Goal: Task Accomplishment & Management: Complete application form

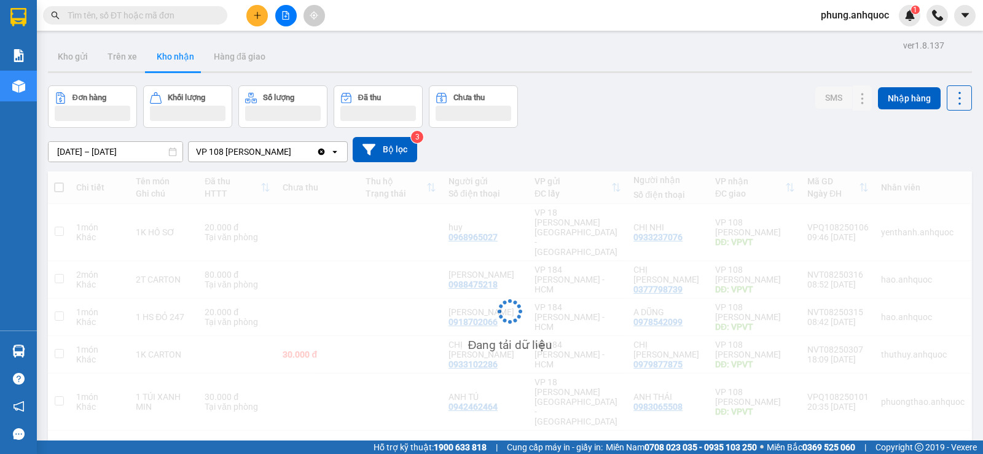
click at [262, 17] on button at bounding box center [257, 16] width 22 height 22
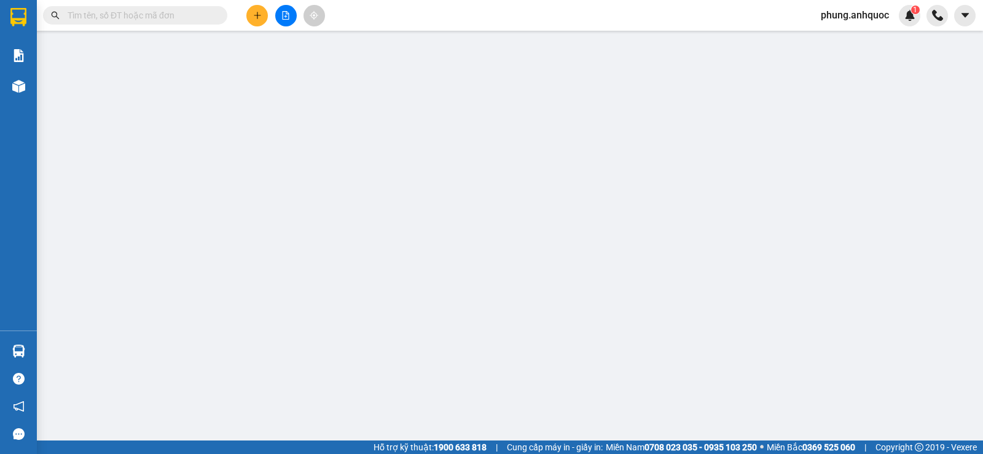
click at [261, 17] on span "Yêu cầu xuất hóa đơn điện tử" at bounding box center [205, 20] width 130 height 10
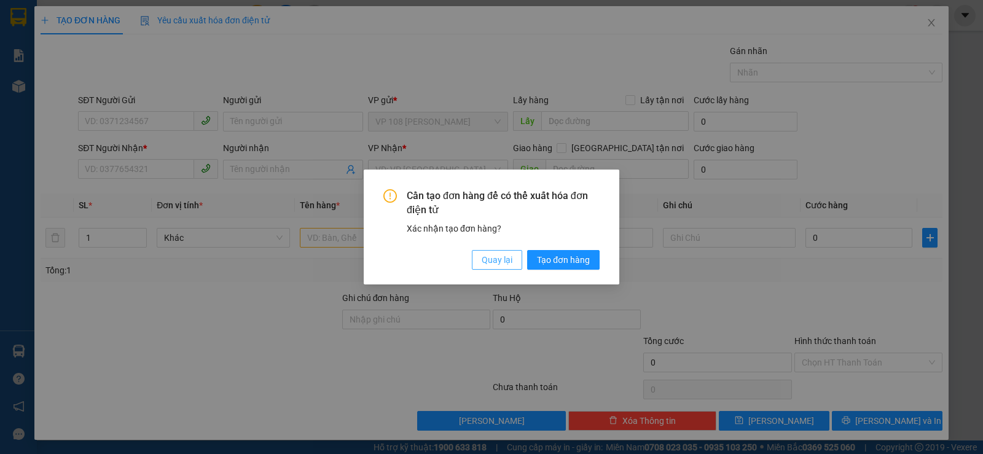
click at [498, 268] on button "Quay lại" at bounding box center [497, 260] width 50 height 20
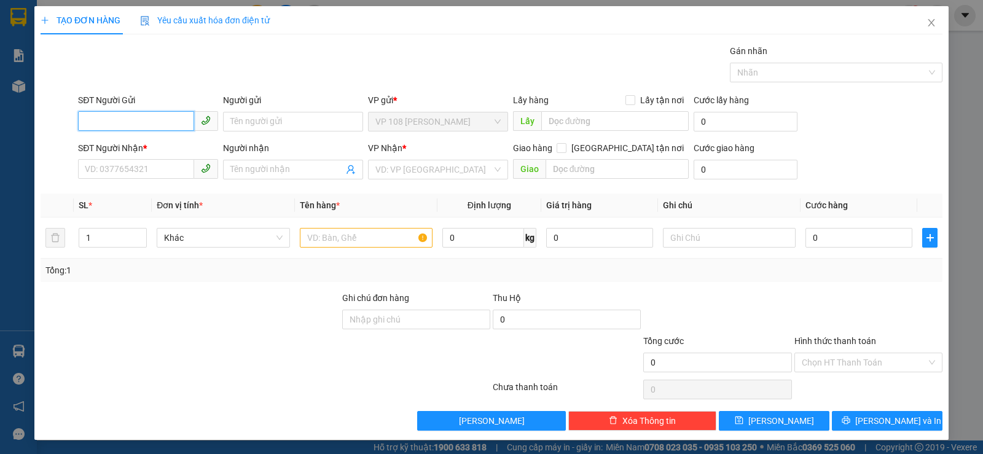
click at [104, 119] on input "SĐT Người Gửi" at bounding box center [136, 121] width 116 height 20
click at [104, 119] on input "0981020" at bounding box center [136, 121] width 116 height 20
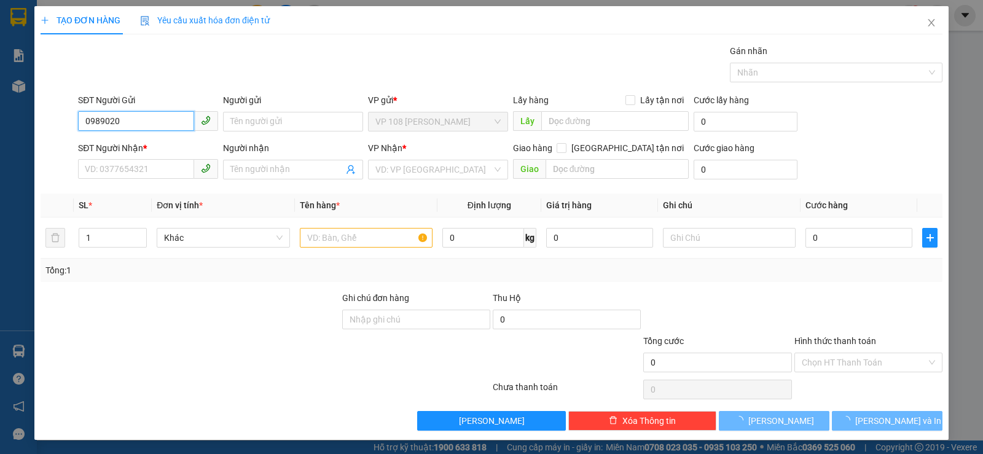
click at [132, 122] on input "0989020" at bounding box center [136, 121] width 116 height 20
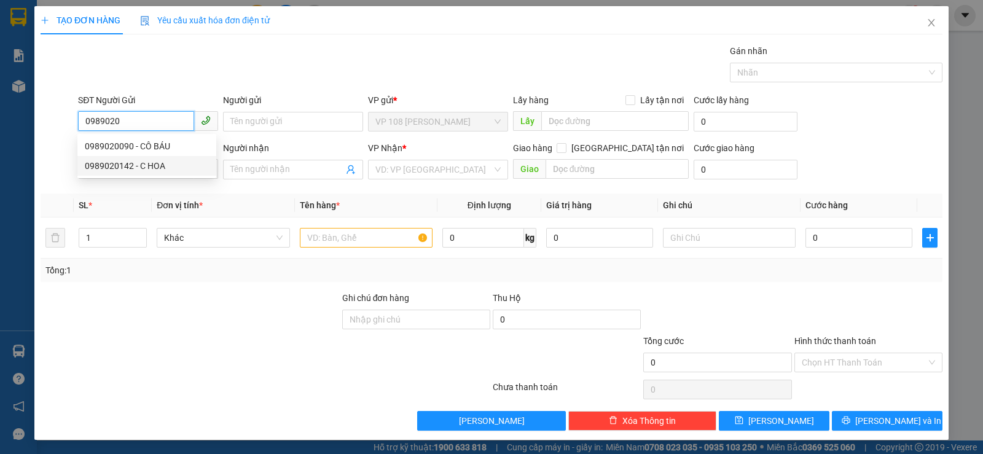
click at [143, 160] on div "0989020142 - C HOA" at bounding box center [147, 166] width 124 height 14
type input "0989020142"
type input "C HOA"
type input "0941105921"
type input "CHỊ [PERSON_NAME]"
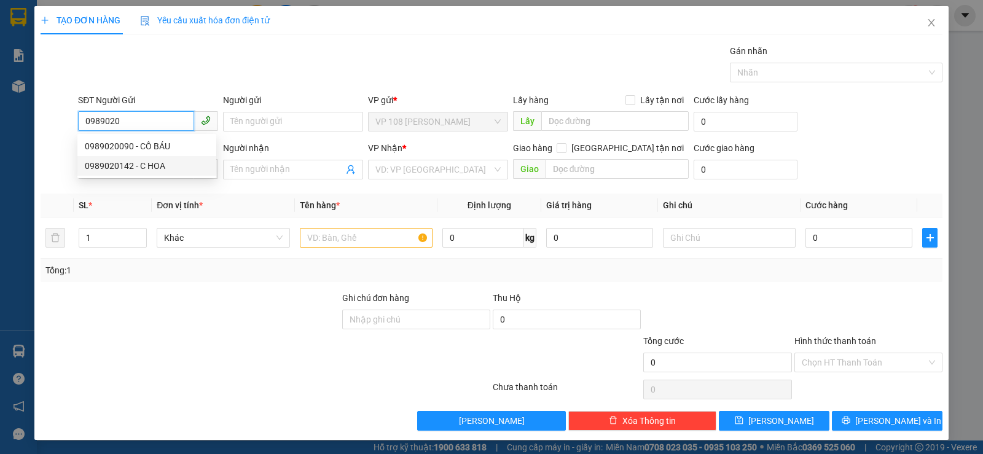
type input "VP184"
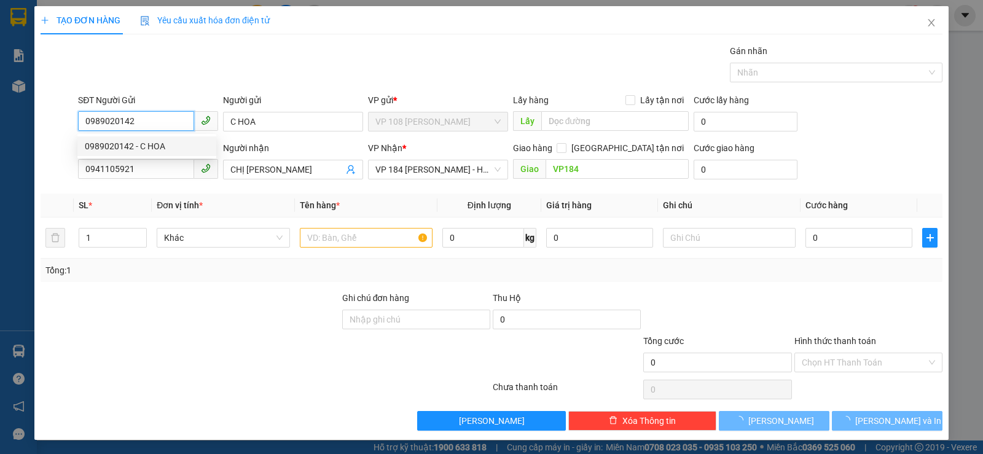
type input "30.000"
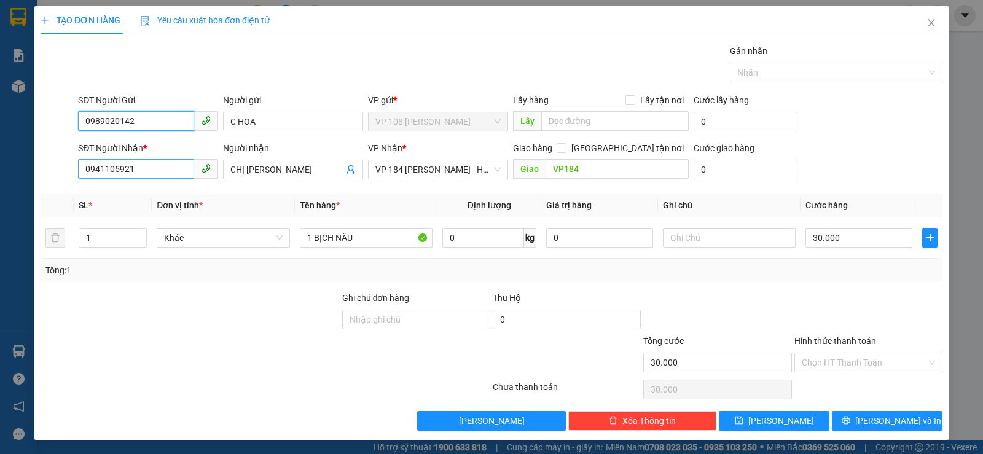
type input "0989020142"
click at [153, 165] on input "0941105921" at bounding box center [136, 169] width 116 height 20
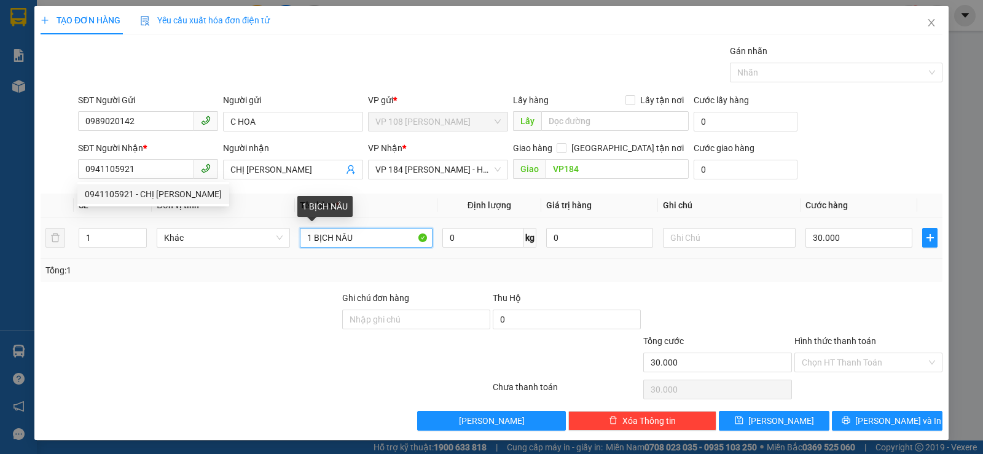
click at [385, 235] on input "1 BỊCH NÂU" at bounding box center [366, 238] width 133 height 20
type input "1T XỐP VÀNG"
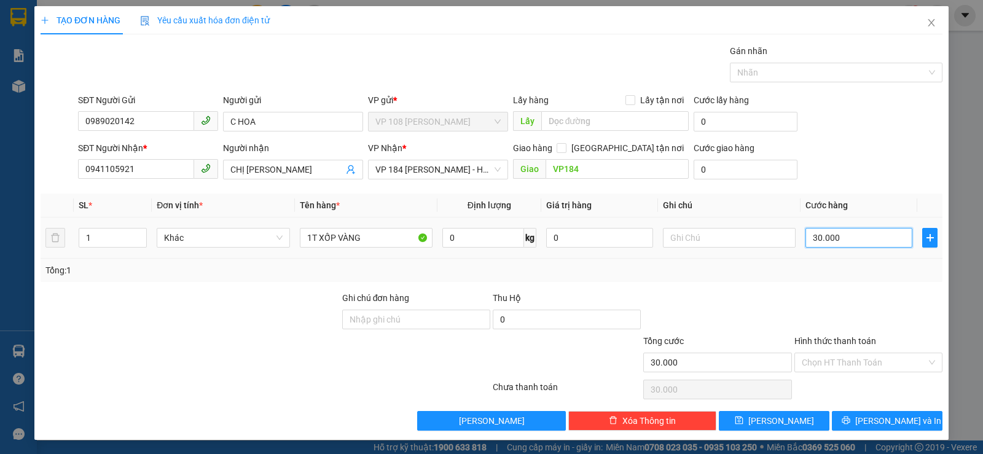
click at [831, 240] on input "30.000" at bounding box center [858, 238] width 107 height 20
type input "4"
type input "40"
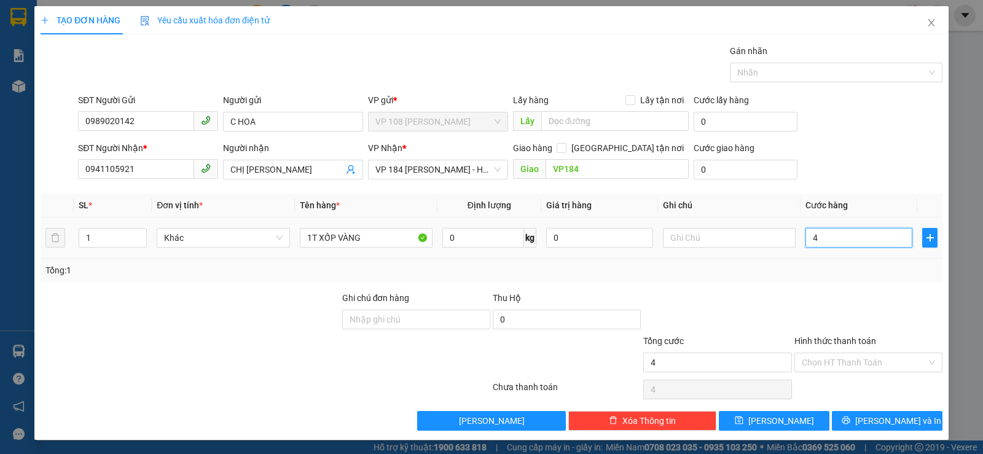
type input "40"
type input "400"
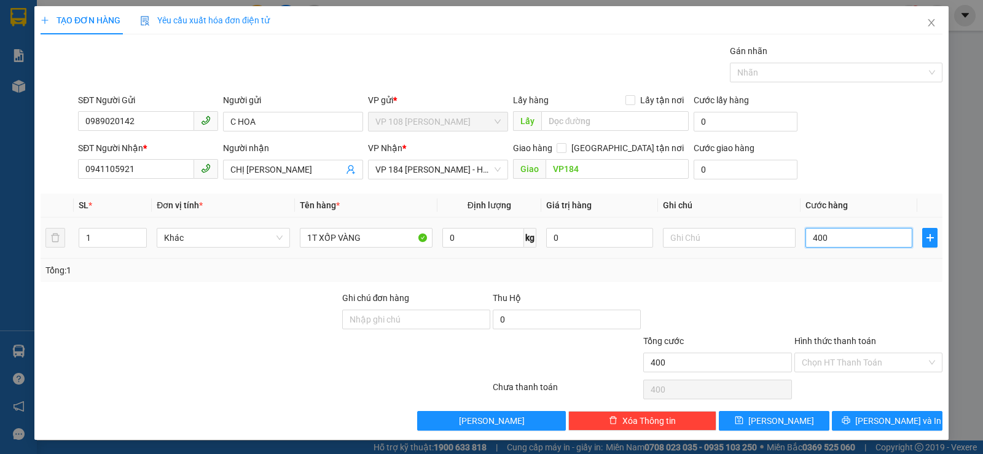
type input "4.000"
type input "40.000"
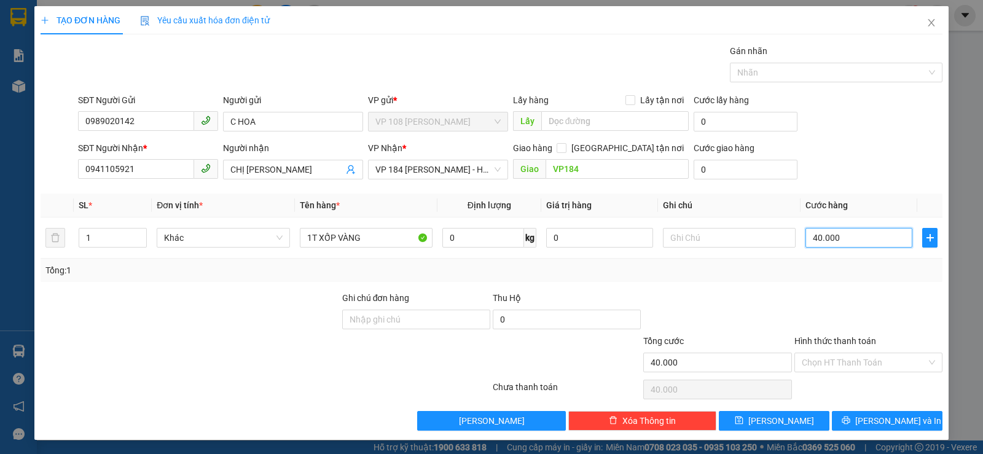
type input "40.000"
click at [901, 373] on div "Hình thức thanh toán Chọn HT Thanh Toán" at bounding box center [868, 355] width 148 height 43
drag, startPoint x: 901, startPoint y: 370, endPoint x: 892, endPoint y: 372, distance: 9.4
click at [901, 370] on input "Hình thức thanh toán" at bounding box center [864, 362] width 125 height 18
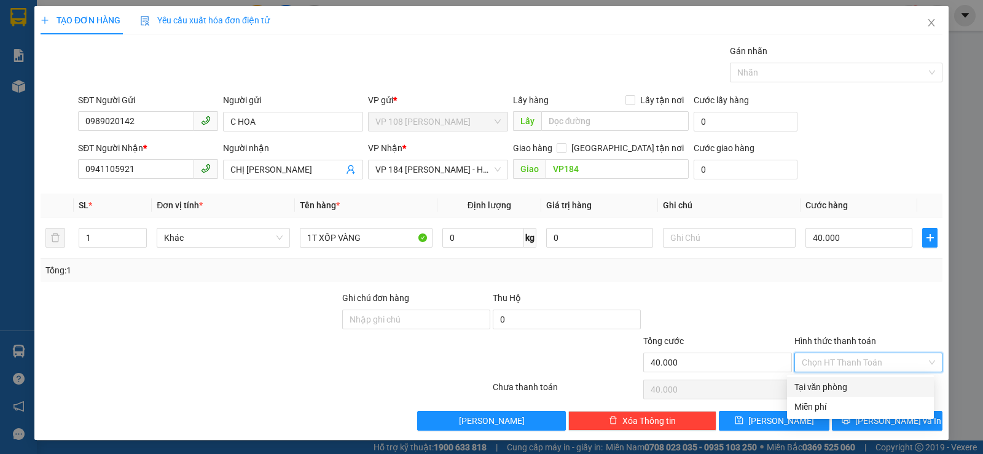
click at [874, 383] on div "Tại văn phòng" at bounding box center [860, 387] width 132 height 14
type input "0"
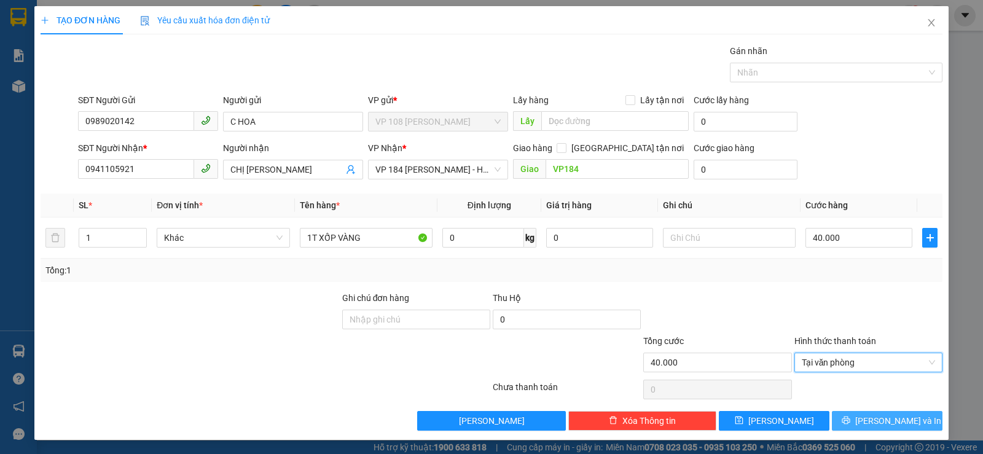
click at [863, 412] on button "[PERSON_NAME] và In" at bounding box center [887, 421] width 111 height 20
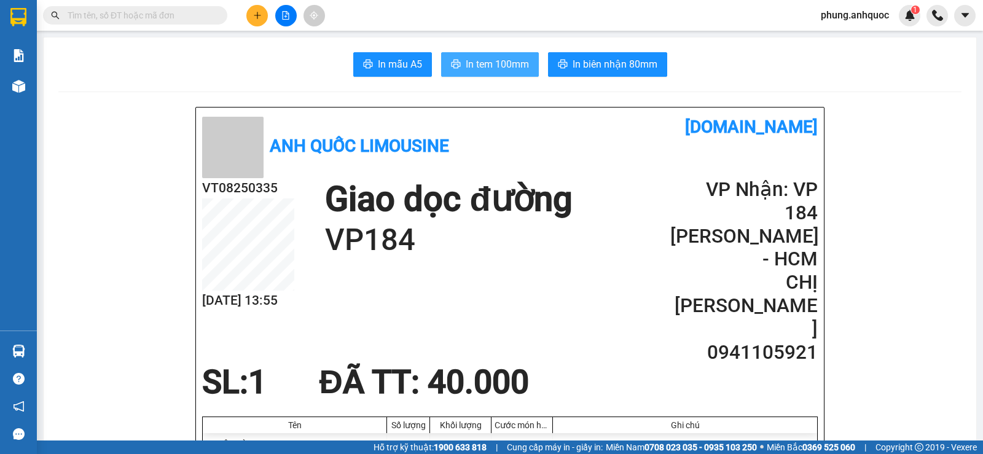
click at [451, 58] on button "In tem 100mm" at bounding box center [490, 64] width 98 height 25
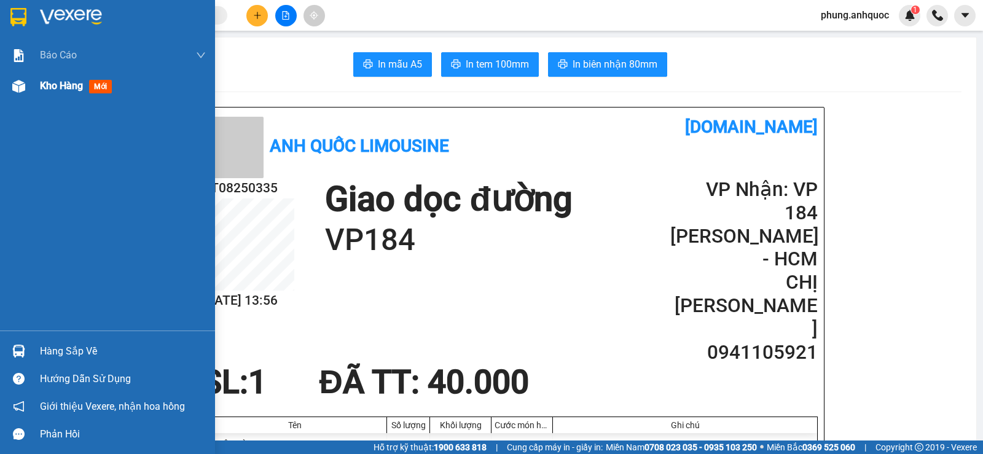
click at [64, 80] on span "Kho hàng" at bounding box center [61, 86] width 43 height 12
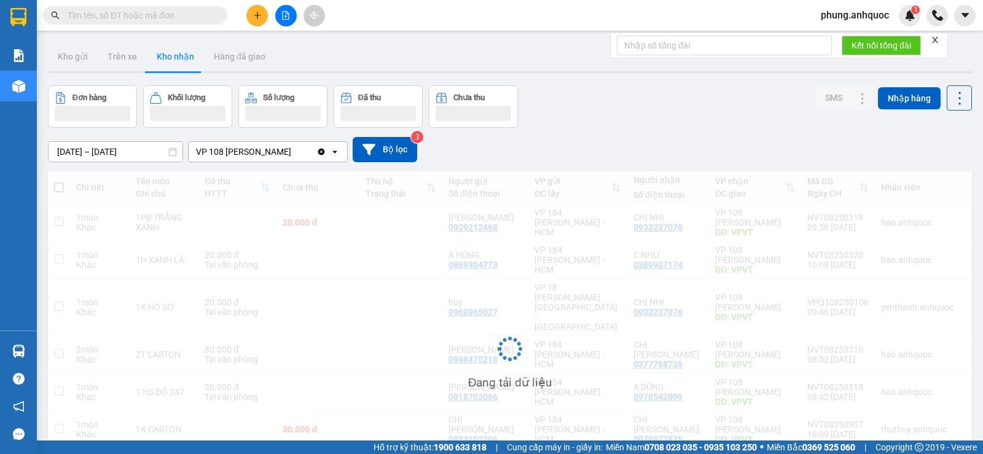
click at [116, 74] on div "Kho gửi Trên xe Kho nhận Hàng đã giao" at bounding box center [510, 58] width 924 height 33
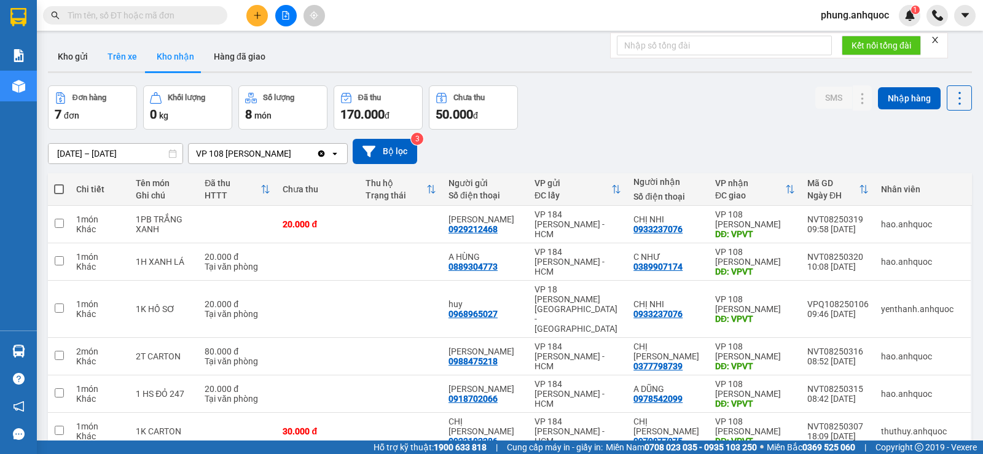
click at [119, 61] on button "Trên xe" at bounding box center [122, 56] width 49 height 29
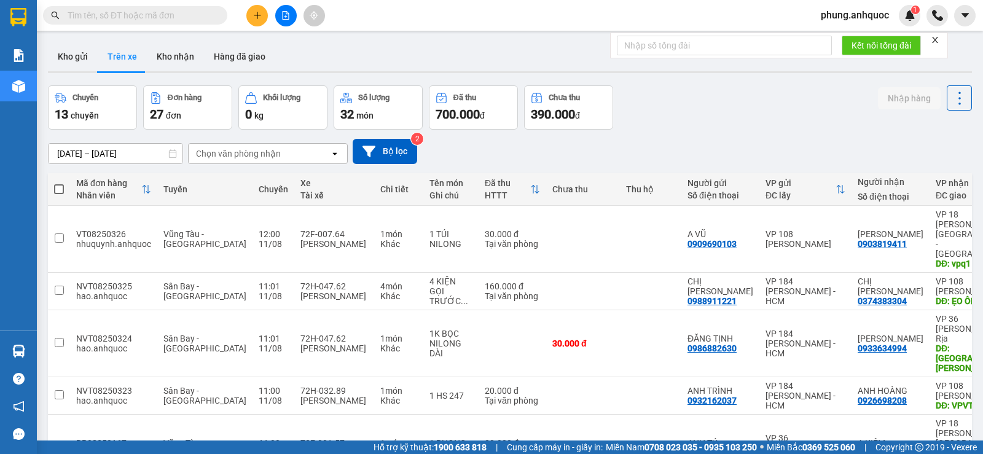
click at [888, 11] on span "phung.anhquoc" at bounding box center [855, 14] width 88 height 15
click at [818, 42] on li "Đăng xuất" at bounding box center [854, 38] width 90 height 20
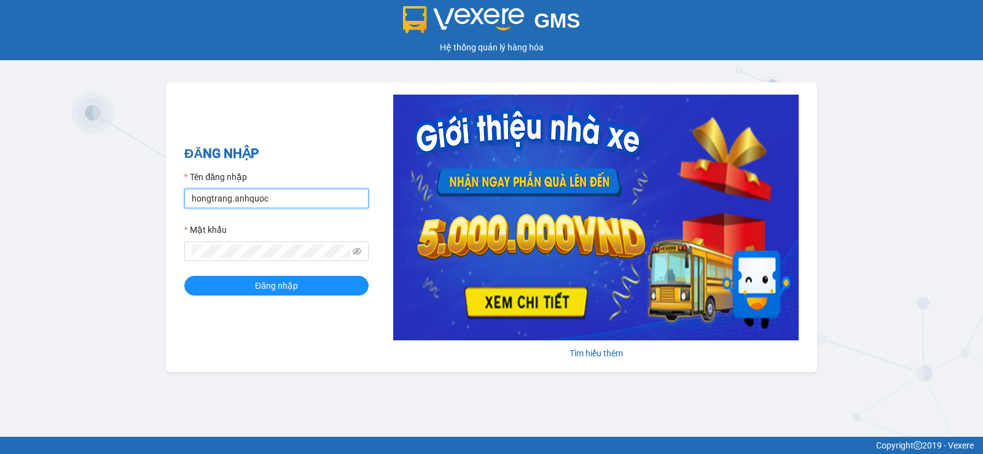
click at [211, 202] on input "hongtrang.anhquoc" at bounding box center [276, 199] width 184 height 20
type input "T"
type input "tuongvi.anhquoc"
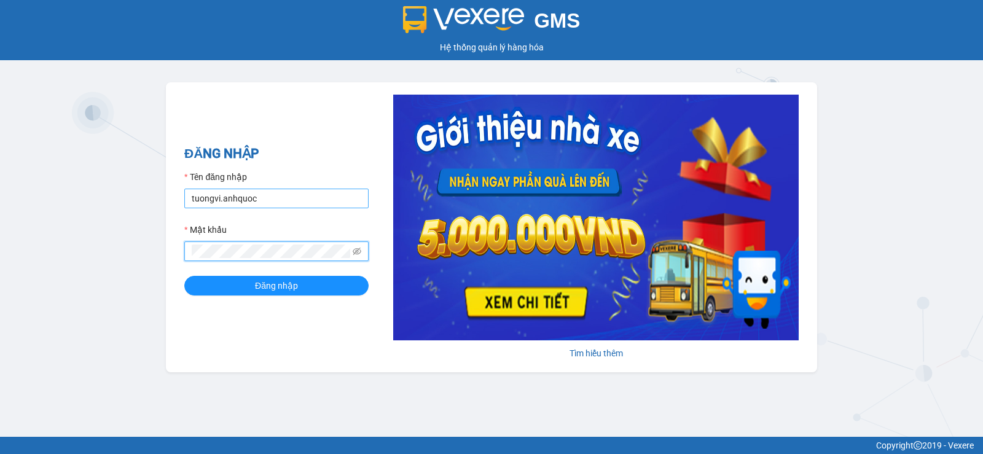
click at [184, 276] on button "Đăng nhập" at bounding box center [276, 286] width 184 height 20
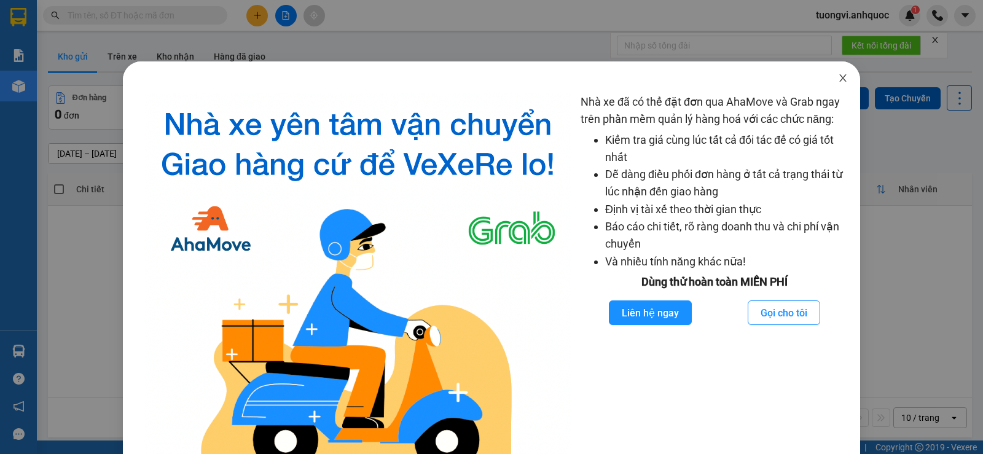
click at [839, 74] on icon "close" at bounding box center [843, 78] width 10 height 10
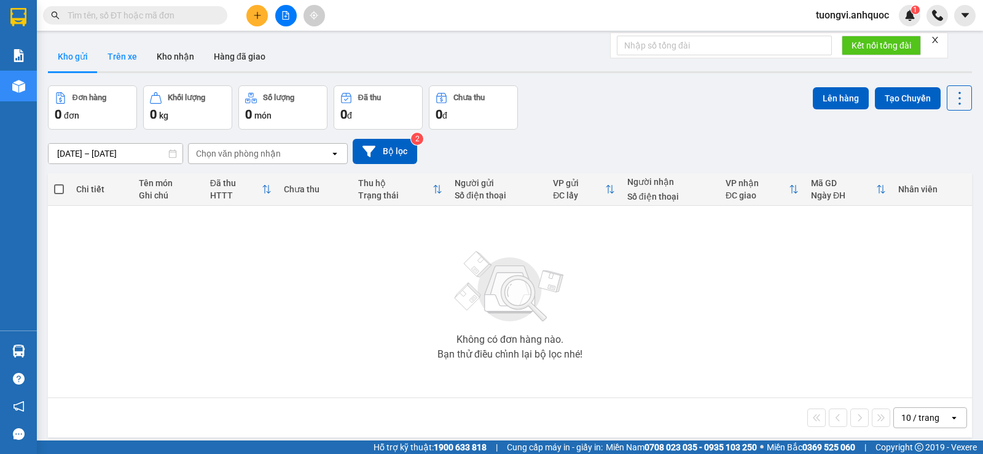
click at [114, 55] on button "Trên xe" at bounding box center [122, 56] width 49 height 29
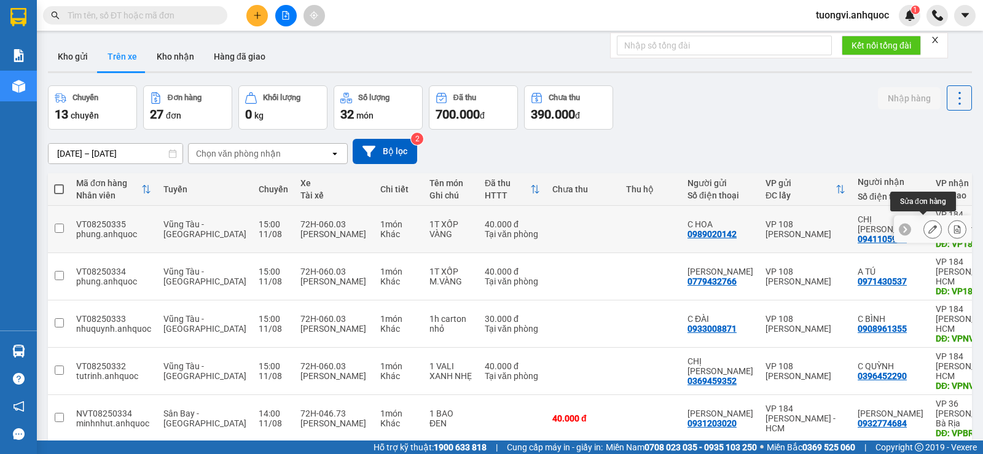
click at [928, 227] on icon at bounding box center [932, 229] width 9 height 9
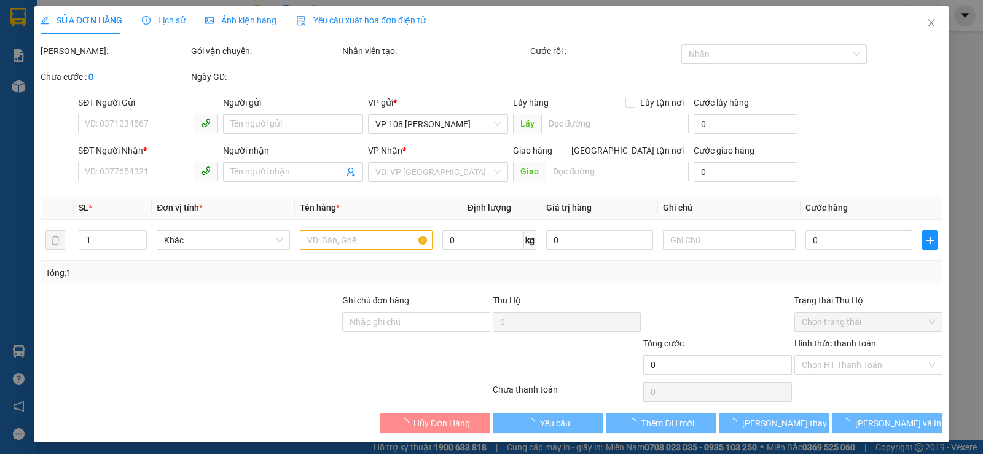
type input "0989020142"
type input "C HOA"
type input "0941105921"
type input "CHỊ [PERSON_NAME]"
type input "VP184"
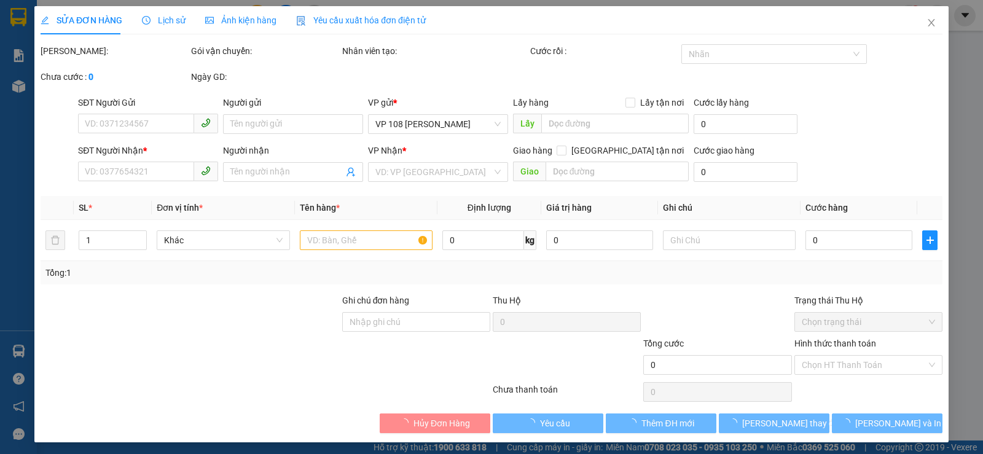
type input "40.000"
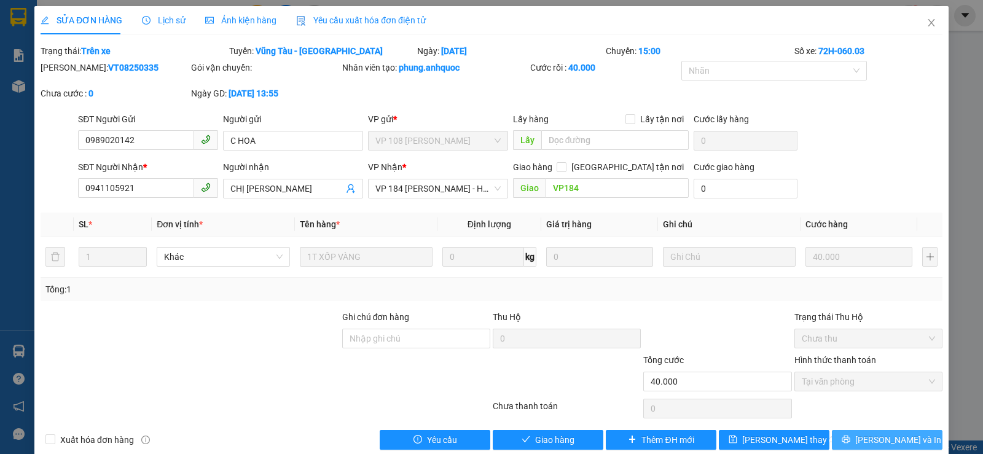
click at [853, 431] on button "Lưu và In" at bounding box center [887, 440] width 111 height 20
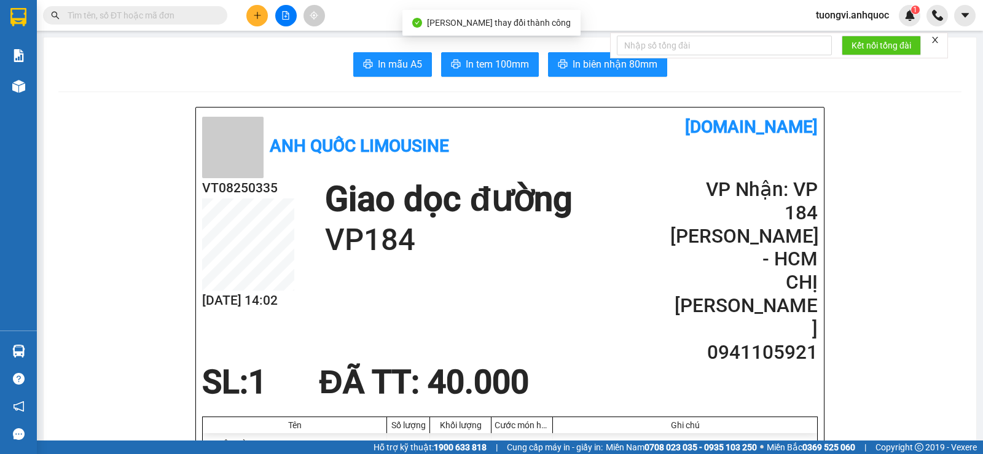
click at [505, 72] on span "In tem 100mm" at bounding box center [497, 64] width 63 height 15
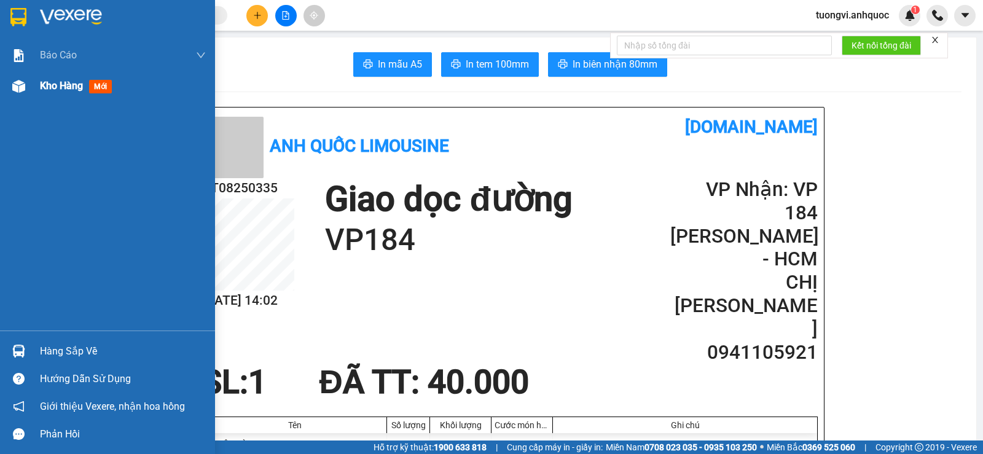
click at [52, 85] on span "Kho hàng" at bounding box center [61, 86] width 43 height 12
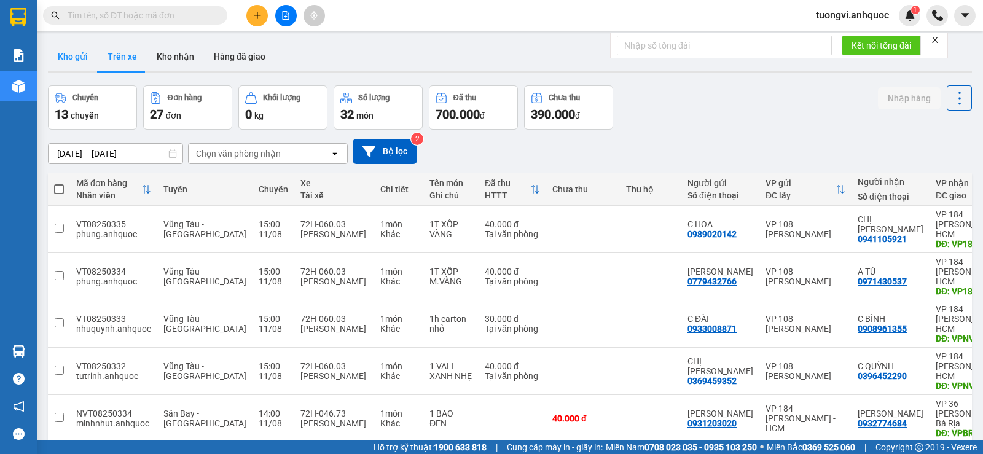
click at [87, 68] on button "Kho gửi" at bounding box center [73, 56] width 50 height 29
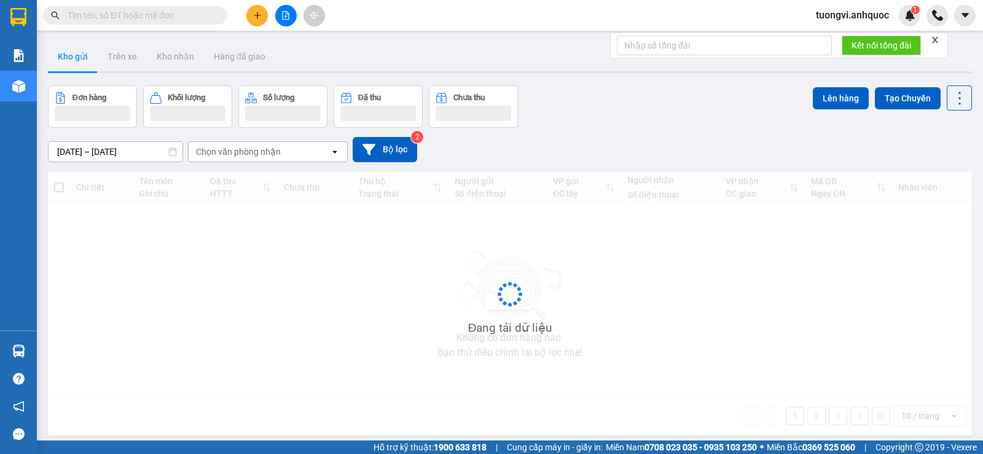
click at [78, 61] on button "Kho gửi" at bounding box center [73, 56] width 50 height 29
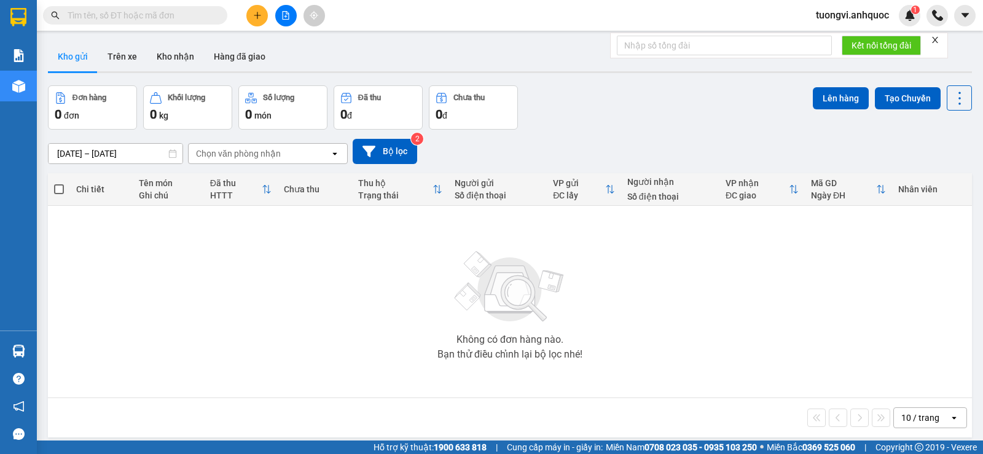
drag, startPoint x: 135, startPoint y: 61, endPoint x: 117, endPoint y: 15, distance: 49.4
click at [135, 60] on button "Trên xe" at bounding box center [122, 56] width 49 height 29
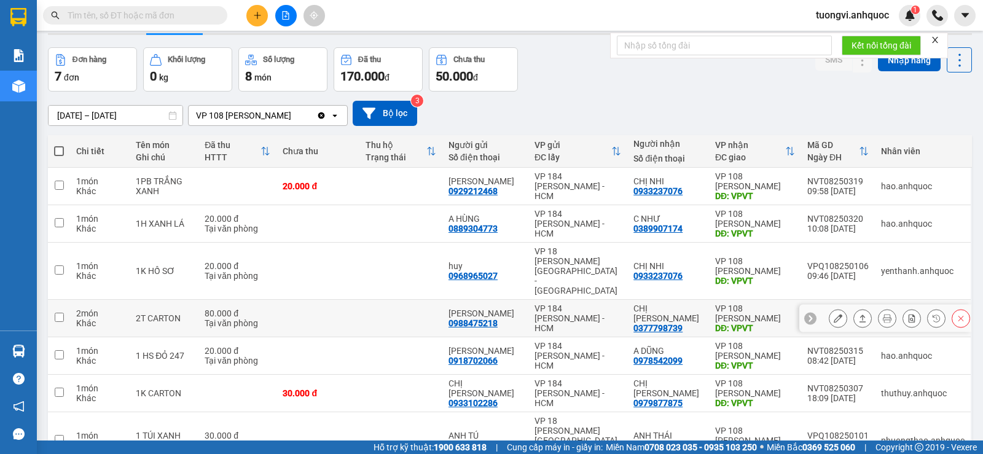
scroll to position [78, 0]
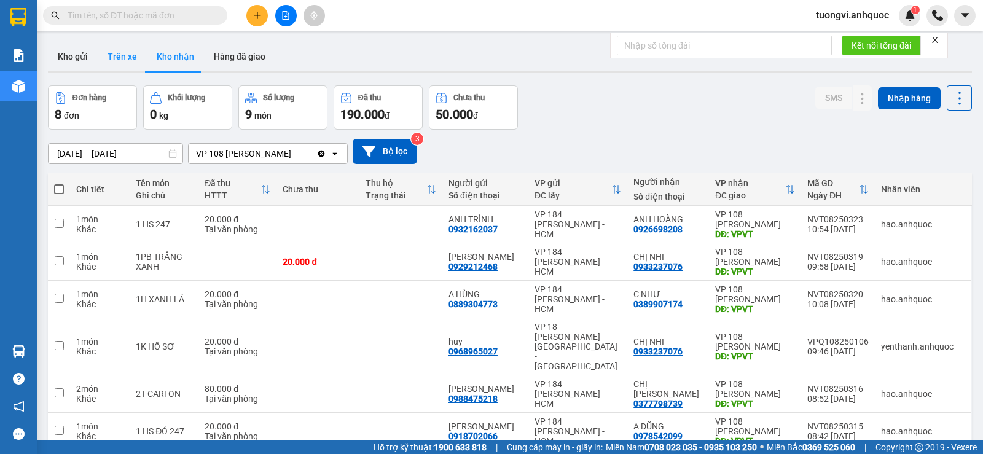
click at [103, 57] on button "Trên xe" at bounding box center [122, 56] width 49 height 29
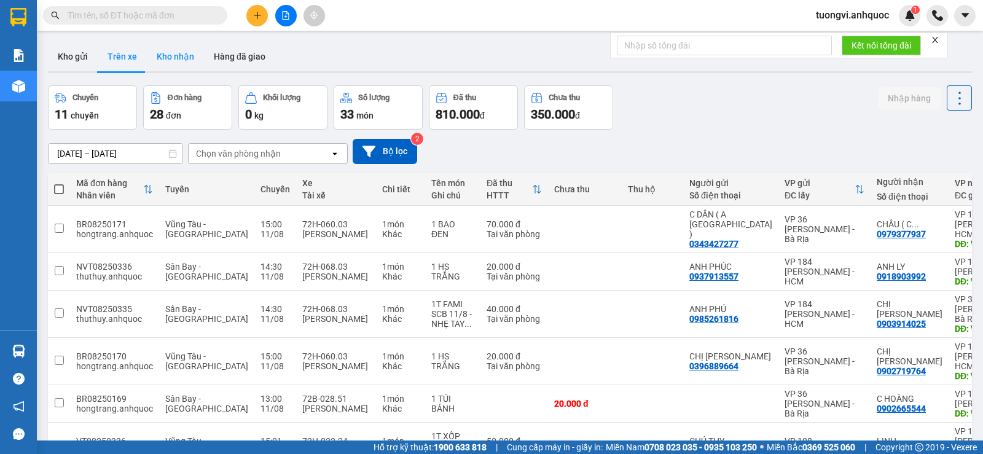
click at [186, 63] on button "Kho nhận" at bounding box center [175, 56] width 57 height 29
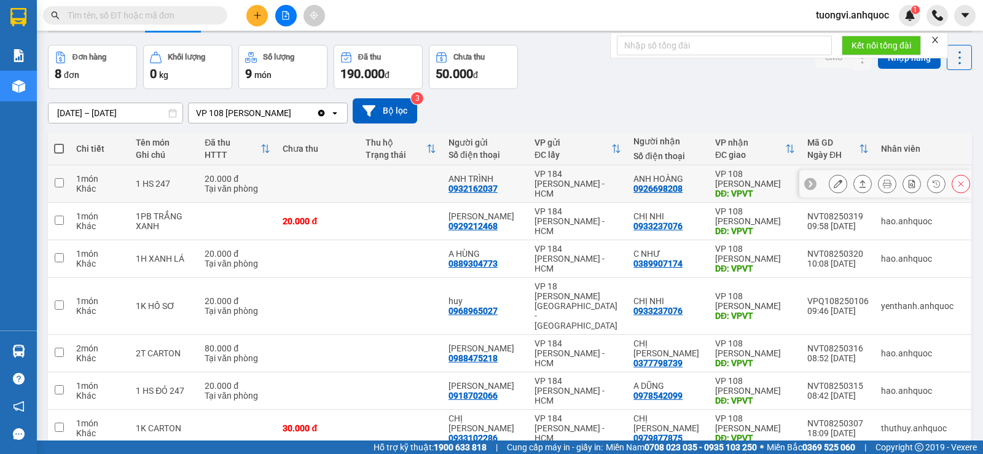
scroll to position [61, 0]
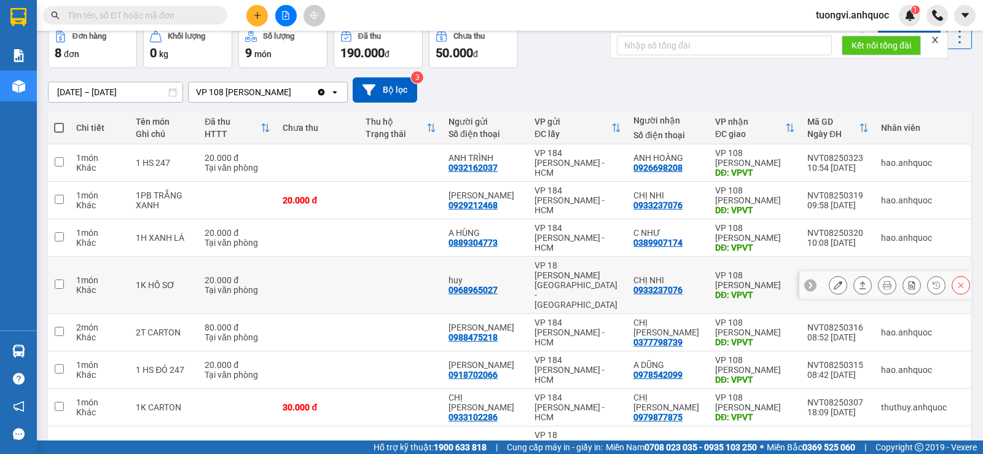
click at [834, 281] on icon at bounding box center [838, 285] width 9 height 9
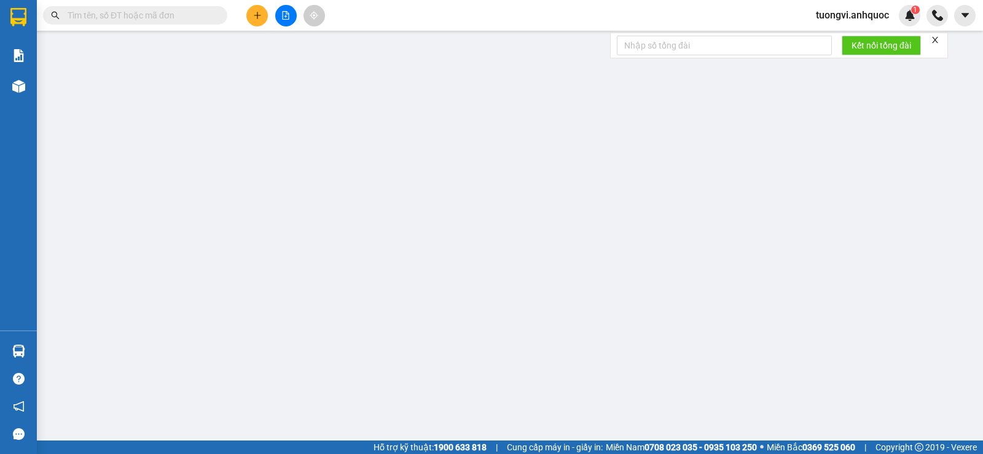
type input "0968965027"
type input "huy"
type input "0933237076"
type input "CHỊ NHI"
type input "VPVT"
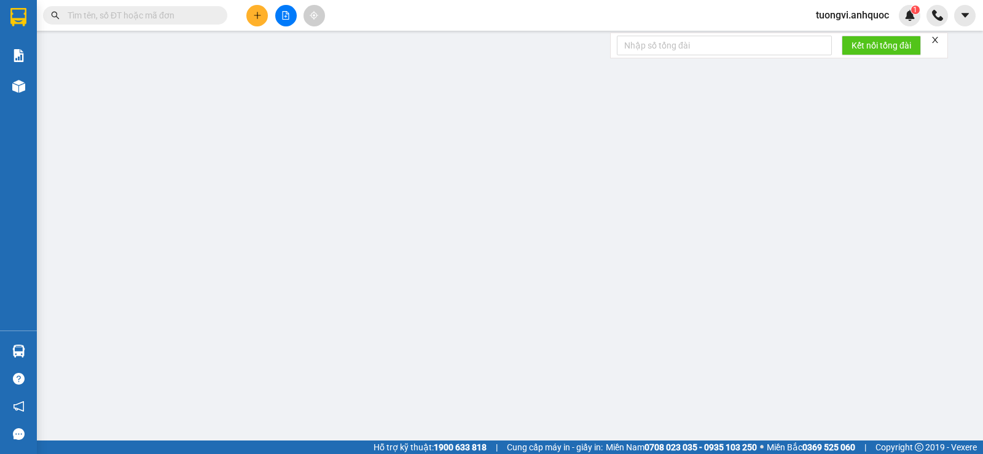
type input "TM TẠI VPQ1 11/8 THÂNH"
type input "20.000"
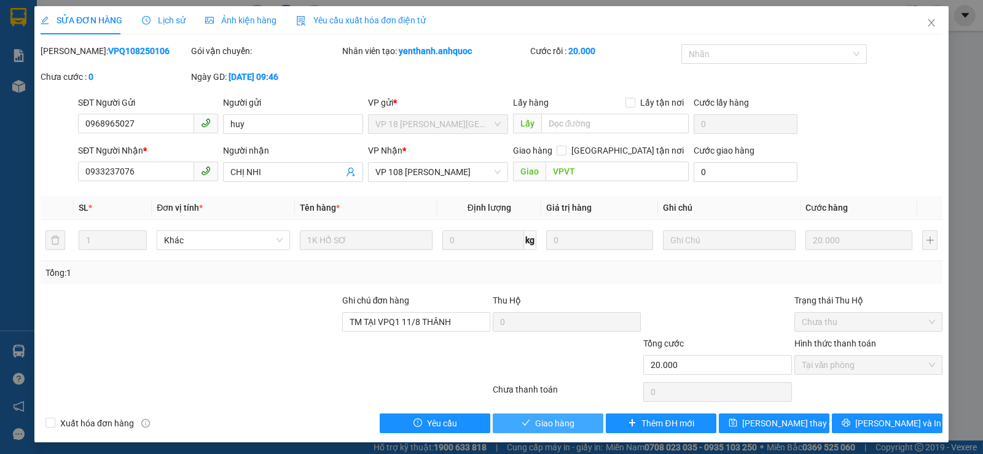
click at [562, 428] on span "Giao hàng" at bounding box center [554, 424] width 39 height 14
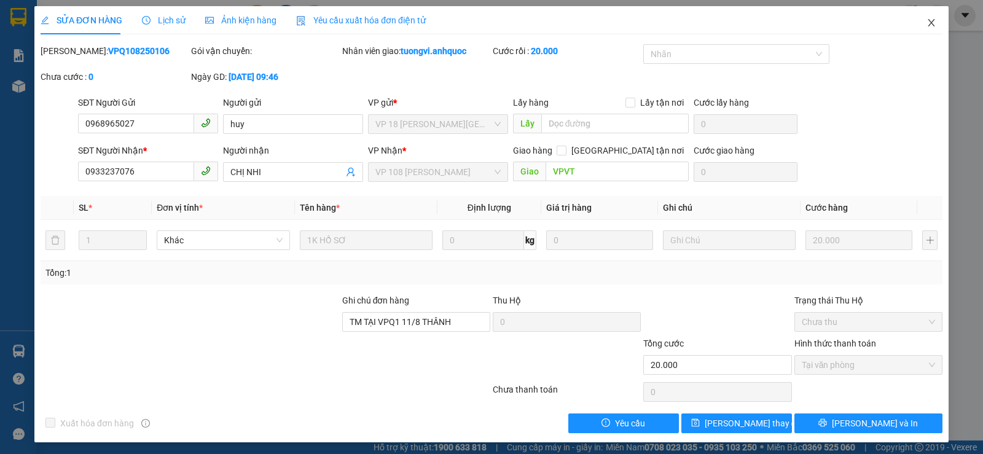
click at [927, 24] on icon "close" at bounding box center [932, 23] width 10 height 10
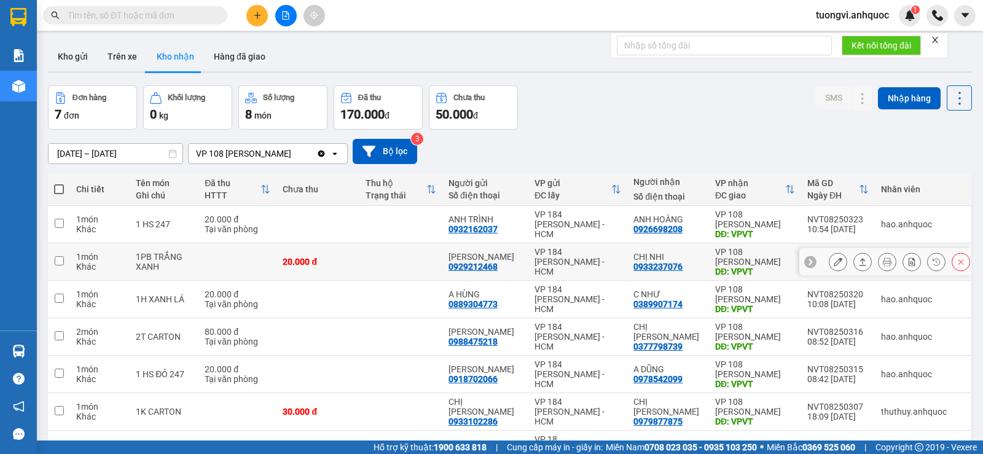
click at [834, 259] on icon at bounding box center [838, 261] width 9 height 9
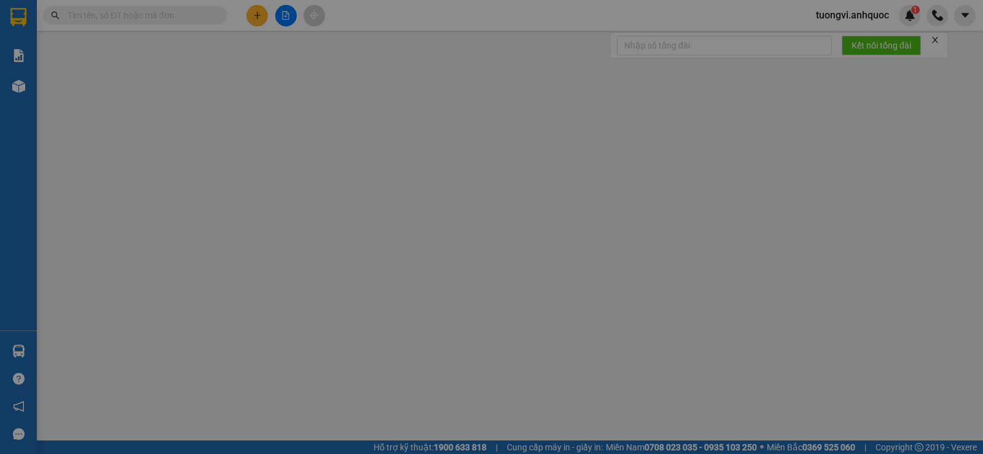
type input "0929212468"
type input "HỒNG HÀ"
type input "0933237076"
type input "CHỊ NHI"
type input "VPVT"
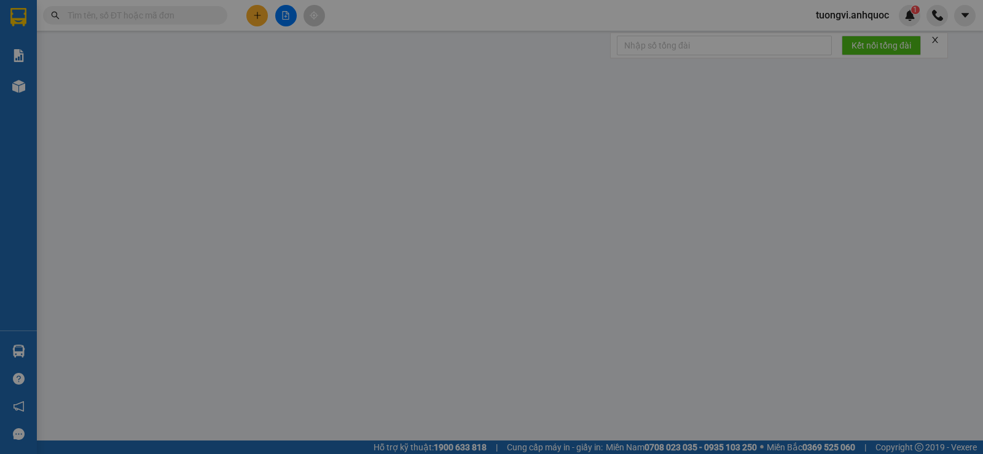
type input "20.000"
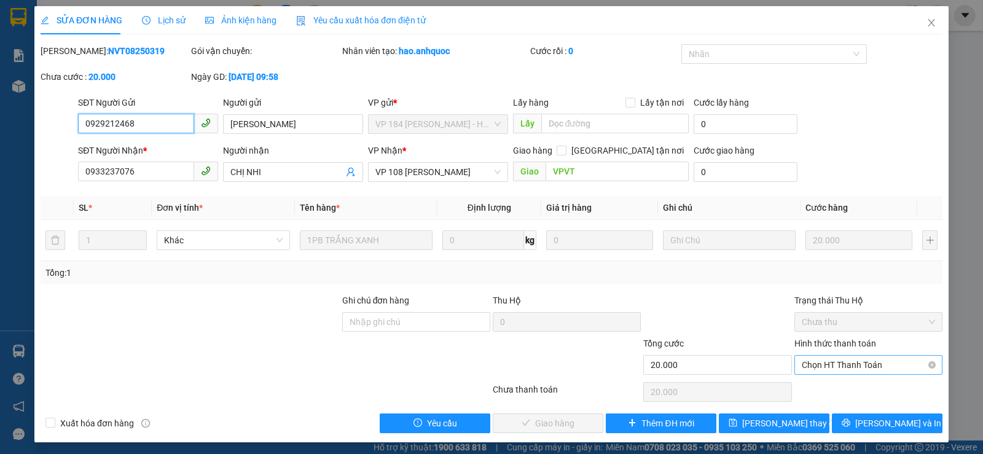
click at [806, 374] on span "Chọn HT Thanh Toán" at bounding box center [868, 365] width 133 height 18
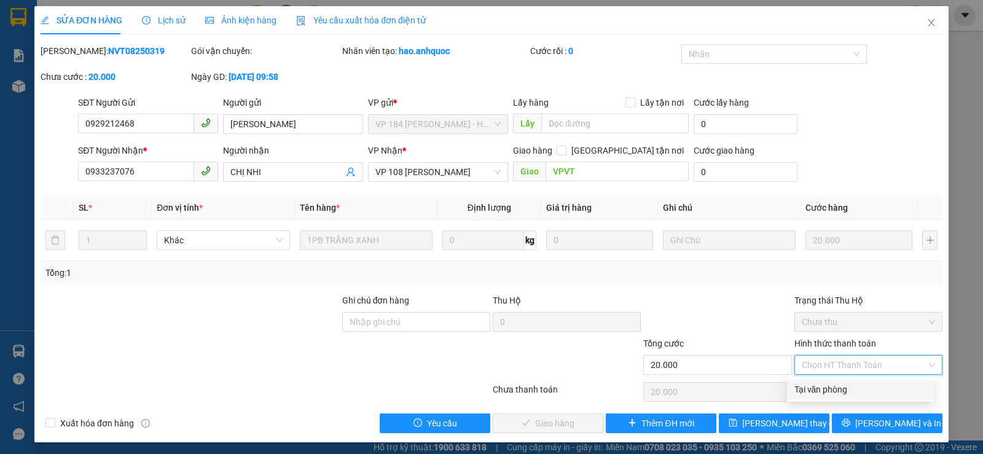
click at [817, 388] on div "Tại văn phòng" at bounding box center [860, 390] width 132 height 14
type input "0"
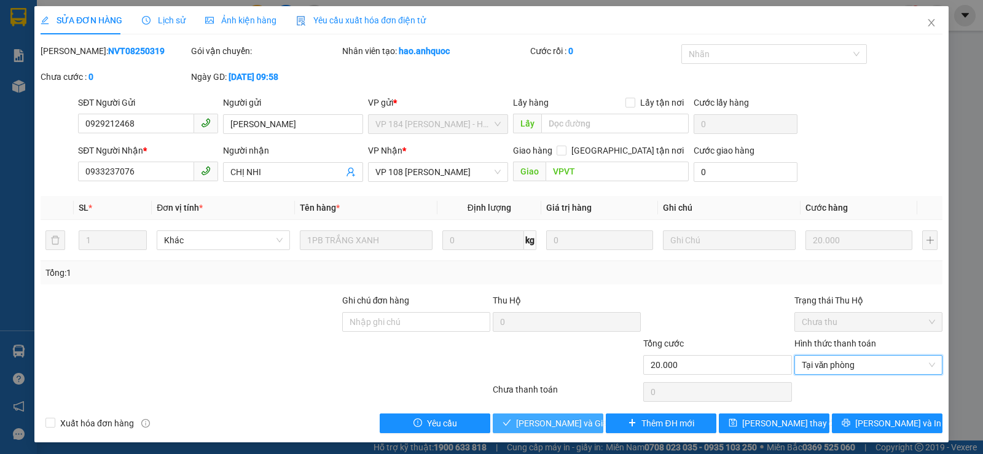
click at [538, 421] on span "[PERSON_NAME] và Giao hàng" at bounding box center [575, 424] width 118 height 14
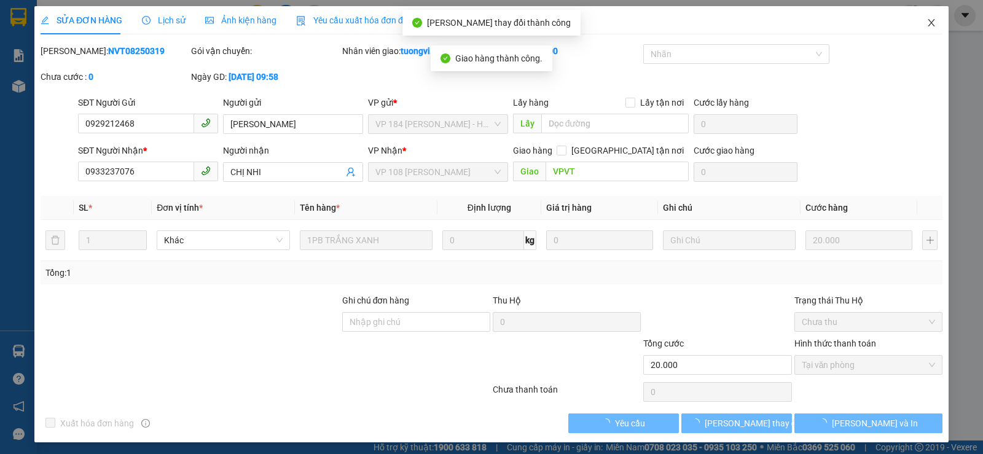
drag, startPoint x: 923, startPoint y: 21, endPoint x: 898, endPoint y: 18, distance: 25.9
click at [927, 21] on icon "close" at bounding box center [932, 23] width 10 height 10
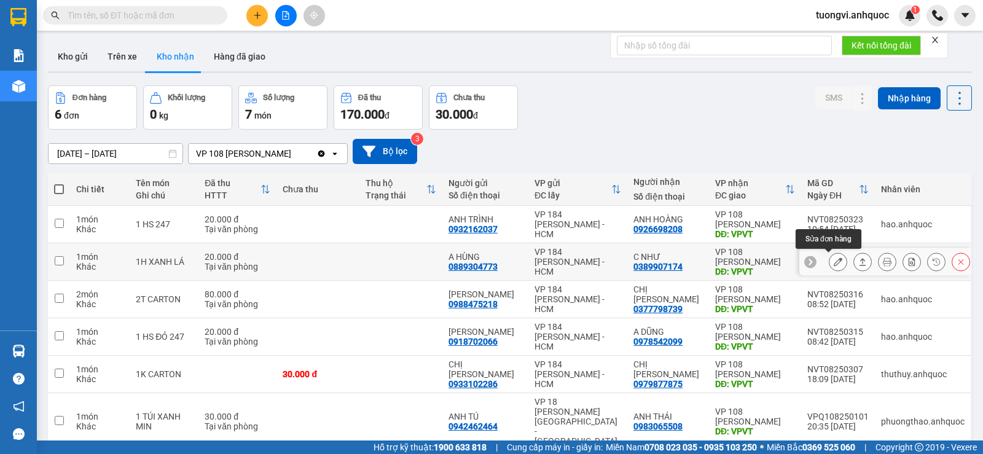
click at [830, 267] on button at bounding box center [837, 262] width 17 height 22
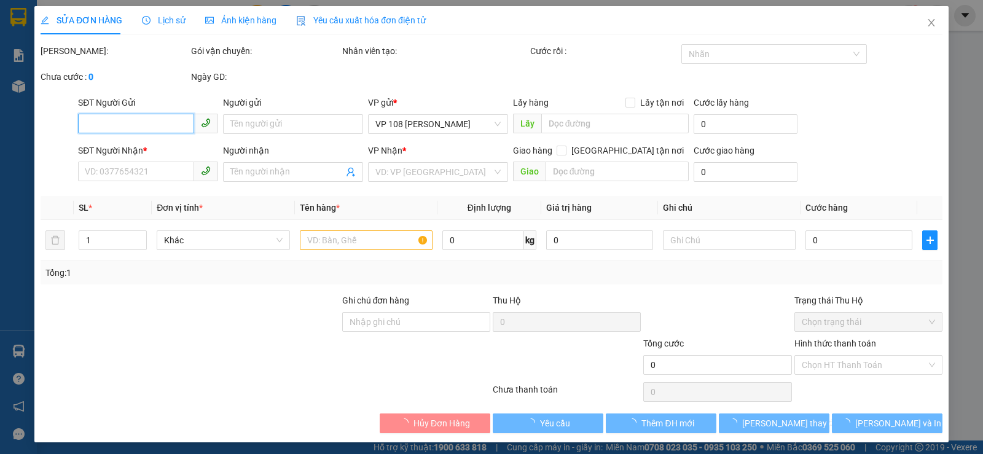
type input "0889304773"
type input "A HÙNG"
type input "0389907174"
type input "C NHƯ"
type input "VPVT"
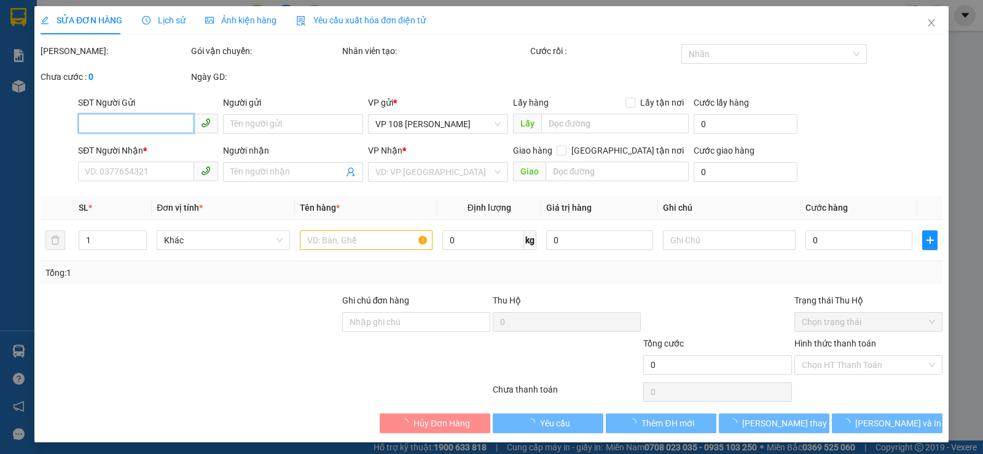
type input "TM 11/8 VP184 HẢO"
type input "20.000"
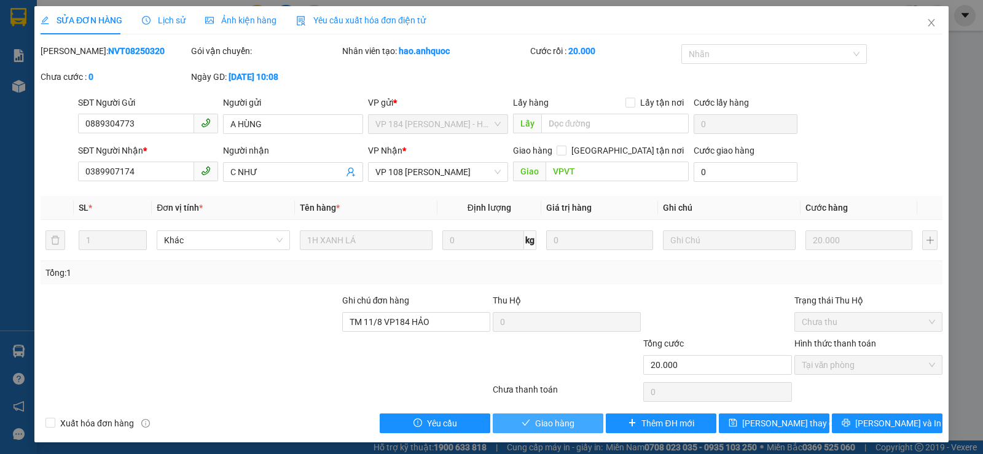
click at [573, 420] on button "Giao hàng" at bounding box center [548, 423] width 111 height 20
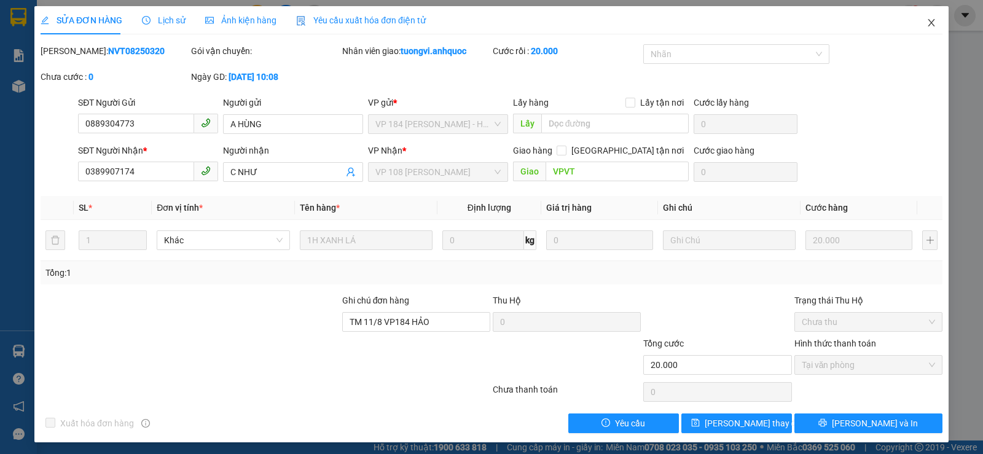
click at [928, 21] on icon "close" at bounding box center [931, 22] width 7 height 7
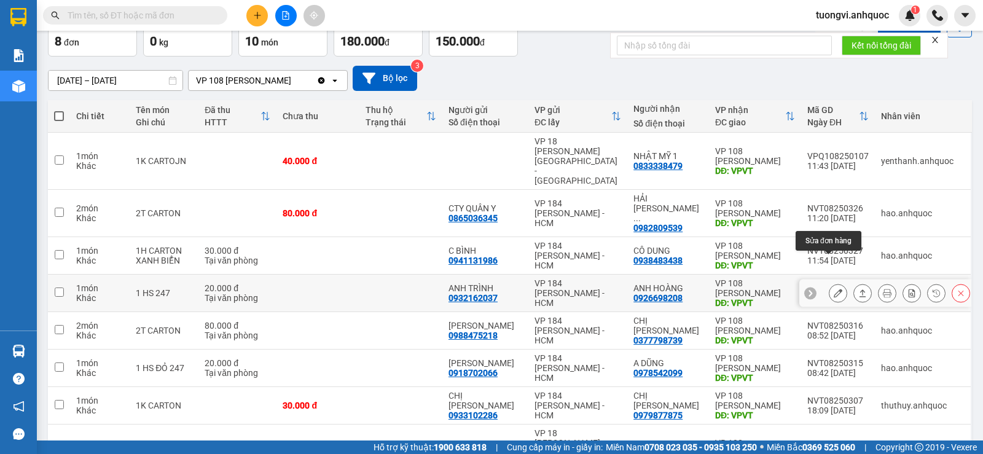
scroll to position [54, 0]
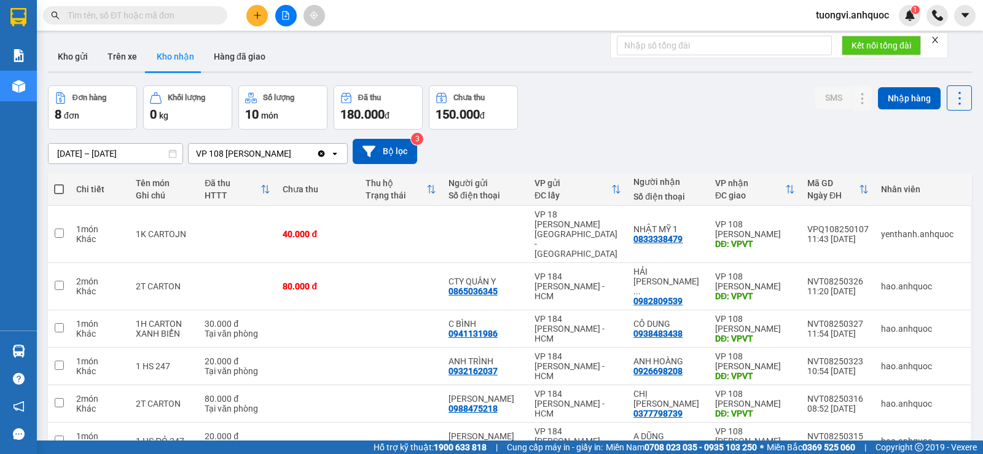
click at [270, 19] on div at bounding box center [286, 16] width 92 height 22
click at [259, 14] on icon "plus" at bounding box center [257, 15] width 9 height 9
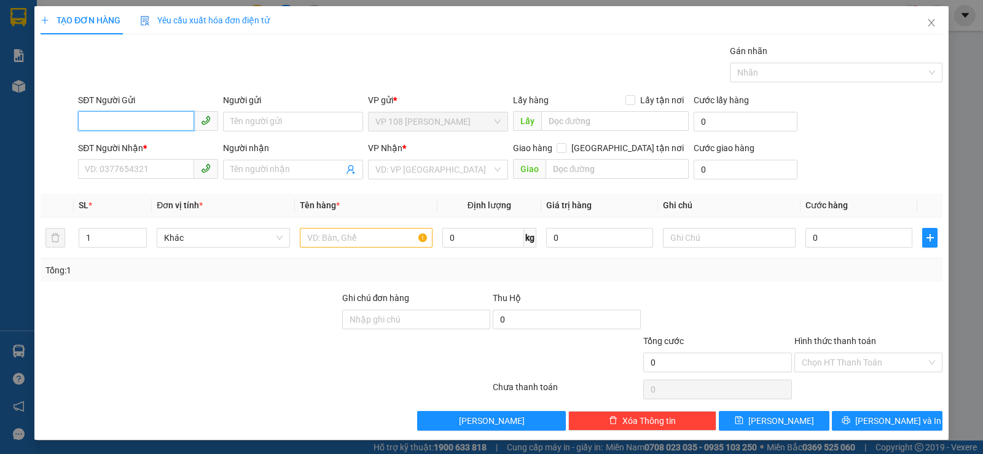
click at [151, 112] on input "SĐT Người Gửi" at bounding box center [136, 121] width 116 height 20
click at [98, 120] on input "0392778949" at bounding box center [136, 121] width 116 height 20
click at [105, 120] on input "0392778949" at bounding box center [136, 121] width 116 height 20
click at [118, 120] on input "0392778949" at bounding box center [136, 121] width 116 height 20
click at [159, 117] on input "0392778949" at bounding box center [136, 121] width 116 height 20
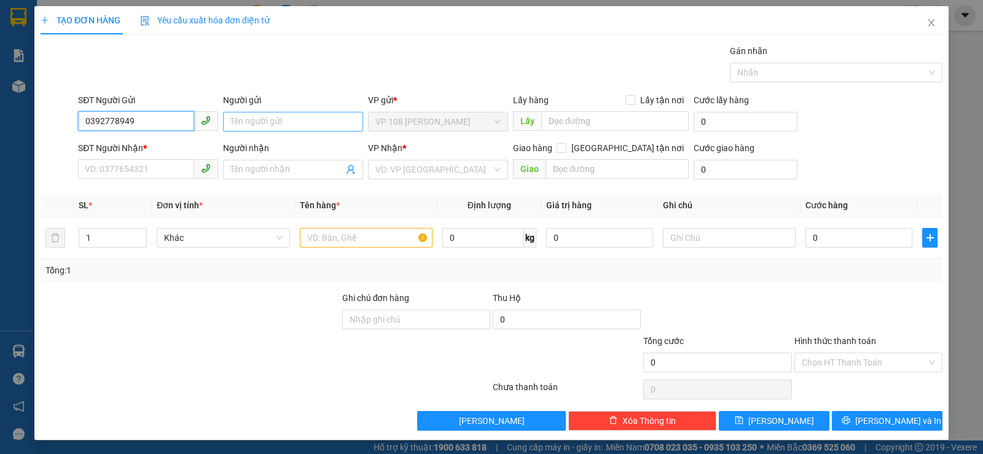
type input "0392778949"
click at [292, 117] on input "Người gửi" at bounding box center [293, 122] width 140 height 20
type input "CHỊ [PERSON_NAME]"
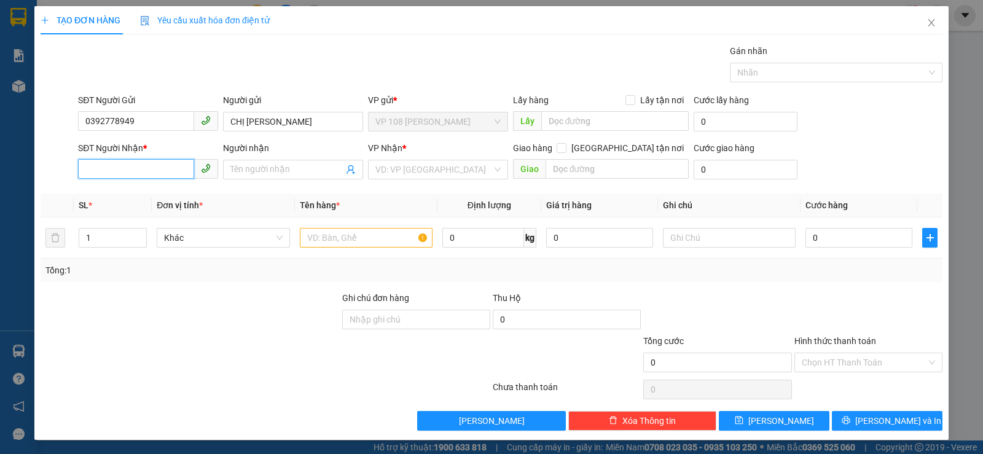
click at [98, 161] on input "SĐT Người Nhận *" at bounding box center [136, 169] width 116 height 20
click at [100, 178] on input "SĐT Người Nhận *" at bounding box center [136, 169] width 116 height 20
click at [101, 168] on input "0975621216" at bounding box center [136, 169] width 116 height 20
click at [105, 168] on input "0975621216" at bounding box center [136, 169] width 116 height 20
click at [145, 168] on input "0975621216" at bounding box center [136, 169] width 116 height 20
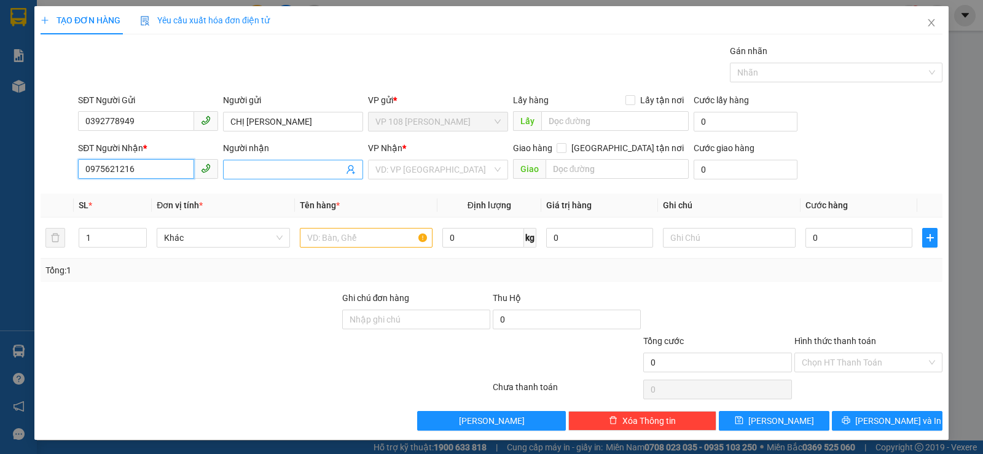
type input "0975621216"
click at [281, 171] on input "Người nhận" at bounding box center [286, 170] width 113 height 14
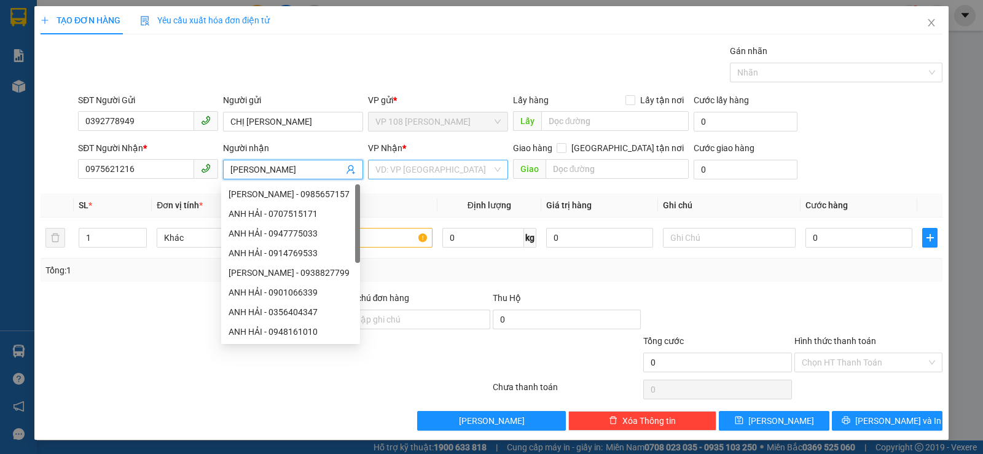
type input "[PERSON_NAME]"
click at [387, 163] on input "search" at bounding box center [433, 169] width 117 height 18
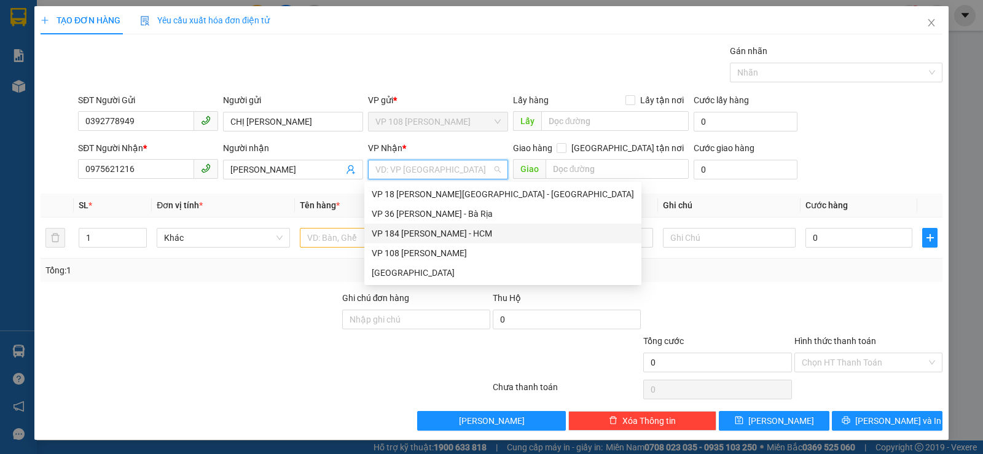
click at [409, 233] on div "VP 184 [PERSON_NAME] - HCM" at bounding box center [503, 234] width 262 height 14
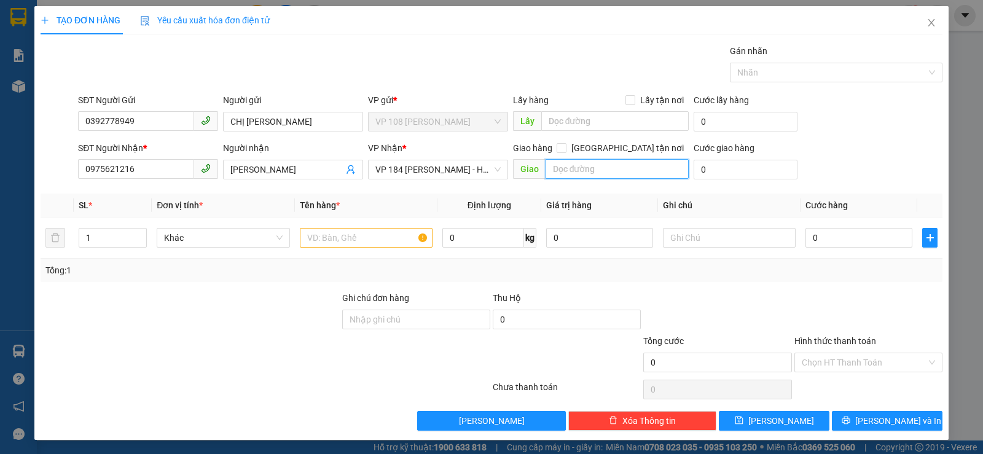
click at [553, 168] on input "text" at bounding box center [618, 169] width 144 height 20
type input "VP184"
click at [370, 232] on input "text" at bounding box center [366, 238] width 133 height 20
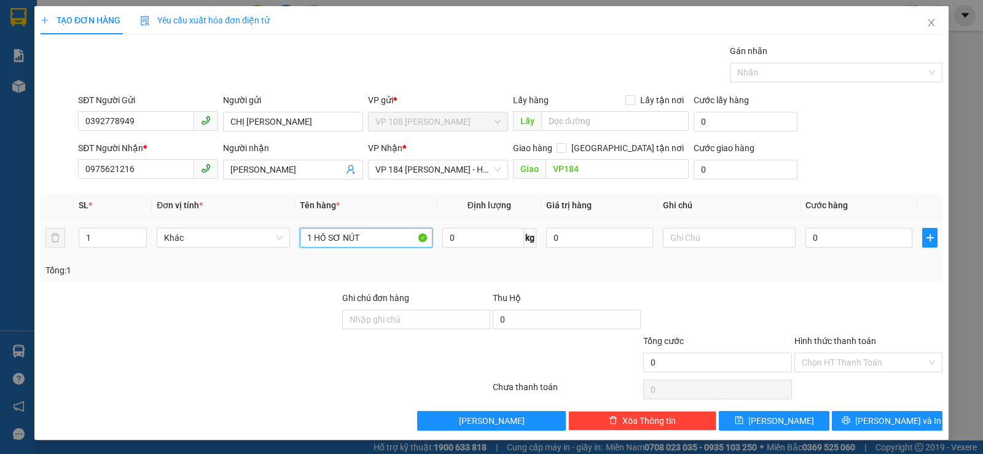
type input "1 HỒ SƠ NÚT"
click at [861, 253] on td "0" at bounding box center [859, 237] width 117 height 41
click at [857, 238] on input "0" at bounding box center [858, 238] width 107 height 20
type input "2"
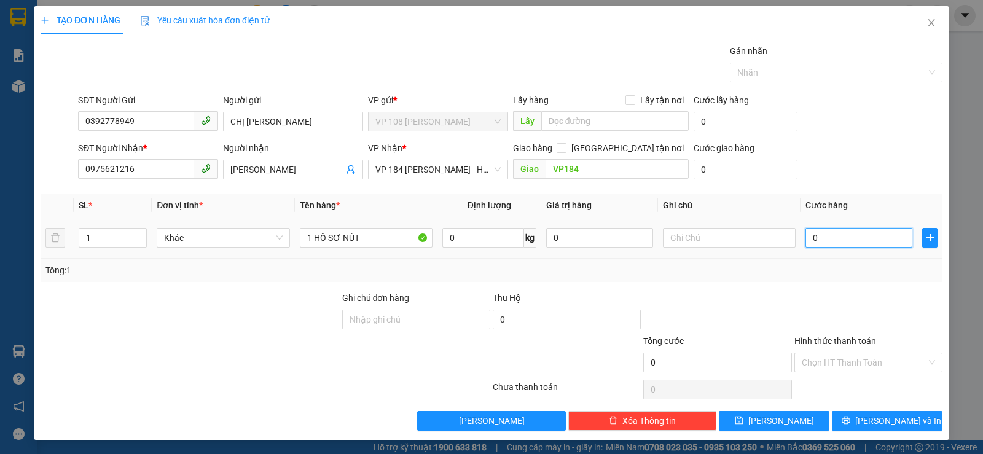
type input "2"
type input "20"
type input "200"
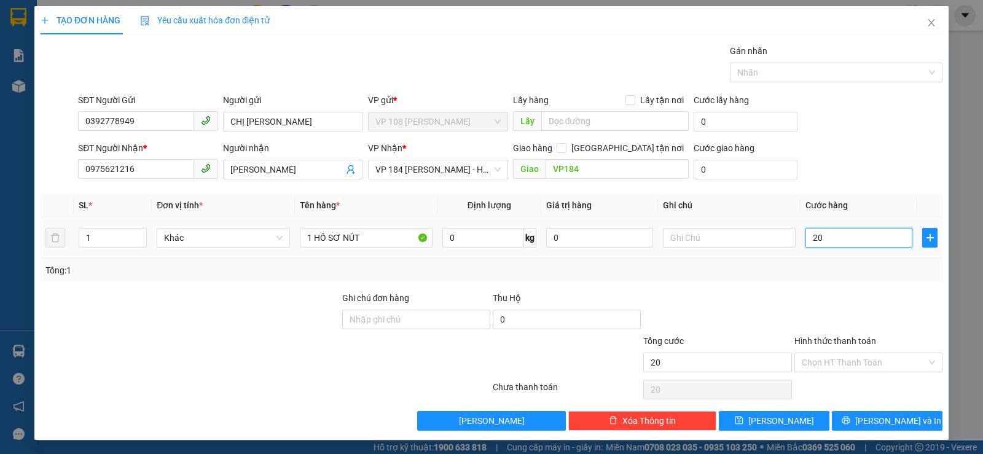
type input "200"
type input "2.000"
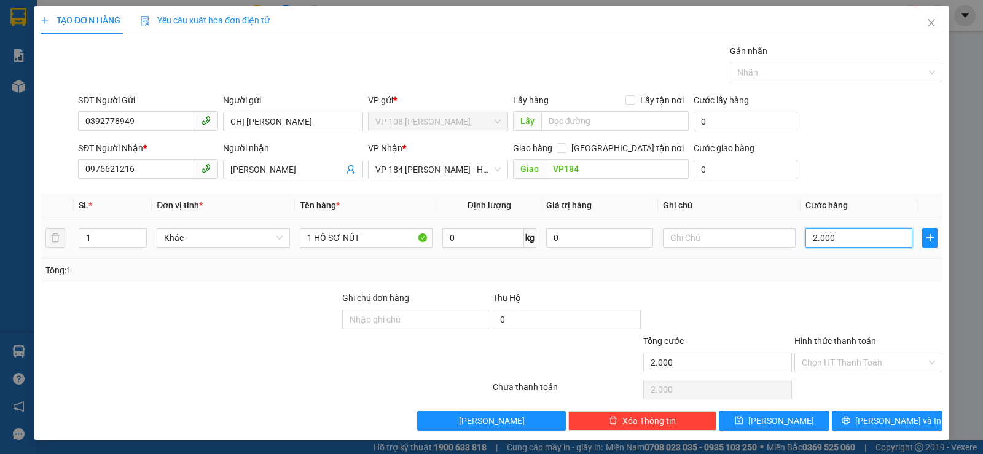
type input "20.000"
click at [851, 370] on input "Hình thức thanh toán" at bounding box center [864, 362] width 125 height 18
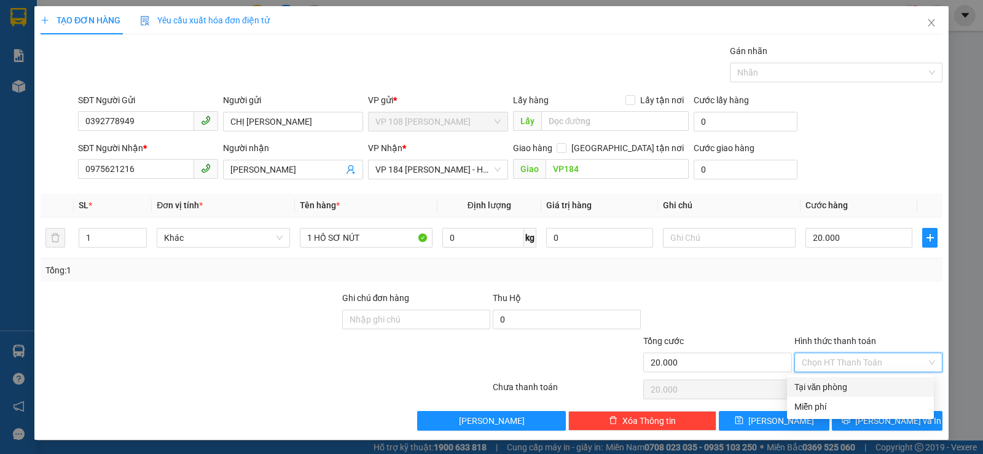
click at [839, 385] on div "Tại văn phòng" at bounding box center [860, 387] width 132 height 14
type input "0"
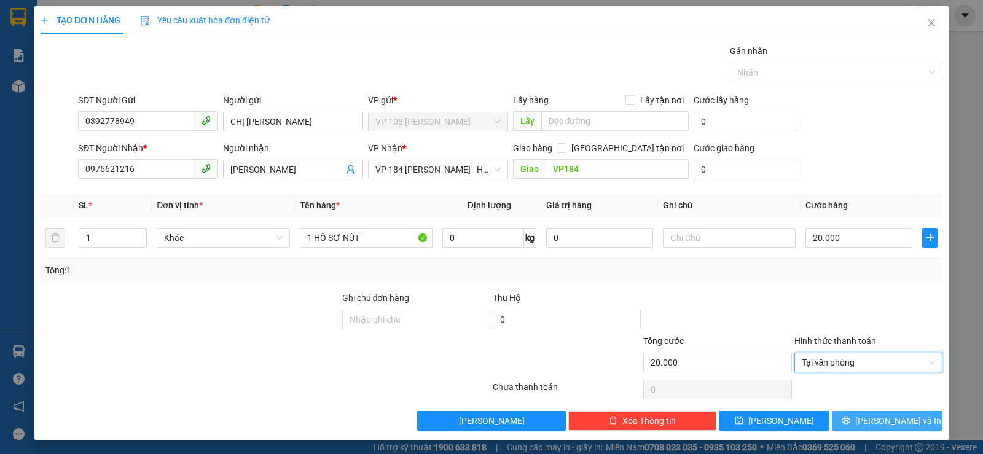
click at [847, 422] on button "[PERSON_NAME] và In" at bounding box center [887, 421] width 111 height 20
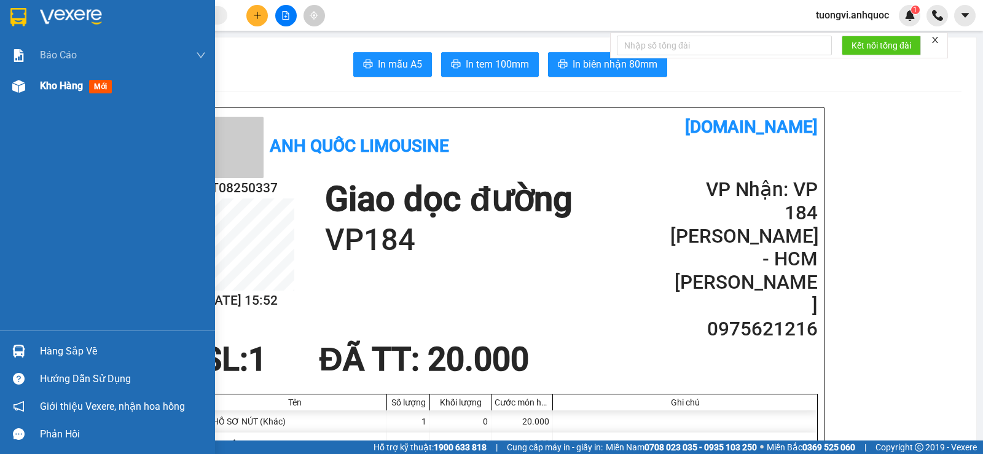
click at [21, 88] on img at bounding box center [18, 86] width 13 height 13
click at [23, 88] on img at bounding box center [18, 86] width 13 height 13
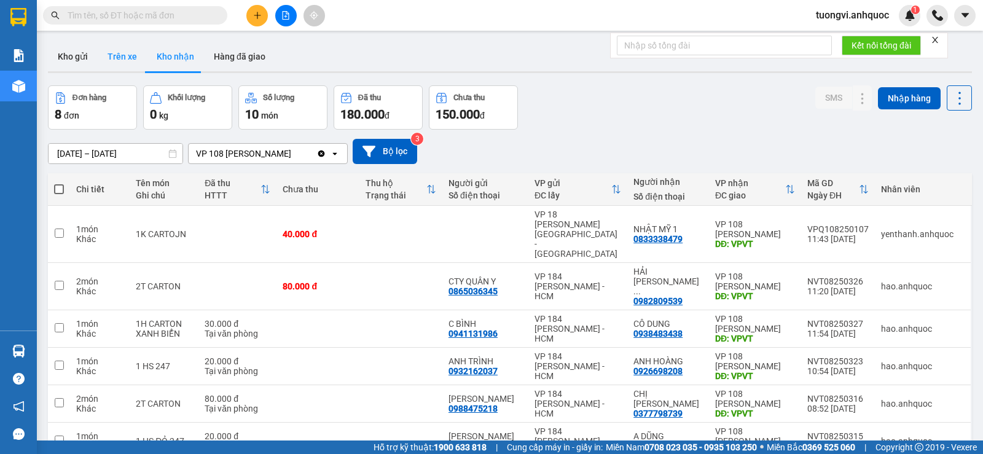
click at [136, 57] on button "Trên xe" at bounding box center [122, 56] width 49 height 29
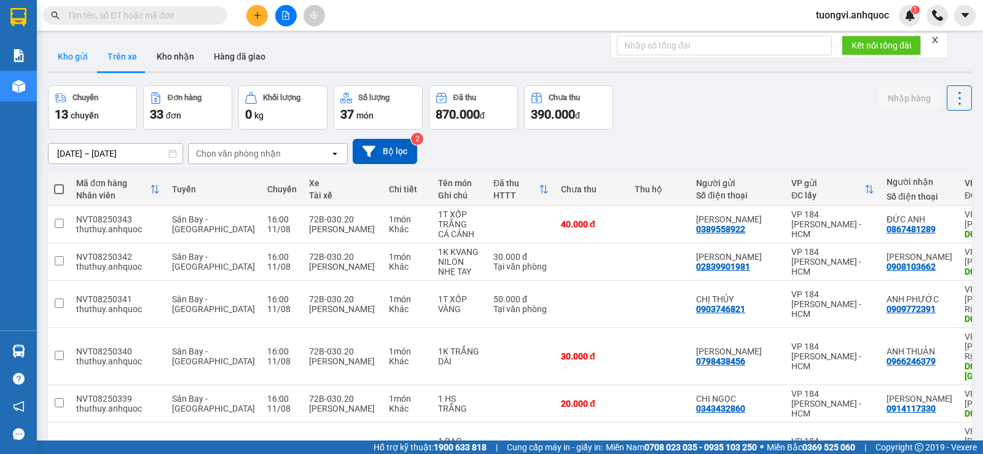
click at [80, 49] on button "Kho gửi" at bounding box center [73, 56] width 50 height 29
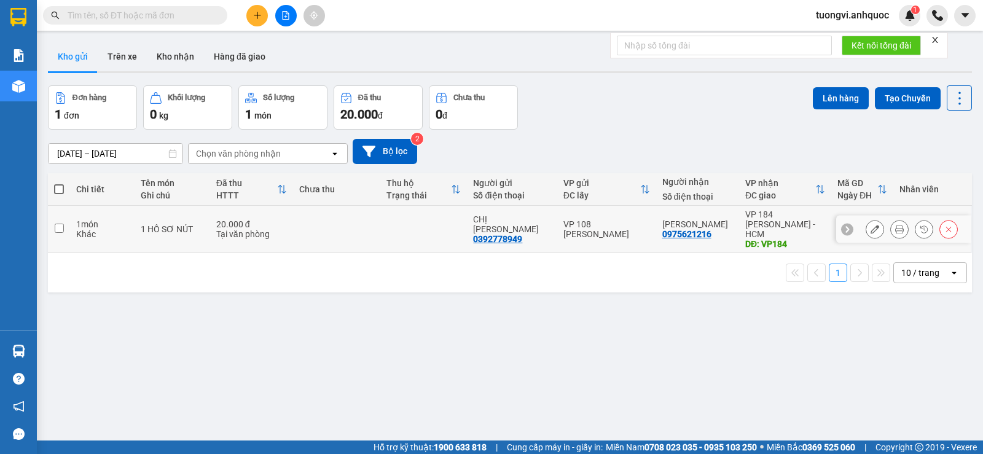
click at [891, 228] on button at bounding box center [899, 230] width 17 height 22
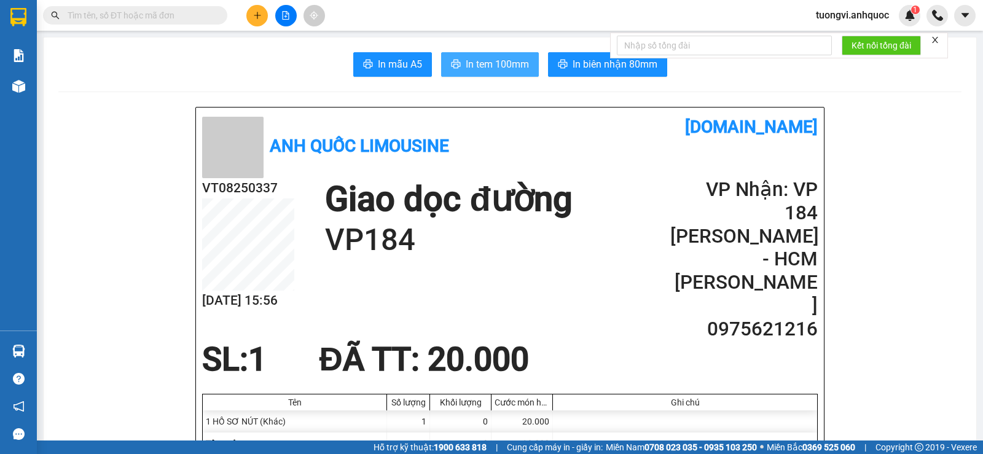
click at [491, 71] on span "In tem 100mm" at bounding box center [497, 64] width 63 height 15
click at [478, 66] on span "In tem 100mm" at bounding box center [497, 64] width 63 height 15
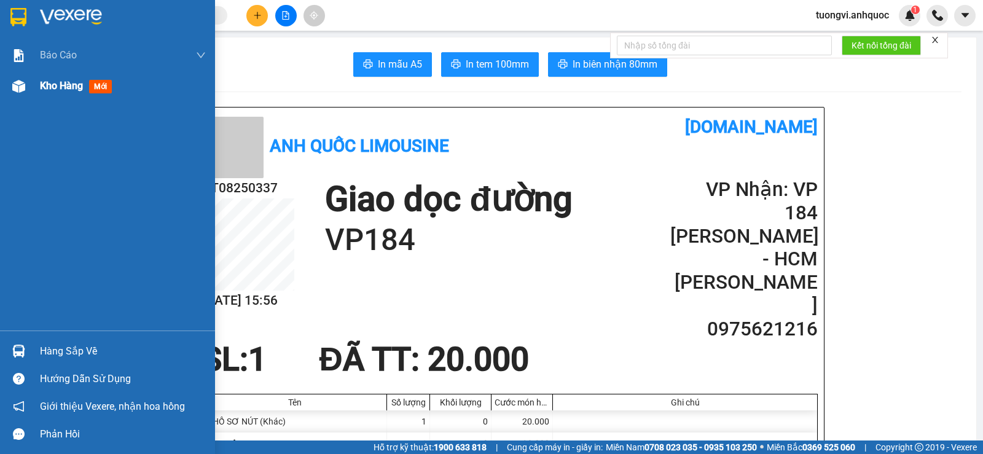
click at [18, 88] on img at bounding box center [18, 86] width 13 height 13
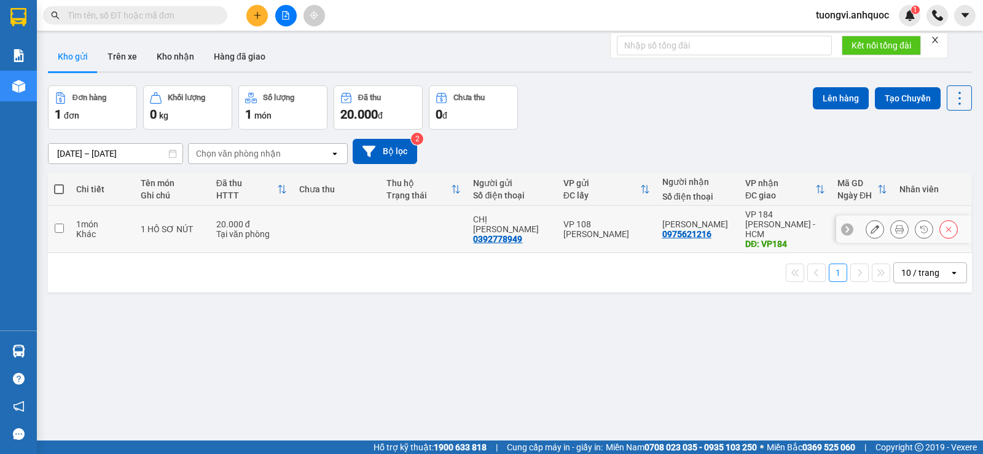
click at [380, 210] on td at bounding box center [336, 229] width 87 height 47
checkbox input "true"
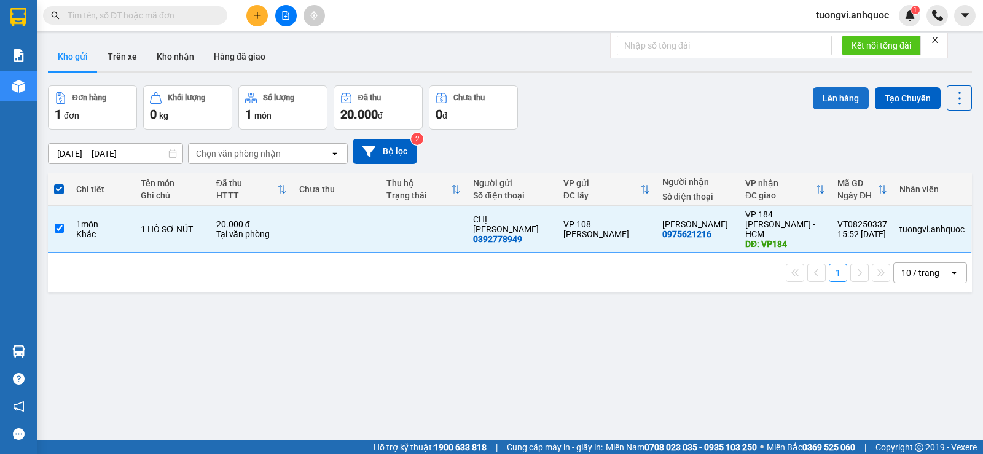
click at [829, 95] on button "Lên hàng" at bounding box center [841, 98] width 56 height 22
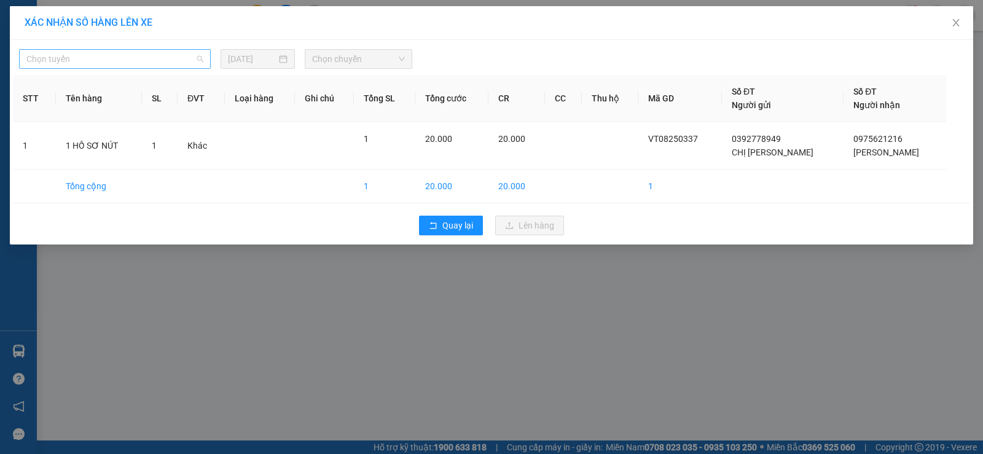
click at [114, 67] on span "Chọn tuyến" at bounding box center [114, 59] width 177 height 18
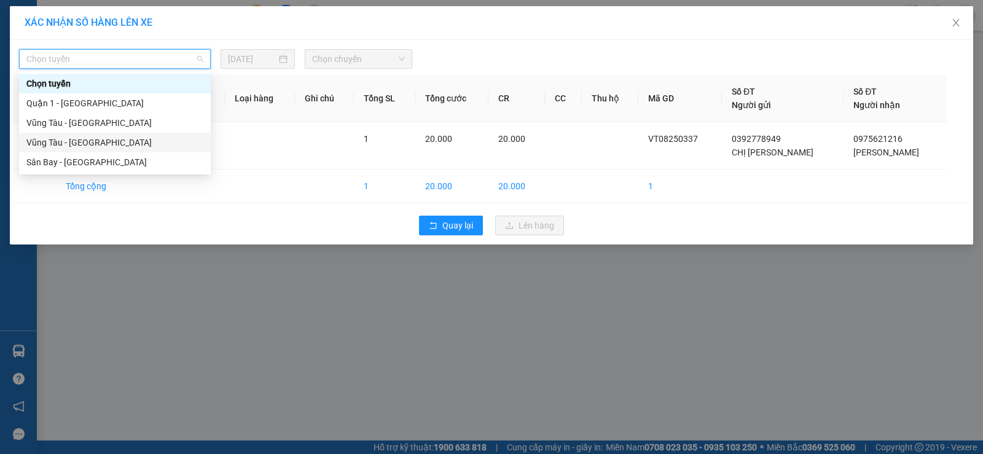
click at [95, 147] on div "Vũng Tàu - [GEOGRAPHIC_DATA]" at bounding box center [114, 143] width 177 height 14
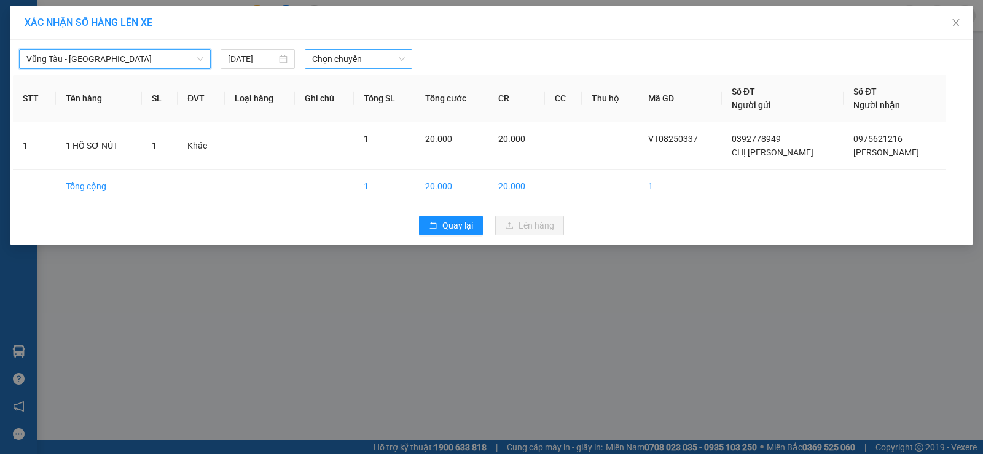
click at [359, 65] on span "Chọn chuyến" at bounding box center [358, 59] width 93 height 18
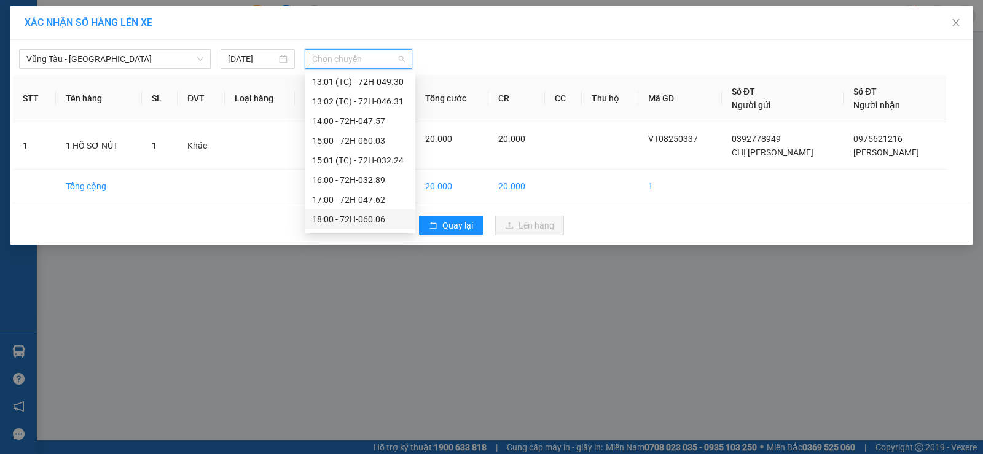
scroll to position [413, 0]
click at [354, 178] on div "17:00 - 72H-047.62" at bounding box center [360, 182] width 96 height 14
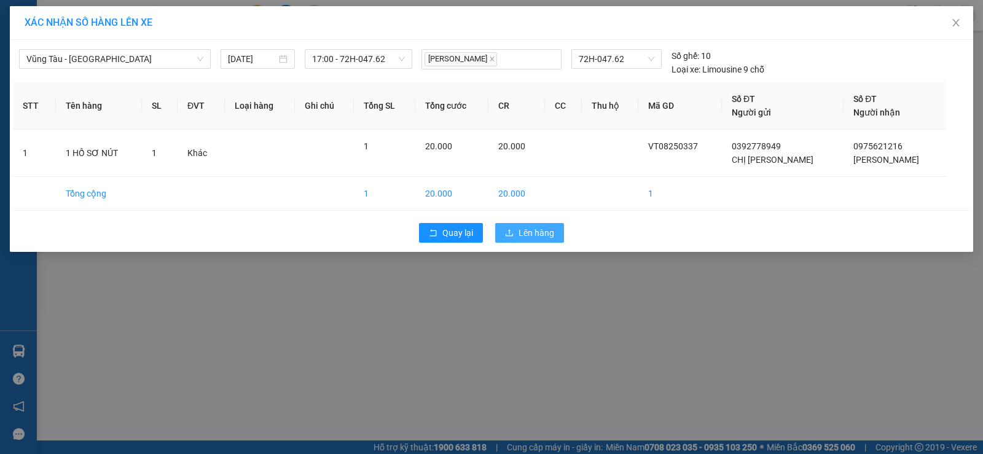
click at [538, 237] on span "Lên hàng" at bounding box center [537, 233] width 36 height 14
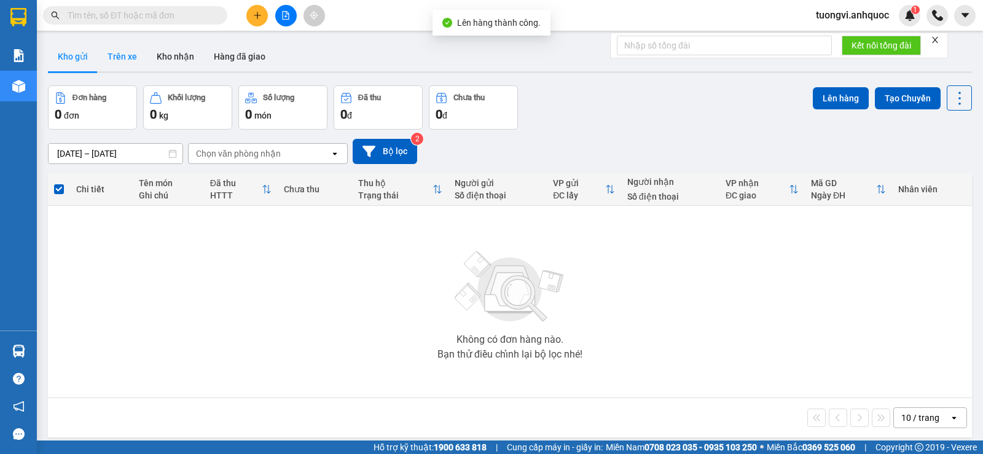
click at [122, 60] on button "Trên xe" at bounding box center [122, 56] width 49 height 29
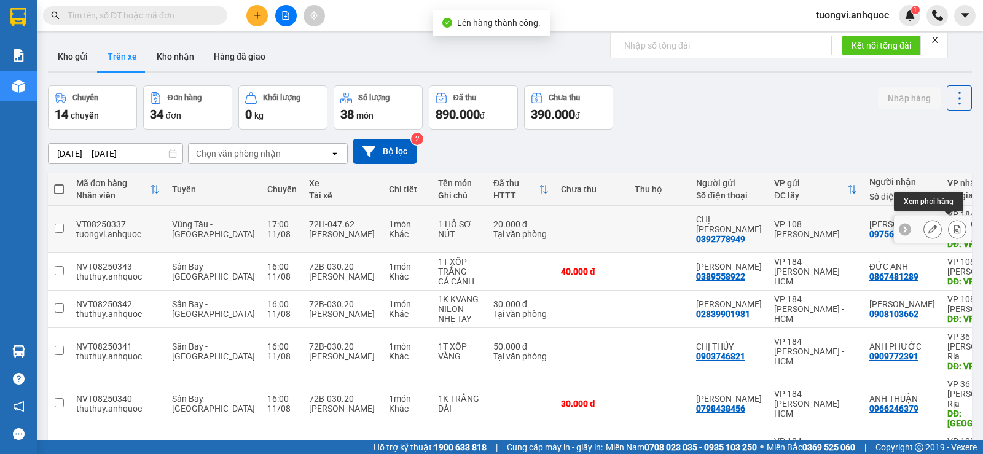
click at [953, 225] on icon at bounding box center [957, 229] width 9 height 9
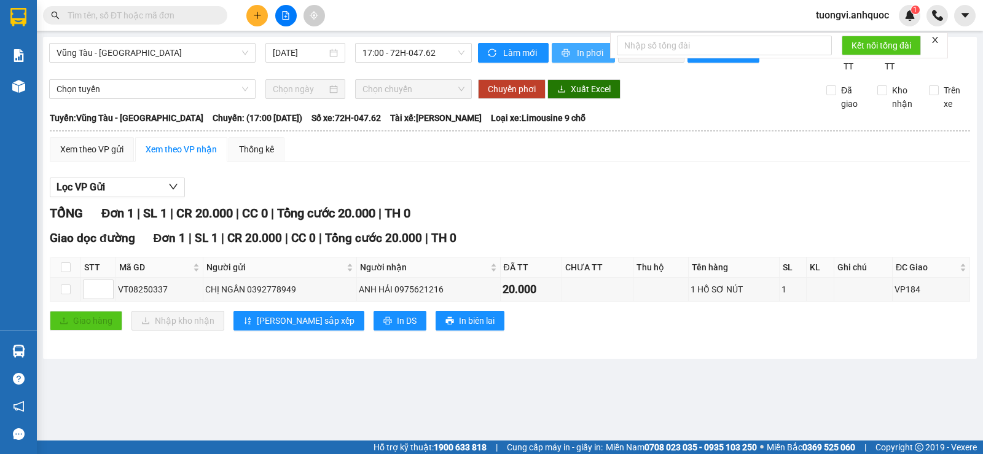
click at [579, 52] on span "In phơi" at bounding box center [591, 53] width 28 height 14
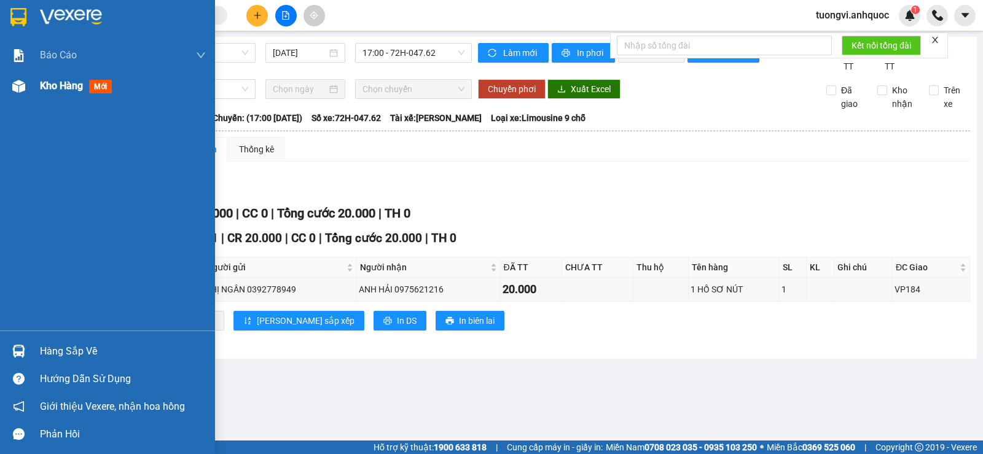
click at [52, 93] on div "Kho hàng mới" at bounding box center [78, 85] width 77 height 15
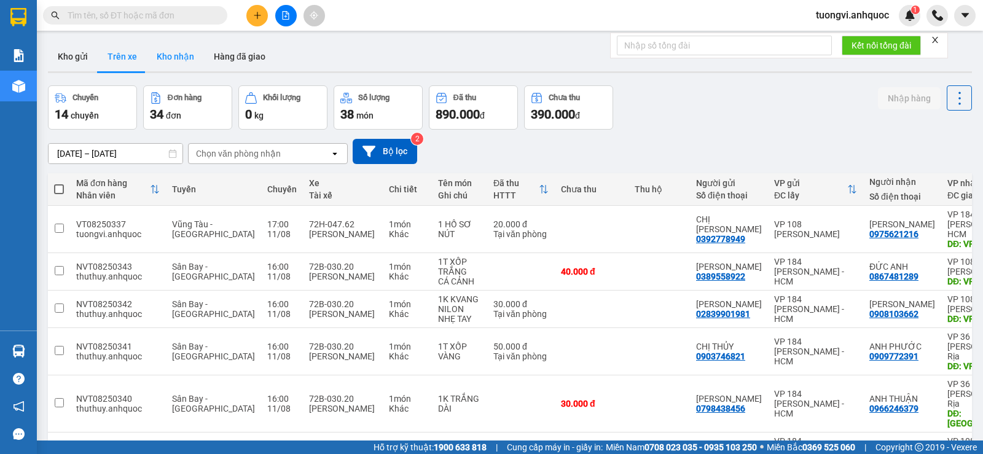
click at [160, 48] on button "Kho nhận" at bounding box center [175, 56] width 57 height 29
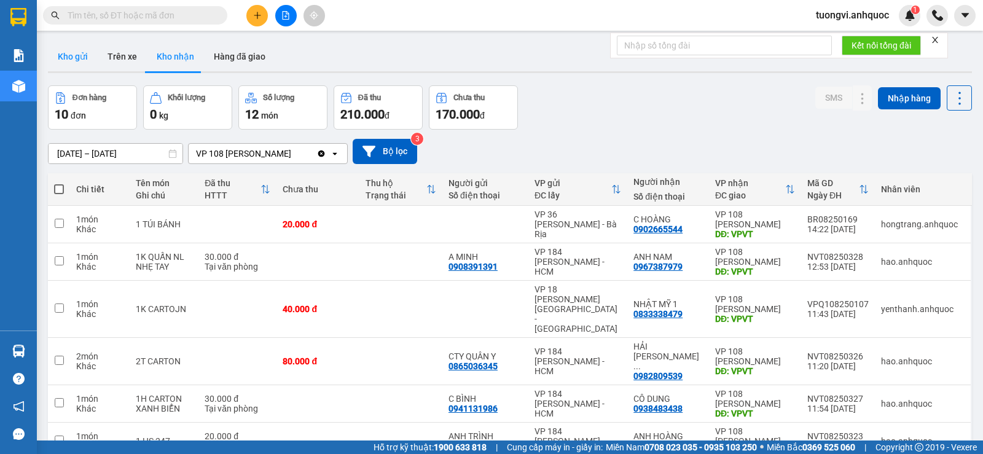
click at [87, 53] on button "Kho gửi" at bounding box center [73, 56] width 50 height 29
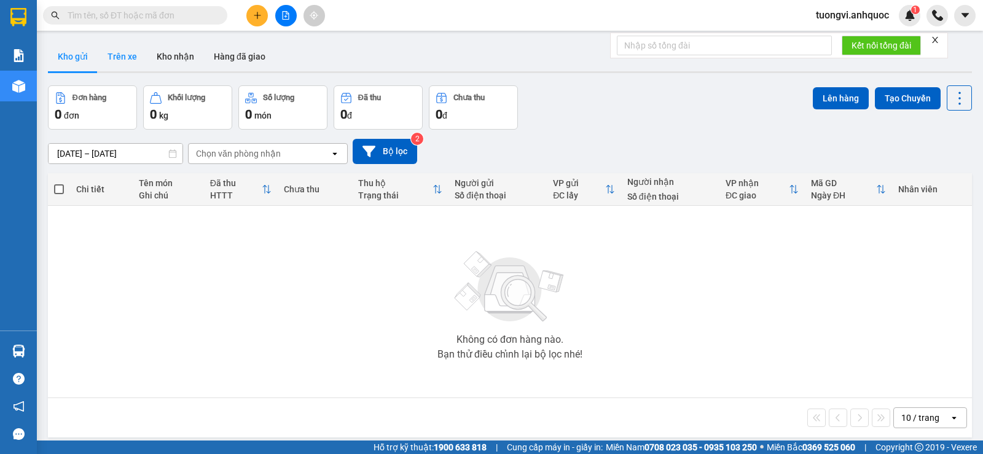
click at [108, 50] on button "Trên xe" at bounding box center [122, 56] width 49 height 29
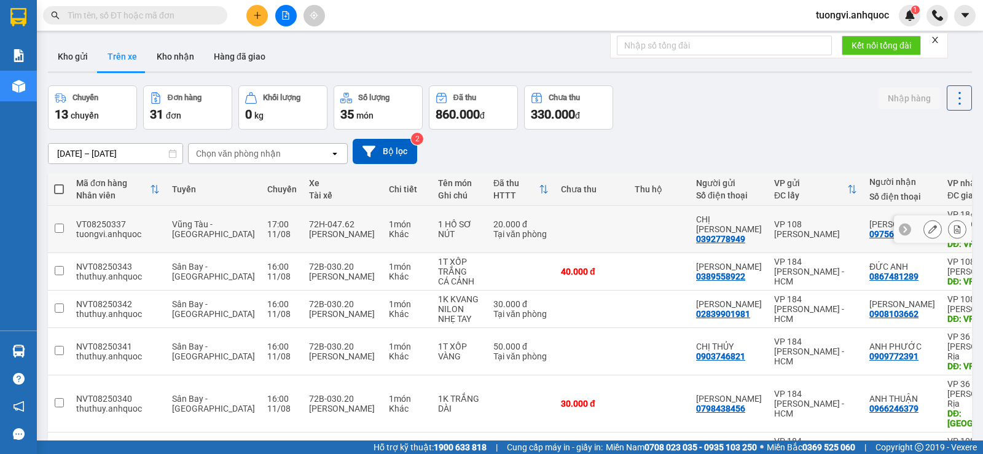
click at [971, 215] on td at bounding box center [971, 229] width 1 height 47
click at [955, 219] on div at bounding box center [932, 230] width 77 height 28
click at [953, 220] on button at bounding box center [957, 230] width 17 height 22
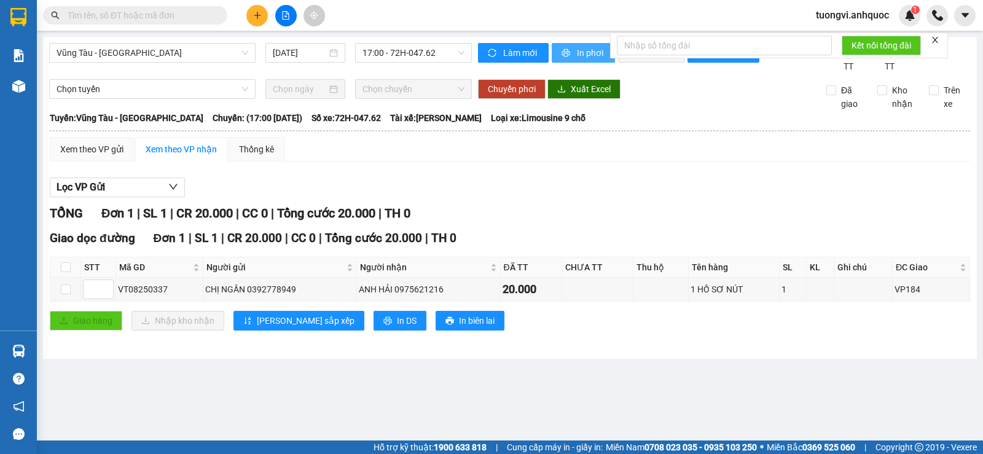
click at [597, 51] on span "In phơi" at bounding box center [591, 53] width 28 height 14
click at [552, 43] on button "In phơi" at bounding box center [583, 53] width 63 height 20
click at [250, 22] on button at bounding box center [257, 16] width 22 height 22
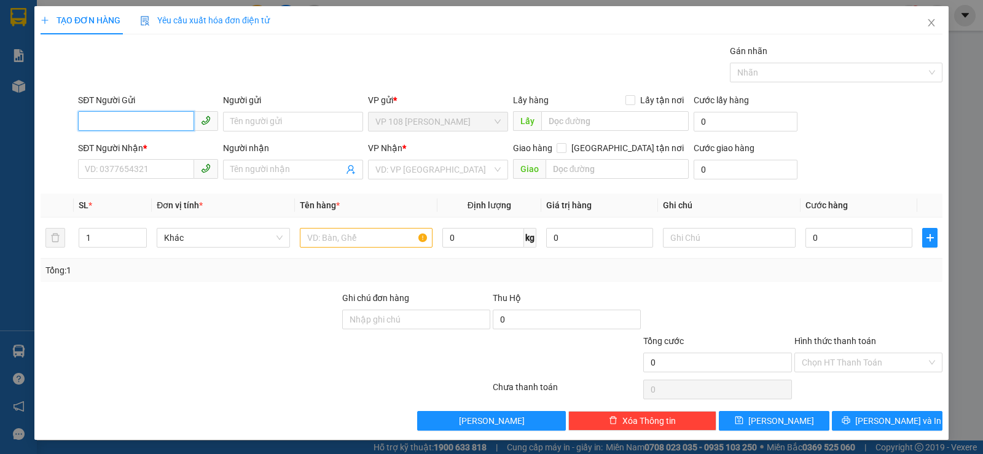
click at [187, 122] on input "SĐT Người Gửi" at bounding box center [136, 121] width 116 height 20
click at [171, 139] on div "0939234667 - ANH LINH" at bounding box center [147, 146] width 124 height 14
type input "0939234667"
type input "[PERSON_NAME]"
type input "0909085420"
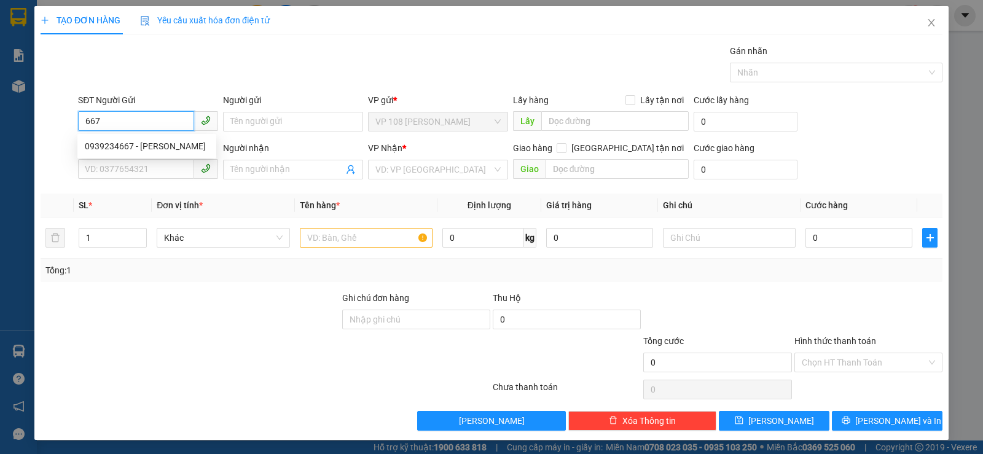
type input "THANH VIPPOST"
type input "VP184"
type input "TM 11/8 VP184 HẢO"
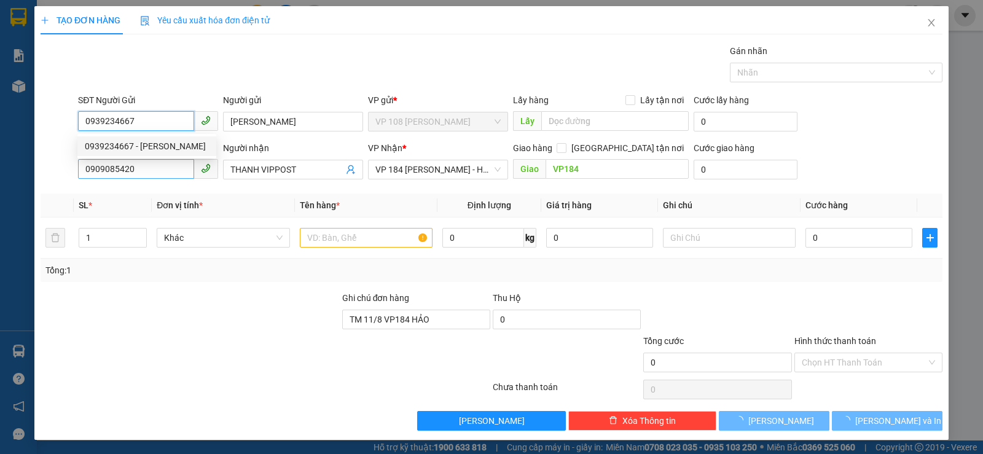
type input "20.000"
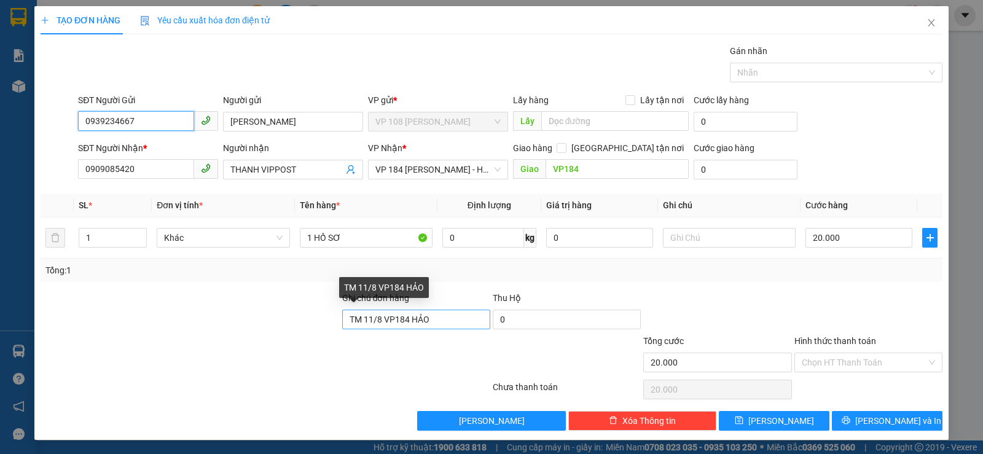
type input "0939234667"
click at [411, 318] on input "TM 11/8 VP184 HẢO" at bounding box center [416, 320] width 148 height 20
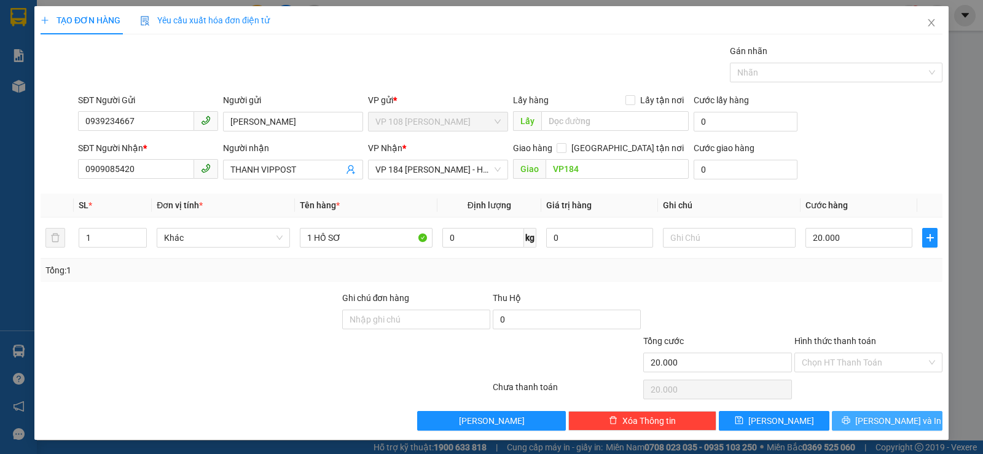
click at [914, 417] on button "[PERSON_NAME] và In" at bounding box center [887, 421] width 111 height 20
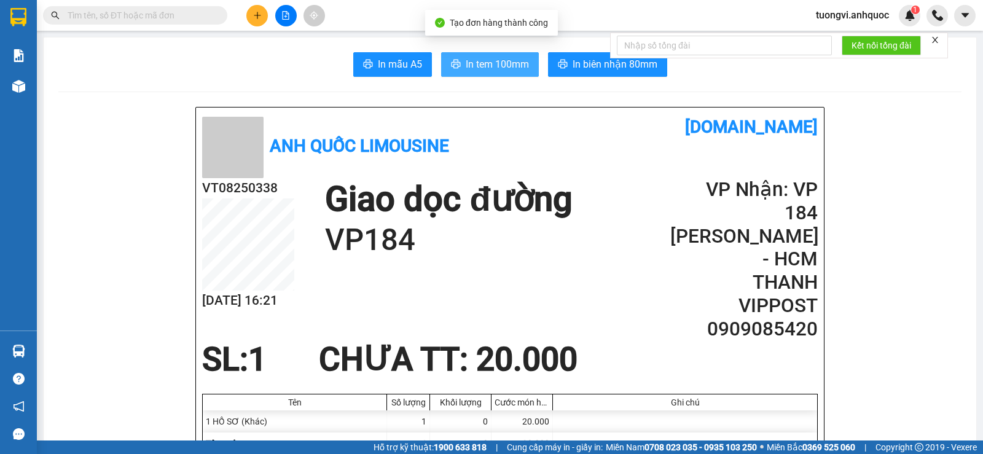
click at [515, 69] on span "In tem 100mm" at bounding box center [497, 64] width 63 height 15
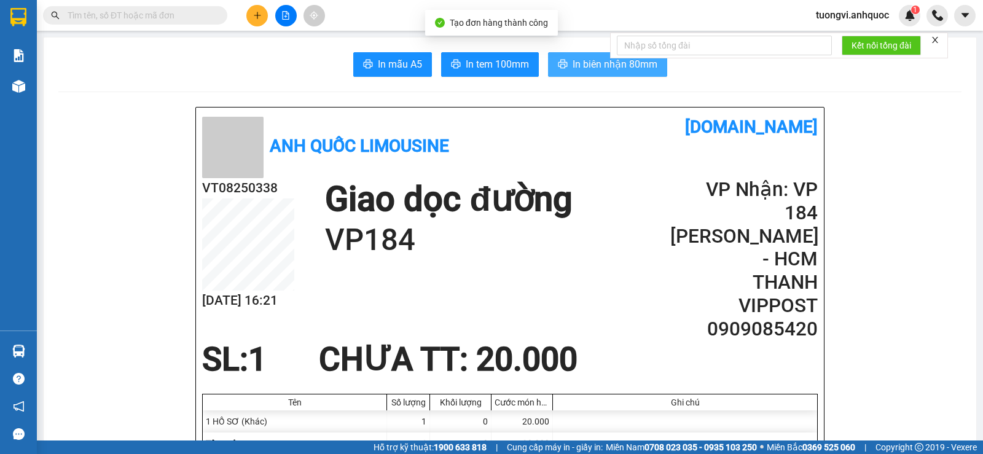
click at [558, 68] on icon "printer" at bounding box center [562, 64] width 9 height 9
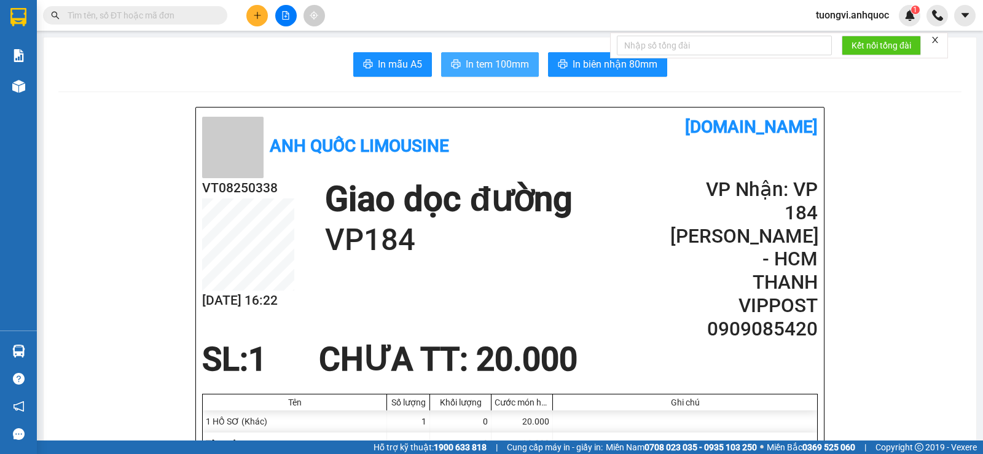
click at [458, 60] on button "In tem 100mm" at bounding box center [490, 64] width 98 height 25
click at [247, 17] on button at bounding box center [257, 16] width 22 height 22
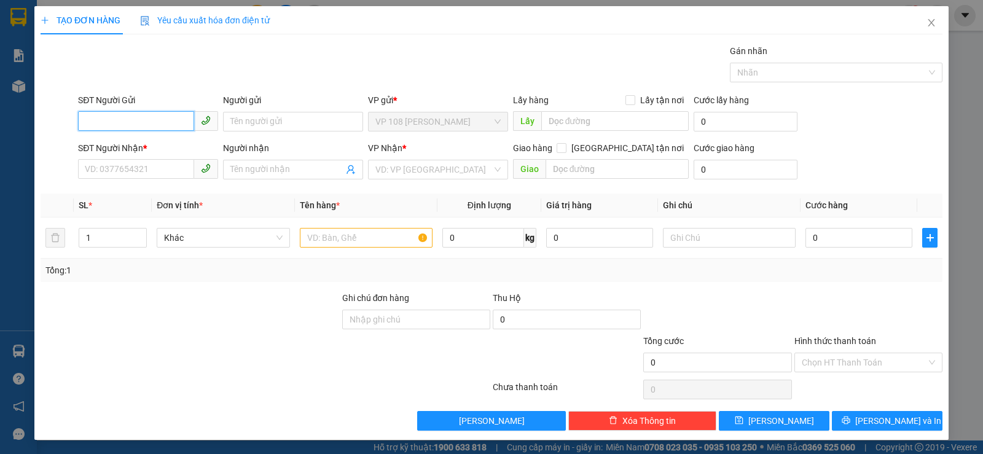
click at [150, 116] on input "SĐT Người Gửi" at bounding box center [136, 121] width 116 height 20
type input "9"
type input "0983676774"
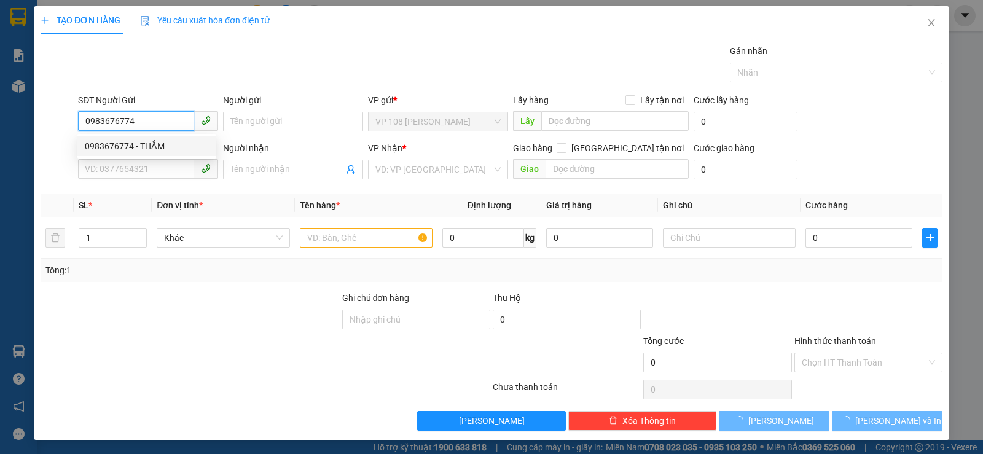
click at [138, 146] on div "0983676774 - THẮM" at bounding box center [147, 146] width 124 height 14
type input "THẮM"
type input "0888271696"
type input "CHỊ [PERSON_NAME]"
type input "VP184"
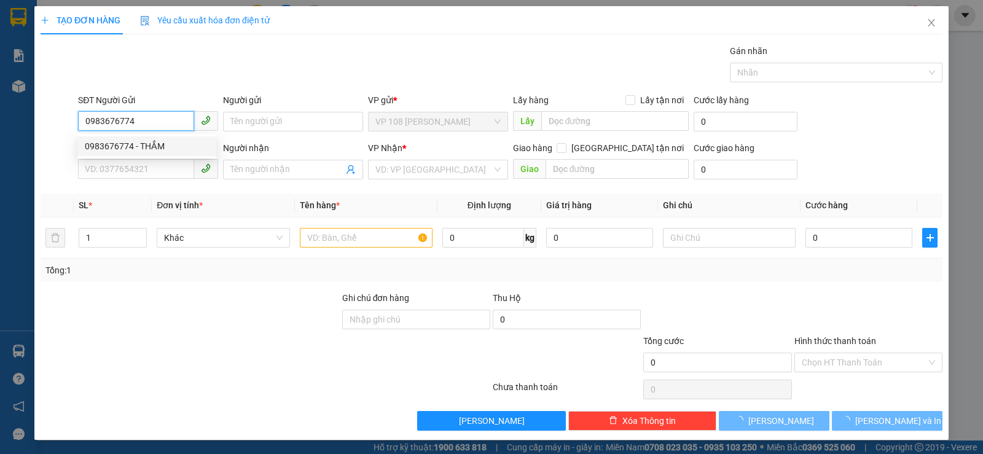
type input "TM 9/8 VP184 HẢO"
type input "20.000"
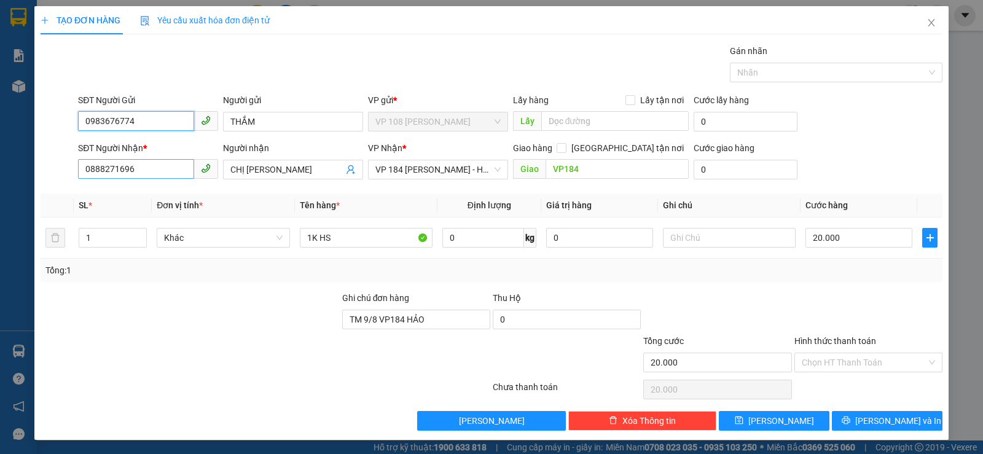
type input "0983676774"
click at [141, 170] on input "0888271696" at bounding box center [136, 169] width 116 height 20
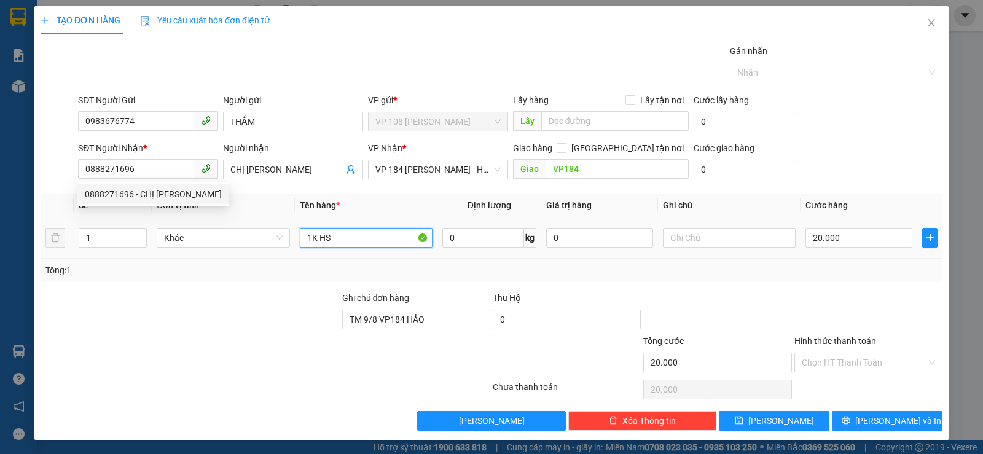
click at [304, 239] on input "1K HS" at bounding box center [366, 238] width 133 height 20
click at [306, 239] on input "1K HS" at bounding box center [366, 238] width 133 height 20
click at [307, 239] on input "1K HS" at bounding box center [366, 238] width 133 height 20
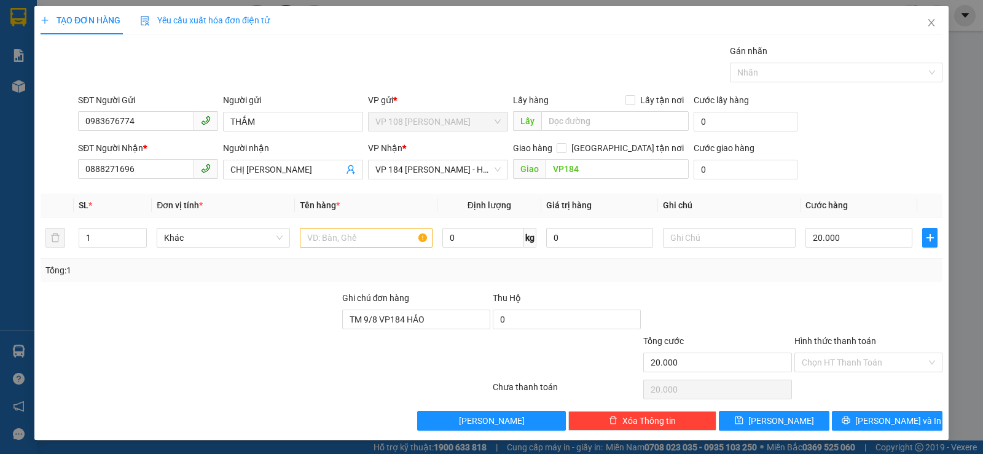
click at [447, 339] on div at bounding box center [416, 355] width 151 height 43
click at [447, 321] on input "TM 9/8 VP184 HẢO" at bounding box center [416, 320] width 148 height 20
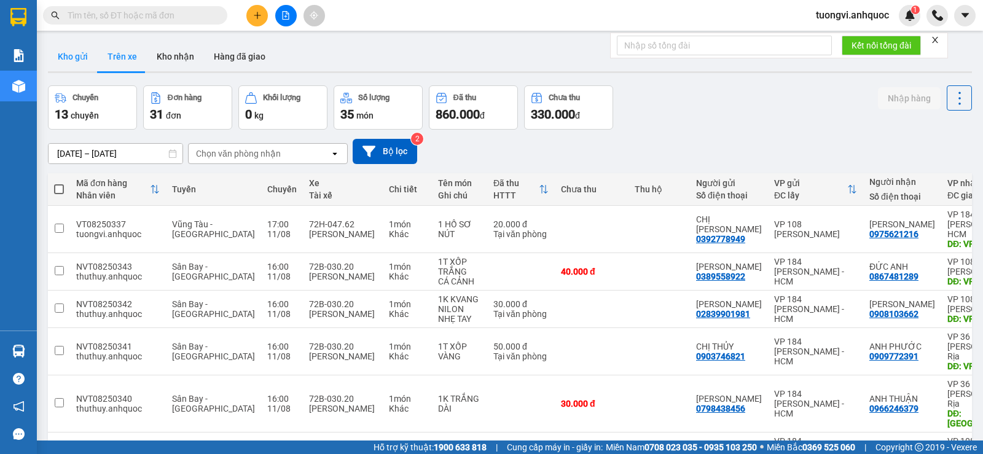
click at [89, 64] on button "Kho gửi" at bounding box center [73, 56] width 50 height 29
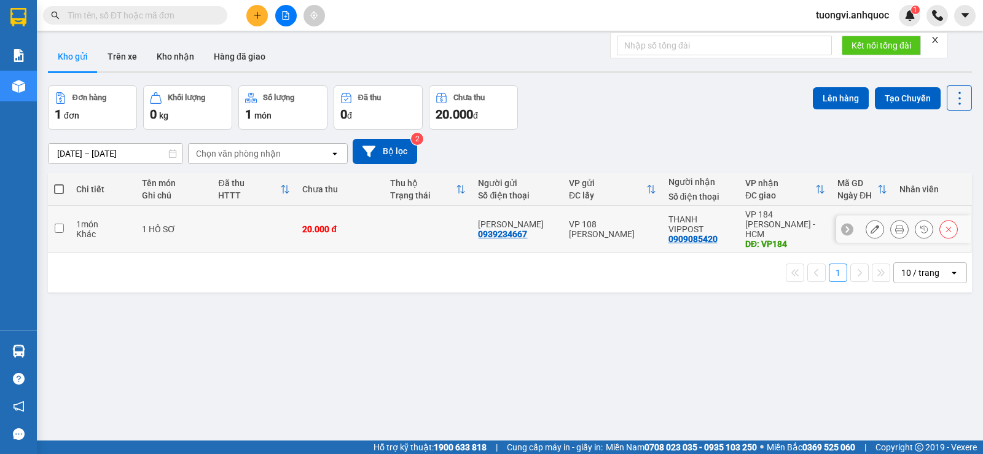
click at [468, 225] on td at bounding box center [428, 229] width 88 height 47
checkbox input "true"
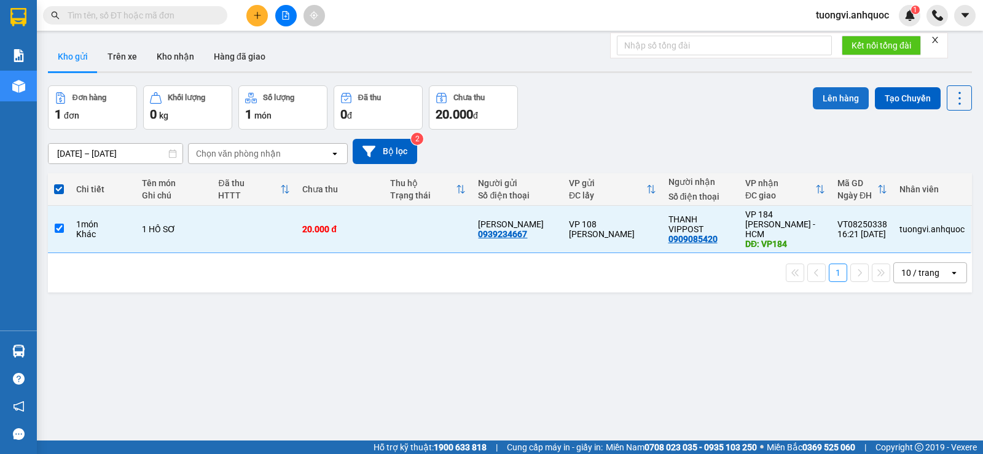
click at [832, 96] on button "Lên hàng" at bounding box center [841, 98] width 56 height 22
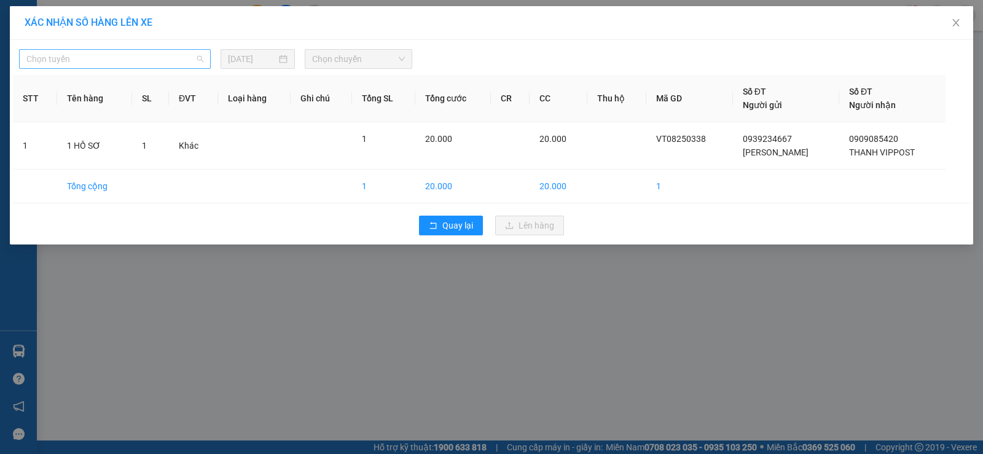
click at [104, 63] on span "Chọn tuyến" at bounding box center [114, 59] width 177 height 18
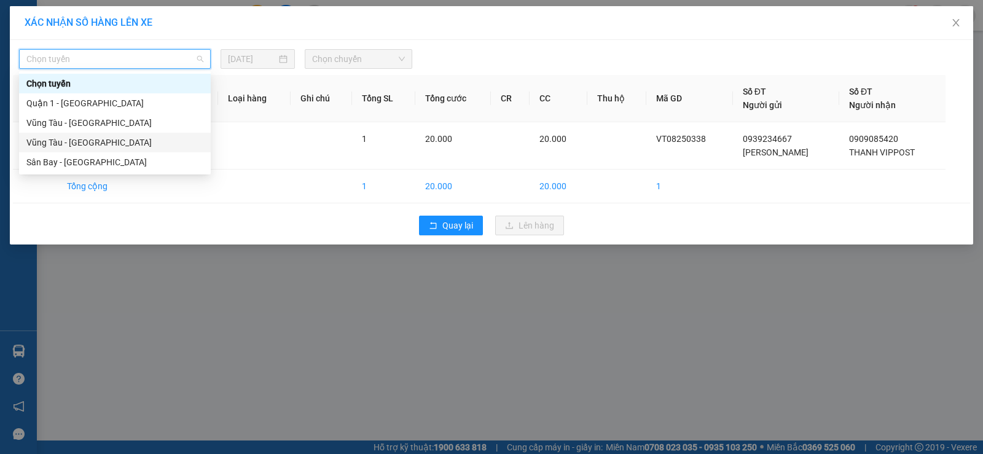
click at [100, 140] on div "Vũng Tàu - [GEOGRAPHIC_DATA]" at bounding box center [114, 143] width 177 height 14
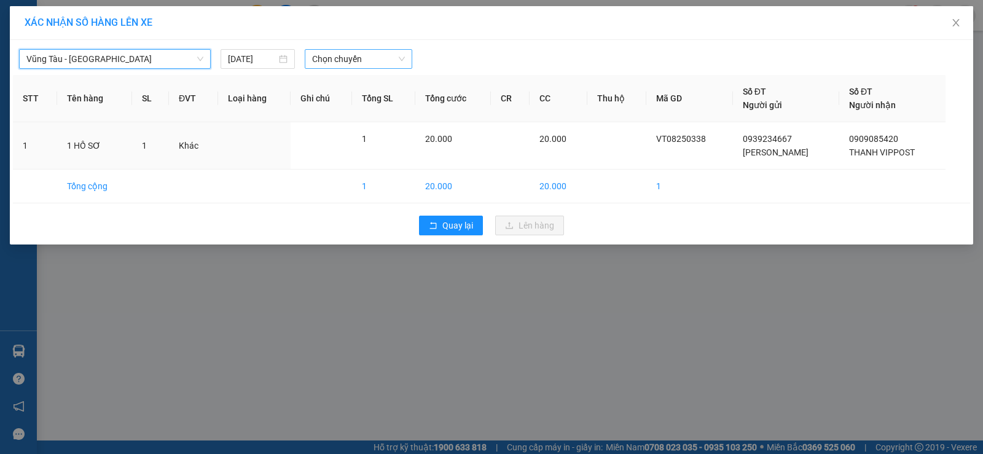
click at [339, 66] on span "Chọn chuyến" at bounding box center [358, 59] width 93 height 18
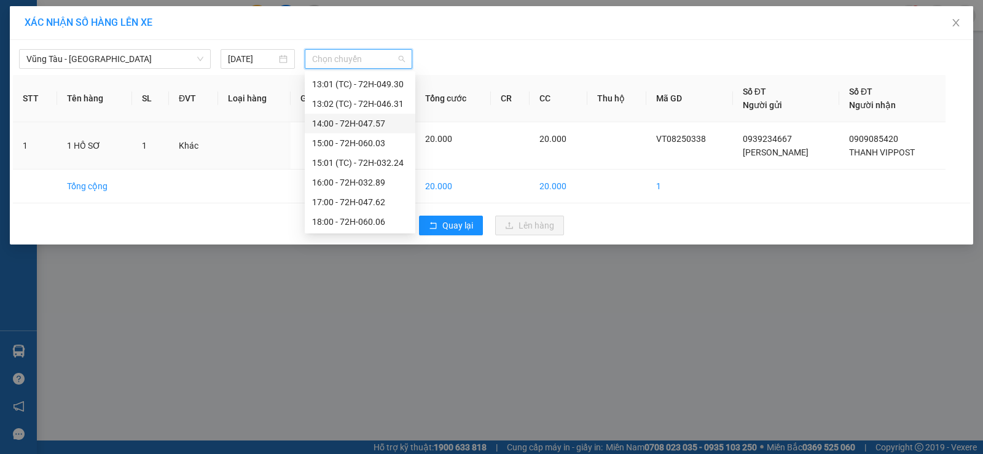
scroll to position [413, 0]
click at [351, 176] on div "17:00 - 72H-047.62" at bounding box center [360, 182] width 96 height 14
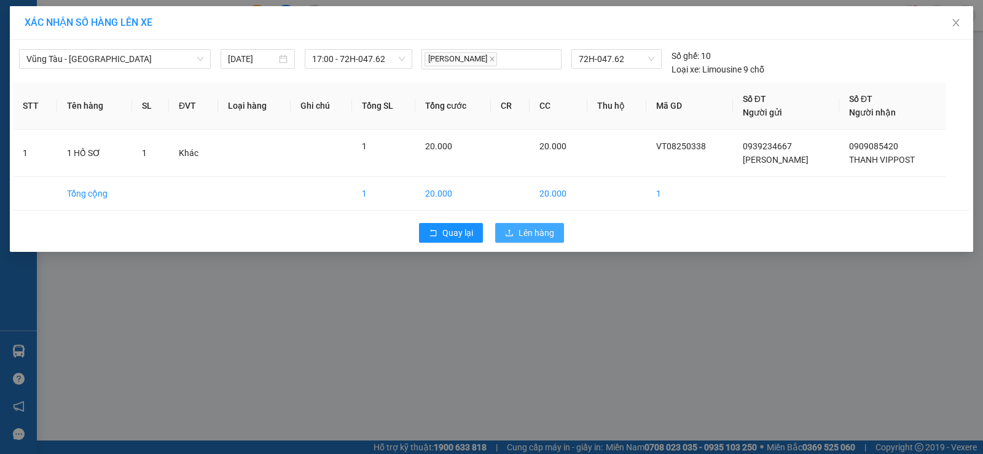
click at [498, 236] on button "Lên hàng" at bounding box center [529, 233] width 69 height 20
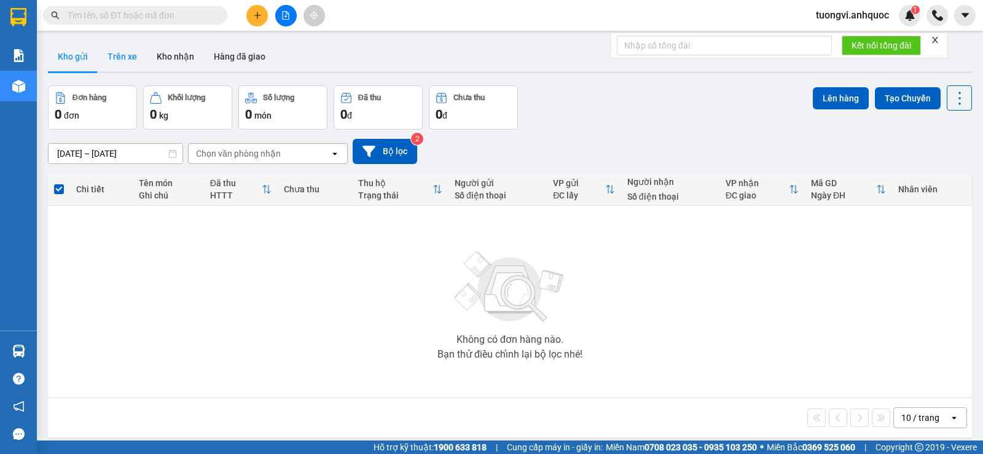
click at [134, 66] on button "Trên xe" at bounding box center [122, 56] width 49 height 29
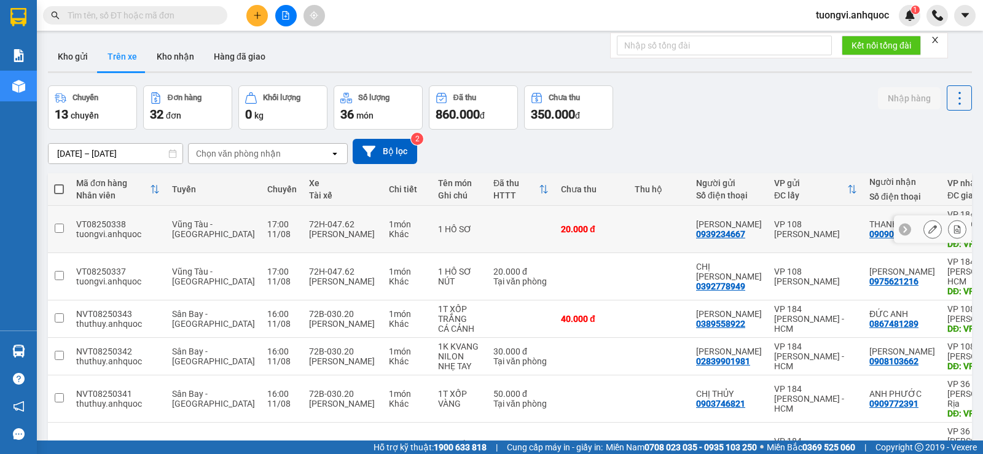
click at [928, 225] on icon at bounding box center [932, 229] width 9 height 9
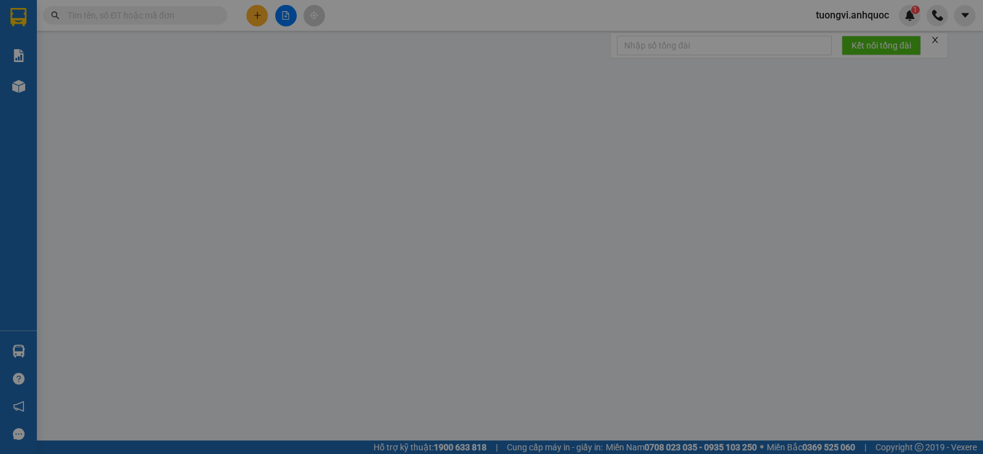
type input "0939234667"
type input "[PERSON_NAME]"
type input "0909085420"
type input "THANH VIPPOST"
type input "VP184"
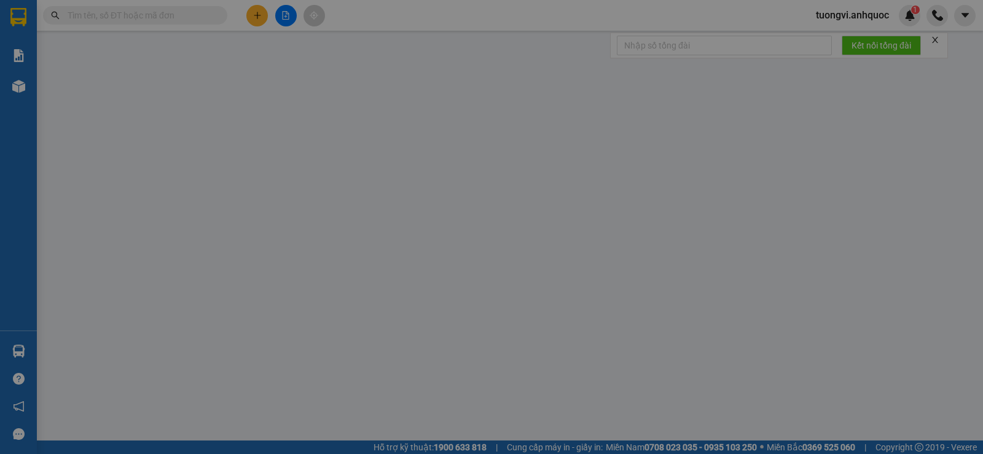
type input "20.000"
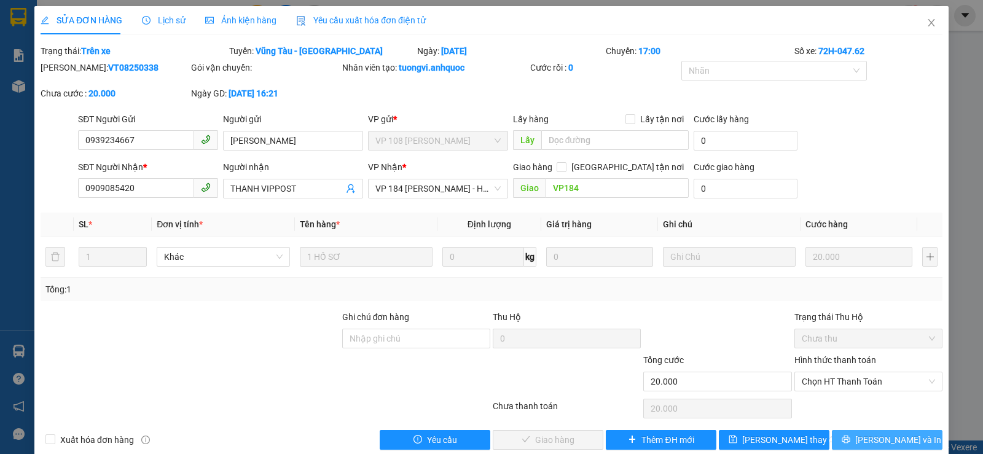
click at [869, 439] on span "[PERSON_NAME] và In" at bounding box center [898, 440] width 86 height 14
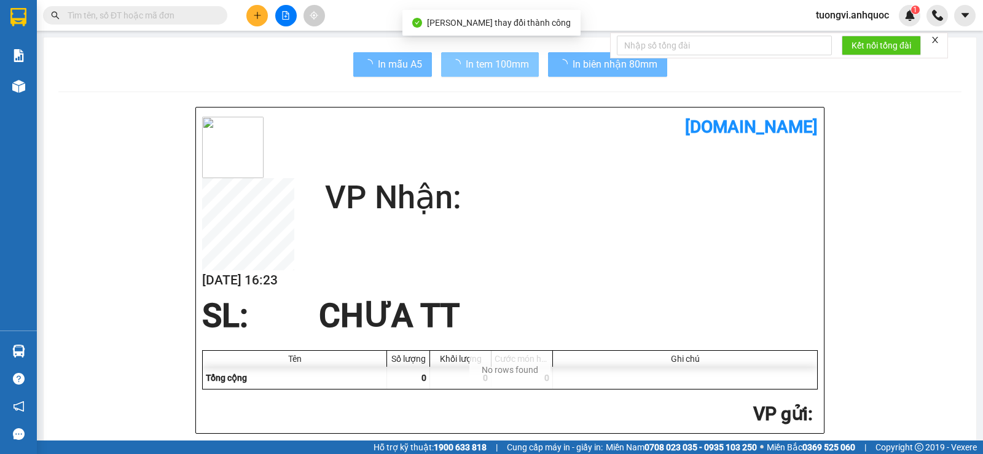
click at [488, 70] on span "In tem 100mm" at bounding box center [497, 64] width 63 height 15
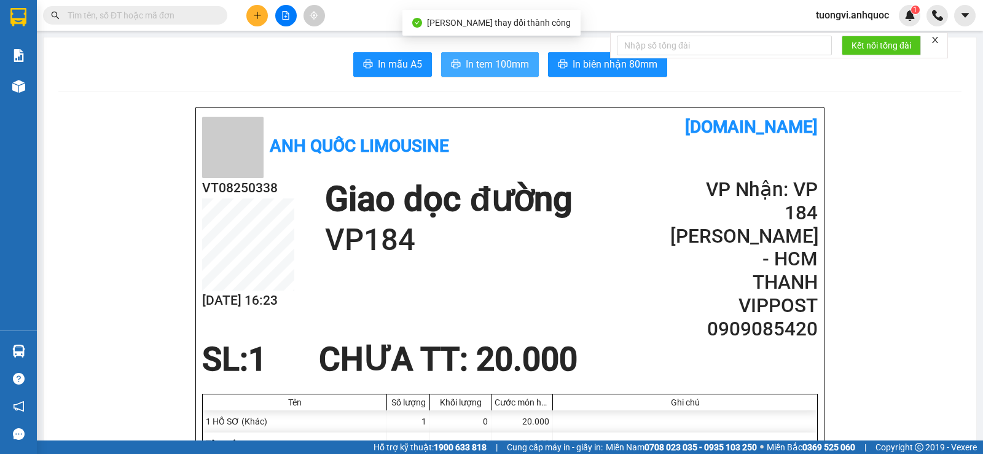
click at [488, 70] on span "In tem 100mm" at bounding box center [497, 64] width 63 height 15
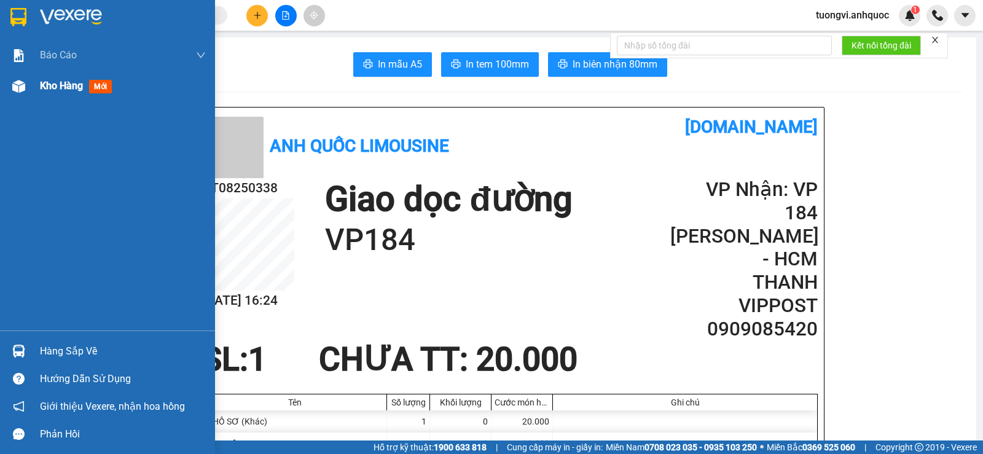
click at [25, 76] on div at bounding box center [19, 87] width 22 height 22
click at [28, 86] on div at bounding box center [19, 87] width 22 height 22
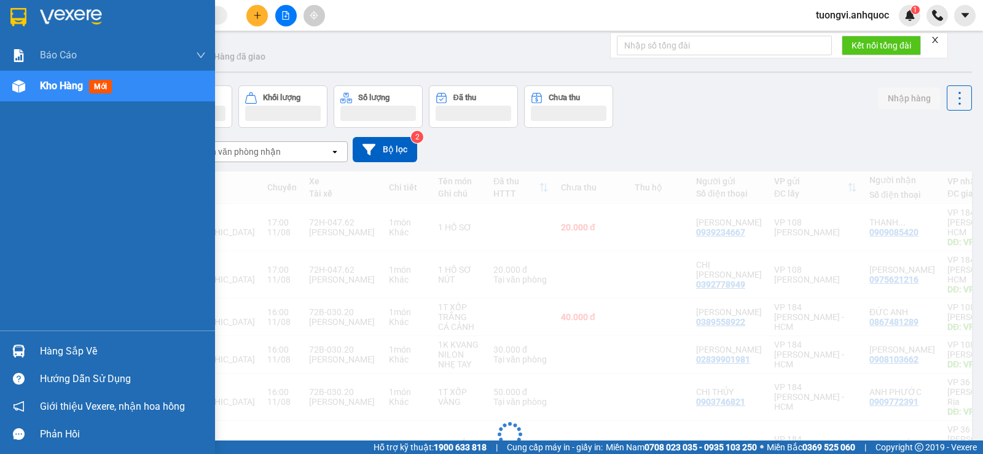
click at [28, 86] on div at bounding box center [19, 87] width 22 height 22
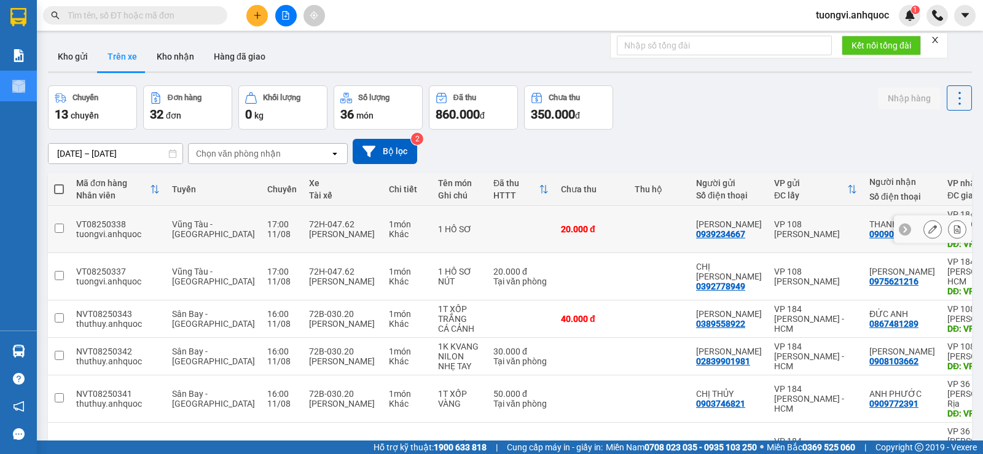
click at [953, 227] on icon at bounding box center [957, 229] width 9 height 9
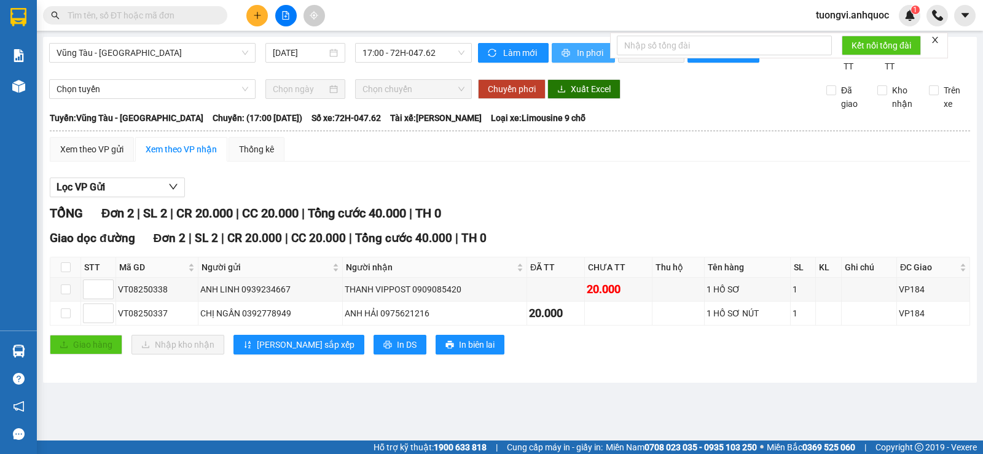
click at [584, 54] on span "In phơi" at bounding box center [591, 53] width 28 height 14
click at [591, 60] on button "In phơi" at bounding box center [583, 53] width 63 height 20
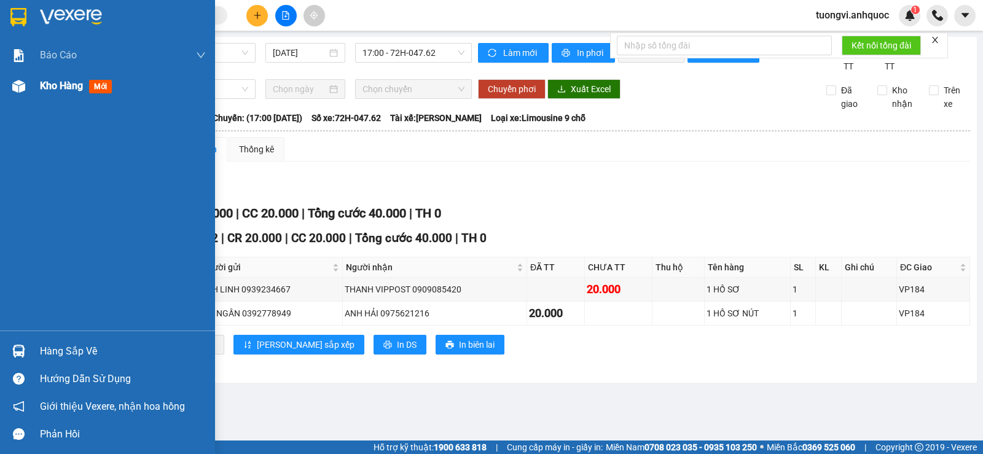
click at [37, 89] on div "Kho hàng mới" at bounding box center [107, 86] width 215 height 31
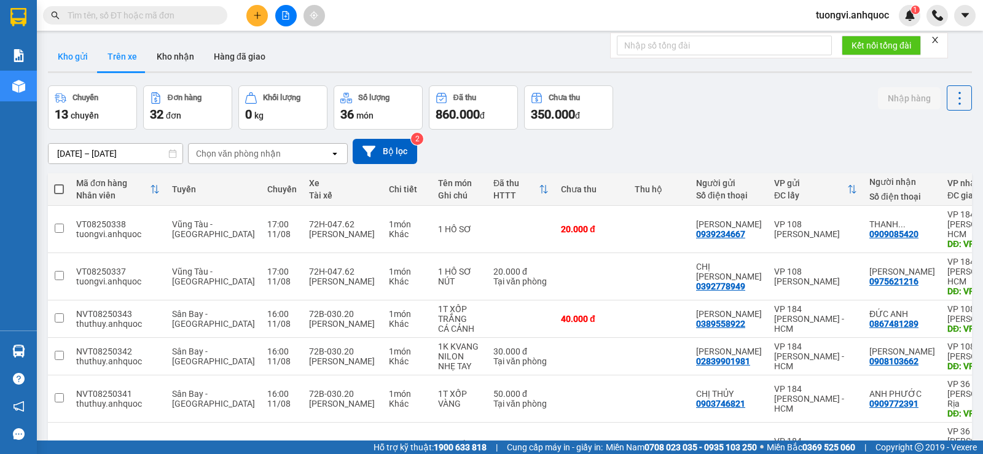
click at [86, 60] on button "Kho gửi" at bounding box center [73, 56] width 50 height 29
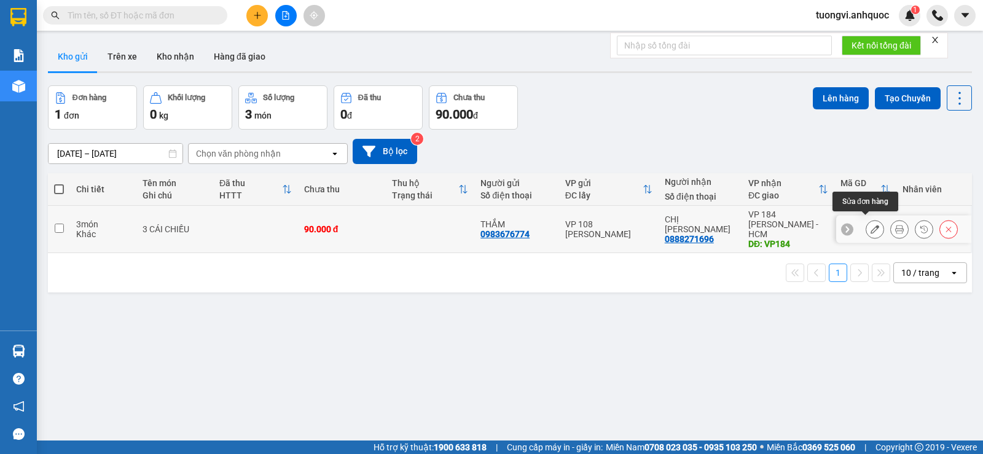
click at [871, 225] on icon at bounding box center [875, 229] width 9 height 9
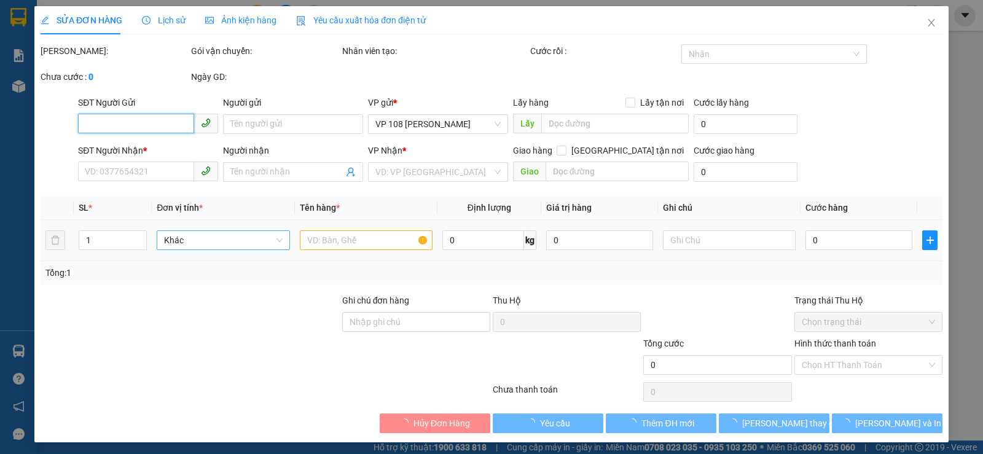
type input "0983676774"
type input "THẮM"
type input "0888271696"
type input "CHỊ [PERSON_NAME]"
type input "VP184"
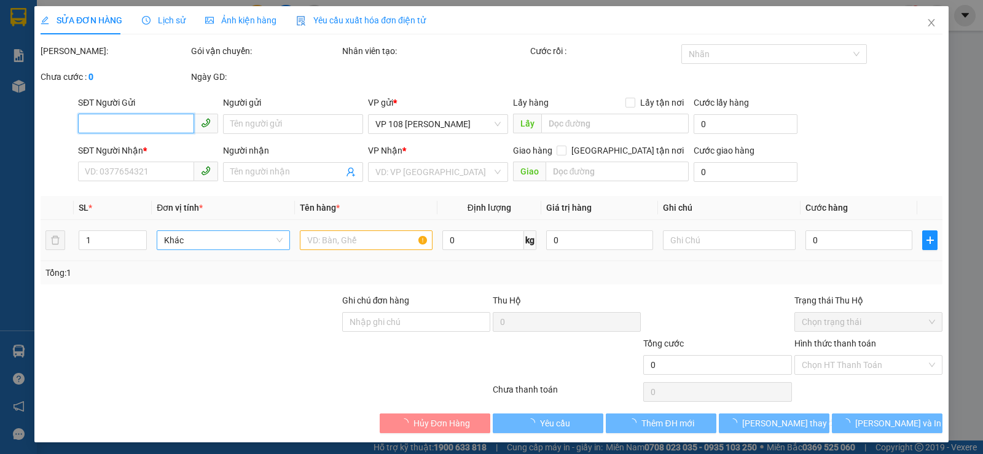
type input "90.000"
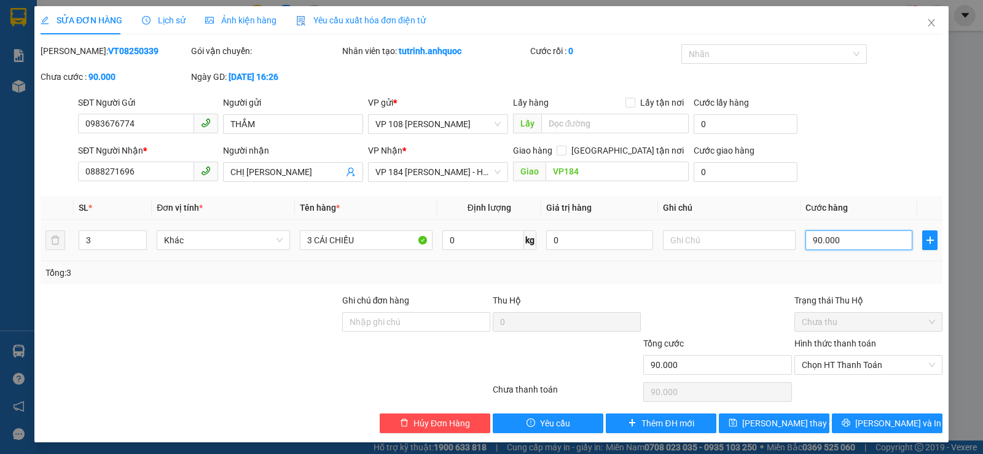
click at [818, 247] on input "90.000" at bounding box center [858, 240] width 107 height 20
type input "1"
type input "12"
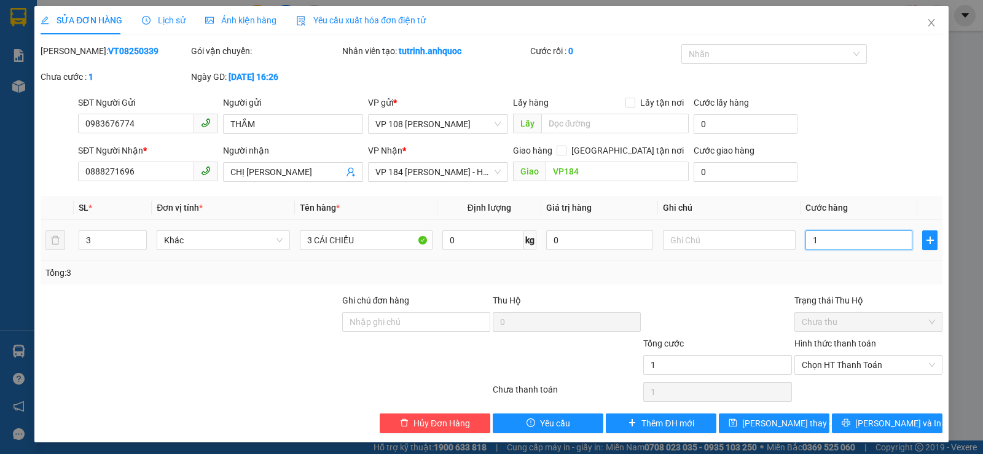
type input "12"
type input "120"
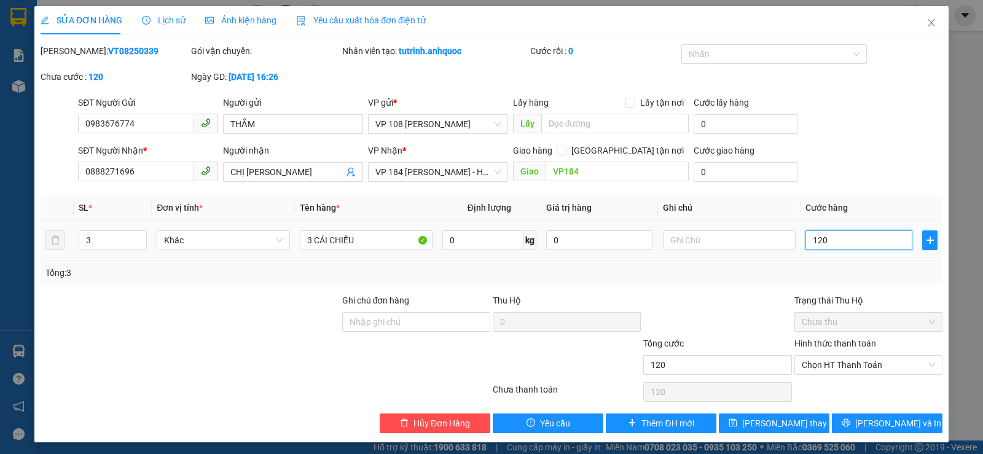
type input "1.200"
type input "12.000"
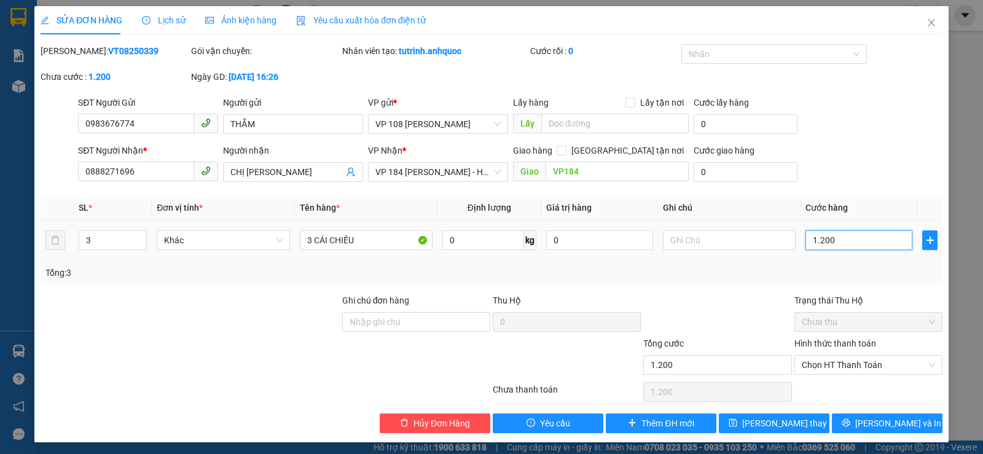
type input "12.000"
type input "120.000"
click at [874, 415] on button "[PERSON_NAME] và In" at bounding box center [887, 423] width 111 height 20
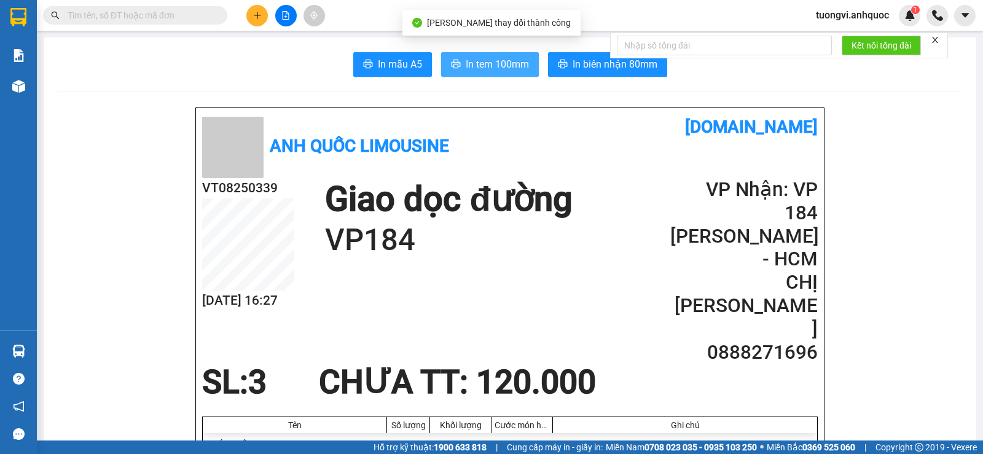
click at [466, 55] on button "In tem 100mm" at bounding box center [490, 64] width 98 height 25
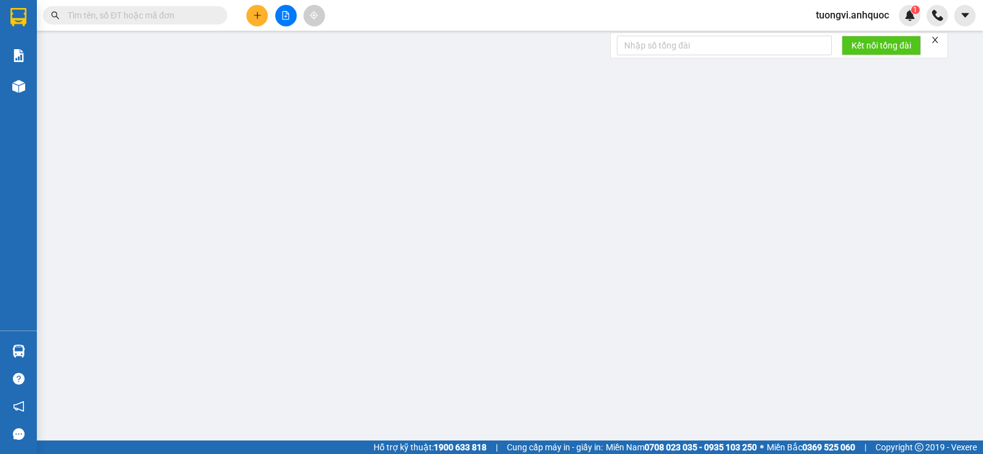
type input "0983676774"
type input "THẮM"
type input "0888271696"
type input "CHỊ [PERSON_NAME]"
type input "VP184"
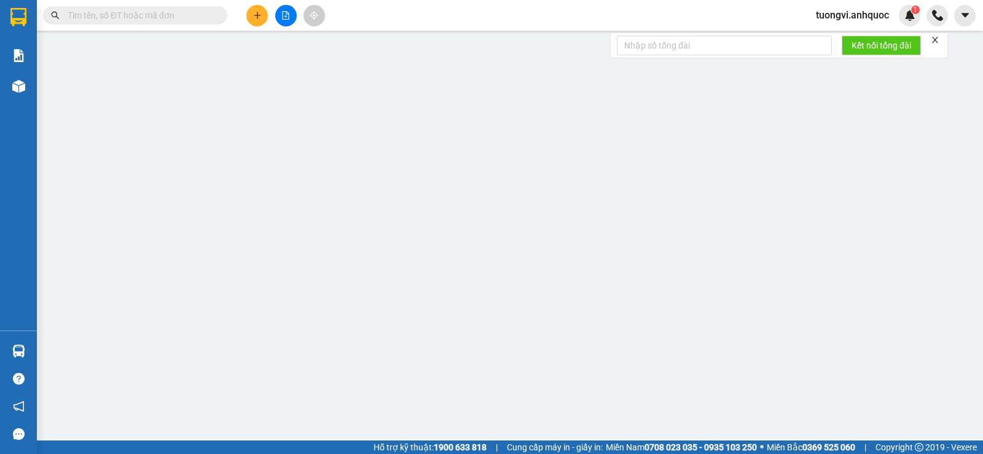
type input "120.000"
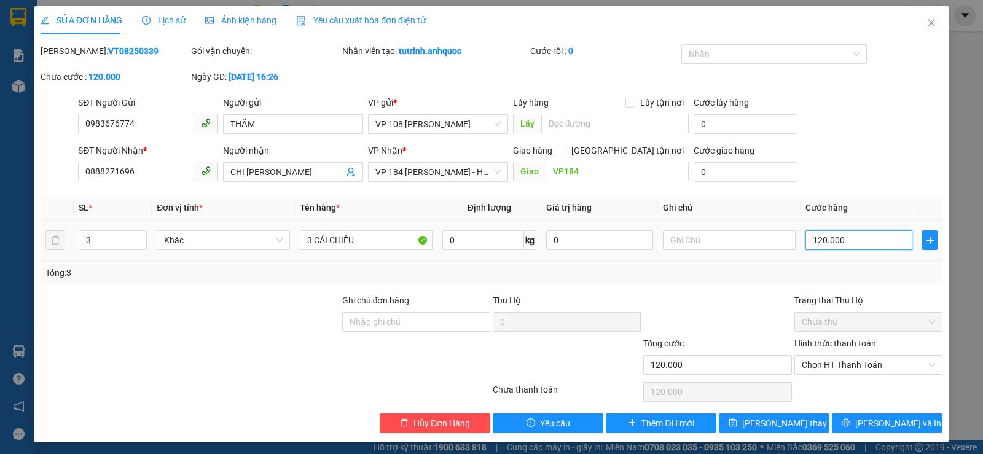
click at [848, 238] on input "120.000" at bounding box center [858, 240] width 107 height 20
type input "1"
type input "10"
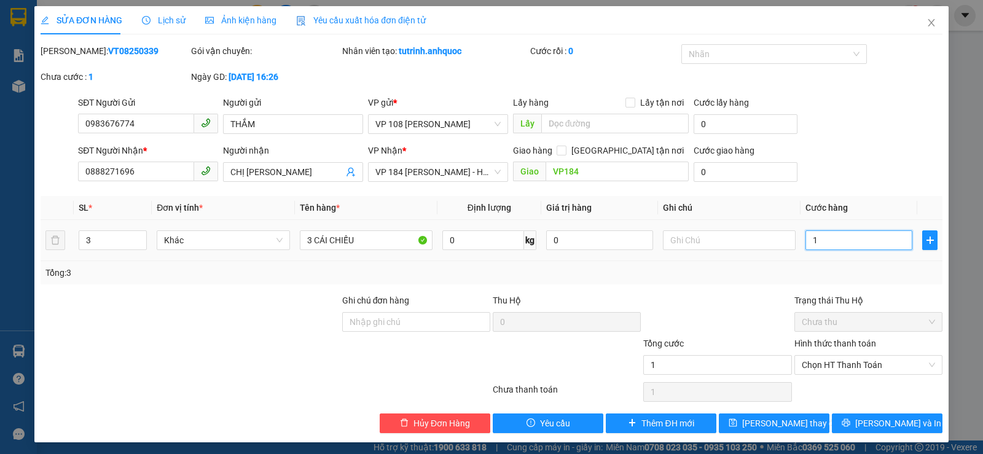
type input "10"
type input "100"
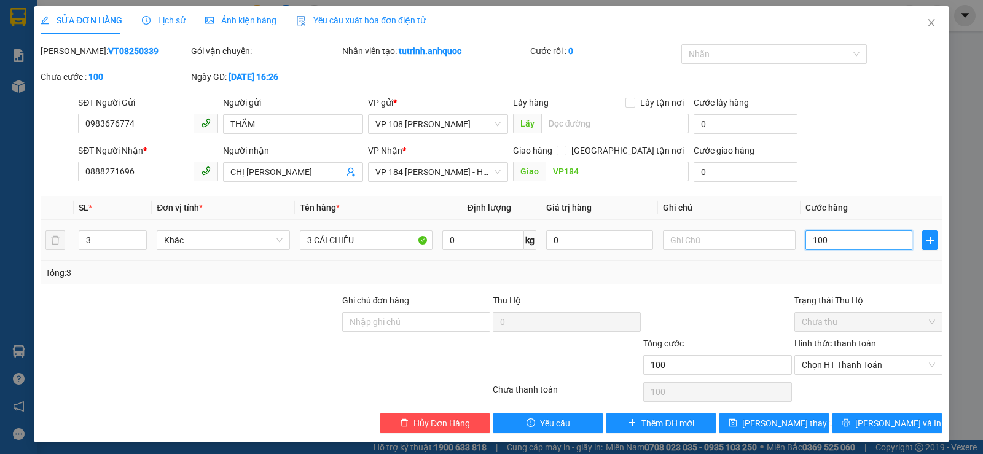
type input "1.000"
type input "10.000"
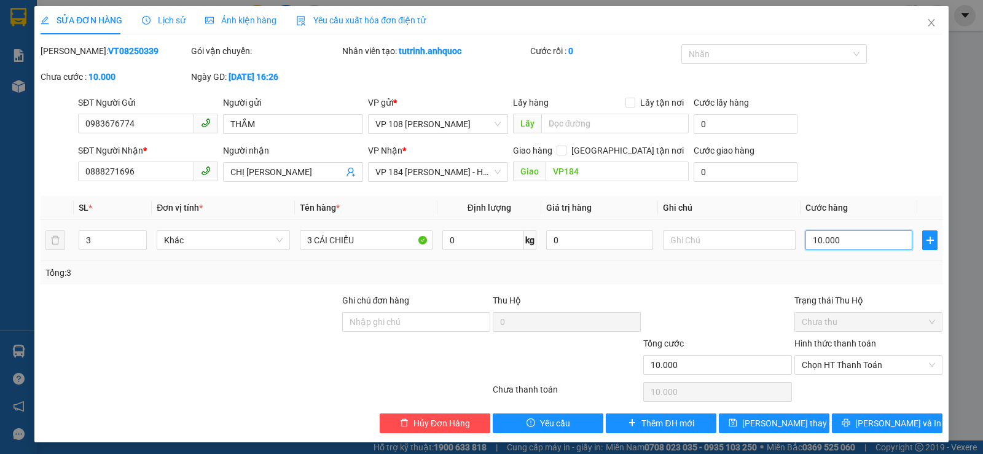
type input "100.000"
click at [847, 157] on div "SĐT Người Nhận * 0888271696 Người nhận CHỊ LINH VP Nhận * VP 184 Nguyễn Văn Trỗ…" at bounding box center [510, 165] width 869 height 43
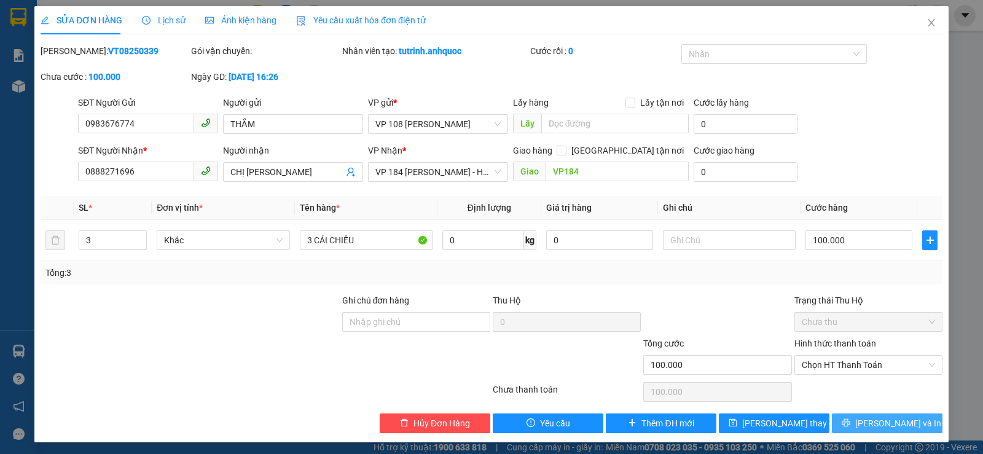
click at [871, 426] on span "[PERSON_NAME] và In" at bounding box center [898, 424] width 86 height 14
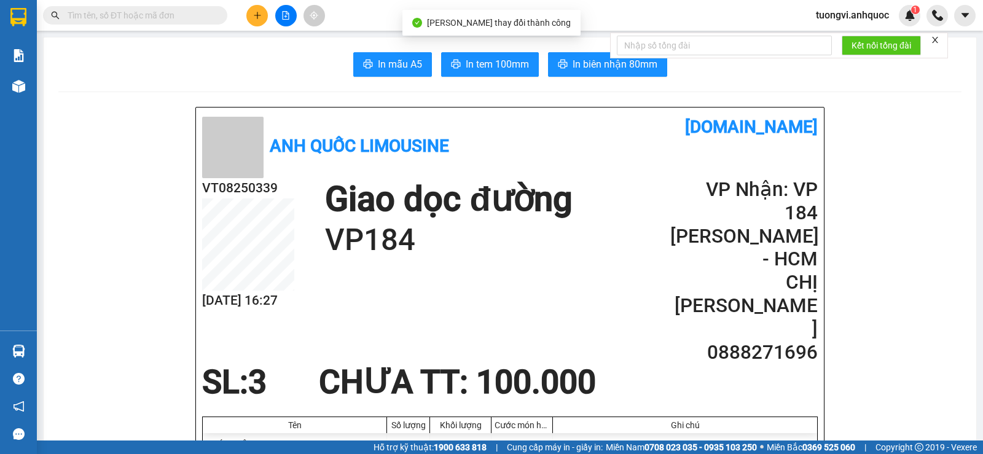
click at [498, 69] on span "In tem 100mm" at bounding box center [497, 64] width 63 height 15
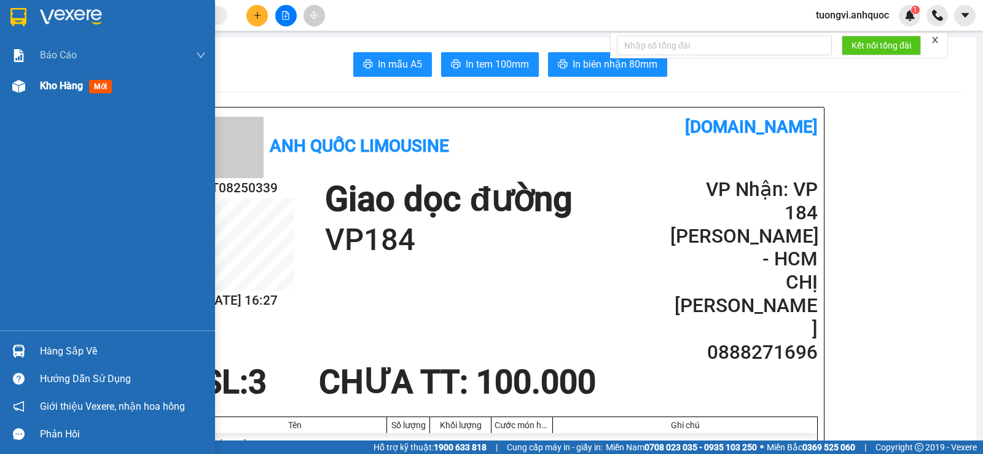
click at [23, 95] on div at bounding box center [19, 87] width 22 height 22
click at [26, 84] on div at bounding box center [19, 87] width 22 height 22
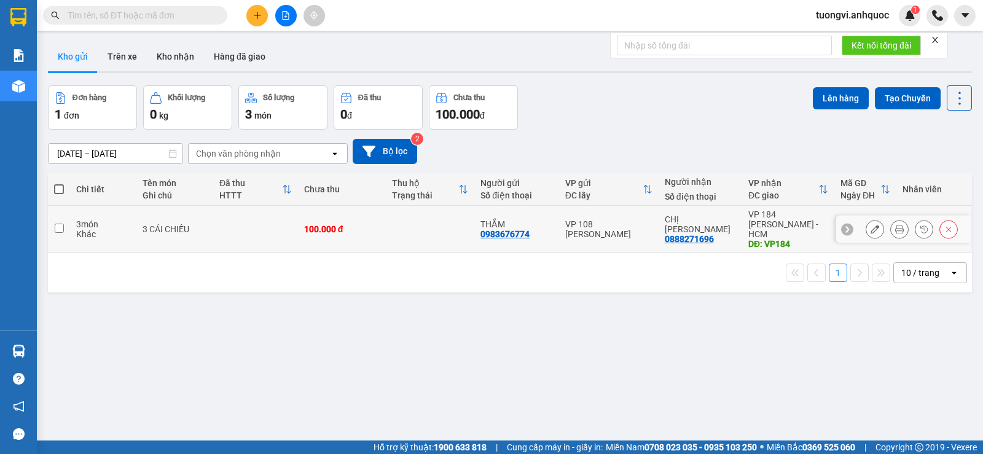
click at [366, 227] on div "100.000 đ" at bounding box center [342, 229] width 76 height 10
checkbox input "true"
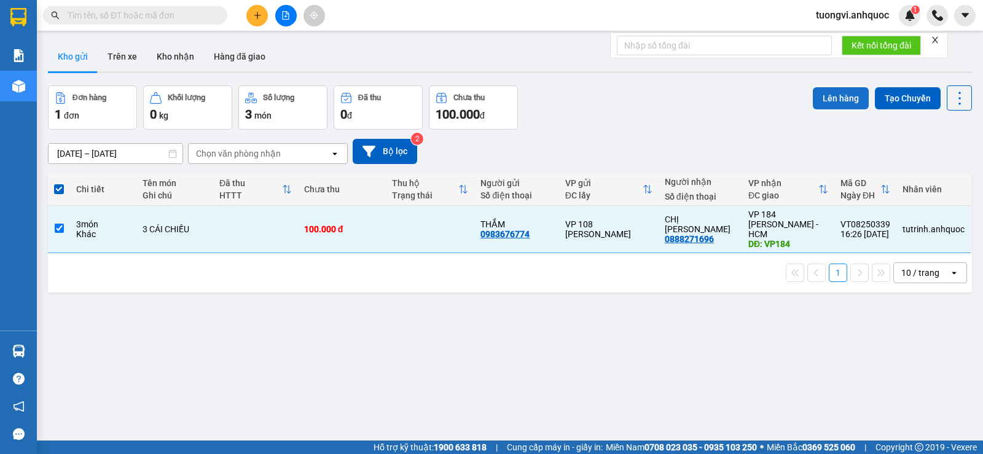
click at [827, 96] on button "Lên hàng" at bounding box center [841, 98] width 56 height 22
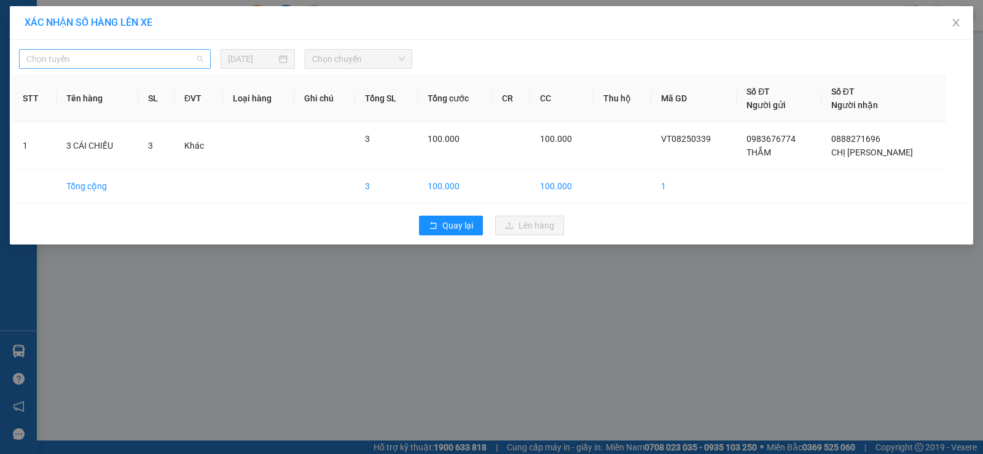
click at [109, 58] on span "Chọn tuyến" at bounding box center [114, 59] width 177 height 18
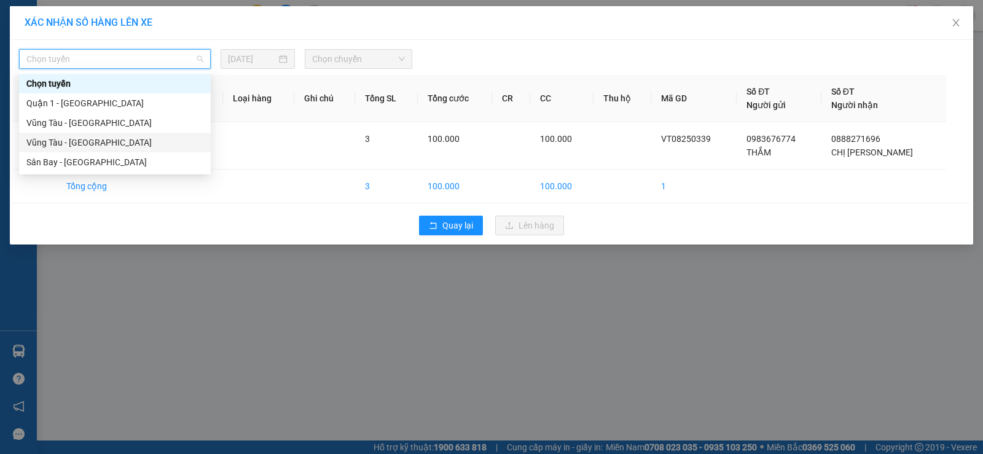
click at [96, 137] on div "Vũng Tàu - [GEOGRAPHIC_DATA]" at bounding box center [114, 143] width 177 height 14
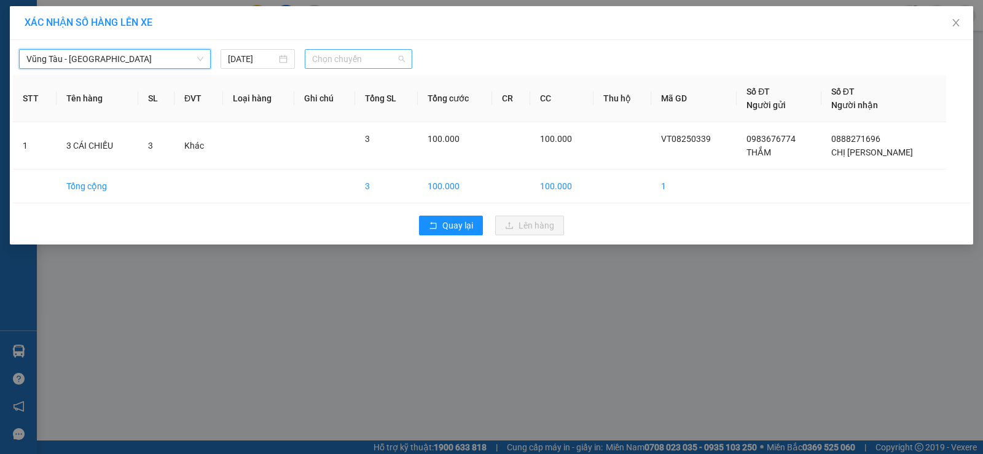
click at [353, 62] on span "Chọn chuyến" at bounding box center [358, 59] width 93 height 18
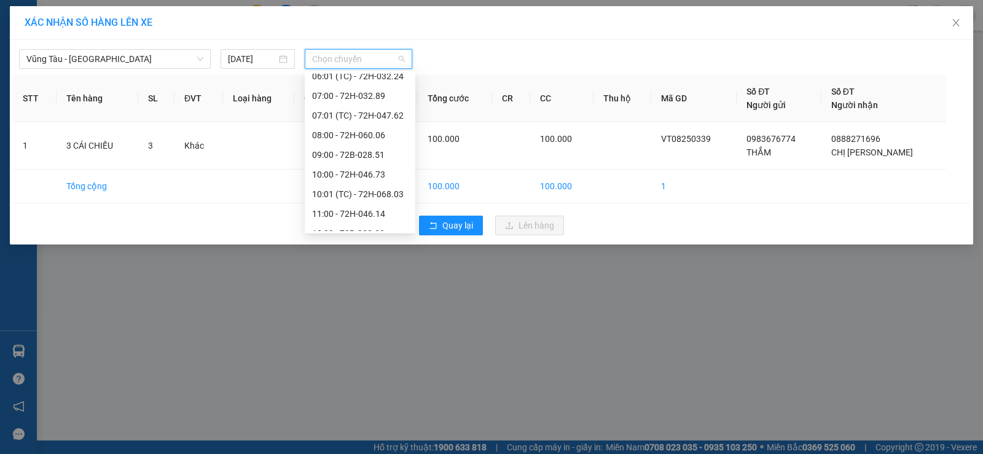
scroll to position [413, 0]
click at [354, 182] on div "17:00 - 72H-047.62" at bounding box center [360, 182] width 96 height 14
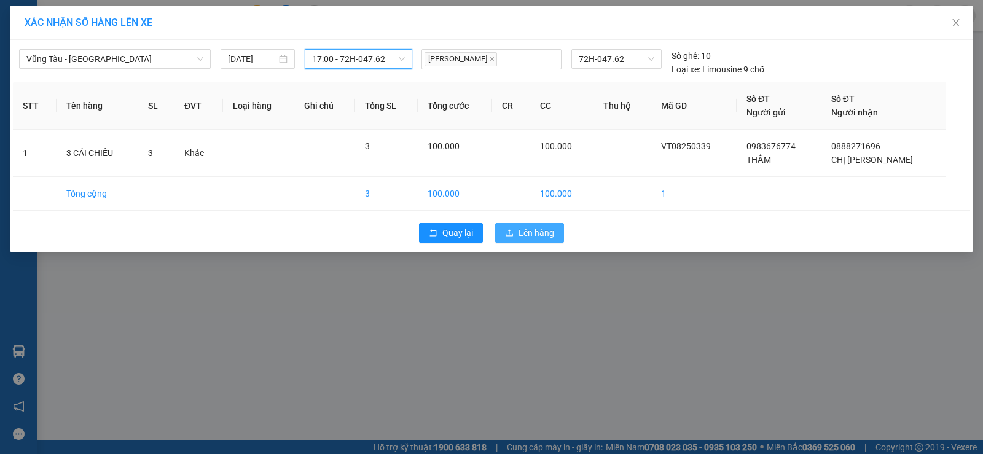
click at [514, 225] on button "Lên hàng" at bounding box center [529, 233] width 69 height 20
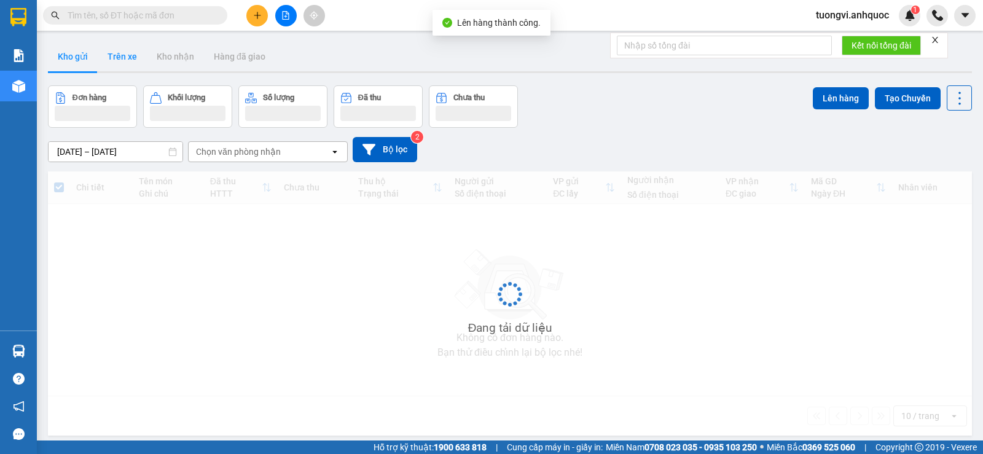
click at [128, 60] on button "Trên xe" at bounding box center [122, 56] width 49 height 29
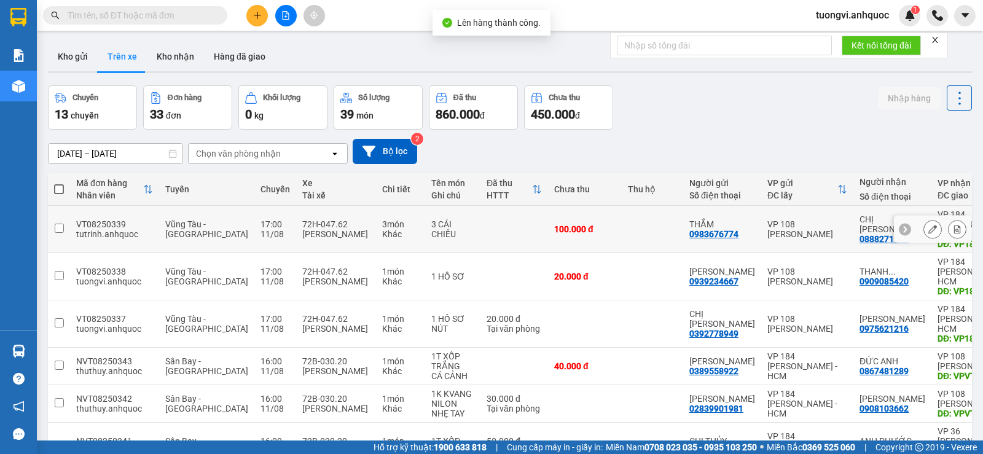
click at [958, 224] on div at bounding box center [932, 230] width 77 height 28
click at [956, 222] on button at bounding box center [957, 230] width 17 height 22
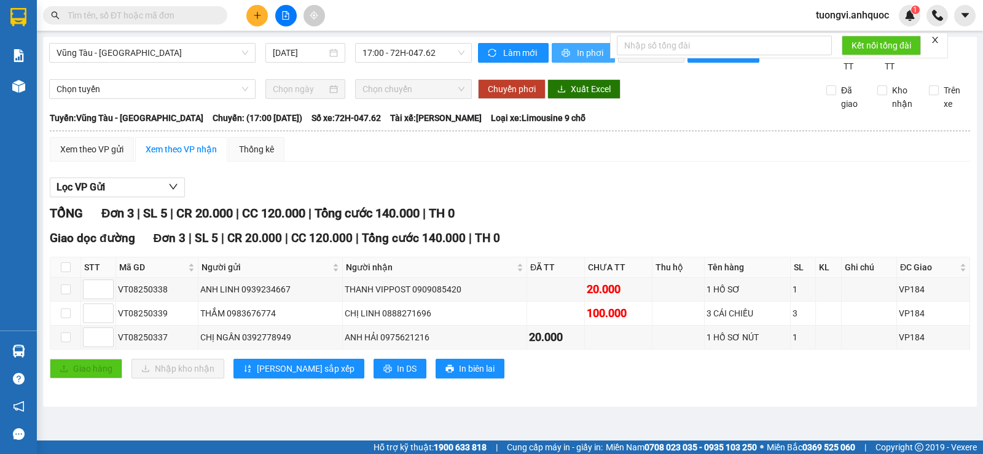
click at [568, 53] on icon "printer" at bounding box center [566, 53] width 9 height 9
drag, startPoint x: 276, startPoint y: 326, endPoint x: 225, endPoint y: 326, distance: 51.6
click at [225, 320] on div "THẮM 0983676774" at bounding box center [270, 314] width 141 height 14
copy div "0983676774"
click at [249, 23] on div at bounding box center [286, 16] width 92 height 22
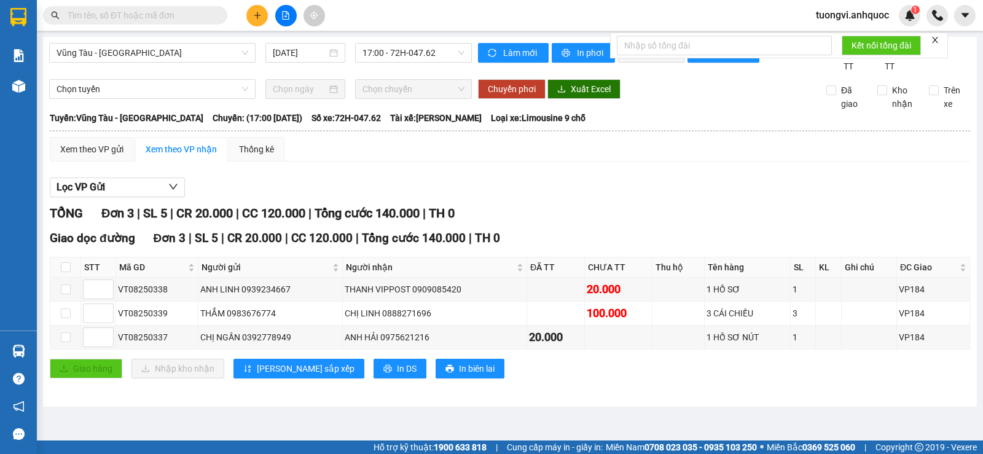
click at [251, 12] on button at bounding box center [257, 16] width 22 height 22
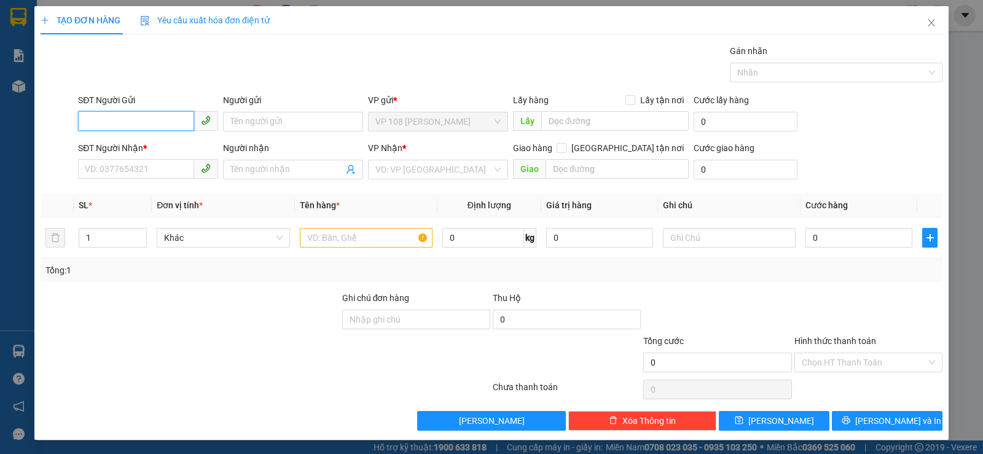
click at [158, 112] on input "SĐT Người Gửi" at bounding box center [136, 121] width 116 height 20
paste input "0983676774"
type input "0983676774"
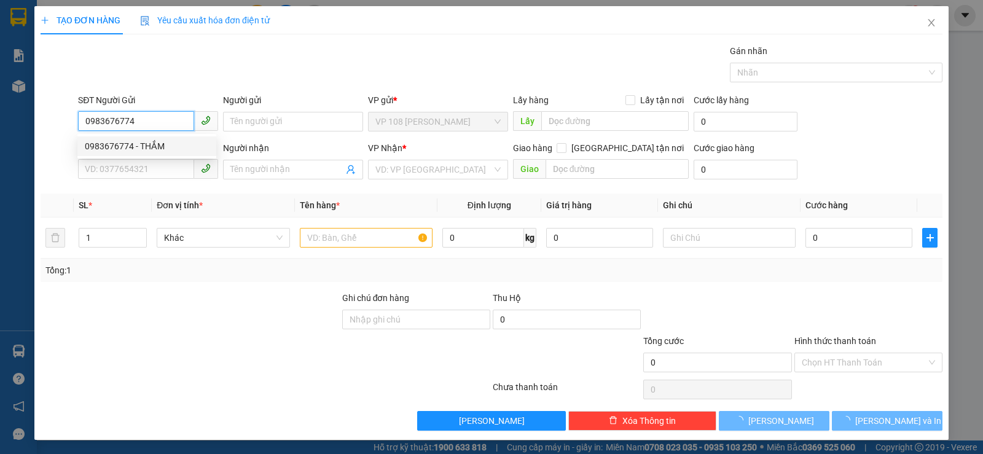
click at [158, 141] on div "0983676774 - THẮM" at bounding box center [147, 146] width 124 height 14
type input "THẮM"
type input "0888271696"
type input "CHỊ [PERSON_NAME]"
type input "VP184"
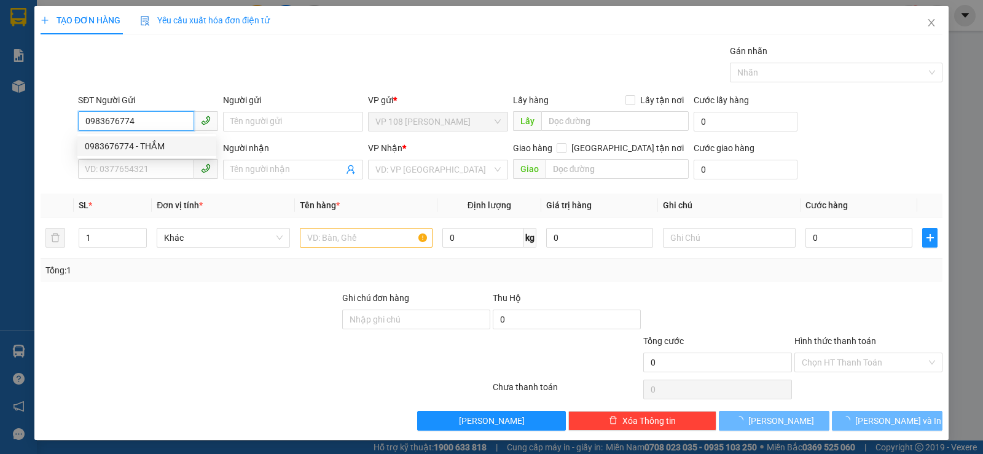
type input "TM 9/8 VP184 HẢO"
type input "20.000"
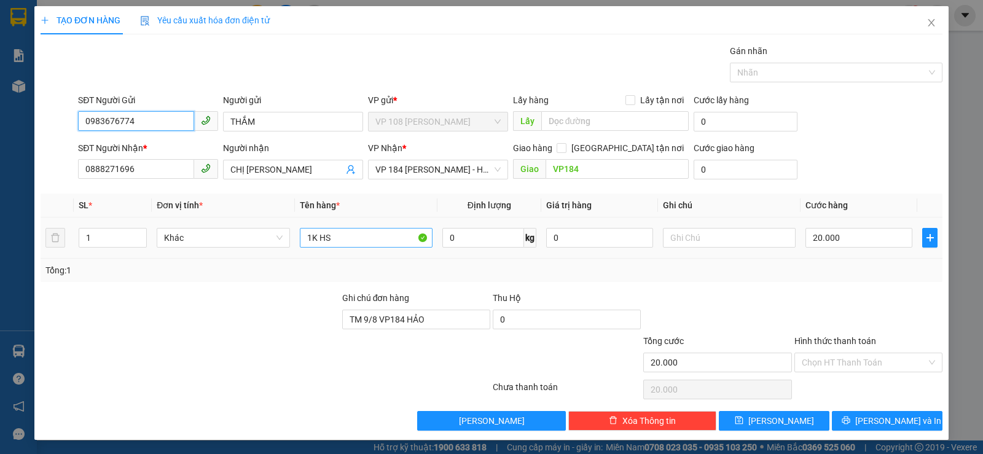
type input "0983676774"
click at [349, 230] on input "1K HS" at bounding box center [366, 238] width 133 height 20
type input "1"
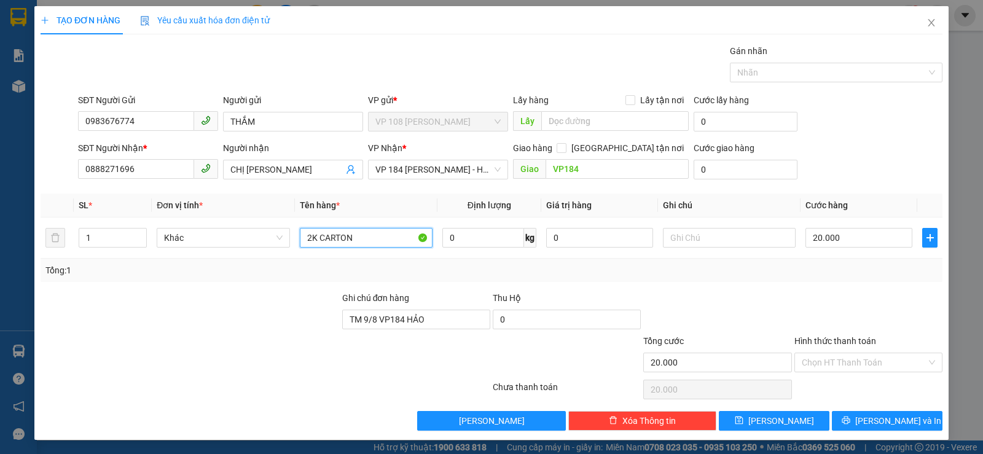
type input "2K CARTON"
click at [391, 336] on div at bounding box center [416, 355] width 151 height 43
click at [399, 334] on div at bounding box center [416, 355] width 151 height 43
click at [405, 330] on div "Ghi chú đơn hàng TM 9/8 VP184 HẢO" at bounding box center [416, 312] width 148 height 43
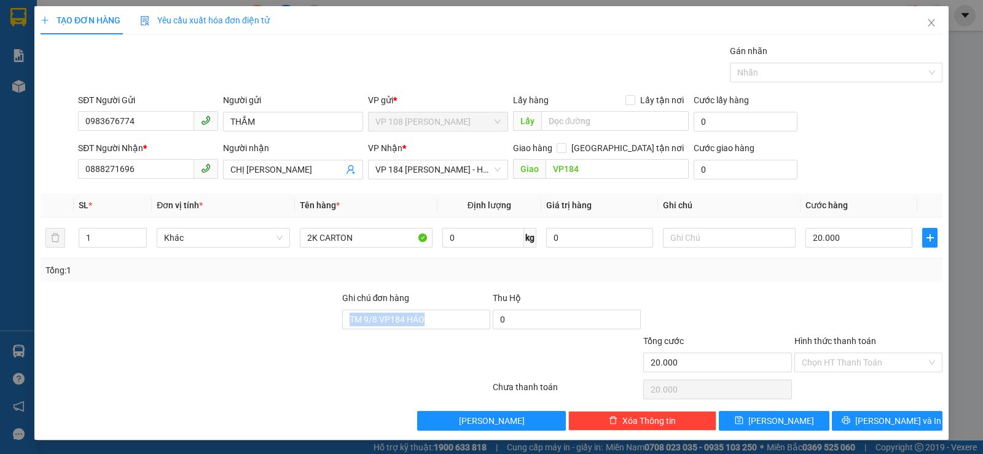
click at [405, 329] on div "Ghi chú đơn hàng TM 9/8 VP184 HẢO" at bounding box center [416, 312] width 148 height 43
click at [824, 233] on input "20.000" at bounding box center [858, 238] width 107 height 20
click at [439, 316] on input "TM 9/8 VP184 HẢO" at bounding box center [416, 320] width 148 height 20
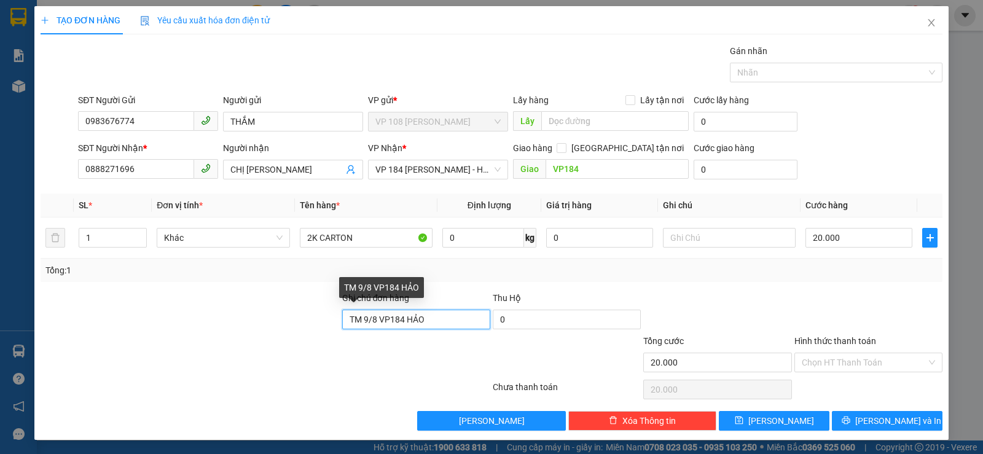
click at [439, 316] on input "TM 9/8 VP184 HẢO" at bounding box center [416, 320] width 148 height 20
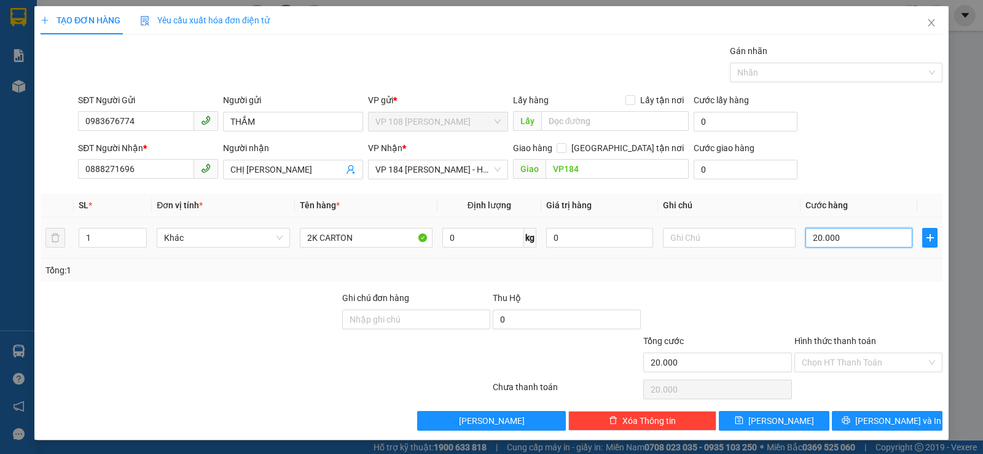
click at [826, 232] on input "20.000" at bounding box center [858, 238] width 107 height 20
type input "1"
type input "11"
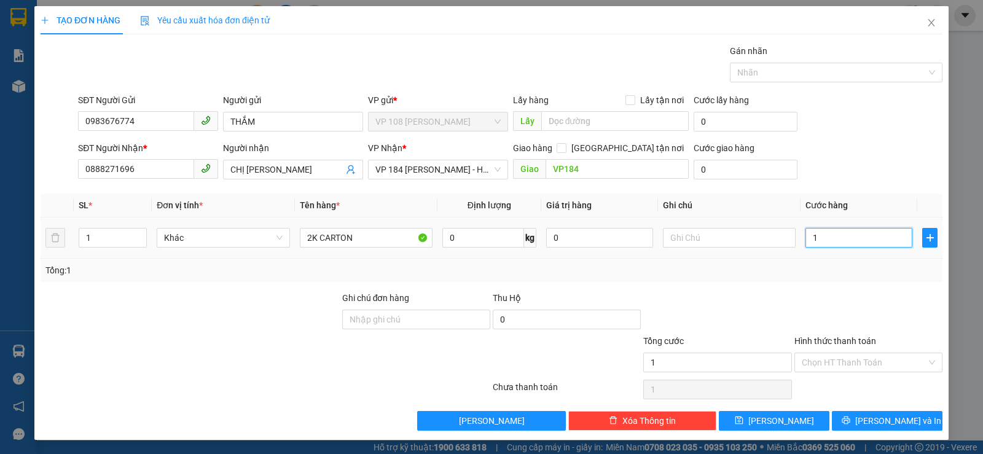
type input "11"
type input "110"
type input "1.100"
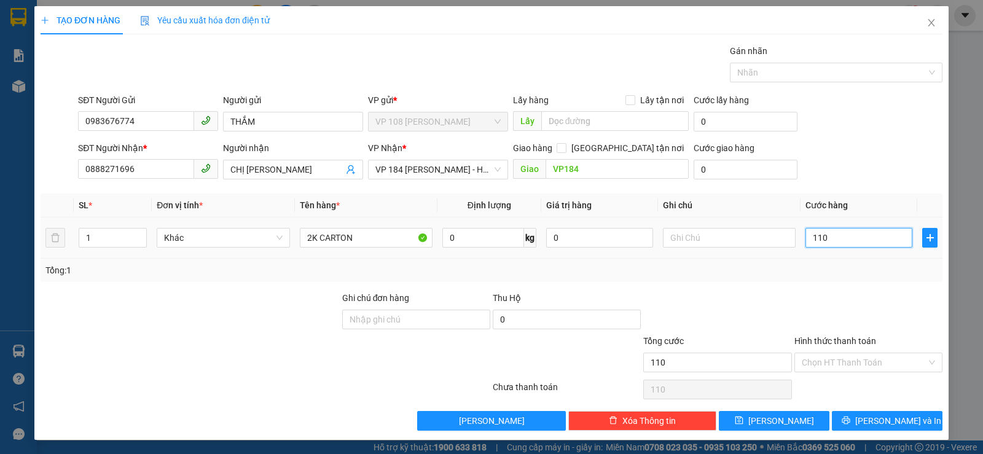
type input "1.100"
type input "11.000"
type input "110.000"
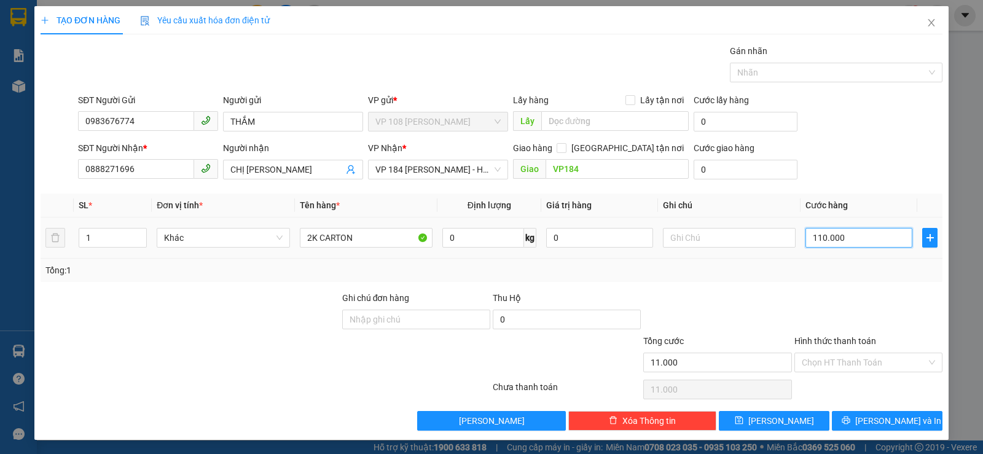
type input "110.000"
click at [89, 237] on input "1" at bounding box center [112, 238] width 67 height 18
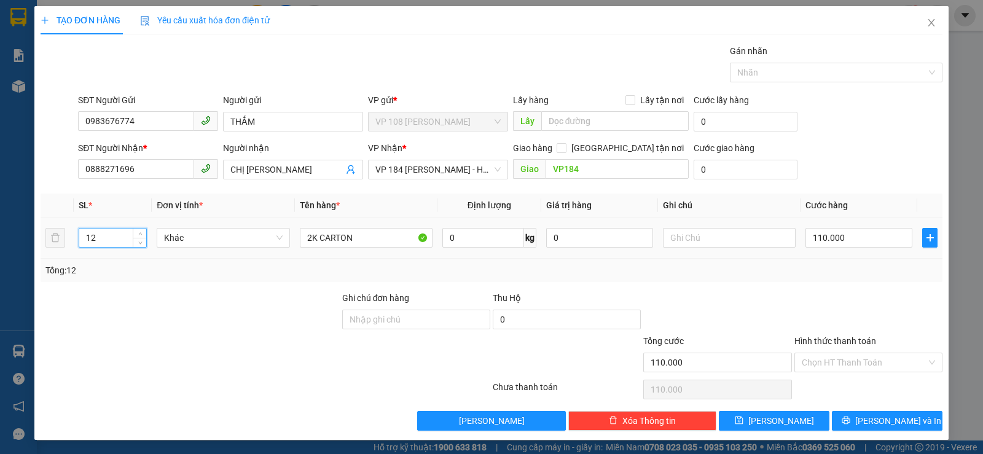
click at [89, 237] on input "12" at bounding box center [112, 238] width 67 height 18
type input "2"
click at [147, 317] on div at bounding box center [190, 312] width 302 height 43
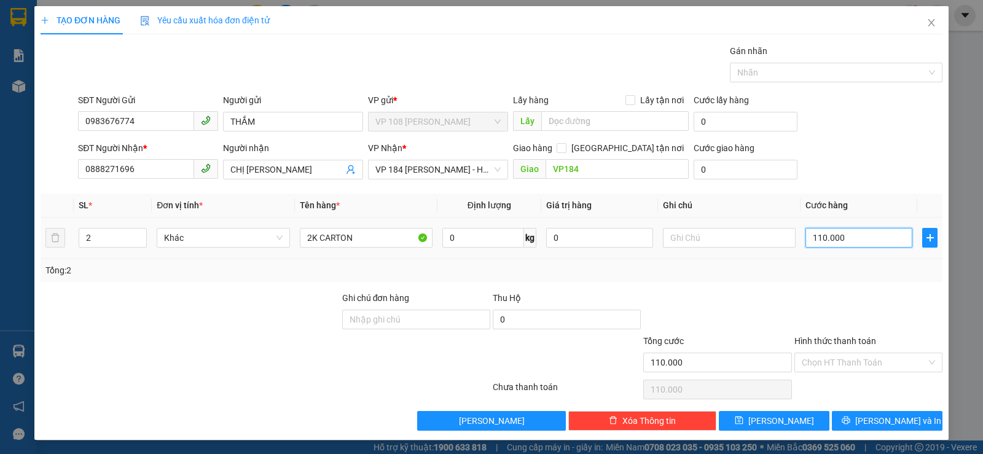
click at [833, 243] on input "110.000" at bounding box center [858, 238] width 107 height 20
type input "1"
type input "12"
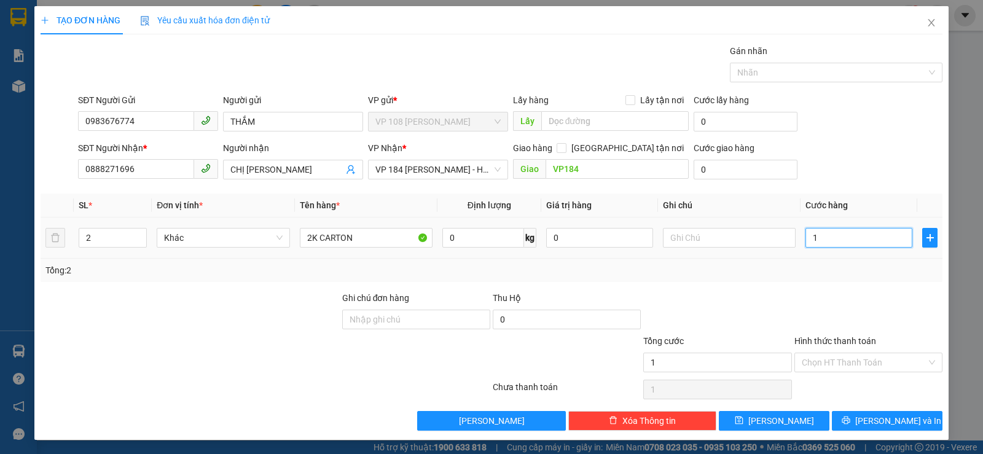
type input "12"
type input "120"
type input "1.200"
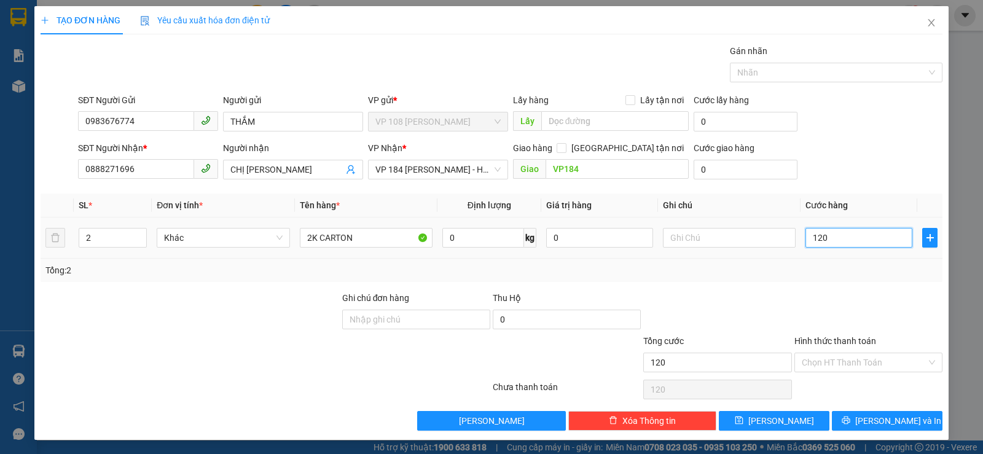
type input "1.200"
type input "12.000"
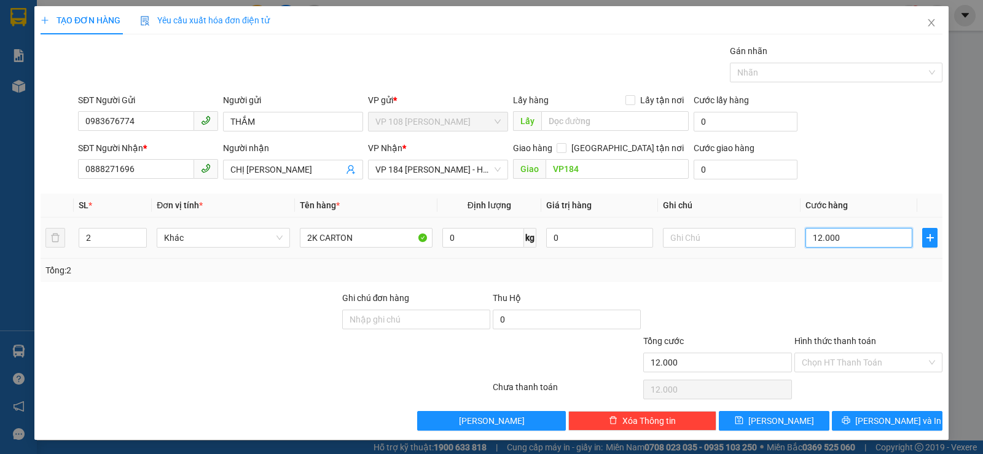
type input "120.000"
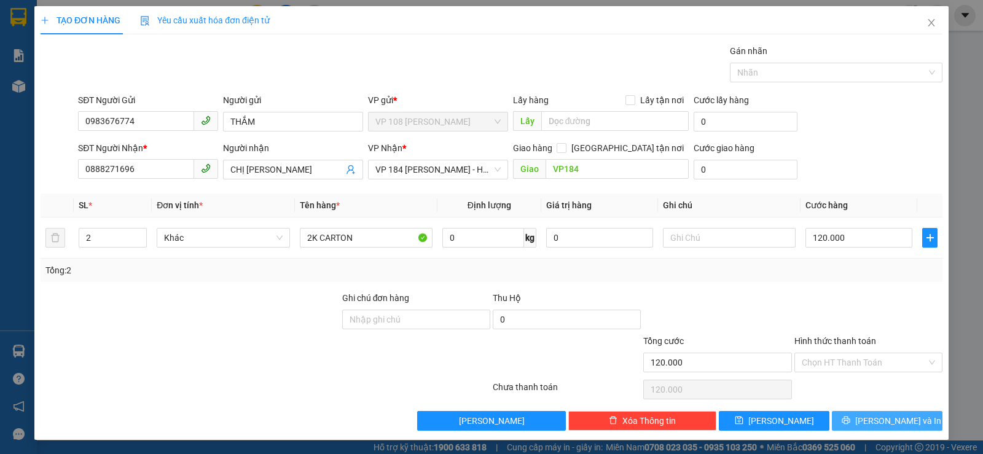
click at [882, 426] on span "[PERSON_NAME] và In" at bounding box center [898, 421] width 86 height 14
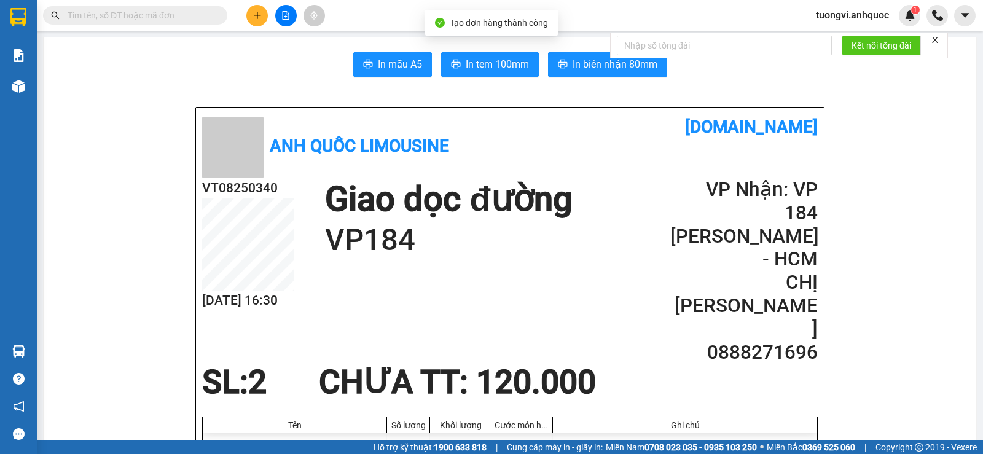
click at [504, 69] on span "In tem 100mm" at bounding box center [497, 64] width 63 height 15
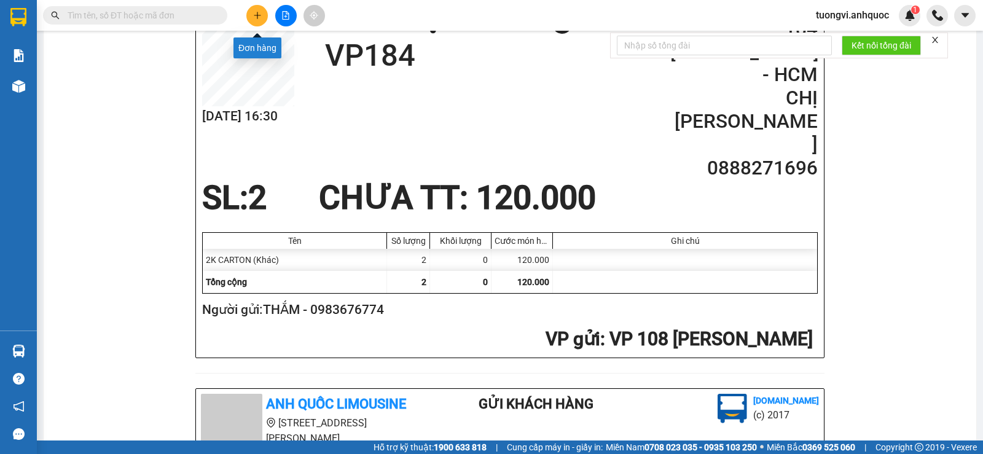
click at [258, 13] on icon "plus" at bounding box center [257, 15] width 9 height 9
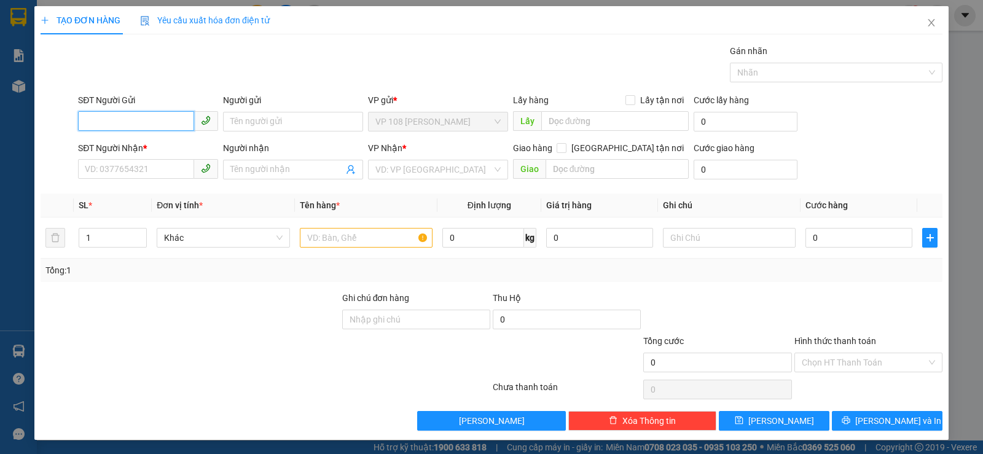
click at [161, 124] on input "SĐT Người Gửi" at bounding box center [136, 121] width 116 height 20
paste input "0983676774"
type input "0983676774"
click at [140, 145] on div "0983676774 - THẮM" at bounding box center [147, 146] width 124 height 14
type input "THẮM"
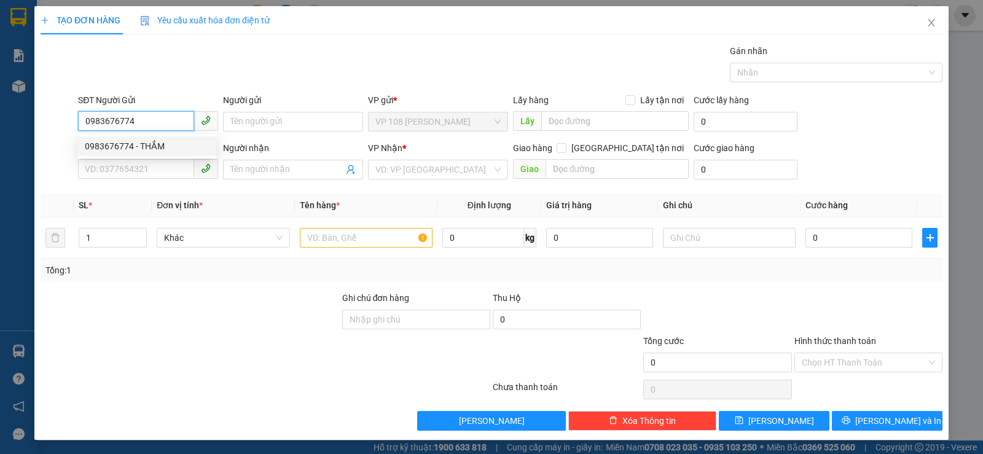
type input "0888271696"
type input "CHỊ [PERSON_NAME]"
type input "VP184"
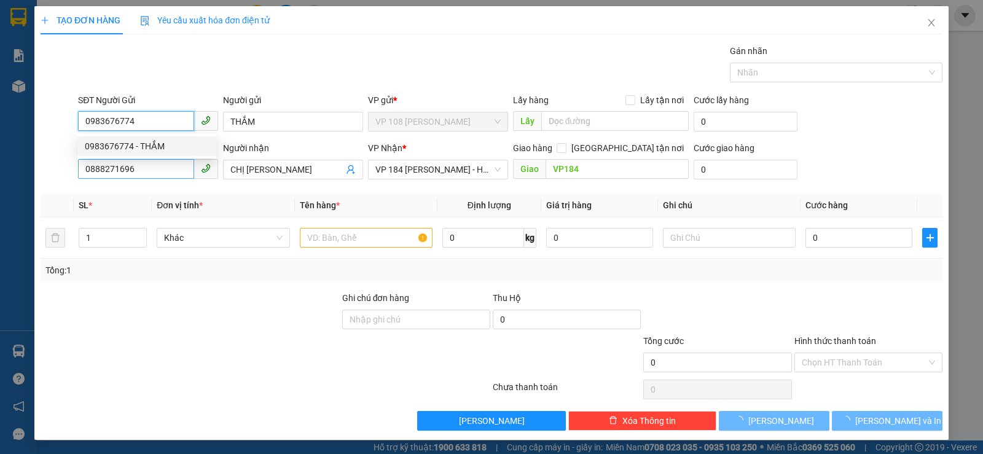
type input "120.000"
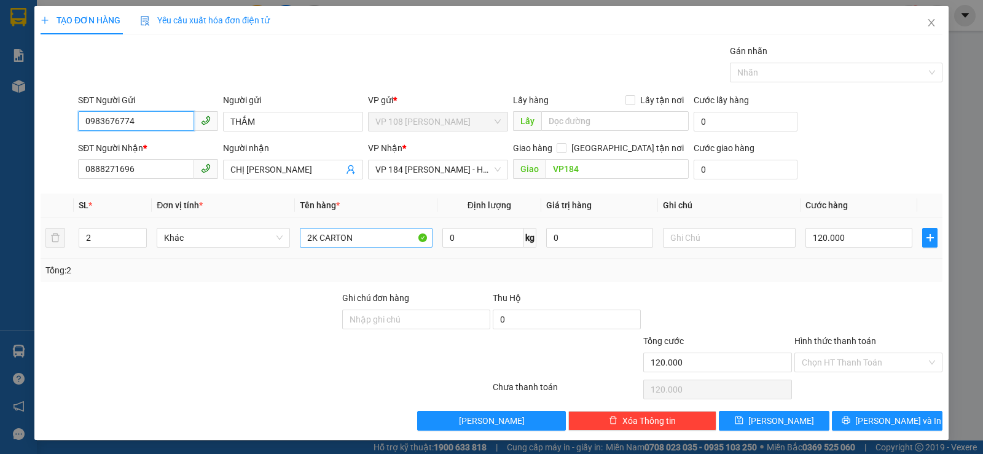
type input "0983676774"
click at [340, 236] on input "2K CARTON" at bounding box center [366, 238] width 133 height 20
drag, startPoint x: 307, startPoint y: 239, endPoint x: 290, endPoint y: 241, distance: 17.4
click at [290, 241] on tr "2 Khác 2K CARTON 0 kg 0 120.000" at bounding box center [492, 237] width 902 height 41
type input "1K CARTON"
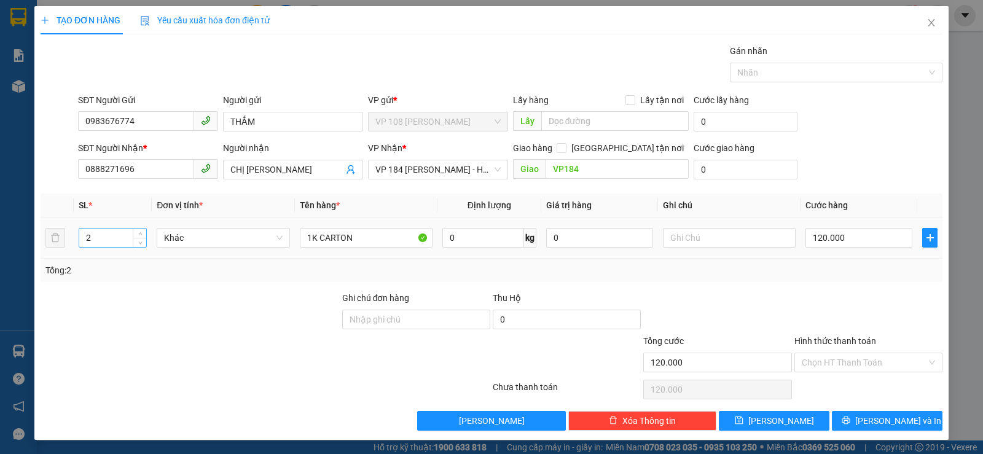
click at [99, 240] on input "2" at bounding box center [112, 238] width 67 height 18
type input "1"
click at [812, 235] on input "120.000" at bounding box center [858, 238] width 107 height 20
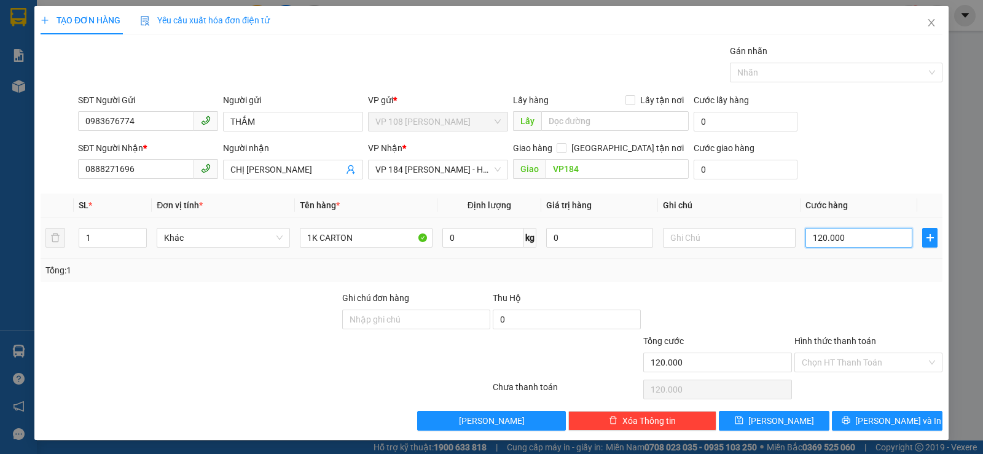
type input "6"
type input "60"
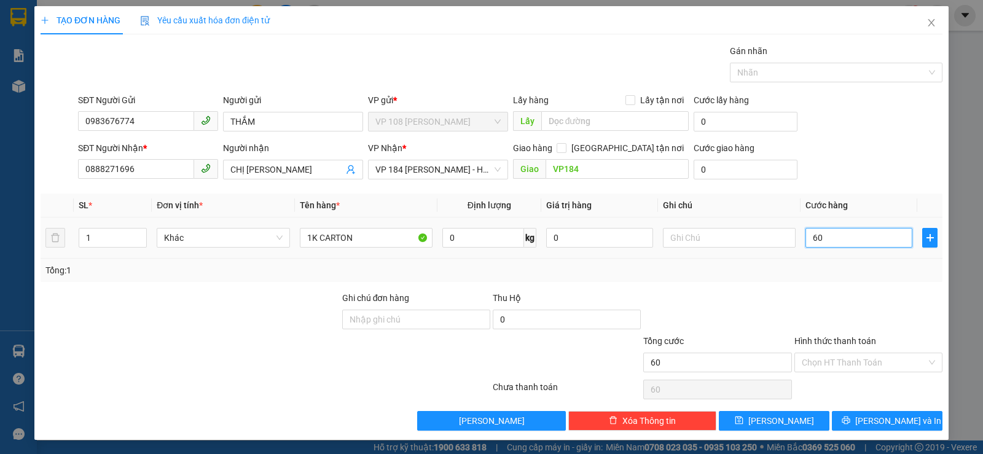
type input "600"
type input "6.000"
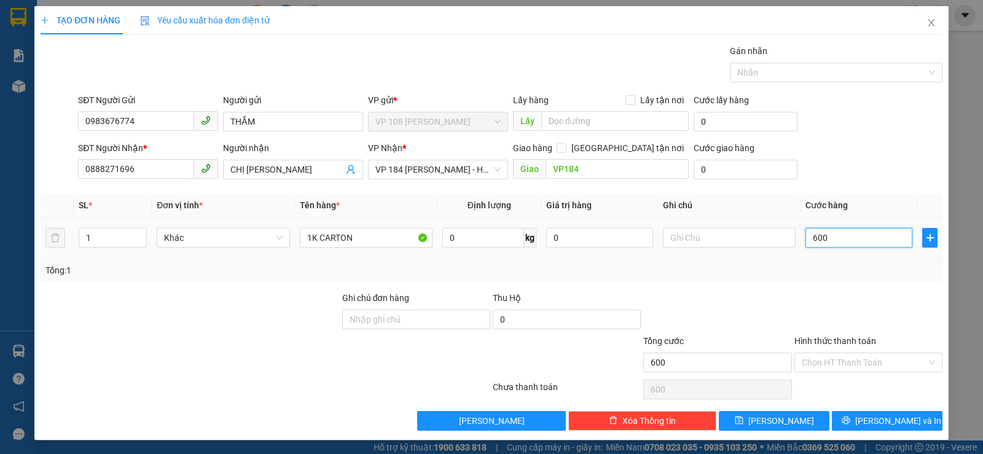
type input "6.000"
type input "60.000"
click at [836, 235] on input "60.000" at bounding box center [858, 238] width 107 height 20
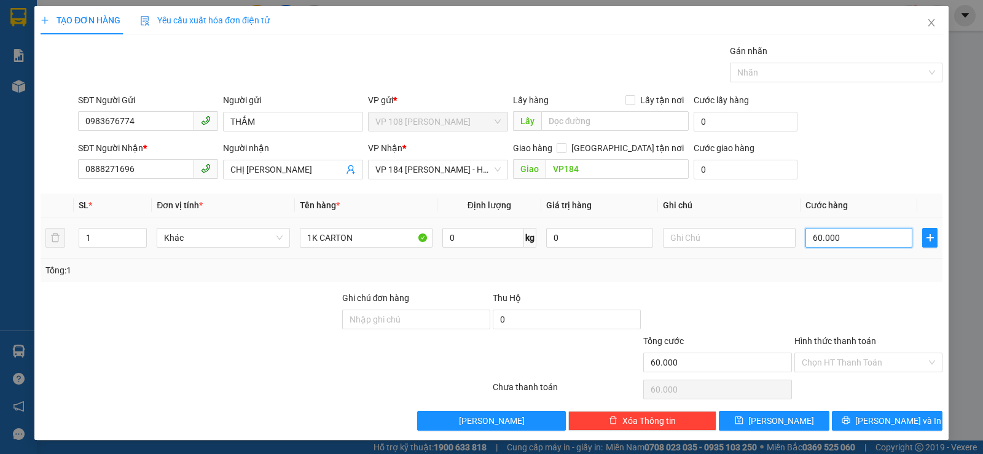
click at [836, 235] on input "60.000" at bounding box center [858, 238] width 107 height 20
type input "5"
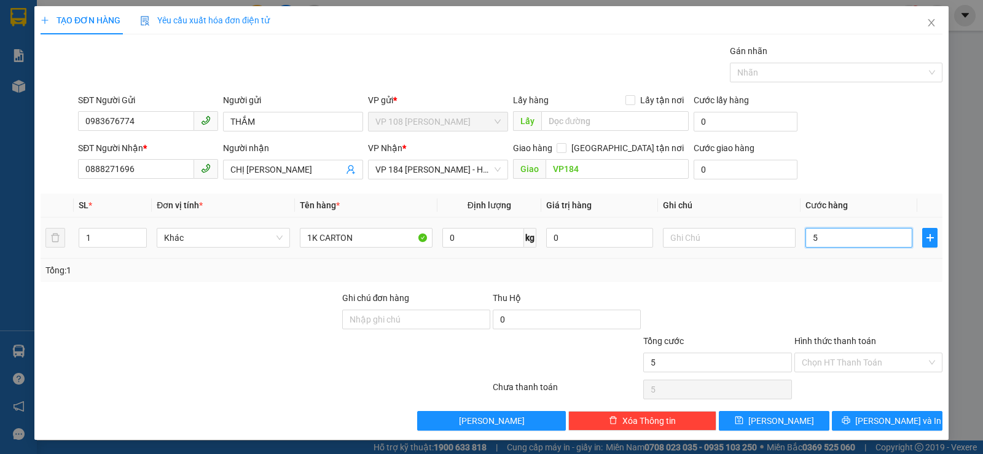
type input "50"
type input "500"
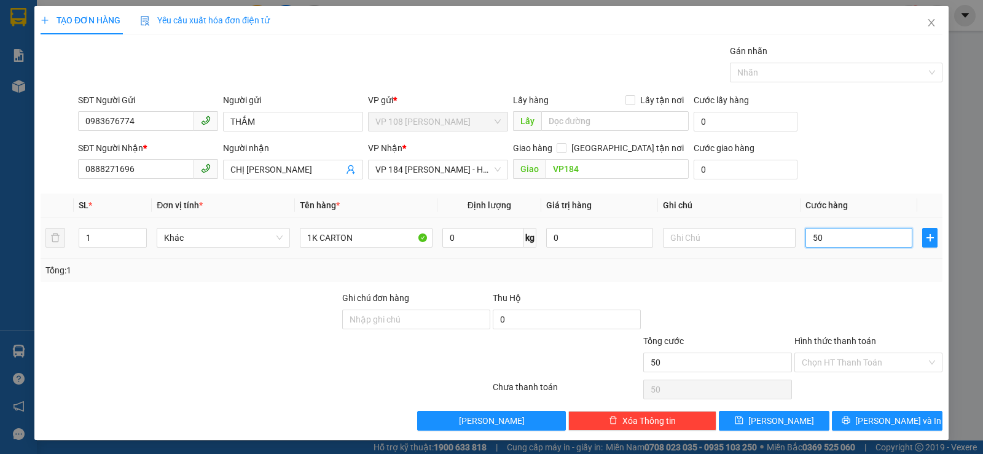
type input "500"
type input "5.000"
type input "50.000"
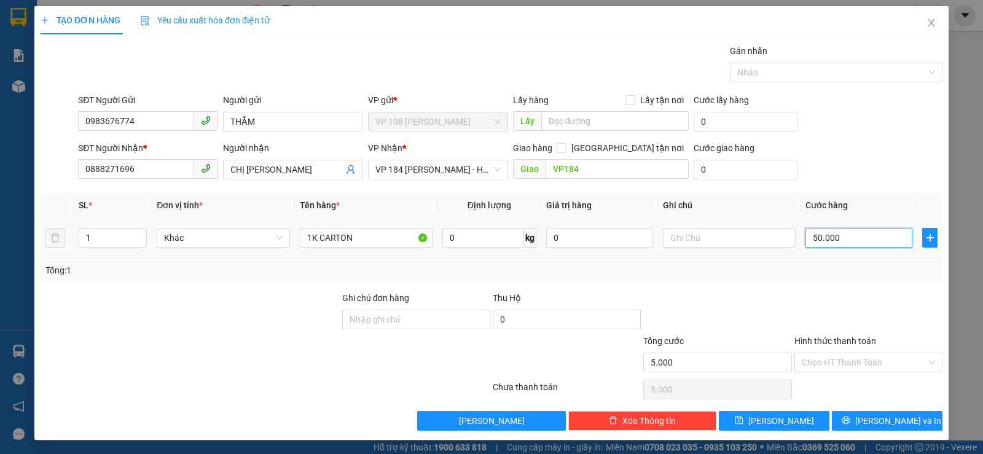
type input "50.000"
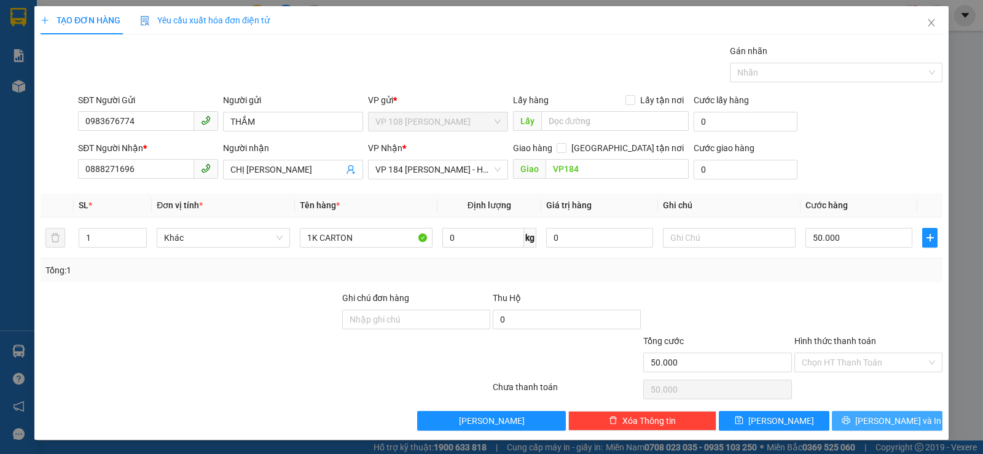
click at [888, 421] on span "[PERSON_NAME] và In" at bounding box center [898, 421] width 86 height 14
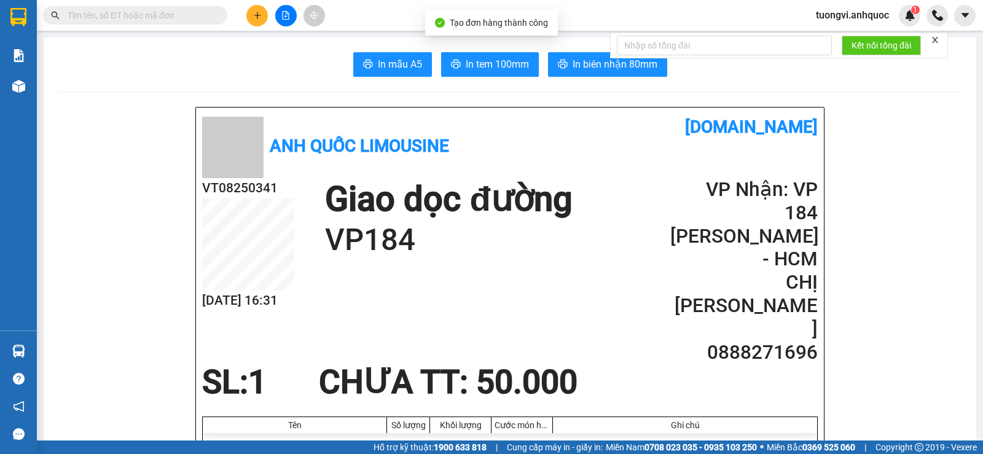
click at [466, 68] on span "In tem 100mm" at bounding box center [497, 64] width 63 height 15
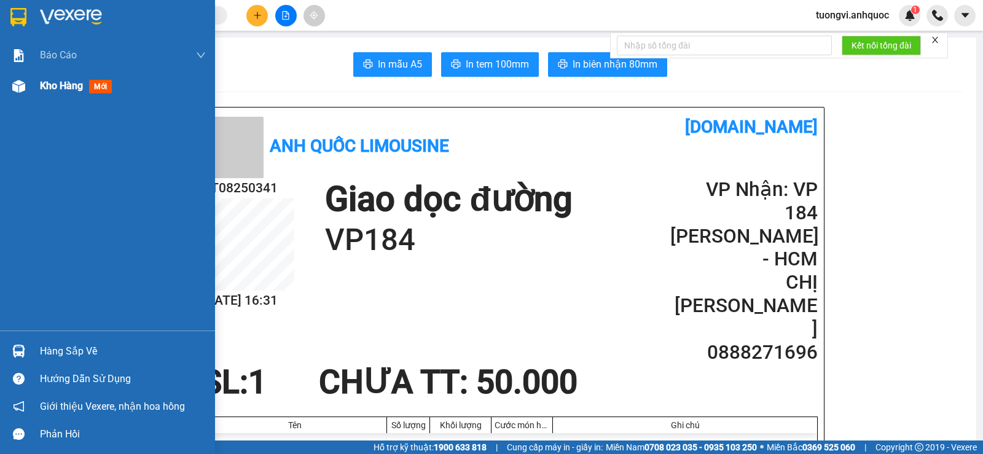
click at [34, 84] on div "Kho hàng mới" at bounding box center [107, 86] width 215 height 31
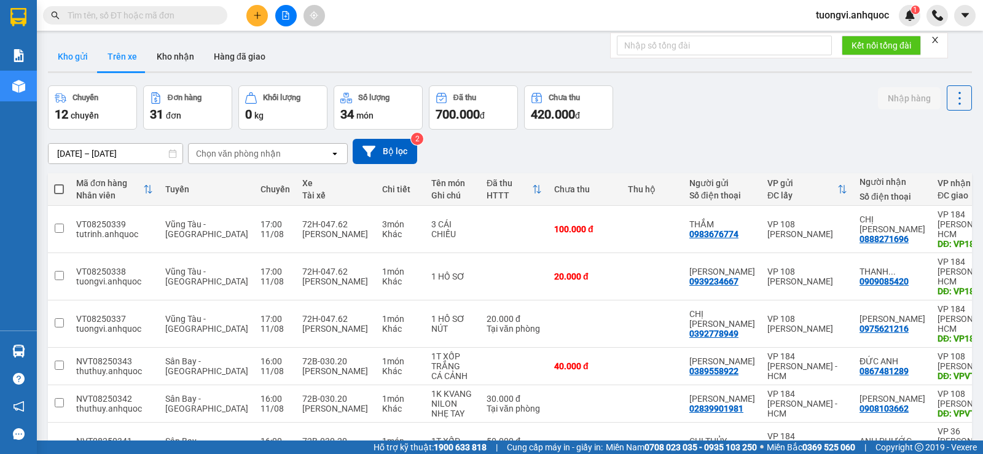
click at [84, 68] on button "Kho gửi" at bounding box center [73, 56] width 50 height 29
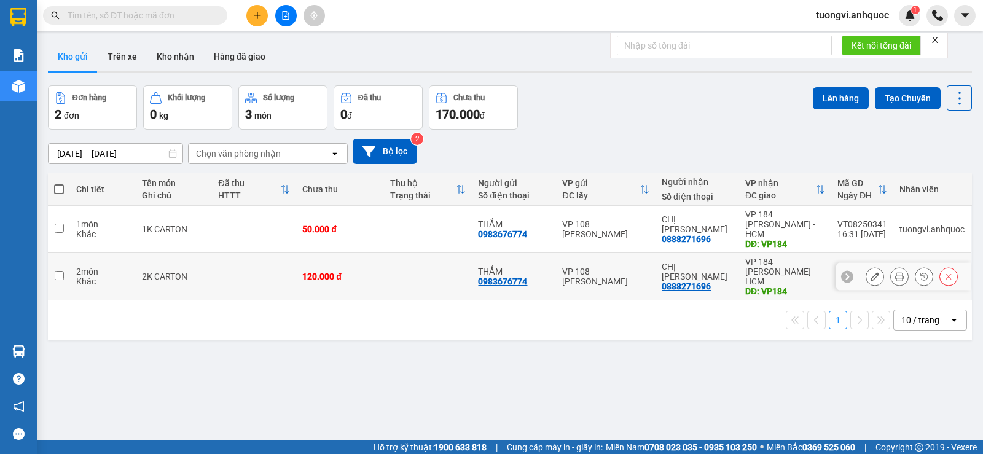
click at [760, 286] on div "DĐ: VP184" at bounding box center [785, 291] width 80 height 10
checkbox input "true"
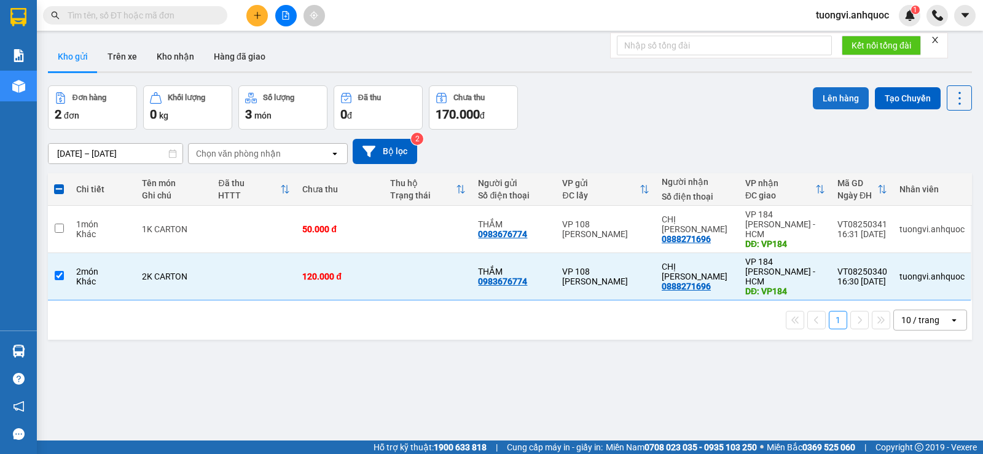
click at [833, 106] on button "Lên hàng" at bounding box center [841, 98] width 56 height 22
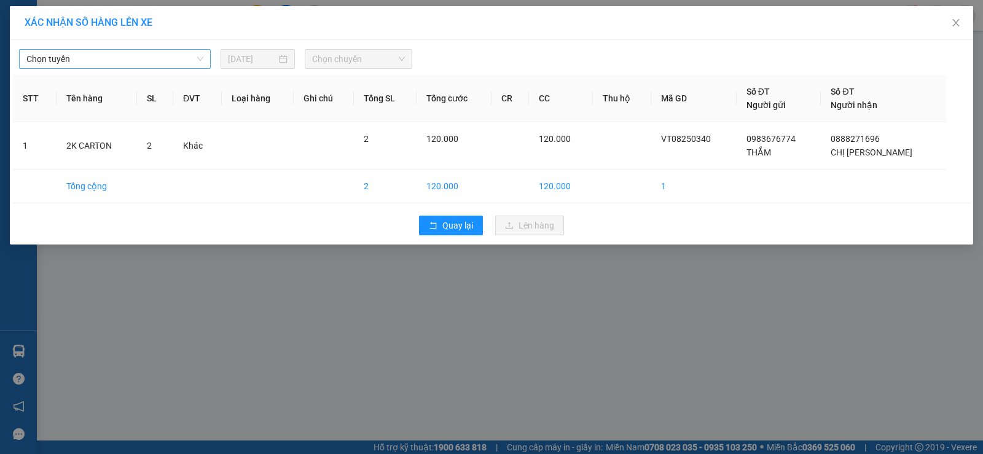
click at [143, 65] on span "Chọn tuyến" at bounding box center [114, 59] width 177 height 18
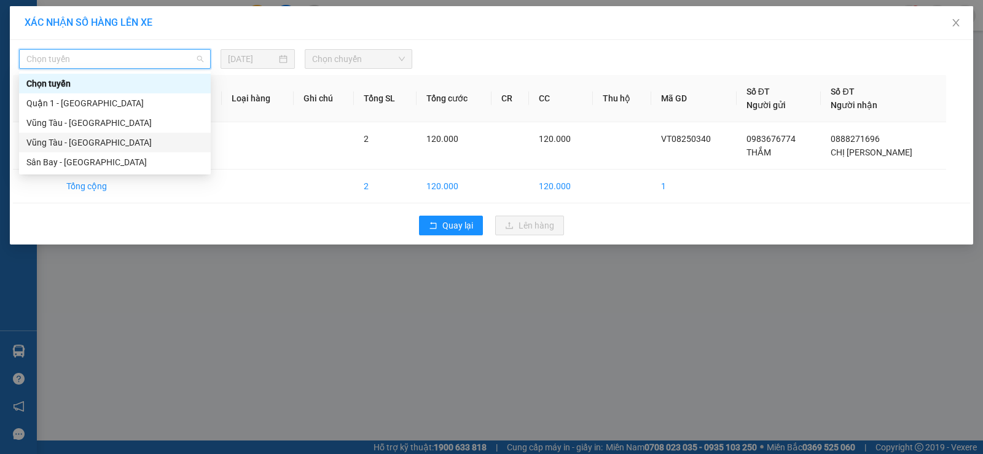
click at [109, 150] on div "Vũng Tàu - [GEOGRAPHIC_DATA]" at bounding box center [115, 143] width 192 height 20
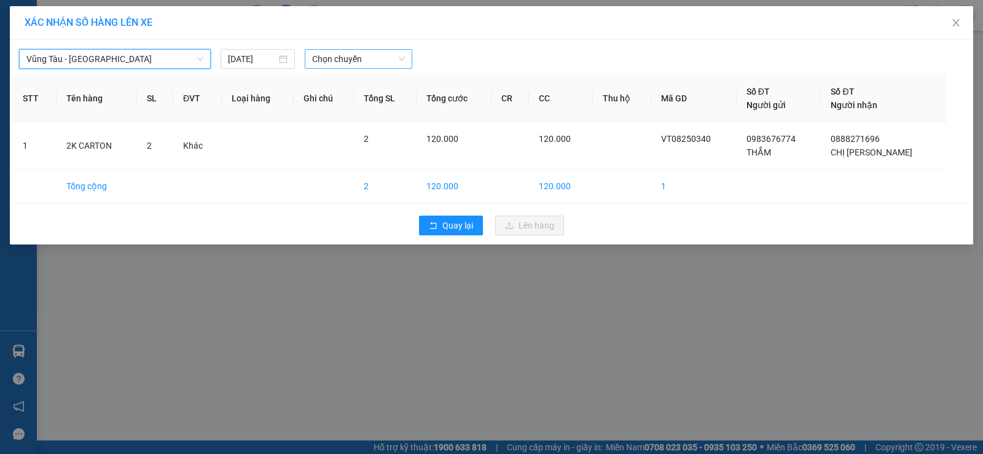
click at [355, 71] on div "Vũng Tàu - Sân Bay Vũng Tàu - Sân Bay 11/08/2025 Chọn chuyến STT Tên hàng SL ĐV…" at bounding box center [491, 142] width 963 height 205
click at [357, 64] on span "Chọn chuyến" at bounding box center [358, 59] width 93 height 18
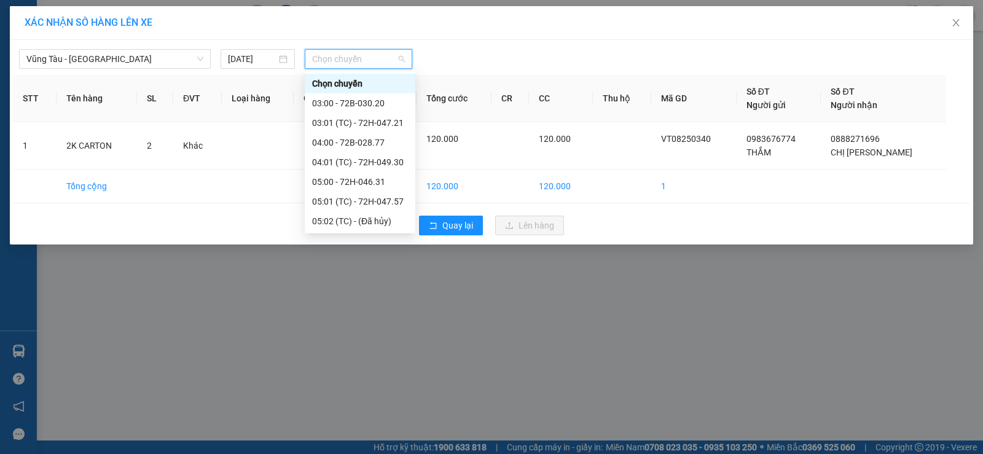
click at [358, 70] on div "Vũng Tàu - Sân Bay 11/08/2025 Chọn chuyến STT Tên hàng SL ĐVT Loại hàng Ghi chú…" at bounding box center [491, 142] width 963 height 205
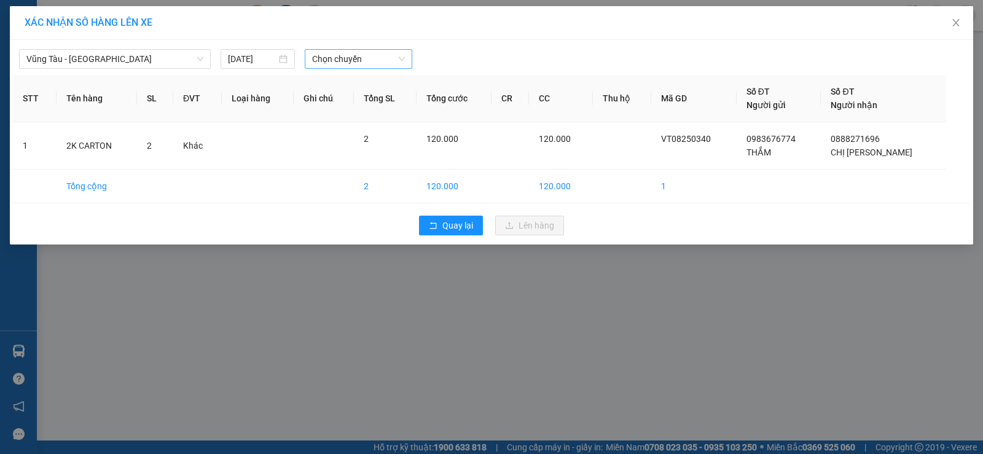
click at [355, 63] on span "Chọn chuyến" at bounding box center [358, 59] width 93 height 18
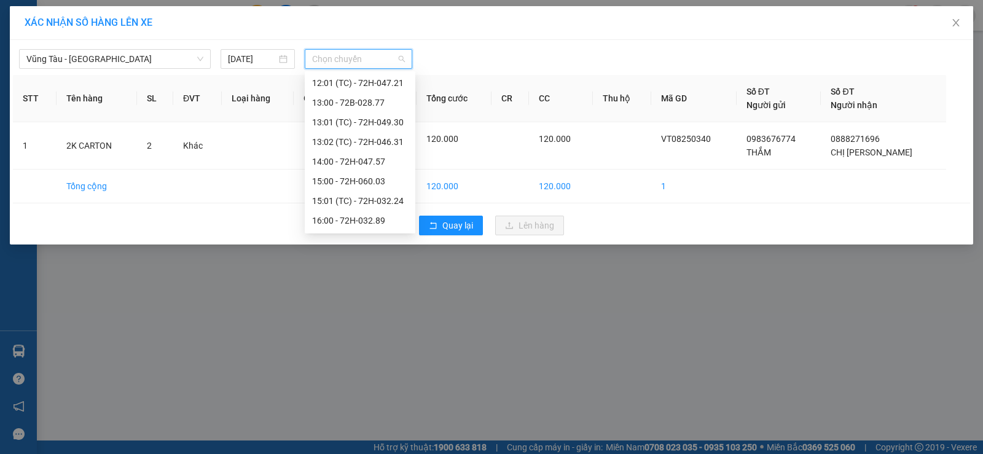
scroll to position [413, 0]
click at [340, 202] on div "18:00 - 72H-060.06" at bounding box center [360, 202] width 96 height 14
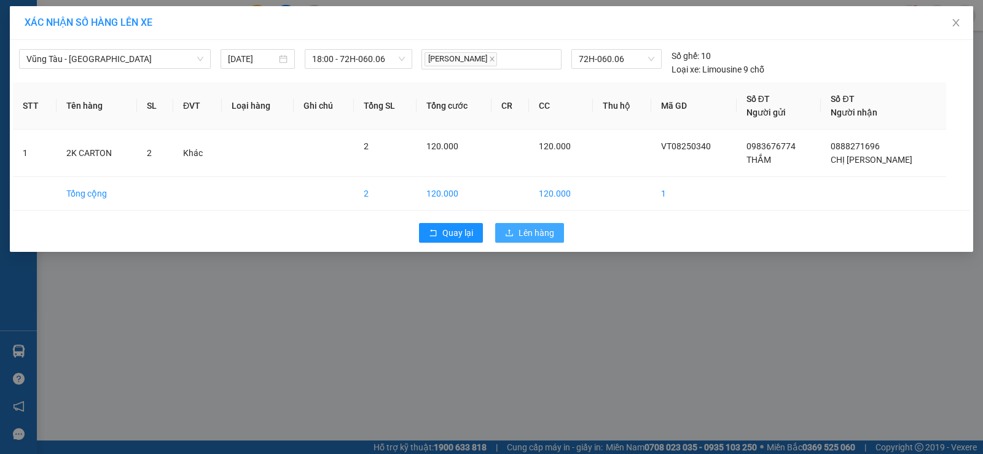
click at [527, 226] on span "Lên hàng" at bounding box center [537, 233] width 36 height 14
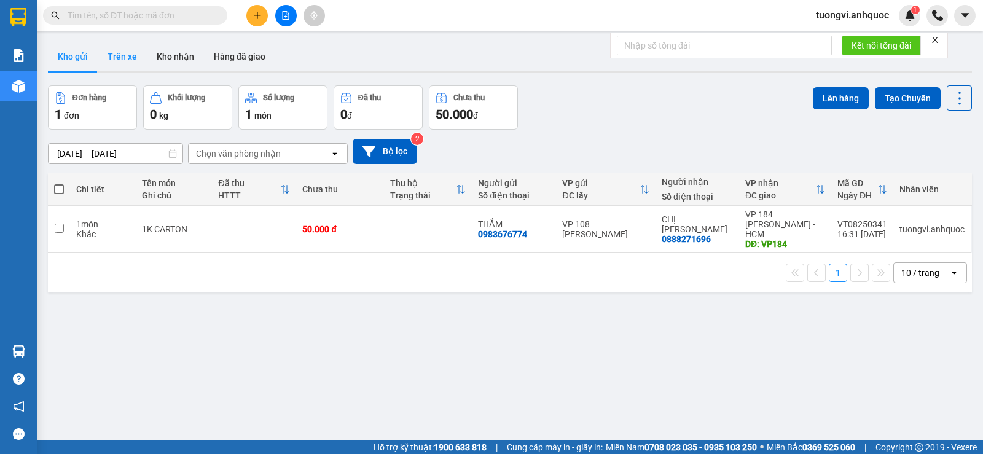
click at [109, 63] on button "Trên xe" at bounding box center [122, 56] width 49 height 29
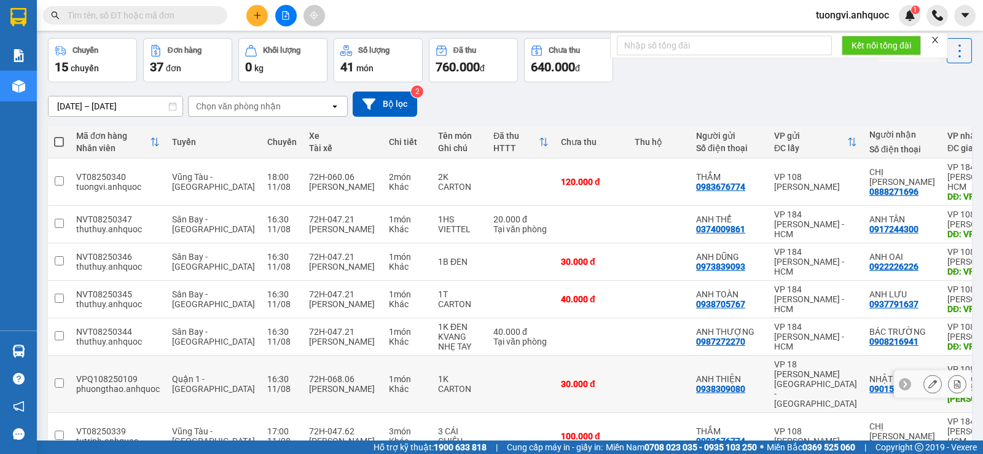
scroll to position [123, 0]
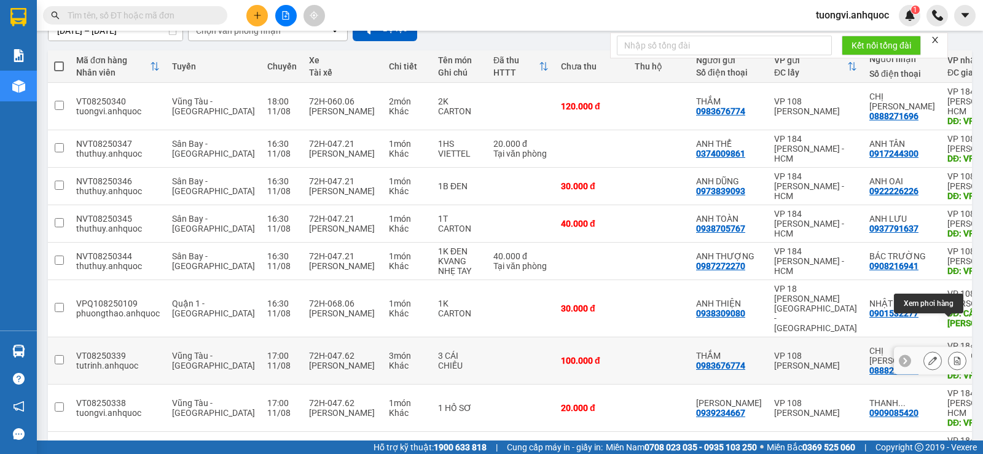
click at [953, 356] on icon at bounding box center [957, 360] width 9 height 9
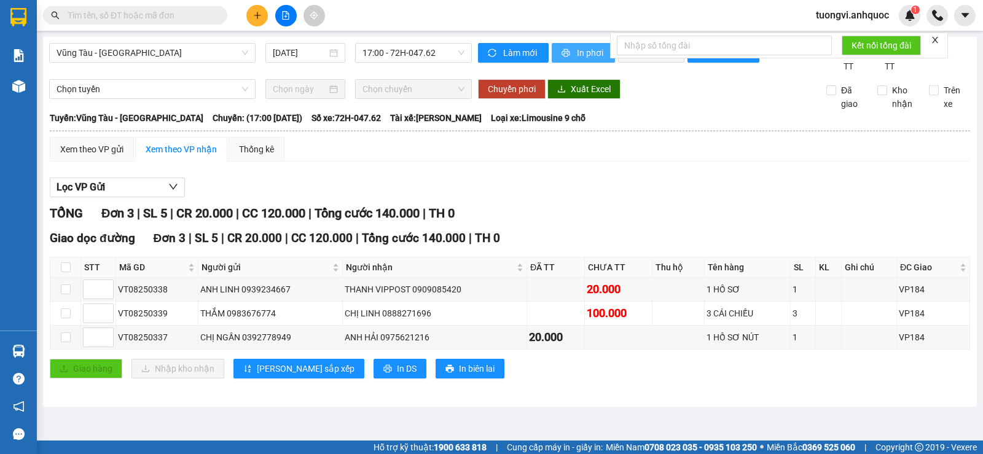
click at [563, 53] on icon "printer" at bounding box center [566, 53] width 8 height 8
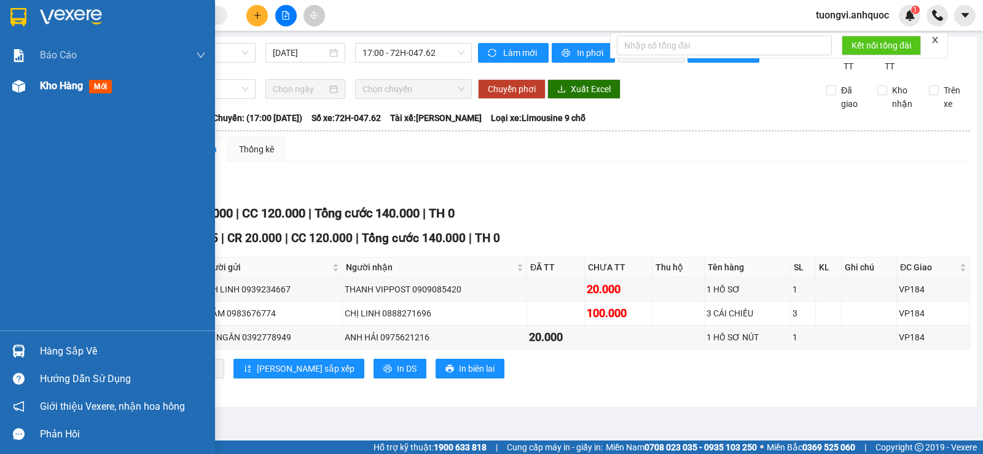
click at [30, 82] on div "Kho hàng mới" at bounding box center [107, 86] width 215 height 31
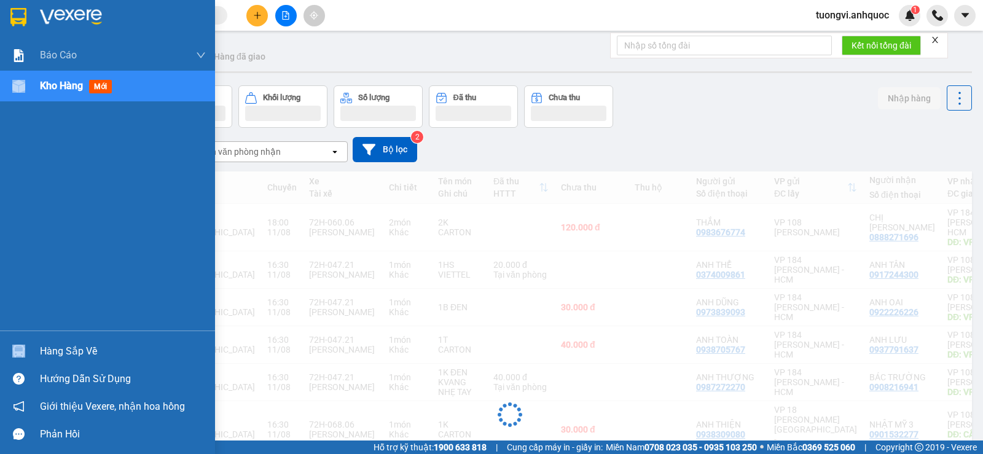
click at [66, 93] on div "Kho hàng mới" at bounding box center [78, 85] width 77 height 15
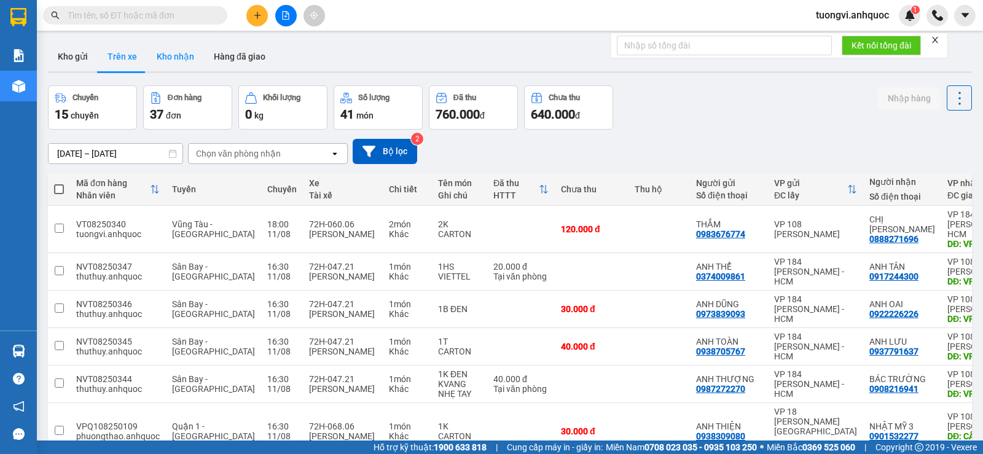
click at [170, 60] on button "Kho nhận" at bounding box center [175, 56] width 57 height 29
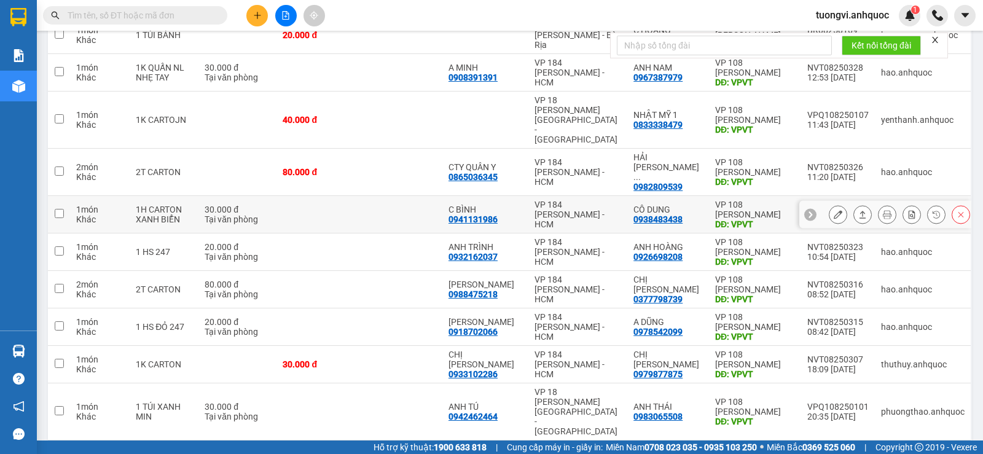
scroll to position [190, 0]
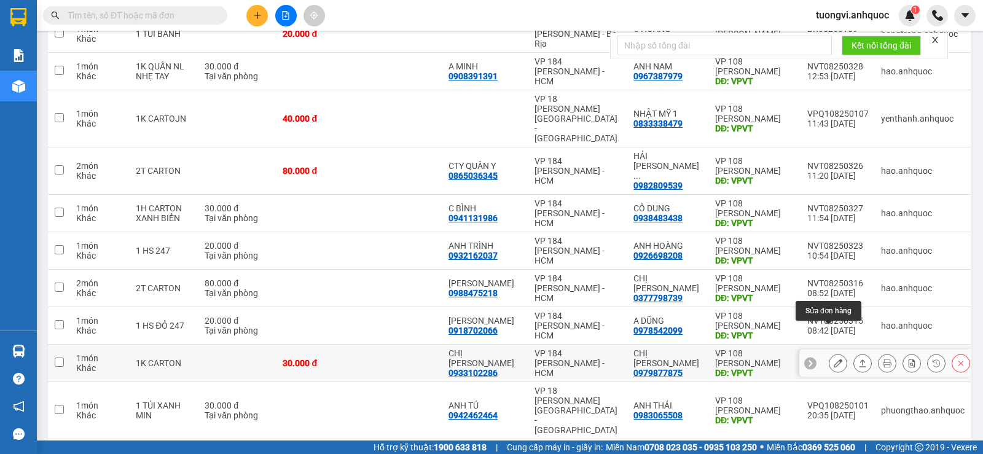
click at [834, 359] on icon at bounding box center [838, 363] width 9 height 9
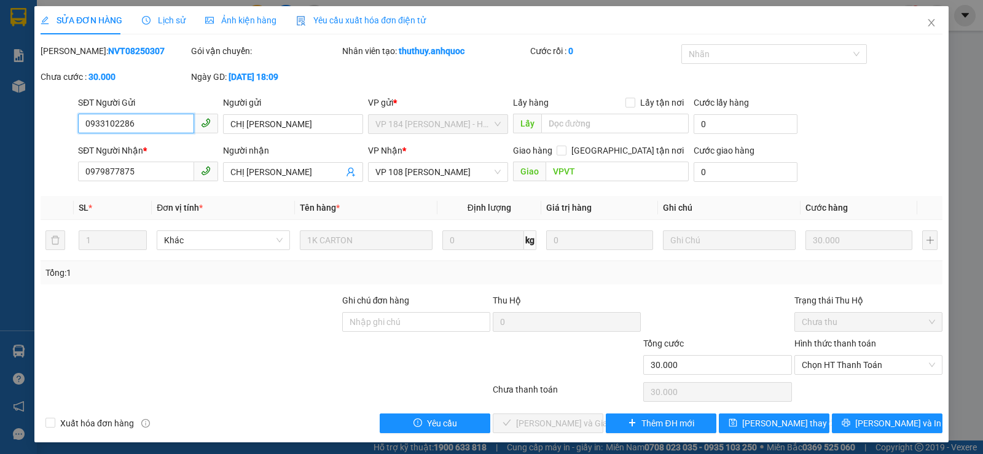
type input "0933102286"
type input "CHỊ KIM"
type input "0979877875"
type input "CHỊ [PERSON_NAME]"
type input "VPVT"
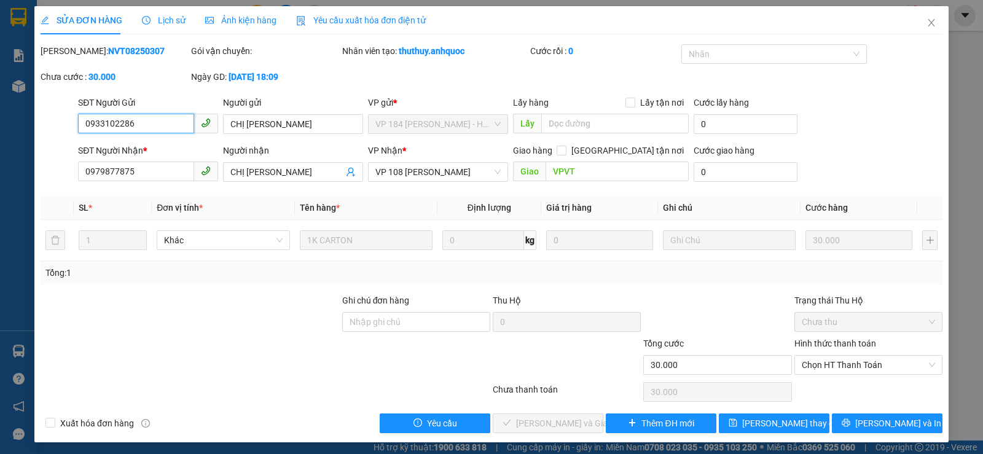
type input "30.000"
click at [904, 357] on span "Chọn HT Thanh Toán" at bounding box center [868, 365] width 133 height 18
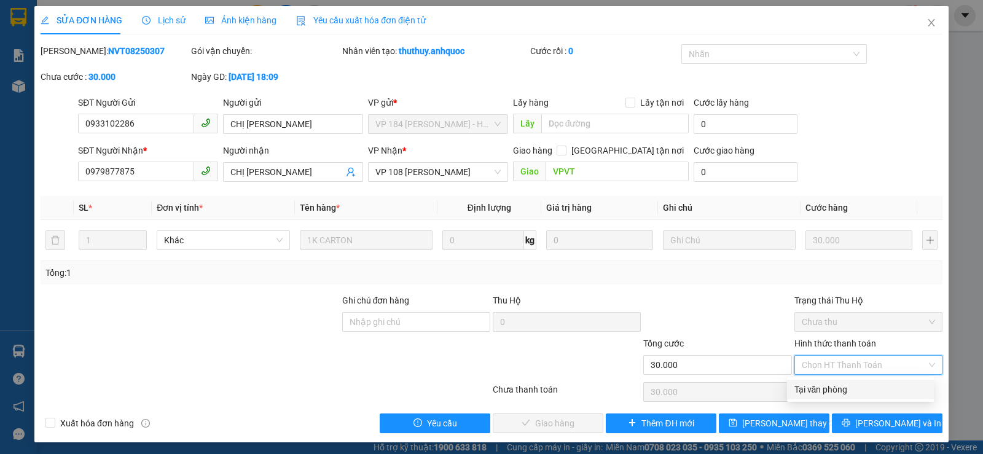
click at [855, 385] on div "Tại văn phòng" at bounding box center [860, 390] width 132 height 14
type input "0"
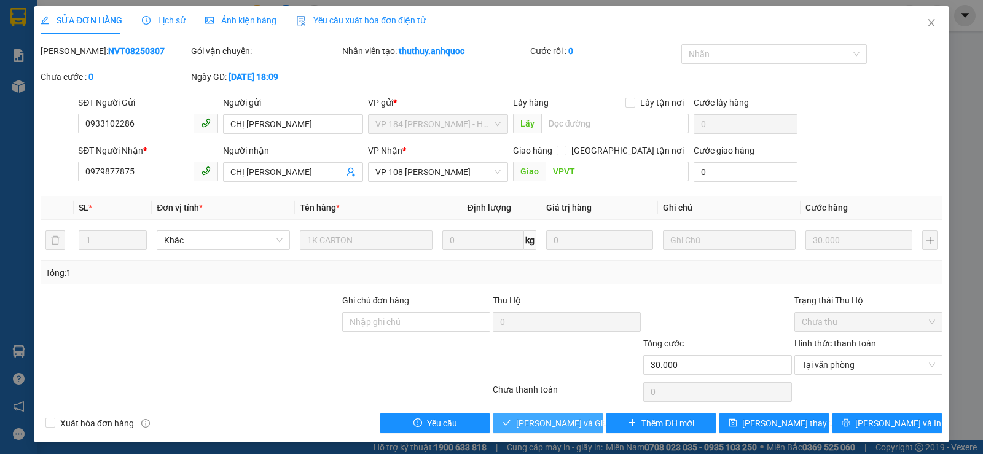
click at [586, 423] on button "[PERSON_NAME] và Giao hàng" at bounding box center [548, 423] width 111 height 20
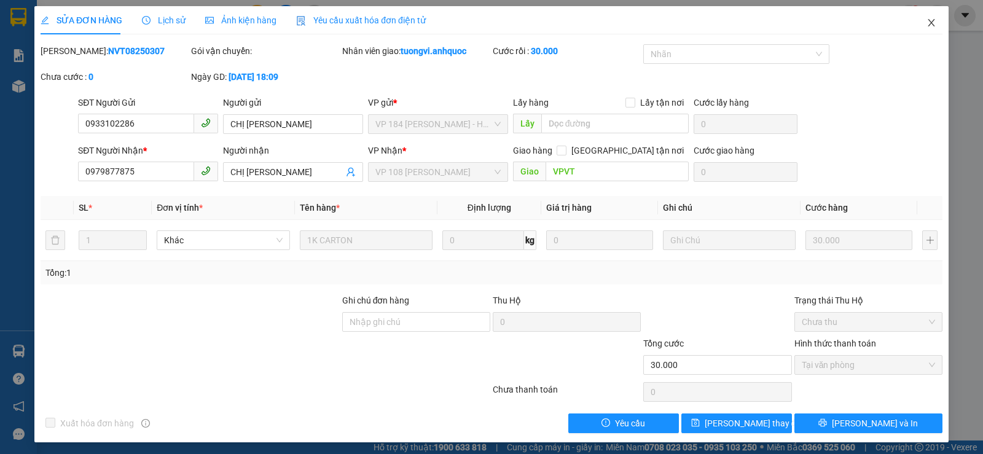
click at [927, 21] on icon "close" at bounding box center [932, 23] width 10 height 10
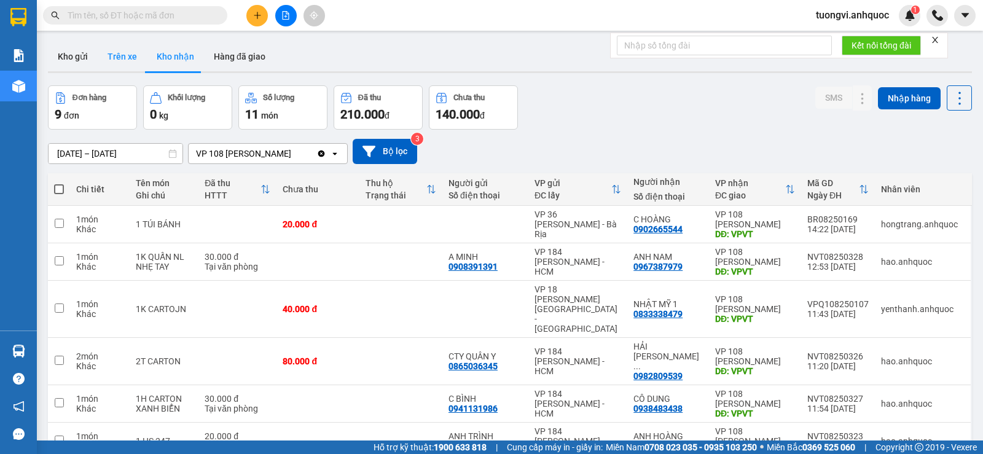
click at [129, 65] on button "Trên xe" at bounding box center [122, 56] width 49 height 29
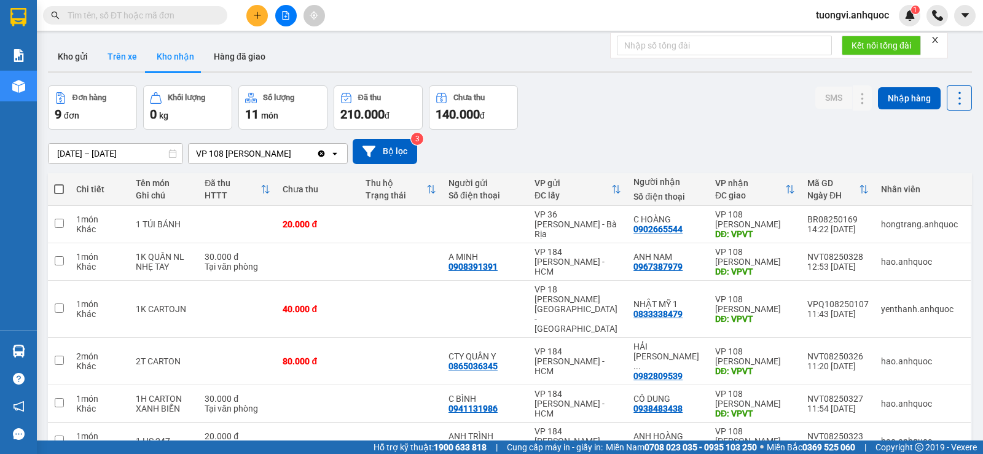
click at [129, 65] on button "Trên xe" at bounding box center [122, 56] width 49 height 29
click at [123, 61] on button "Trên xe" at bounding box center [122, 56] width 49 height 29
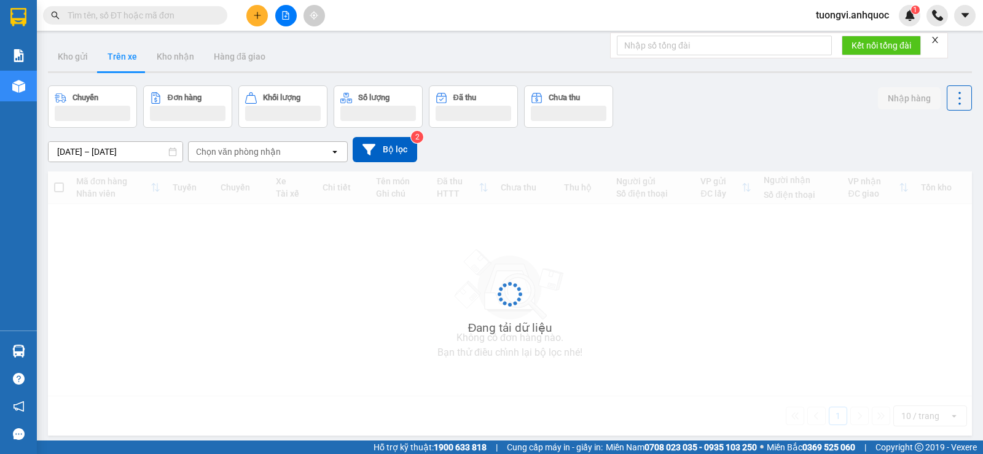
click at [123, 61] on button "Trên xe" at bounding box center [122, 56] width 49 height 29
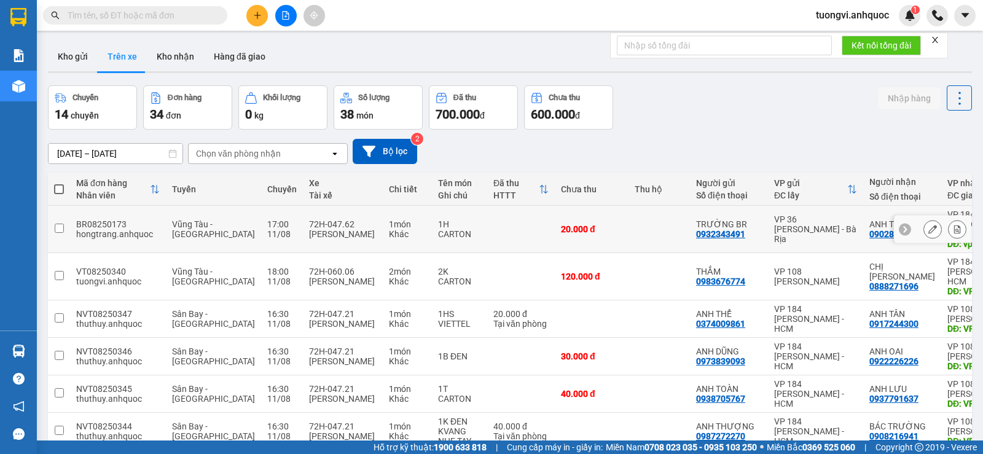
click at [953, 225] on icon at bounding box center [957, 229] width 9 height 9
click at [251, 11] on button at bounding box center [257, 16] width 22 height 22
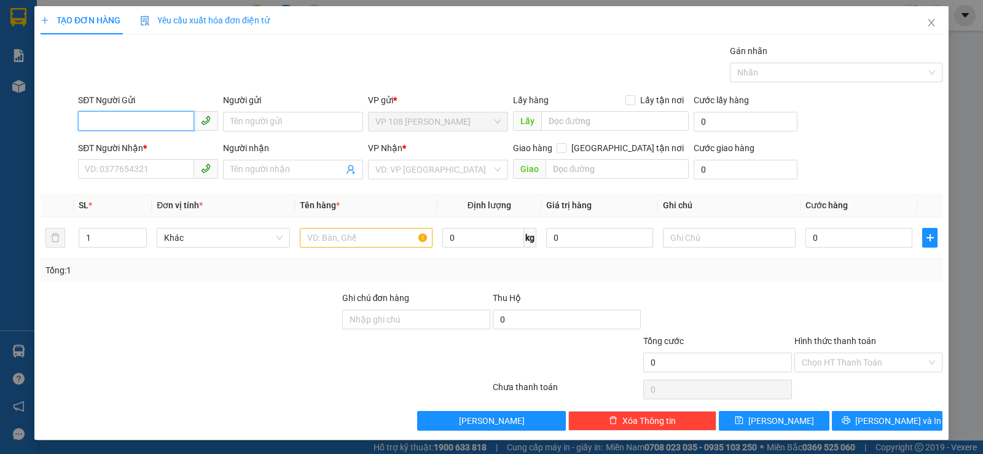
click at [144, 120] on input "SĐT Người Gửi" at bounding box center [136, 121] width 116 height 20
click at [127, 161] on input "SĐT Người Nhận *" at bounding box center [136, 169] width 116 height 20
click at [110, 172] on input "0792368465" at bounding box center [136, 169] width 116 height 20
click at [98, 169] on input "0792368465" at bounding box center [136, 169] width 116 height 20
click at [90, 166] on input "0792368465" at bounding box center [136, 169] width 116 height 20
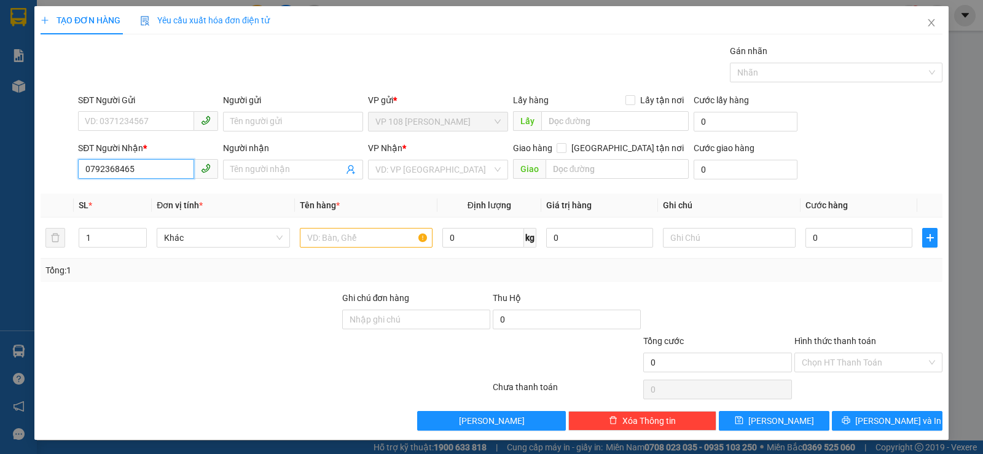
click at [103, 170] on input "0792368465" at bounding box center [136, 169] width 116 height 20
type input "0972368465"
click at [141, 194] on div "0972368465 - MR HẢI" at bounding box center [153, 194] width 136 height 14
type input "MR [PERSON_NAME]"
type input "CHU HẢI_TÂN HẢI_PHÚ MỸ"
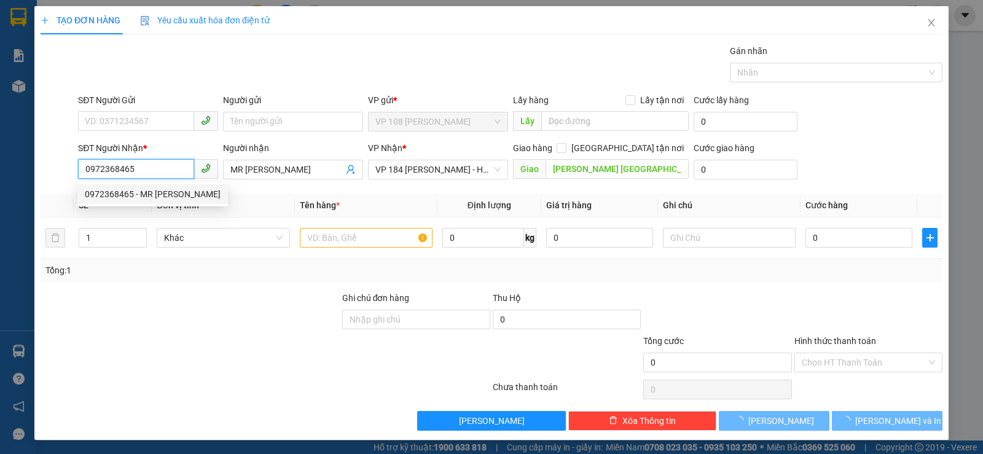
type input "20.000"
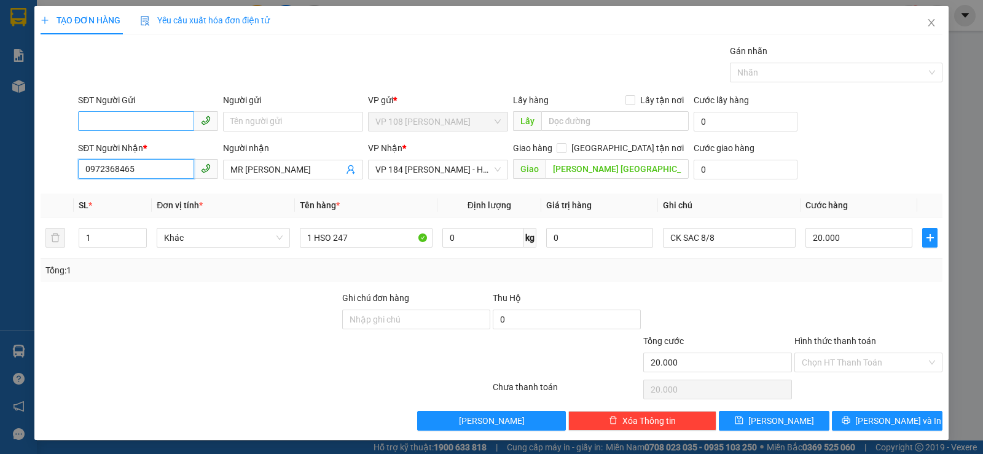
type input "0972368465"
click at [144, 129] on input "SĐT Người Gửi" at bounding box center [136, 121] width 116 height 20
click at [143, 143] on div "0765830127" at bounding box center [147, 146] width 124 height 14
type input "0765830127"
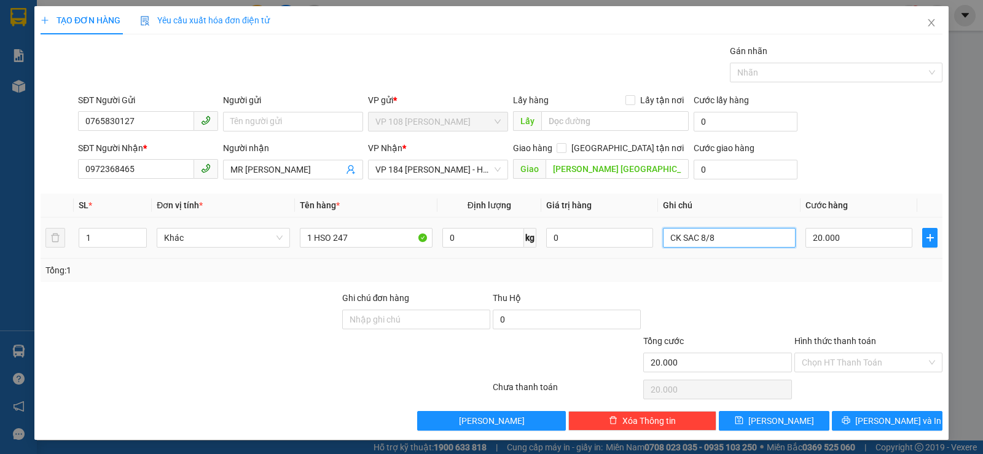
click at [718, 233] on input "CK SAC 8/8" at bounding box center [729, 238] width 133 height 20
click at [718, 232] on input "CK SAC 8/8" at bounding box center [729, 238] width 133 height 20
click at [884, 364] on input "Hình thức thanh toán" at bounding box center [864, 362] width 125 height 18
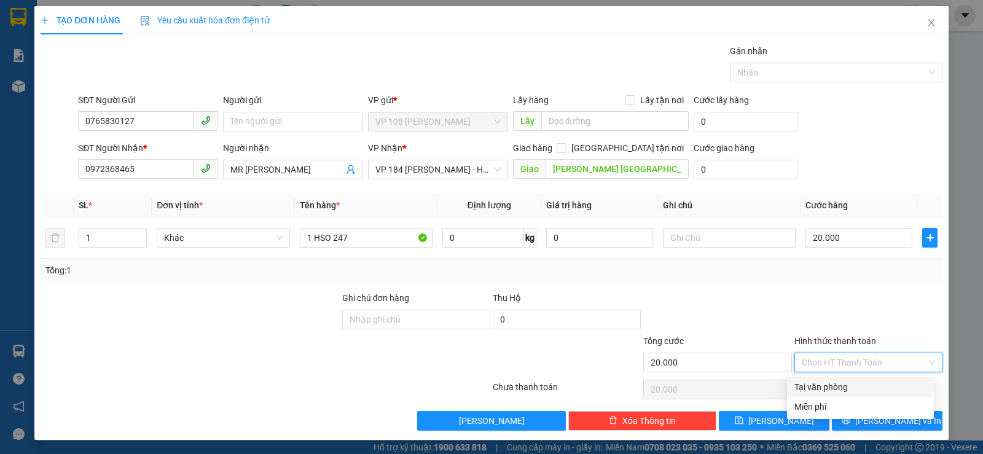
click at [868, 383] on div "Tại văn phòng" at bounding box center [860, 387] width 132 height 14
type input "0"
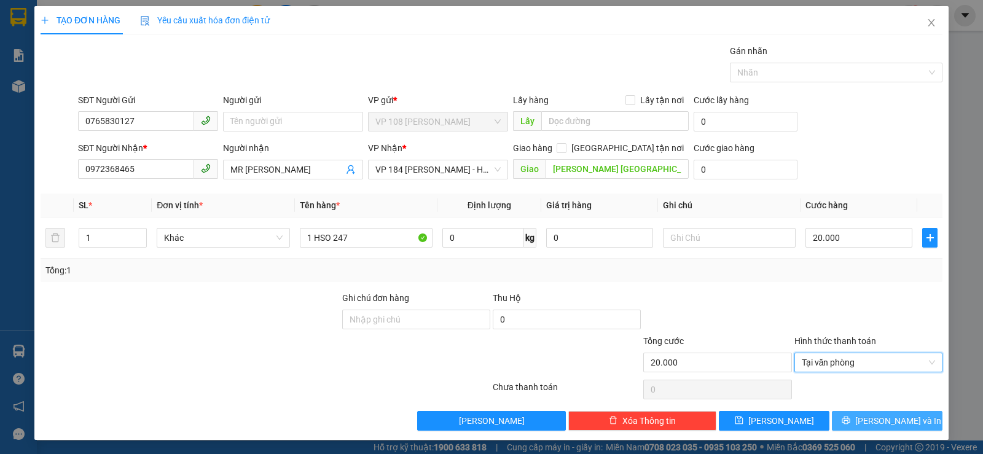
click at [868, 423] on button "[PERSON_NAME] và In" at bounding box center [887, 421] width 111 height 20
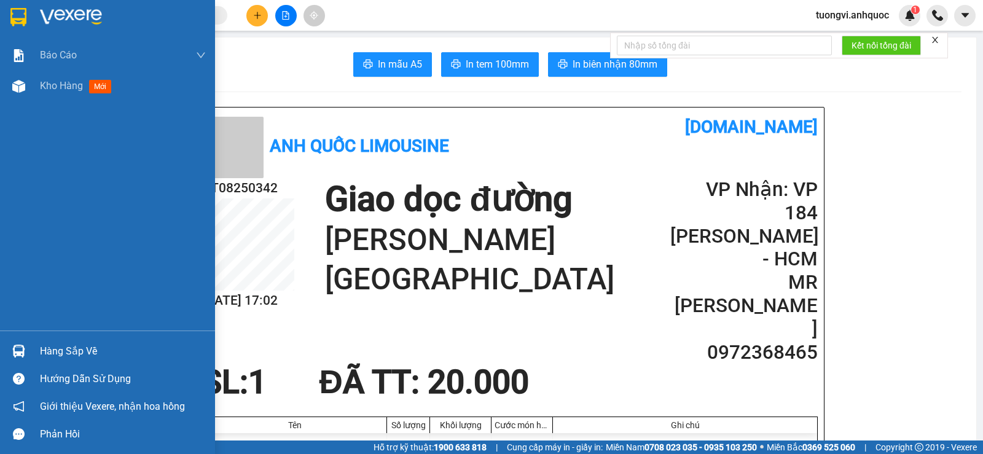
click at [33, 105] on div "Báo cáo Báo cáo dòng tiền (nhân viên) Doanh số tạo đơn theo VP gửi (nhân viên) …" at bounding box center [107, 185] width 215 height 291
click at [23, 80] on img at bounding box center [18, 86] width 13 height 13
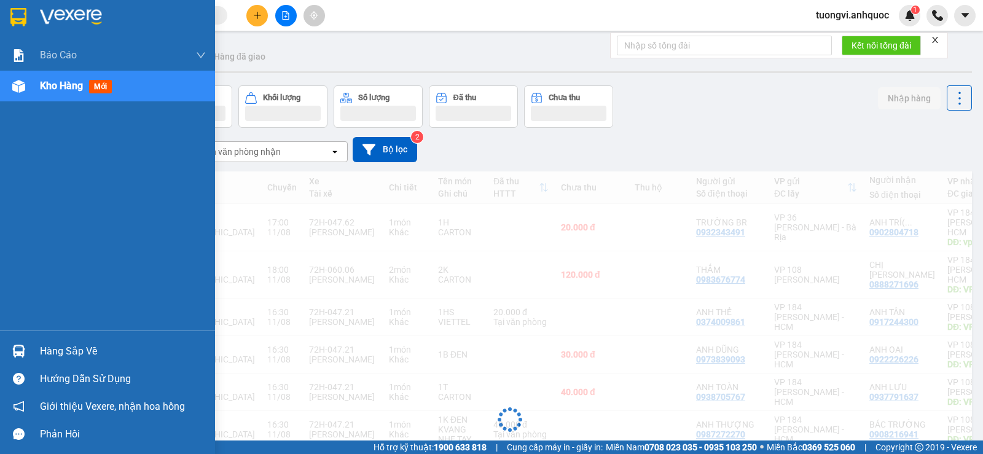
click at [72, 76] on div "Kho hàng mới" at bounding box center [123, 86] width 166 height 31
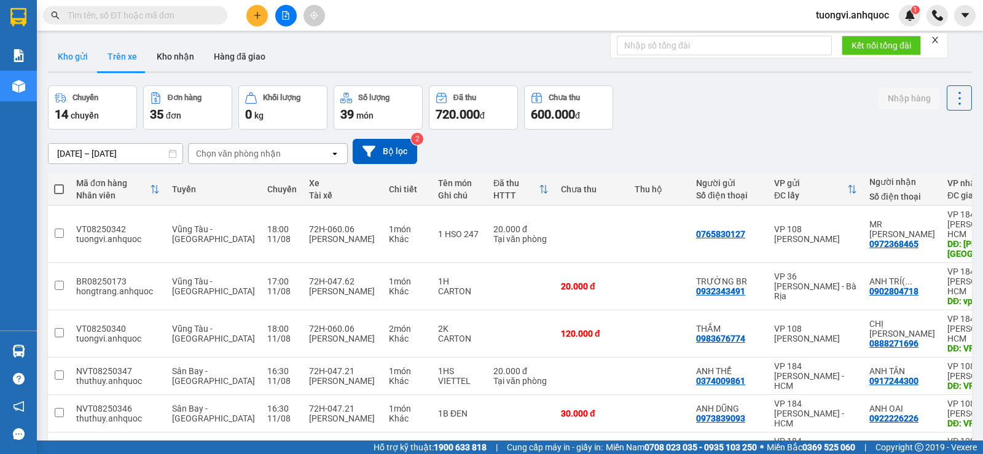
click at [52, 60] on button "Kho gửi" at bounding box center [73, 56] width 50 height 29
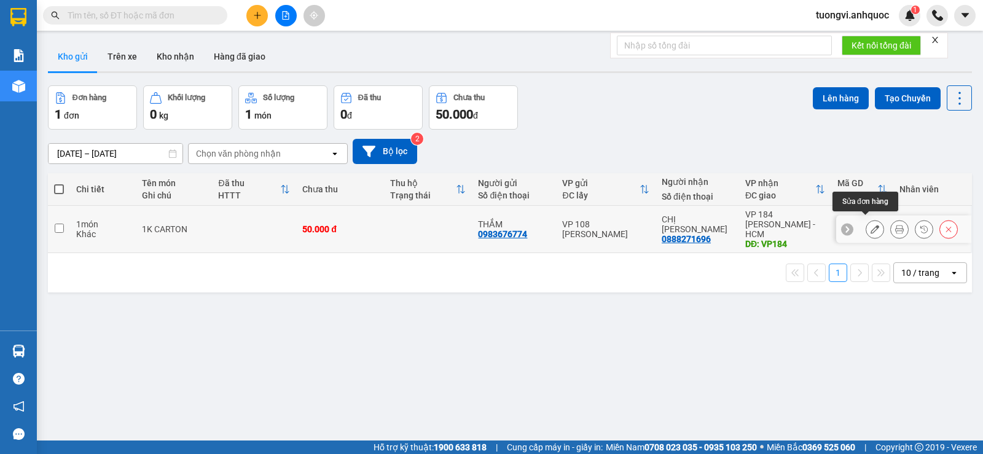
click at [891, 222] on button at bounding box center [899, 230] width 17 height 22
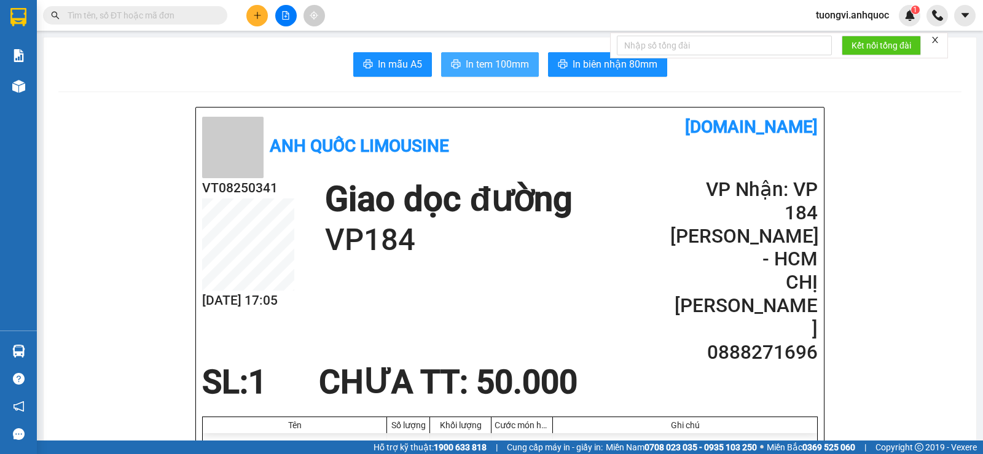
click at [495, 56] on button "In tem 100mm" at bounding box center [490, 64] width 98 height 25
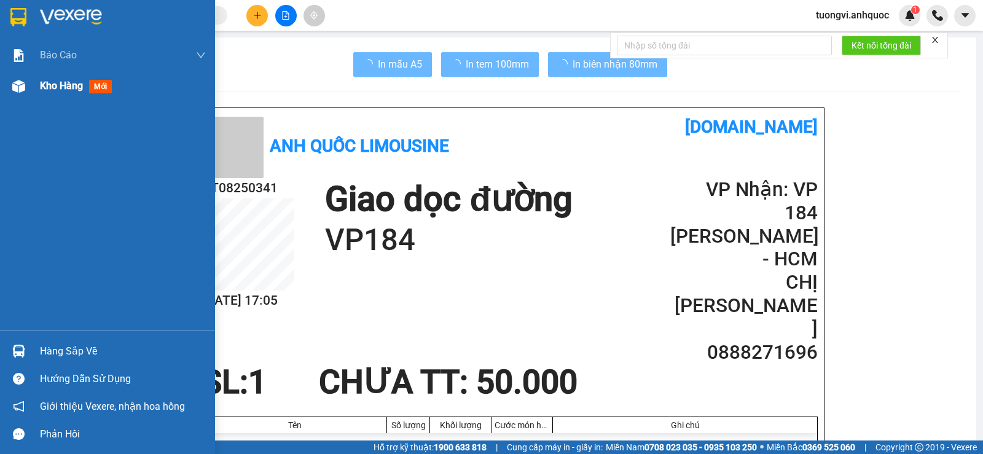
click at [12, 84] on img at bounding box center [18, 86] width 13 height 13
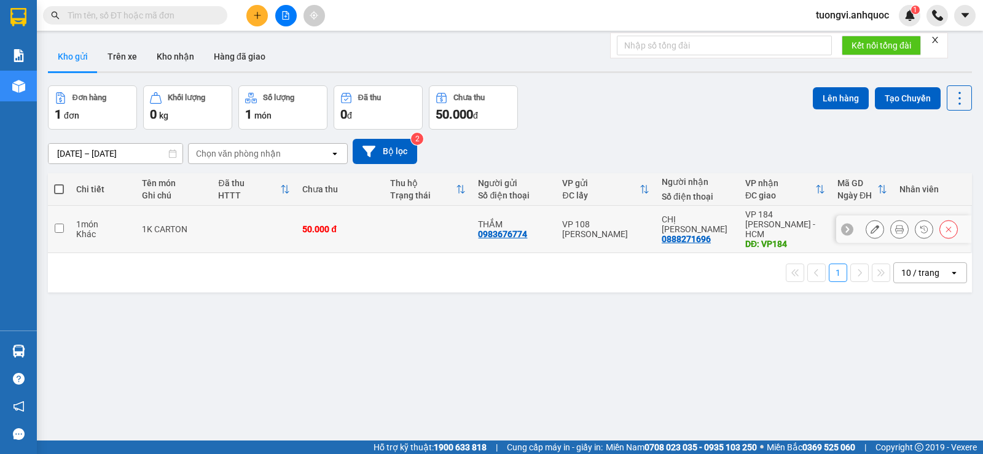
click at [361, 225] on div "50.000 đ" at bounding box center [340, 229] width 76 height 10
checkbox input "true"
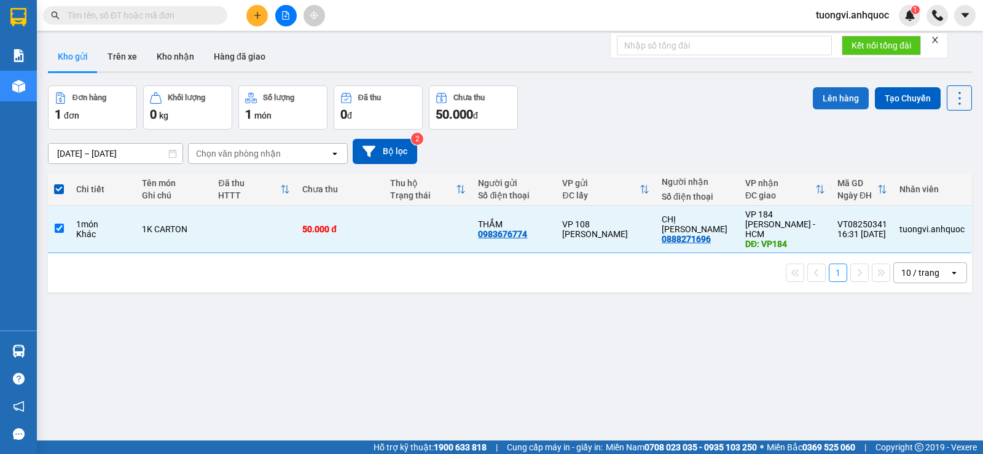
click at [813, 101] on button "Lên hàng" at bounding box center [841, 98] width 56 height 22
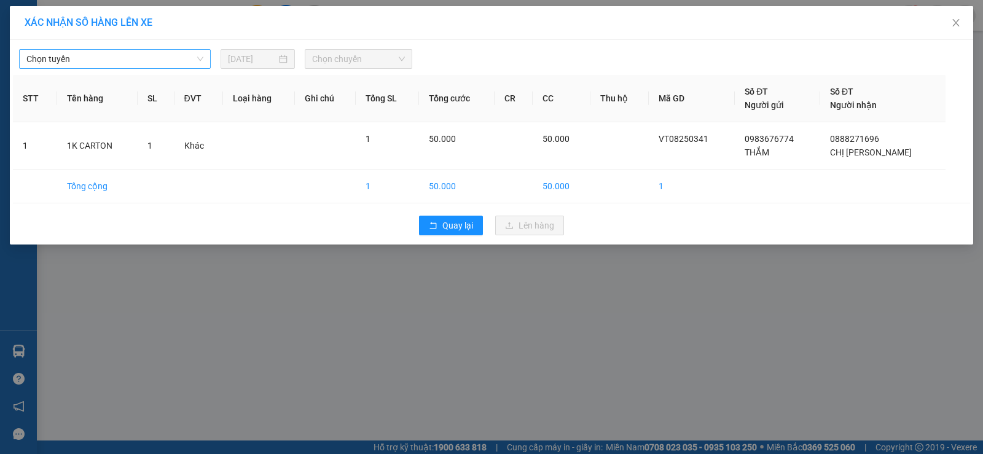
click at [162, 67] on span "Chọn tuyến" at bounding box center [114, 59] width 177 height 18
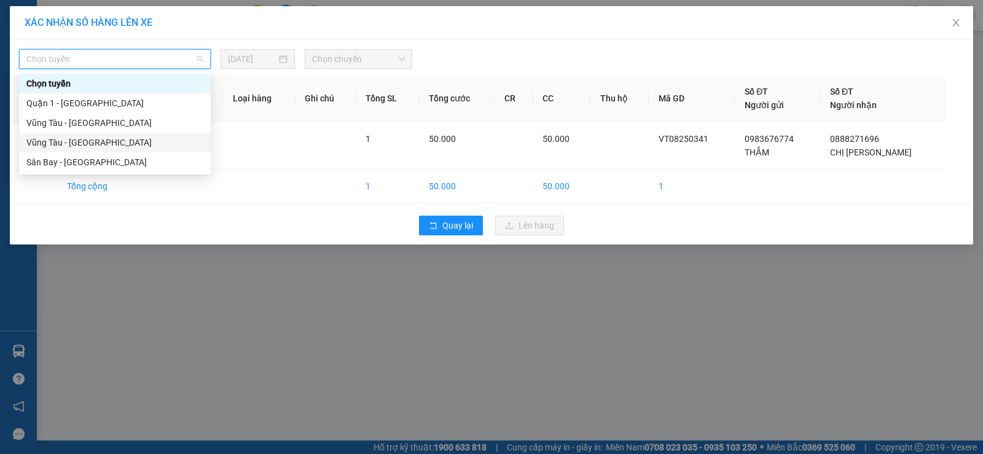
click at [141, 133] on div "Vũng Tàu - [GEOGRAPHIC_DATA]" at bounding box center [115, 143] width 192 height 20
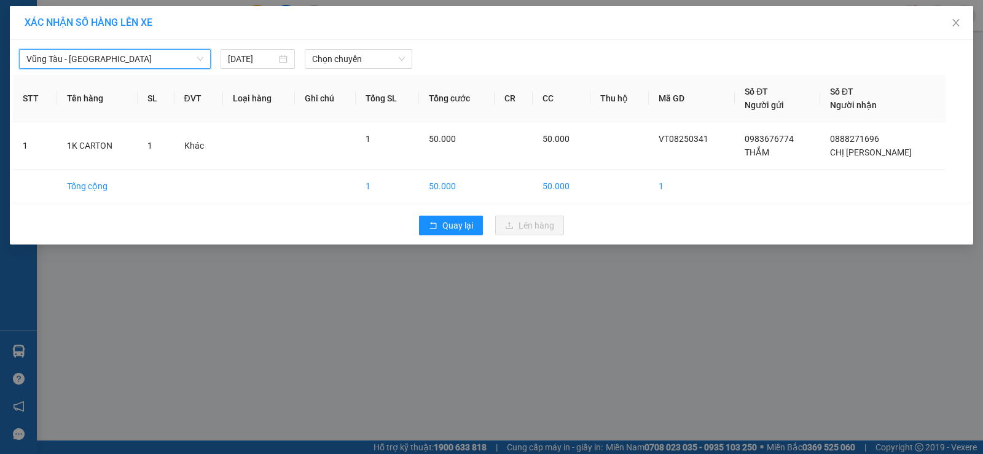
click at [152, 68] on span "Vũng Tàu - [GEOGRAPHIC_DATA]" at bounding box center [114, 59] width 177 height 18
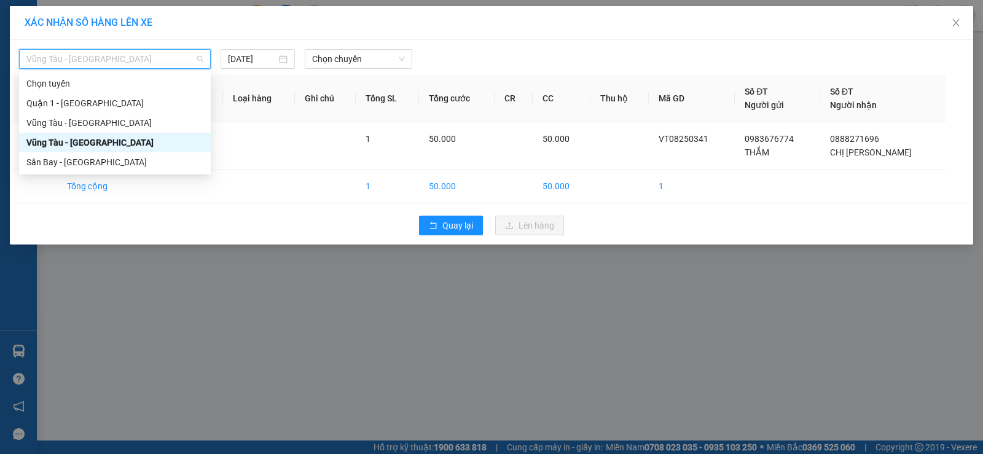
click at [132, 143] on div "Vũng Tàu - [GEOGRAPHIC_DATA]" at bounding box center [114, 143] width 177 height 14
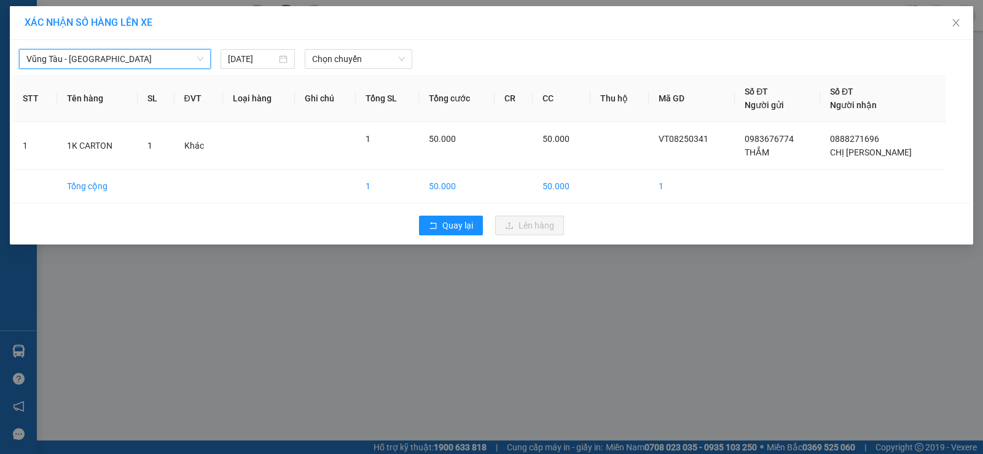
click at [160, 53] on span "Vũng Tàu - [GEOGRAPHIC_DATA]" at bounding box center [114, 59] width 177 height 18
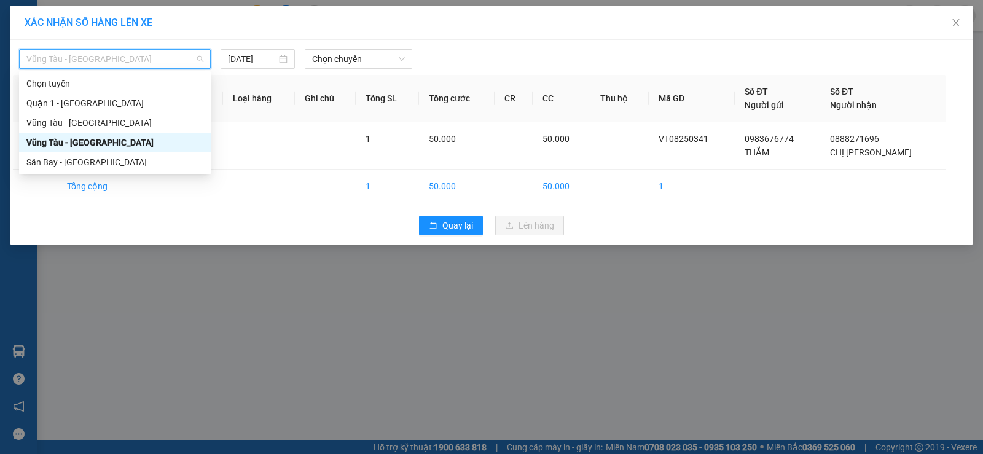
click at [136, 146] on div "Vũng Tàu - [GEOGRAPHIC_DATA]" at bounding box center [114, 143] width 177 height 14
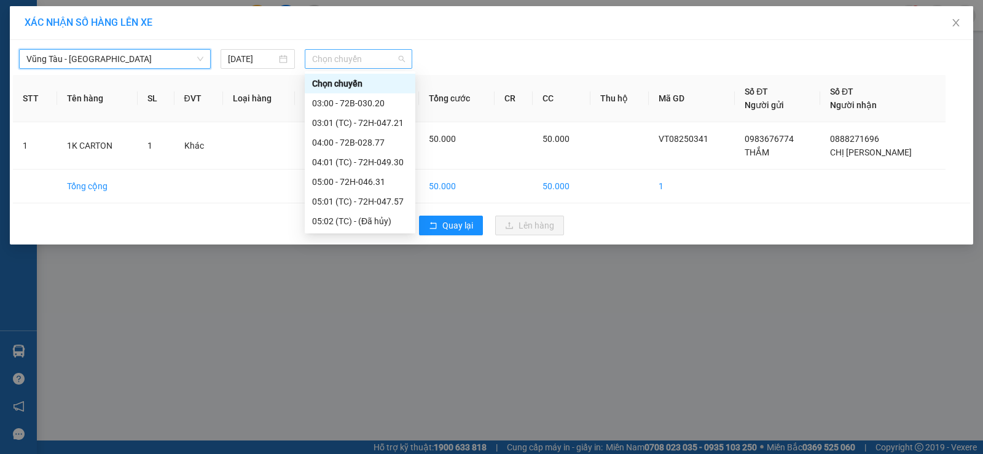
click at [359, 53] on span "Chọn chuyến" at bounding box center [358, 59] width 93 height 18
click at [464, 262] on div "XÁC NHẬN SỐ HÀNG LÊN XE Vũng Tàu - Sân Bay 11/08/2025 Chọn chuyến STT Tên hàng …" at bounding box center [491, 227] width 983 height 454
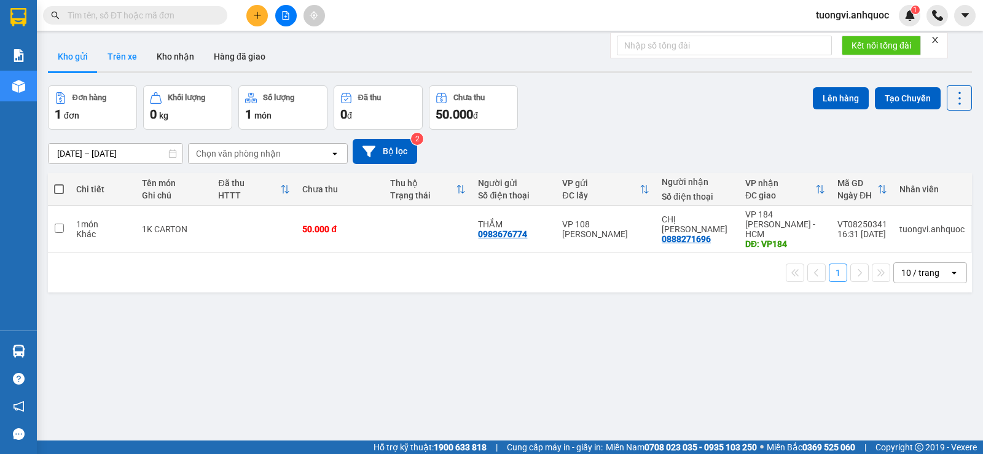
click at [127, 58] on button "Trên xe" at bounding box center [122, 56] width 49 height 29
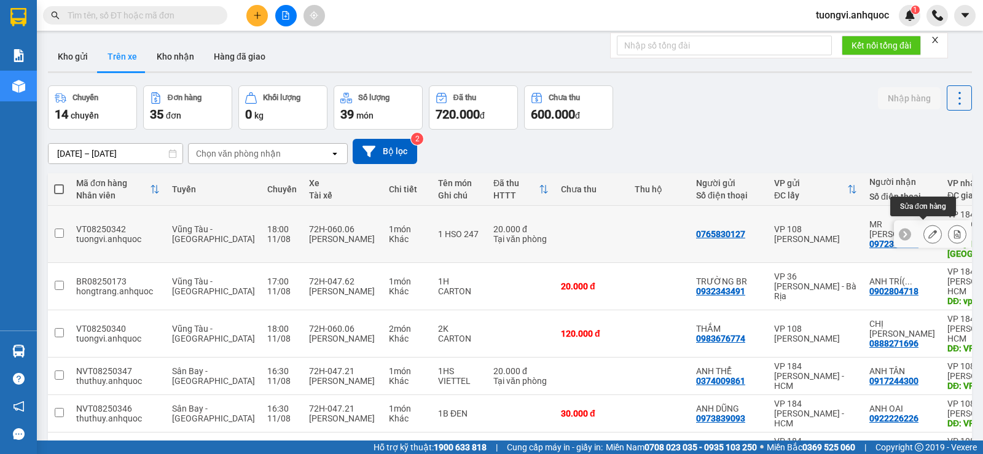
click at [957, 229] on div at bounding box center [957, 234] width 18 height 18
click at [954, 230] on icon at bounding box center [957, 234] width 7 height 9
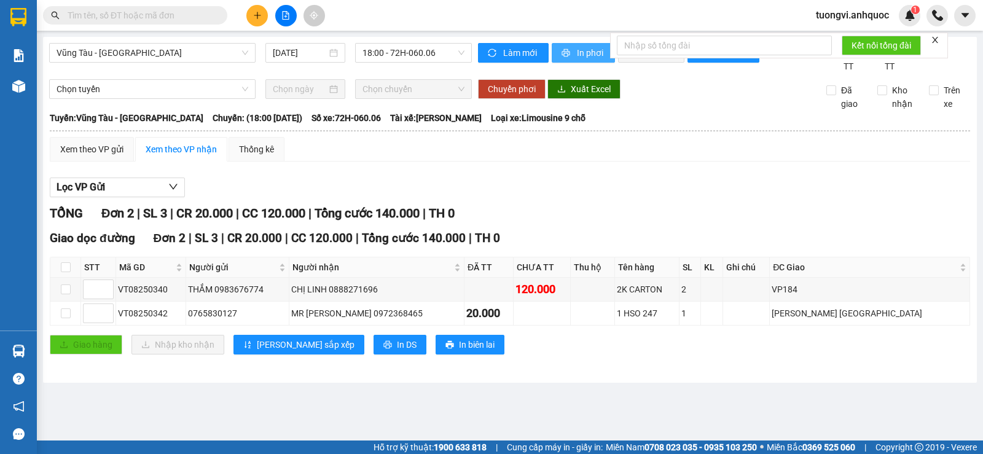
click at [572, 53] on button "In phơi" at bounding box center [583, 53] width 63 height 20
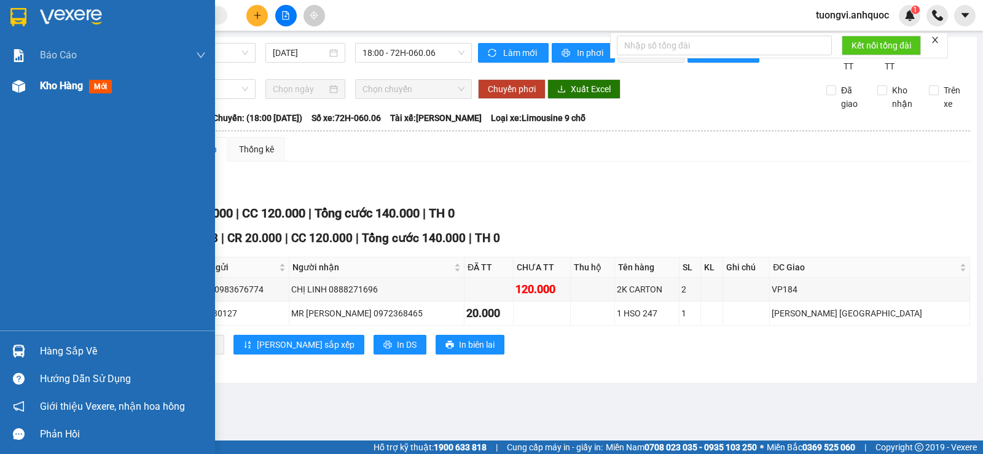
click at [31, 95] on div "Kho hàng mới" at bounding box center [107, 86] width 215 height 31
click at [33, 92] on div "Kho hàng mới" at bounding box center [107, 86] width 215 height 31
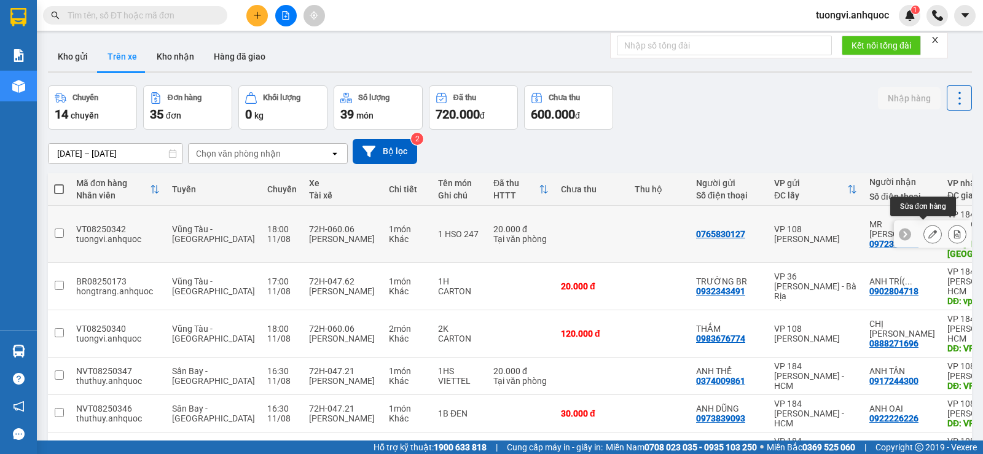
click at [928, 230] on icon at bounding box center [932, 234] width 9 height 9
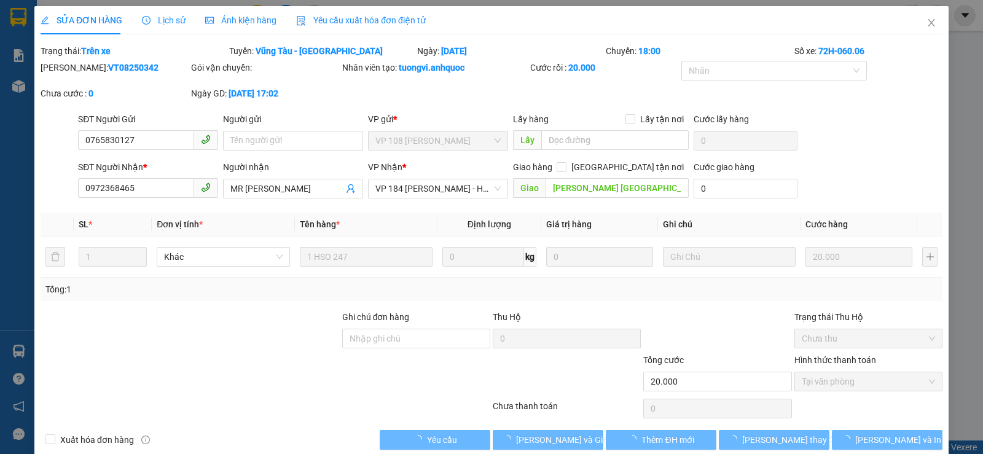
type input "0765830127"
type input "0972368465"
type input "MR [PERSON_NAME]"
type input "CHU HẢI_TÂN HẢI_PHÚ MỸ"
type input "20.000"
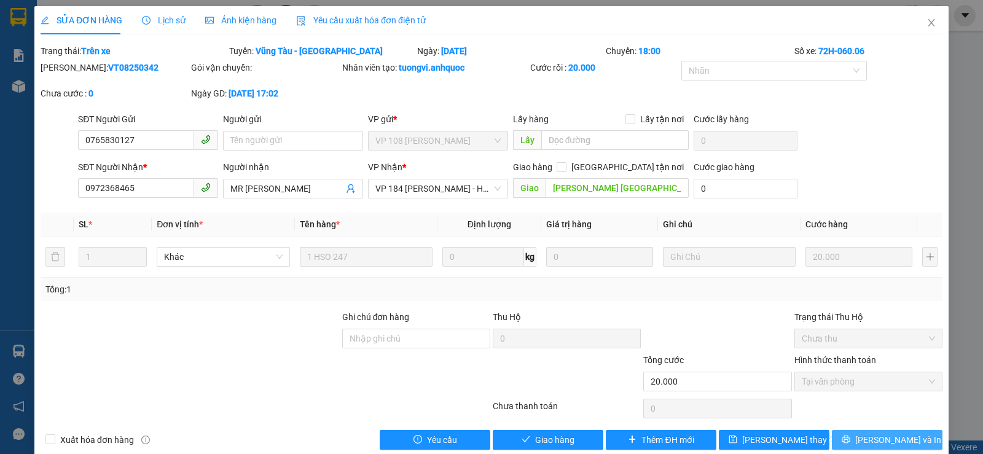
click at [867, 428] on div "Total Paid Fee 20.000 Total UnPaid Fee 0 Cash Collection Total Fee Trạng thái: …" at bounding box center [492, 246] width 902 height 405
click at [867, 431] on button "[PERSON_NAME] và In" at bounding box center [887, 440] width 111 height 20
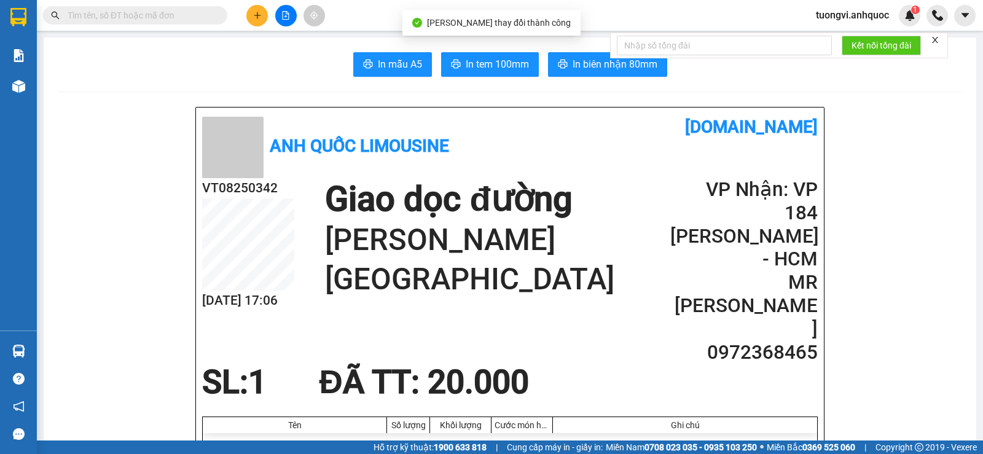
click at [535, 64] on div "In mẫu A5 In tem 100mm In biên nhận 80mm" at bounding box center [509, 64] width 903 height 25
click at [529, 64] on button "In tem 100mm" at bounding box center [490, 64] width 98 height 25
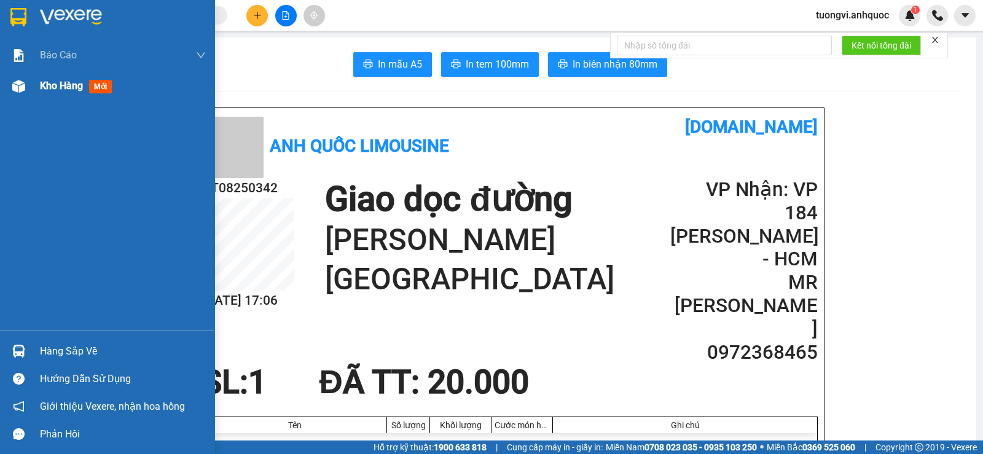
click at [20, 85] on img at bounding box center [18, 86] width 13 height 13
click at [36, 84] on div "Kho hàng mới" at bounding box center [107, 86] width 215 height 31
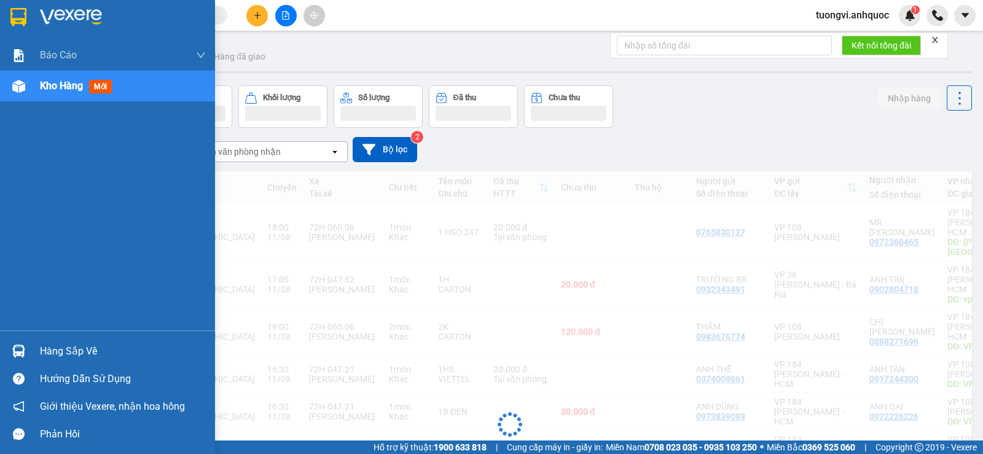
click at [36, 84] on div "Kho hàng mới" at bounding box center [107, 86] width 215 height 31
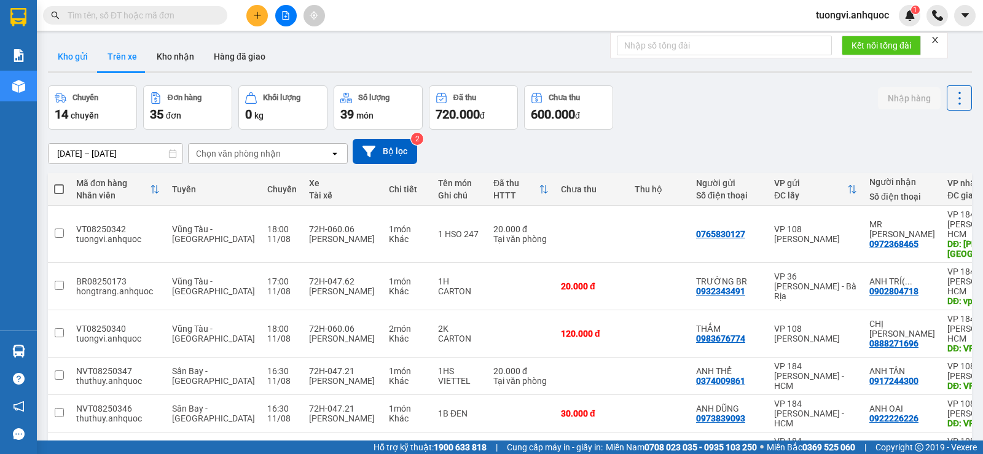
click at [80, 60] on button "Kho gửi" at bounding box center [73, 56] width 50 height 29
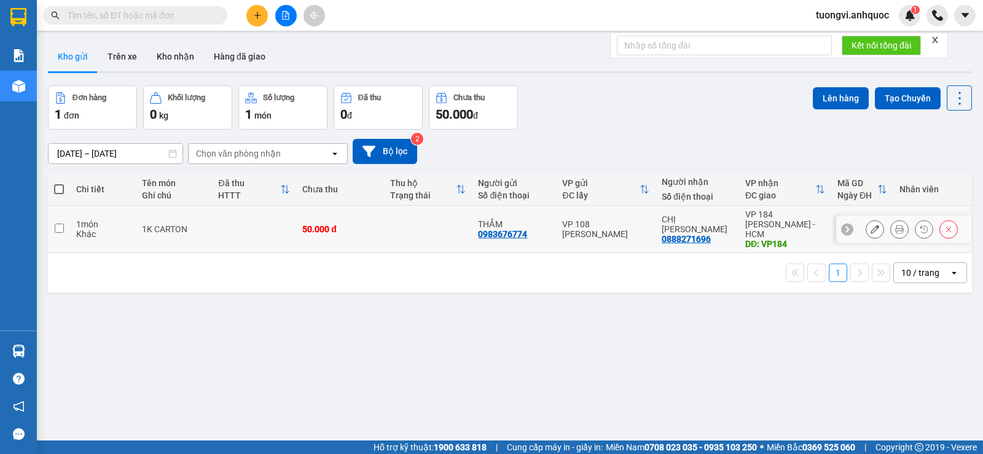
click at [455, 210] on td at bounding box center [428, 229] width 88 height 47
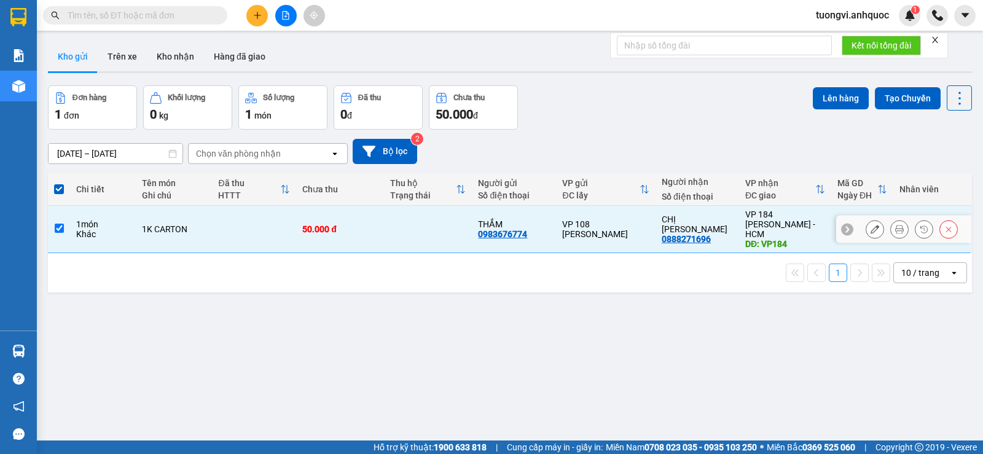
click at [455, 210] on td at bounding box center [428, 229] width 88 height 47
checkbox input "false"
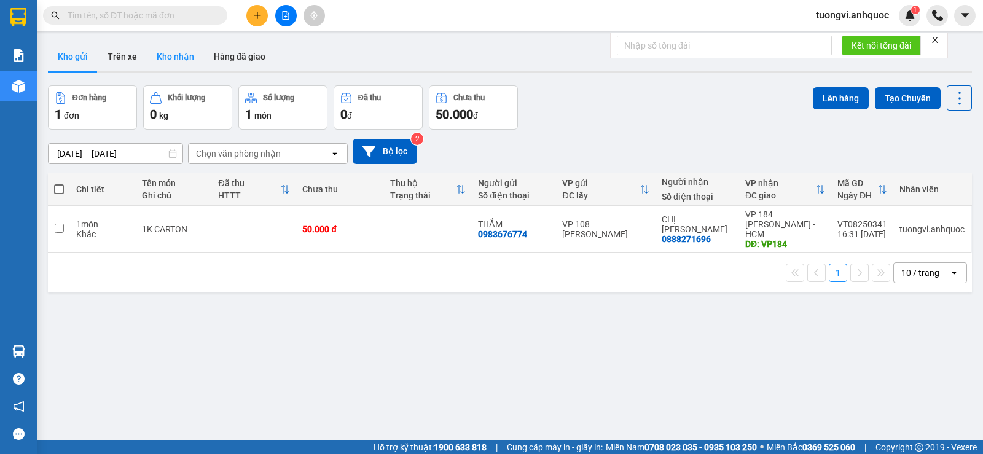
click at [164, 65] on button "Kho nhận" at bounding box center [175, 56] width 57 height 29
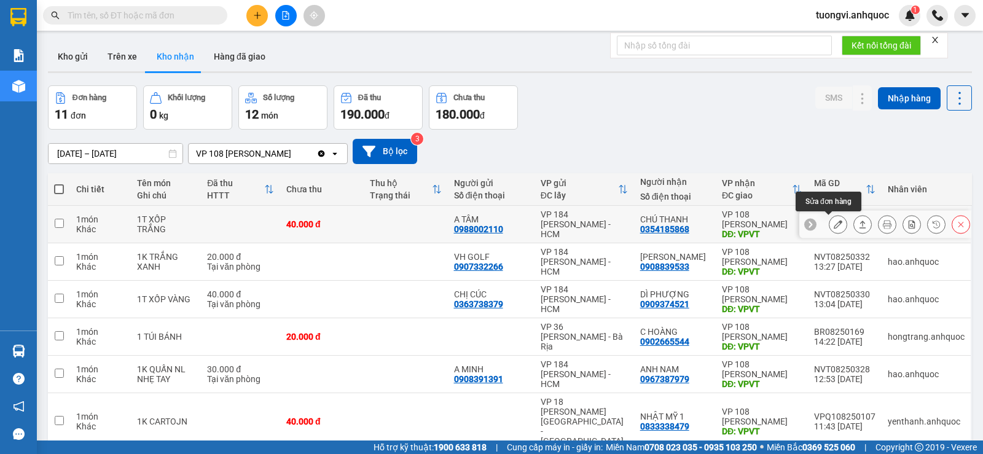
click at [829, 224] on button at bounding box center [837, 225] width 17 height 22
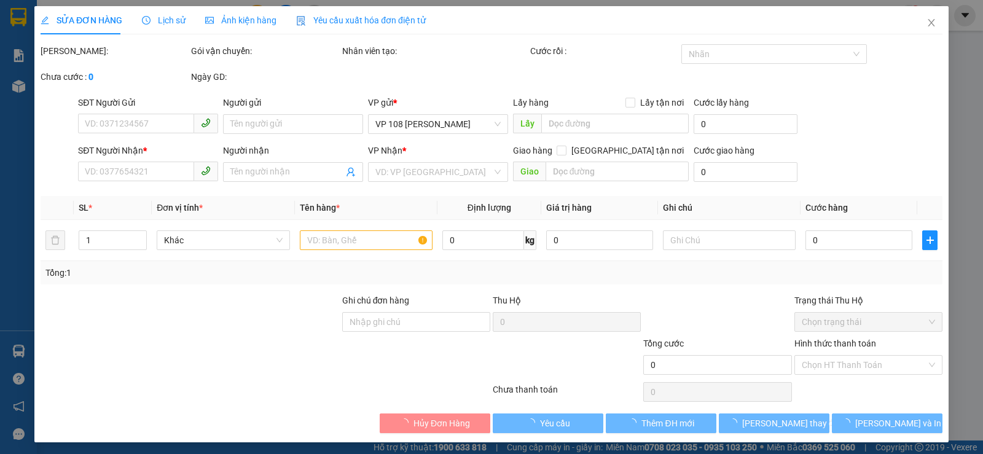
type input "0988002110"
type input "A TÂM"
type input "0354185868"
type input "CHÚ THANH"
type input "VPVT"
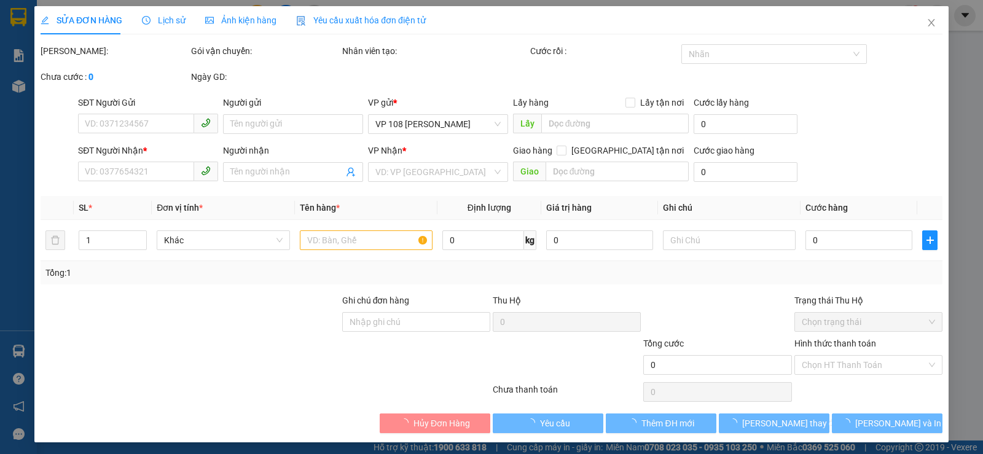
type input "40.000"
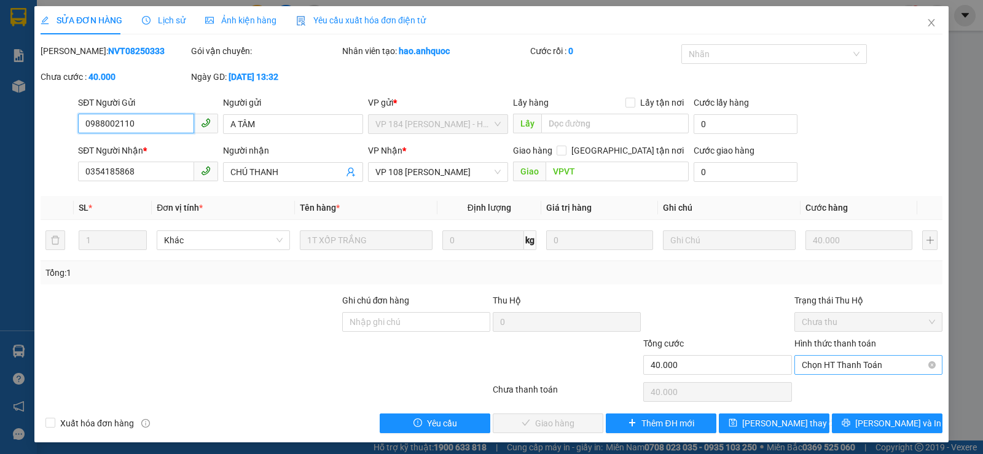
click at [837, 362] on span "Chọn HT Thanh Toán" at bounding box center [868, 365] width 133 height 18
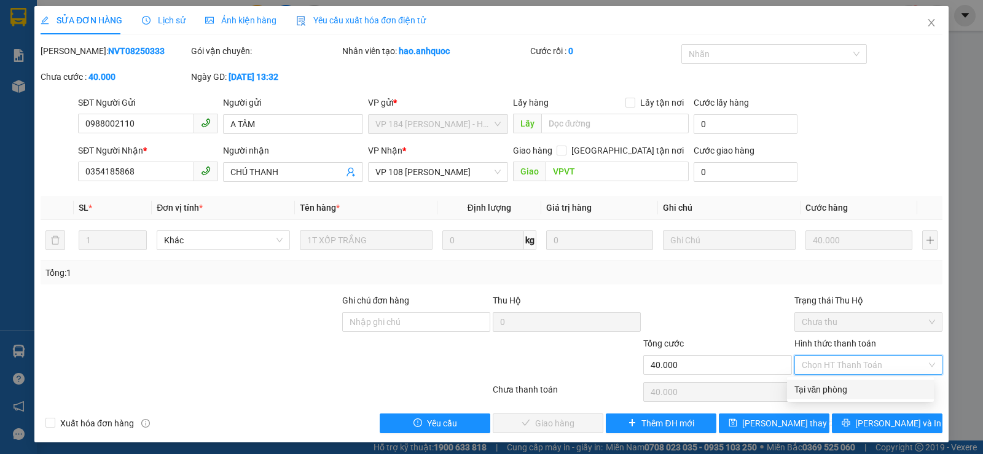
click at [838, 391] on div "Tại văn phòng" at bounding box center [860, 390] width 132 height 14
type input "0"
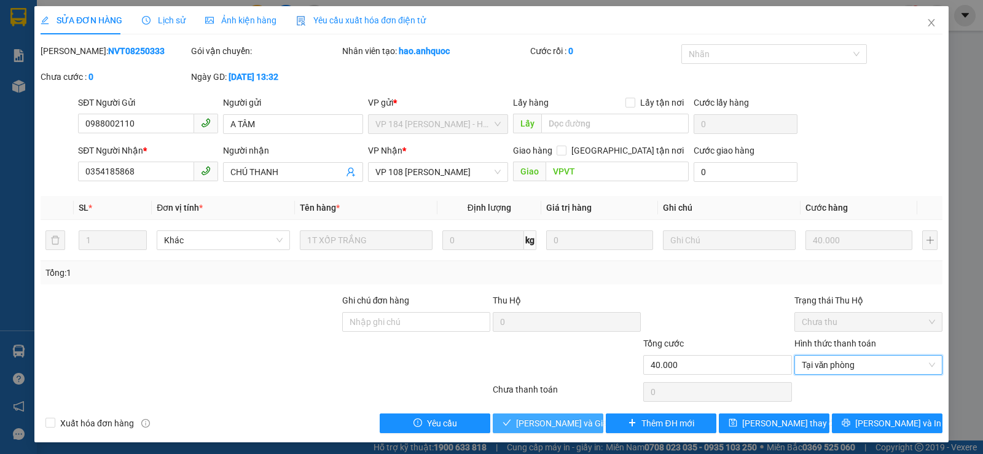
click at [554, 420] on span "[PERSON_NAME] và Giao hàng" at bounding box center [575, 424] width 118 height 14
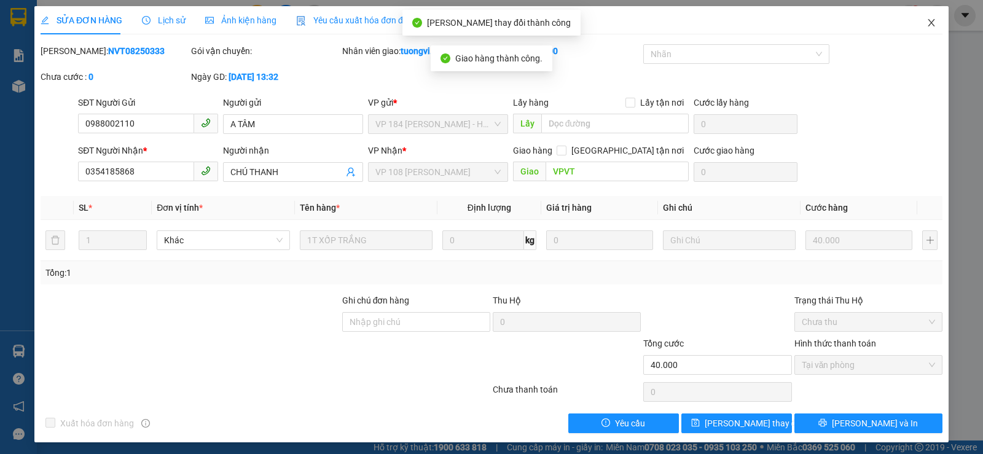
click at [917, 22] on span "Close" at bounding box center [931, 23] width 34 height 34
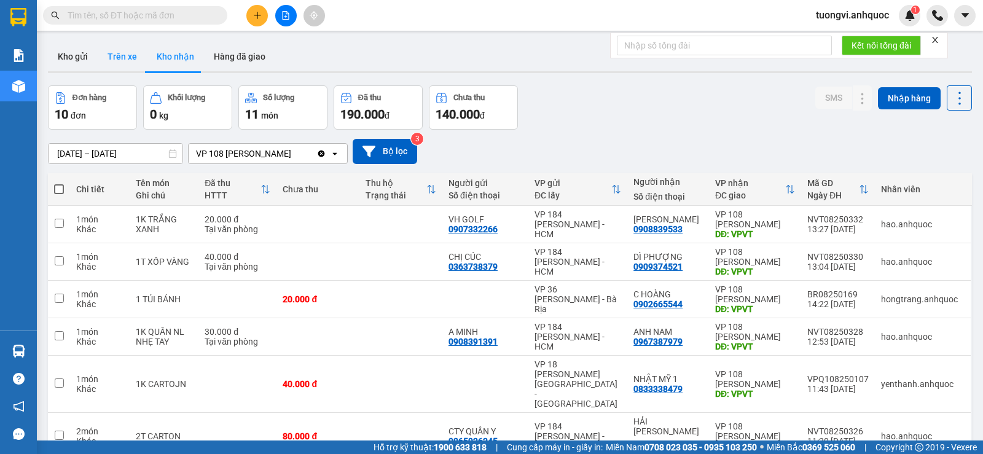
click at [111, 60] on button "Trên xe" at bounding box center [122, 56] width 49 height 29
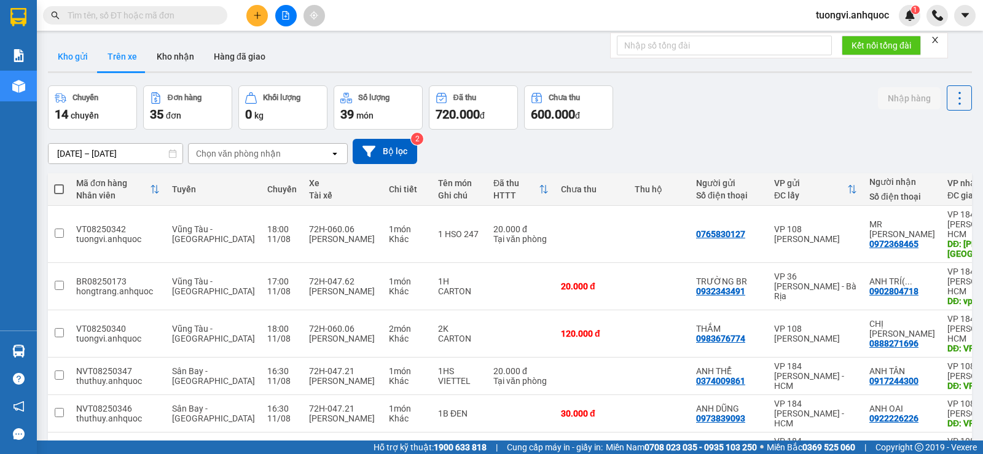
click at [64, 57] on button "Kho gửi" at bounding box center [73, 56] width 50 height 29
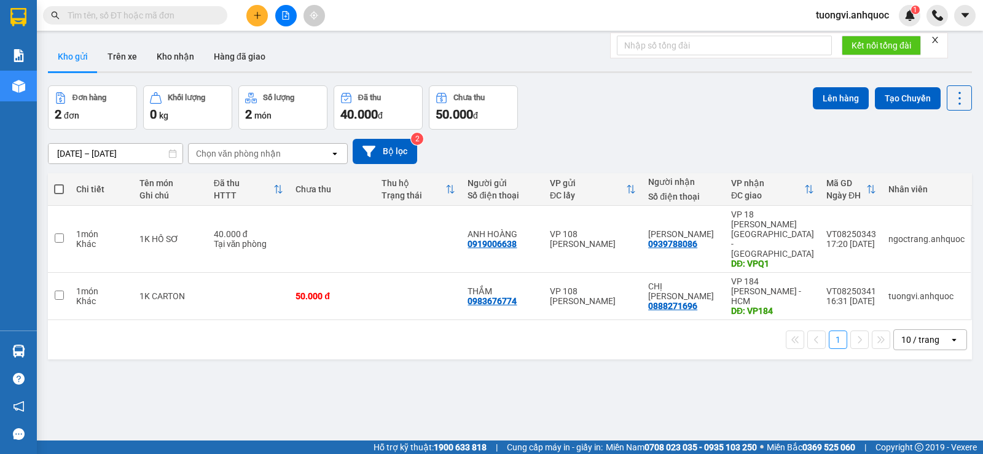
click at [64, 57] on button "Kho gửi" at bounding box center [73, 56] width 50 height 29
click at [411, 211] on td at bounding box center [418, 239] width 86 height 67
checkbox input "true"
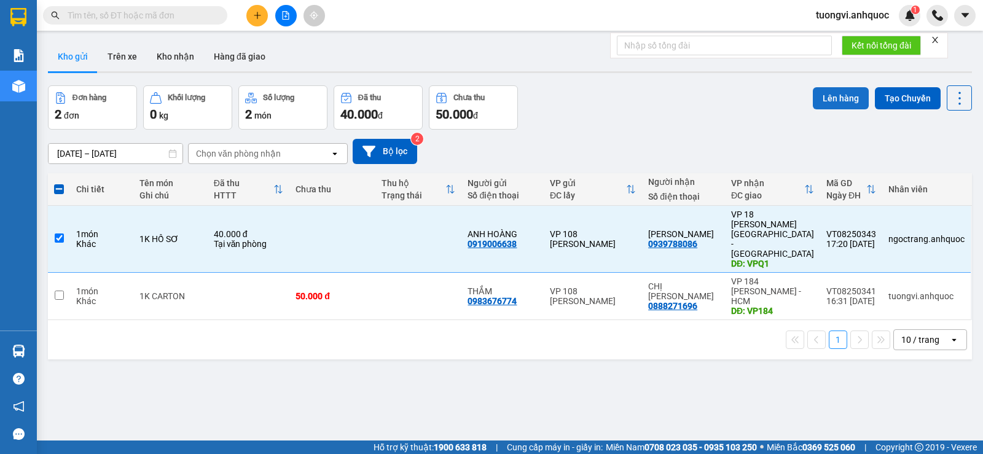
click at [828, 93] on button "Lên hàng" at bounding box center [841, 98] width 56 height 22
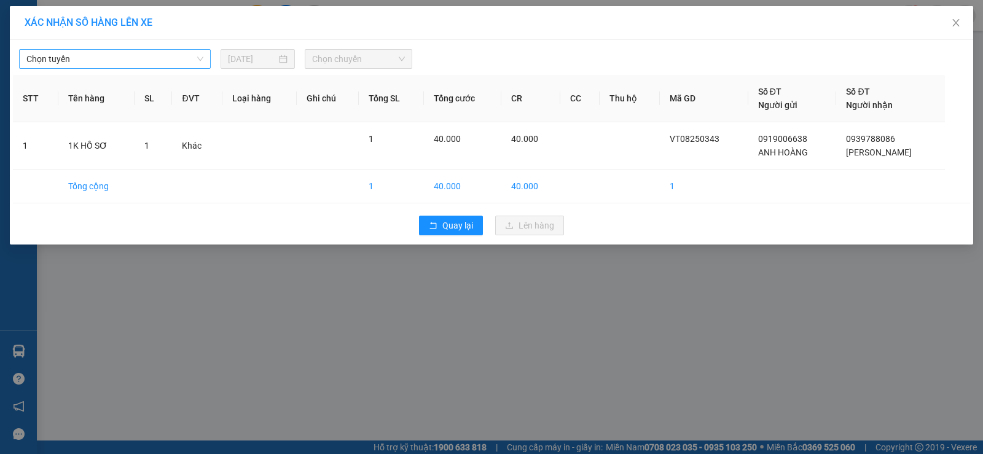
click at [117, 66] on span "Chọn tuyến" at bounding box center [114, 59] width 177 height 18
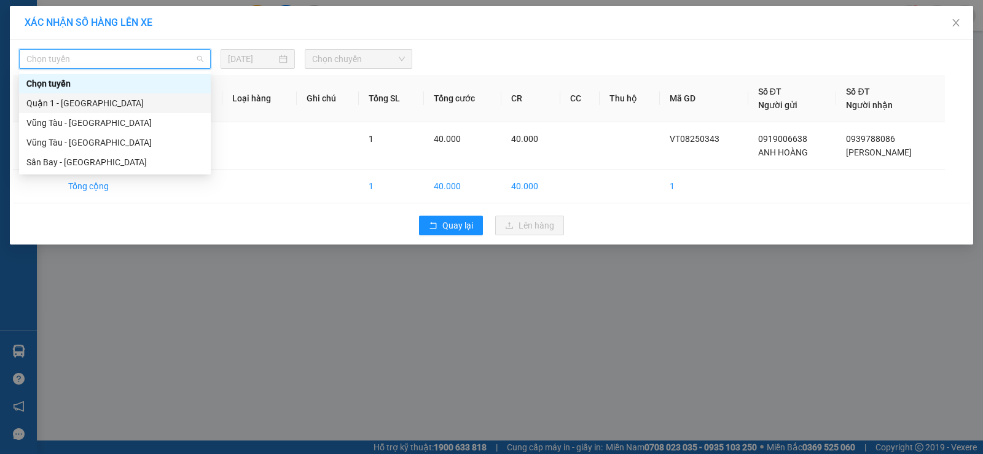
click at [113, 112] on div "Quận 1 - [GEOGRAPHIC_DATA]" at bounding box center [115, 103] width 192 height 20
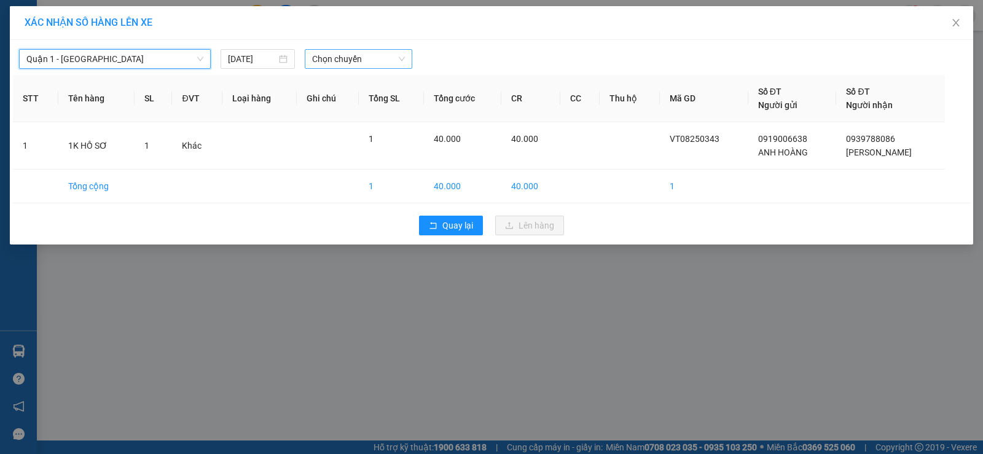
click at [368, 65] on span "Chọn chuyến" at bounding box center [358, 59] width 93 height 18
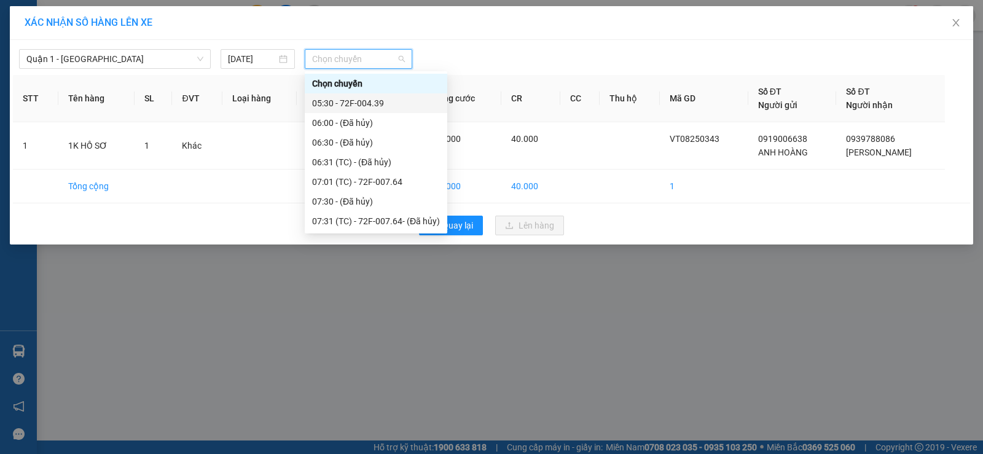
click at [135, 71] on div "Quận 1 - Vũng Tàu 11/08/2025 Chọn chuyến STT Tên hàng SL ĐVT Loại hàng Ghi chú …" at bounding box center [491, 142] width 963 height 205
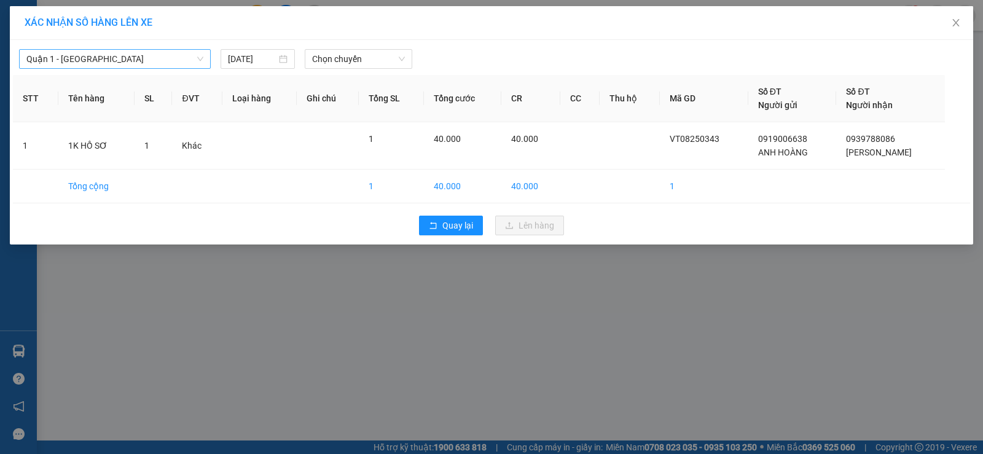
click at [139, 53] on span "Quận 1 - [GEOGRAPHIC_DATA]" at bounding box center [114, 59] width 177 height 18
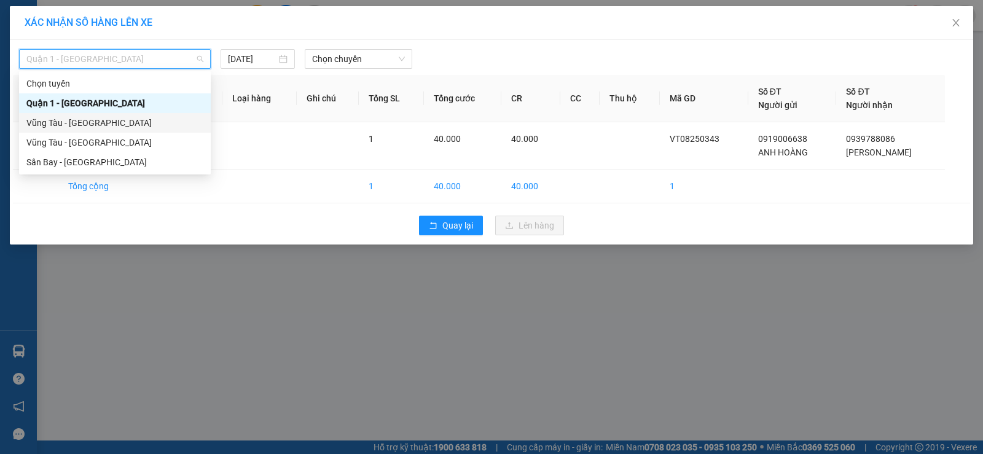
click at [121, 122] on div "Vũng Tàu - [GEOGRAPHIC_DATA]" at bounding box center [114, 123] width 177 height 14
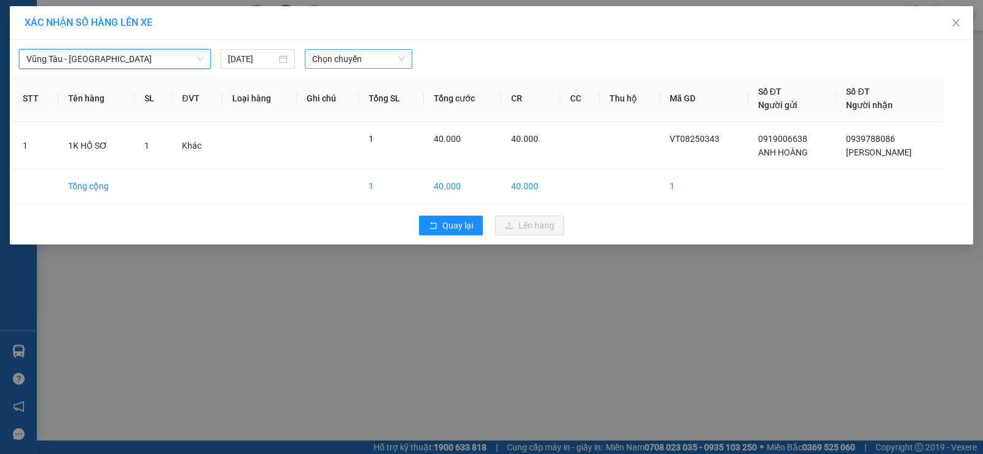
click at [367, 60] on span "Chọn chuyến" at bounding box center [358, 59] width 93 height 18
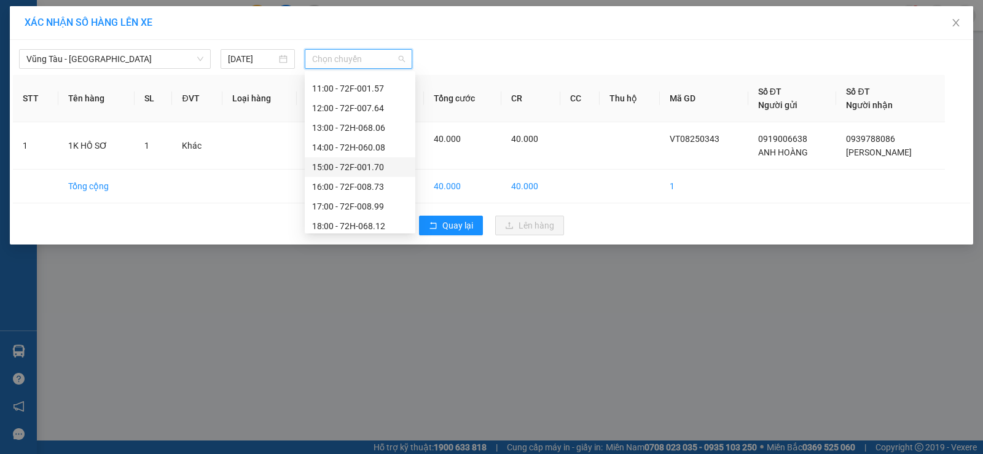
scroll to position [256, 0]
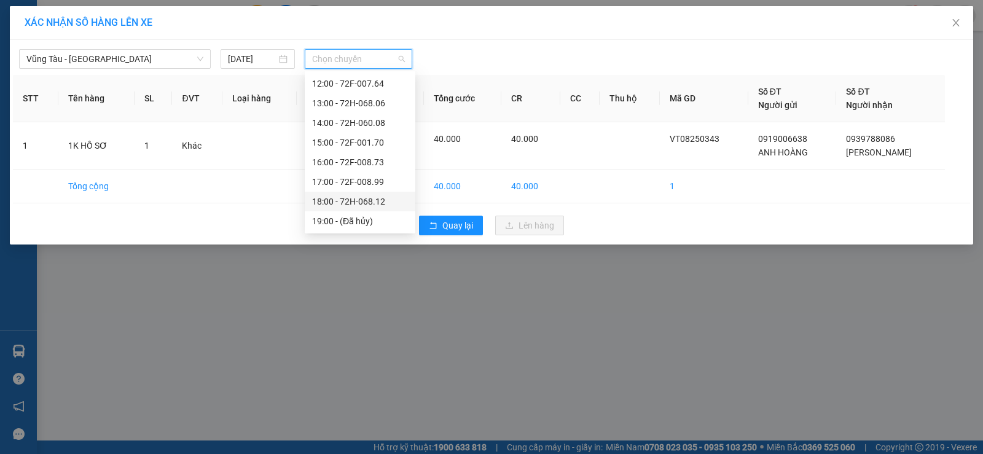
click at [350, 206] on div "18:00 - 72H-068.12" at bounding box center [360, 202] width 96 height 14
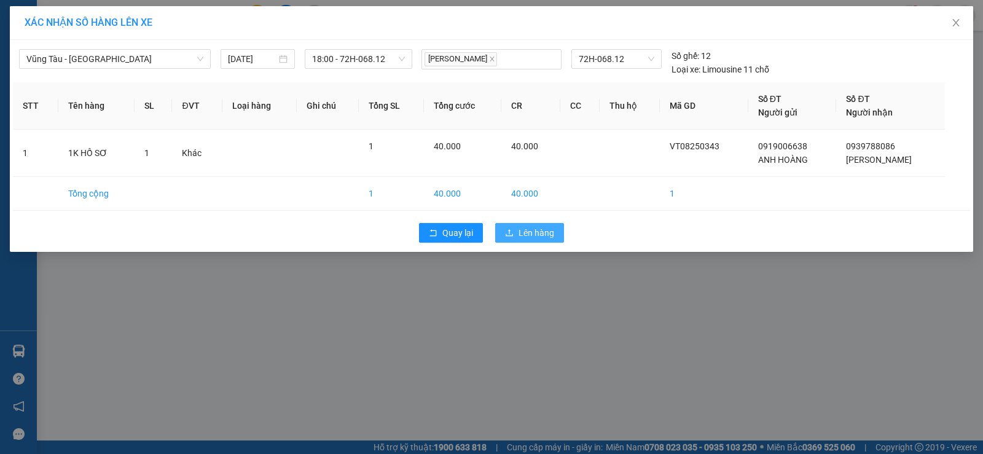
click at [528, 233] on span "Lên hàng" at bounding box center [537, 233] width 36 height 14
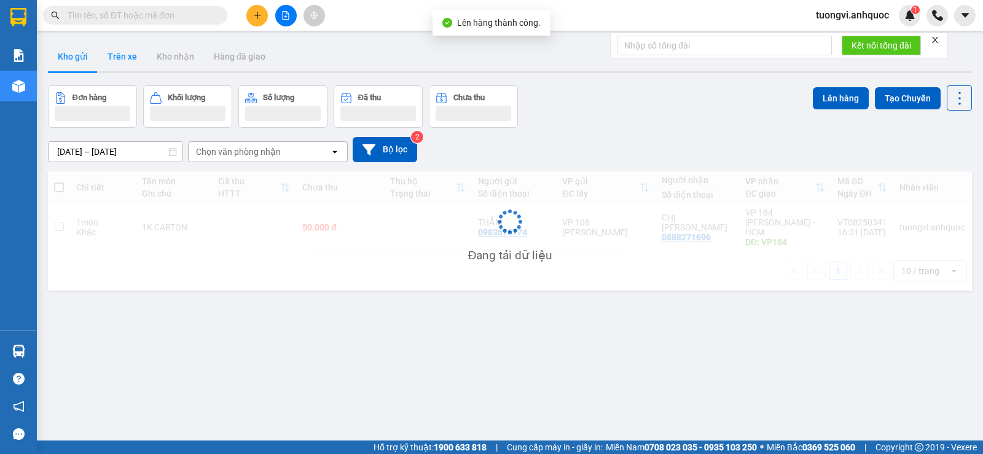
click at [123, 65] on button "Trên xe" at bounding box center [122, 56] width 49 height 29
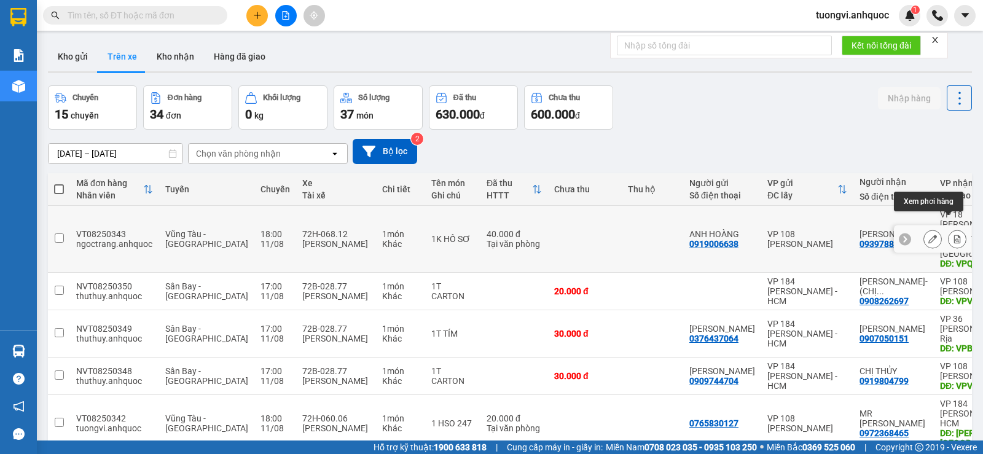
click at [949, 232] on button at bounding box center [957, 240] width 17 height 22
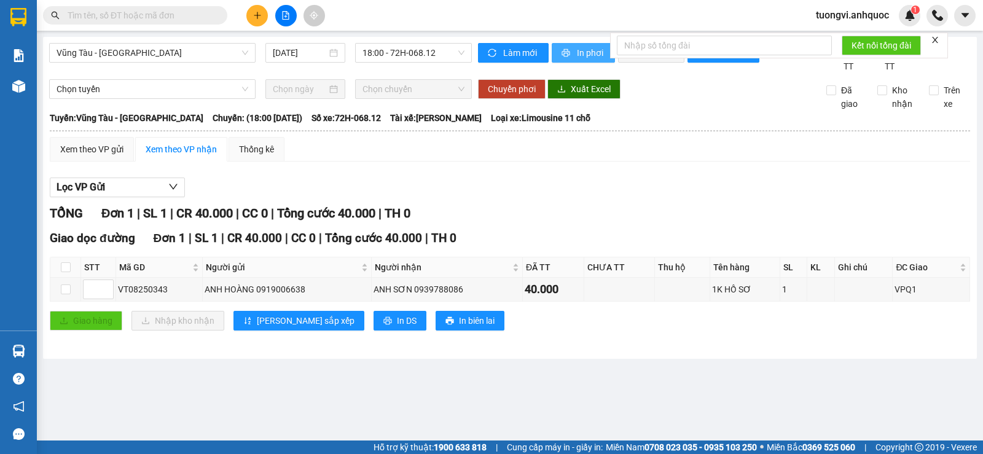
click at [578, 52] on span "In phơi" at bounding box center [591, 53] width 28 height 14
click at [564, 62] on button "In phơi" at bounding box center [583, 53] width 63 height 20
click at [577, 54] on span "In phơi" at bounding box center [591, 53] width 28 height 14
click at [268, 12] on div at bounding box center [286, 16] width 92 height 22
click at [266, 12] on button at bounding box center [257, 16] width 22 height 22
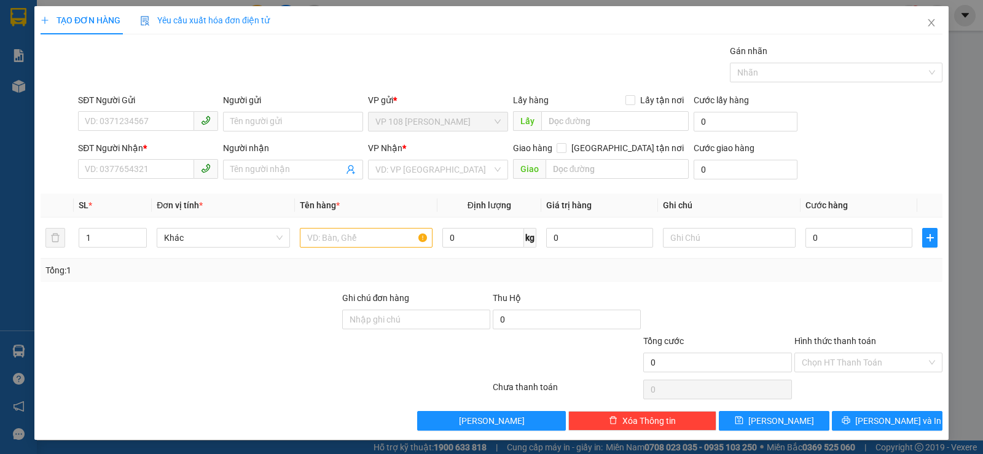
click at [147, 133] on div "SĐT Người Gửi VD: 0371234567" at bounding box center [148, 114] width 140 height 43
click at [149, 118] on input "SĐT Người Gửi" at bounding box center [136, 121] width 116 height 20
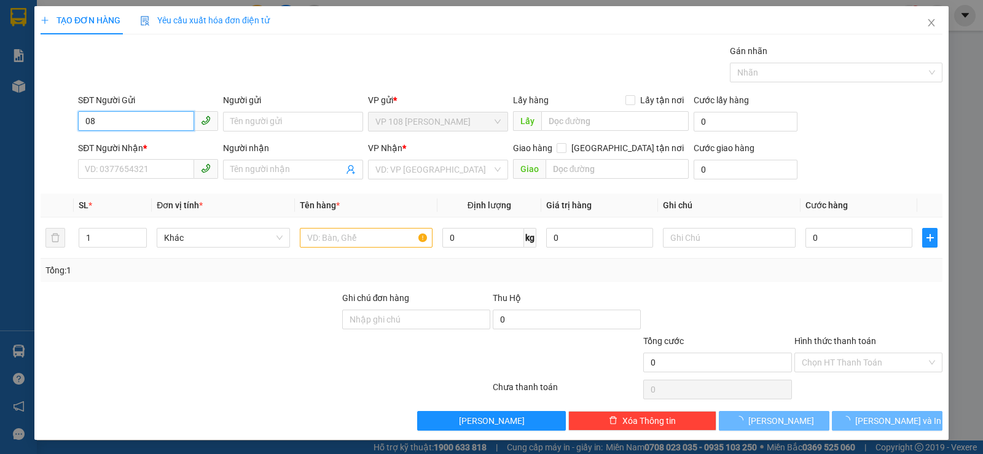
type input "0"
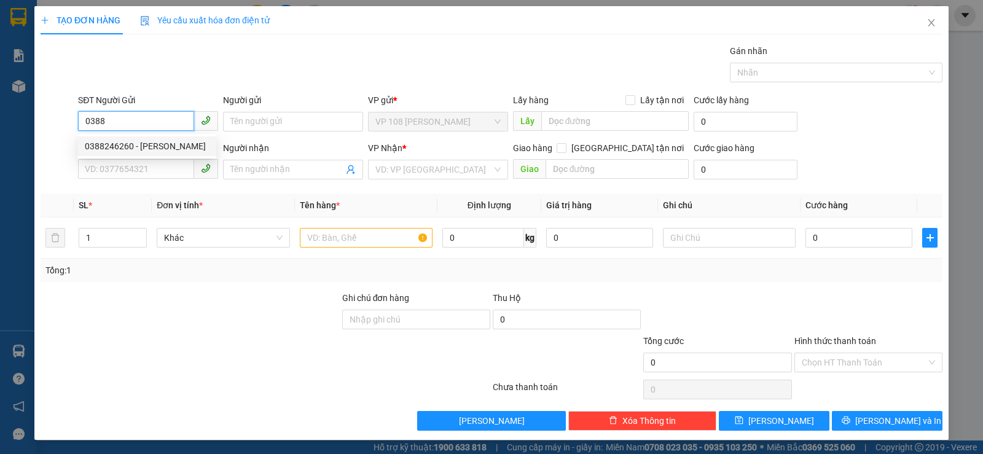
click at [151, 152] on div "0388246260 - ANH CƯỜNG" at bounding box center [147, 146] width 124 height 14
type input "0388246260"
type input "[PERSON_NAME]"
type input "0868067177"
type input "C VY"
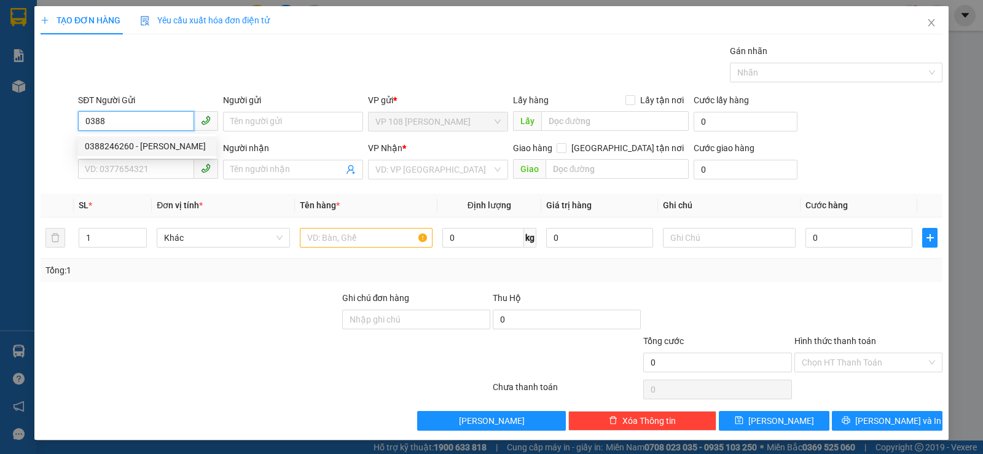
type input "VP184"
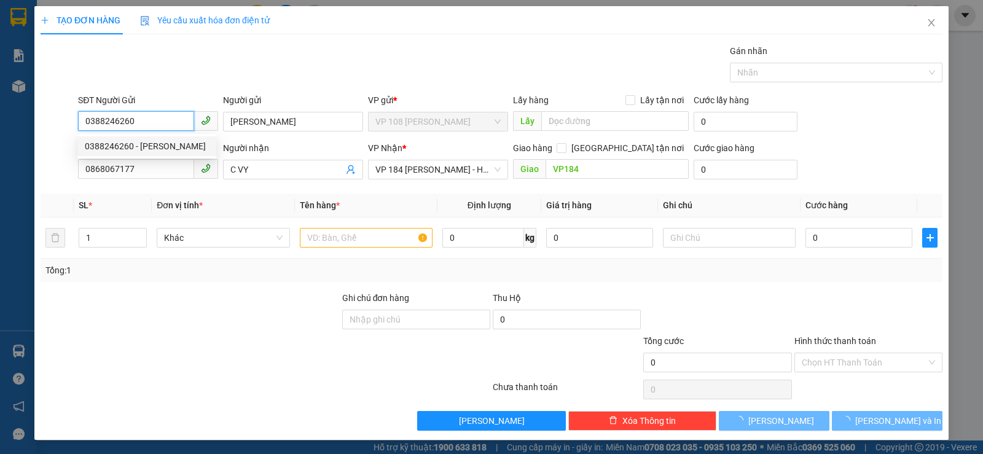
type input "20.000"
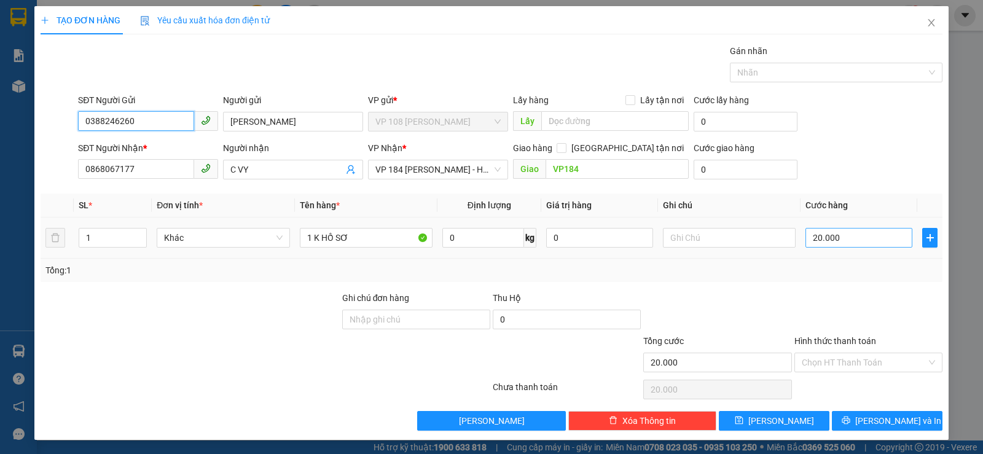
type input "0388246260"
click at [852, 233] on input "20.000" at bounding box center [858, 238] width 107 height 20
click at [832, 364] on input "Hình thức thanh toán" at bounding box center [864, 362] width 125 height 18
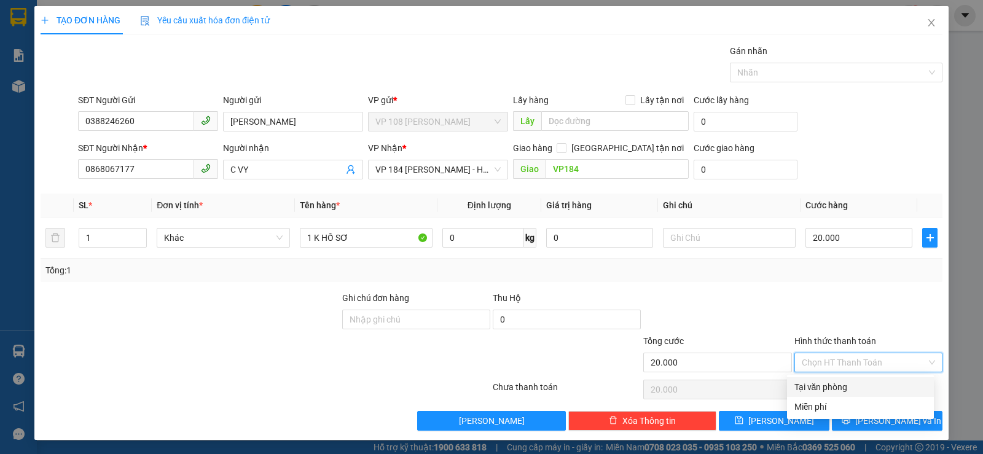
click at [845, 383] on div "Tại văn phòng" at bounding box center [860, 387] width 132 height 14
type input "0"
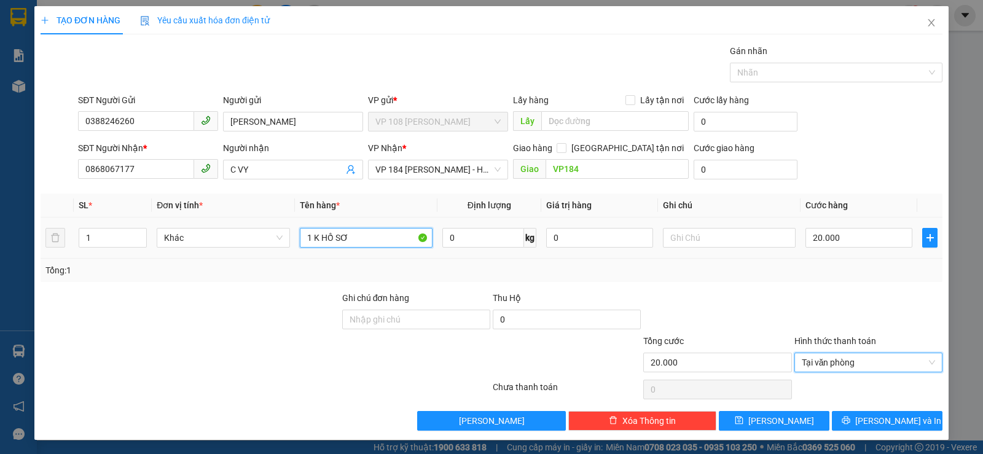
click at [382, 235] on input "1 K HỒ SƠ" at bounding box center [366, 238] width 133 height 20
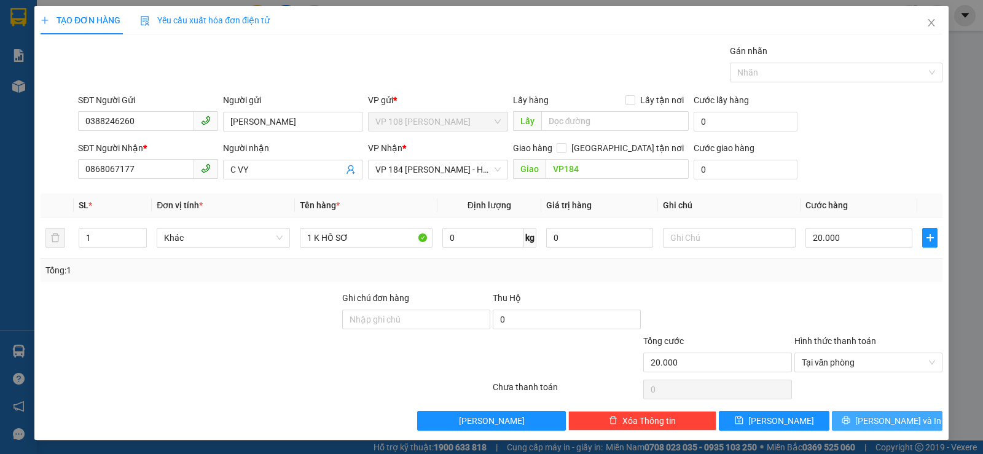
click at [880, 424] on span "[PERSON_NAME] và In" at bounding box center [898, 421] width 86 height 14
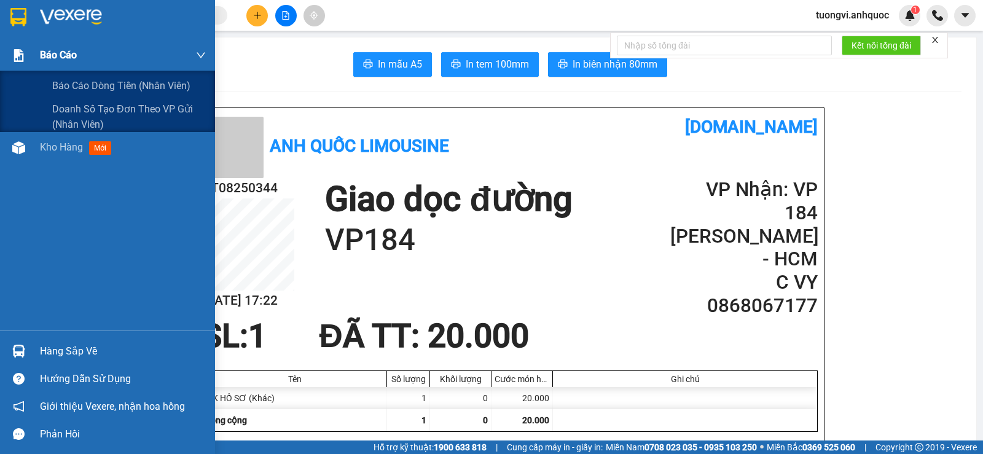
drag, startPoint x: 68, startPoint y: 66, endPoint x: 69, endPoint y: 73, distance: 6.9
click at [68, 69] on div "Báo cáo" at bounding box center [123, 55] width 166 height 31
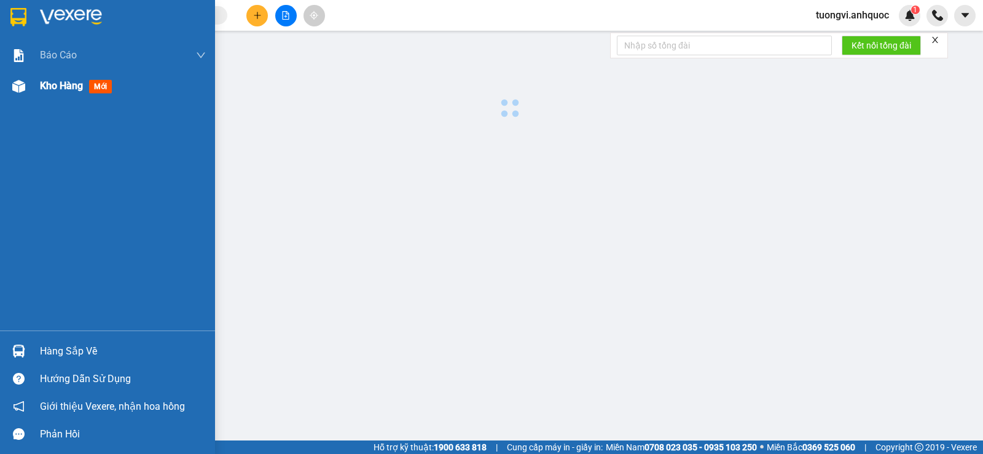
click at [79, 90] on span "Kho hàng" at bounding box center [61, 86] width 43 height 12
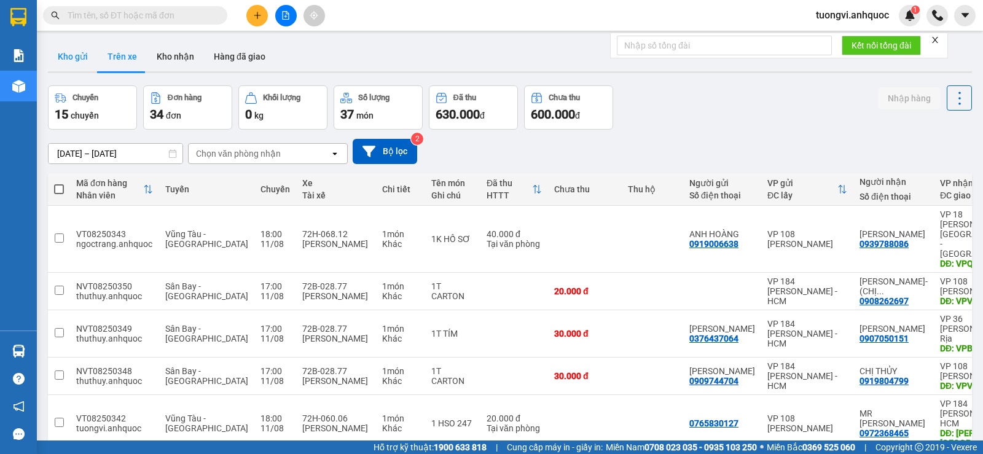
click at [55, 45] on button "Kho gửi" at bounding box center [73, 56] width 50 height 29
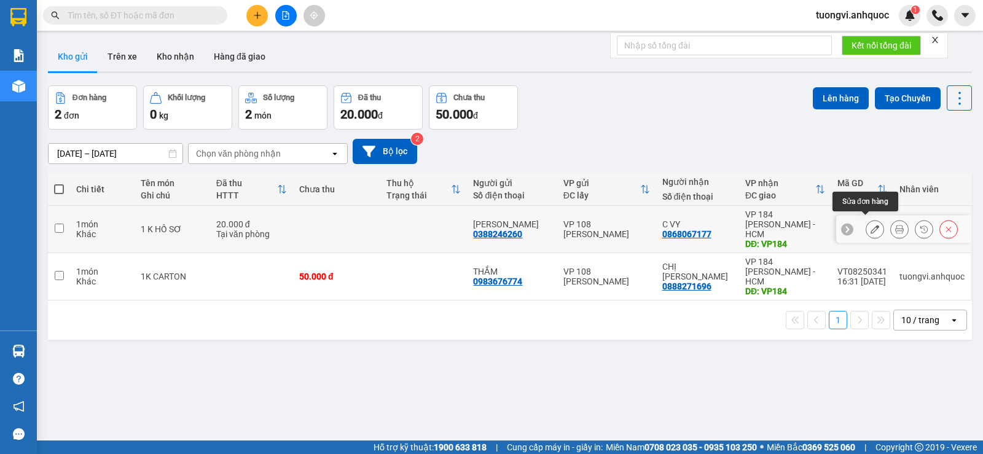
click at [871, 225] on icon at bounding box center [875, 229] width 9 height 9
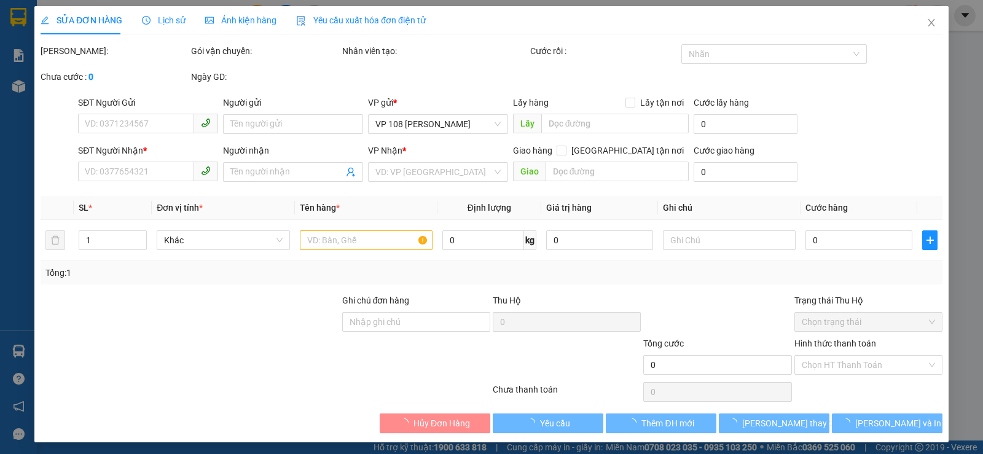
type input "0388246260"
type input "[PERSON_NAME]"
type input "0868067177"
type input "C VY"
type input "VP184"
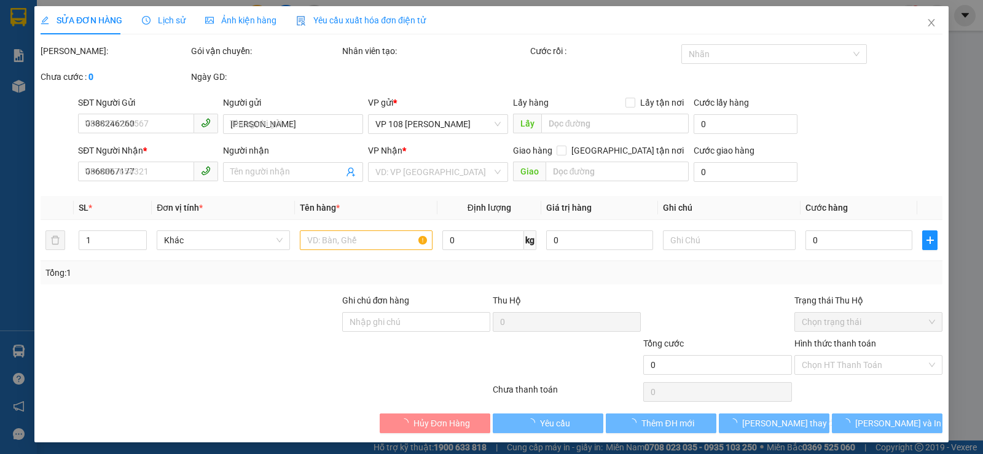
type input "20.000"
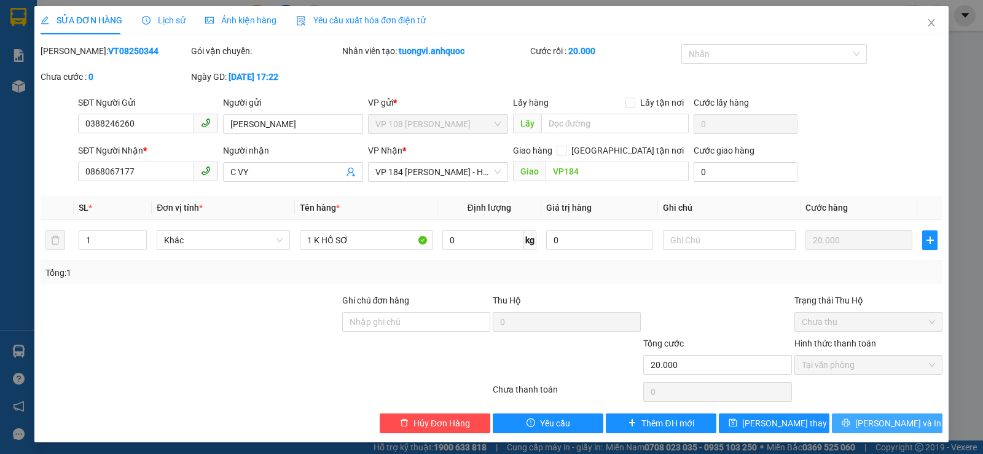
click at [894, 428] on span "[PERSON_NAME] và In" at bounding box center [898, 424] width 86 height 14
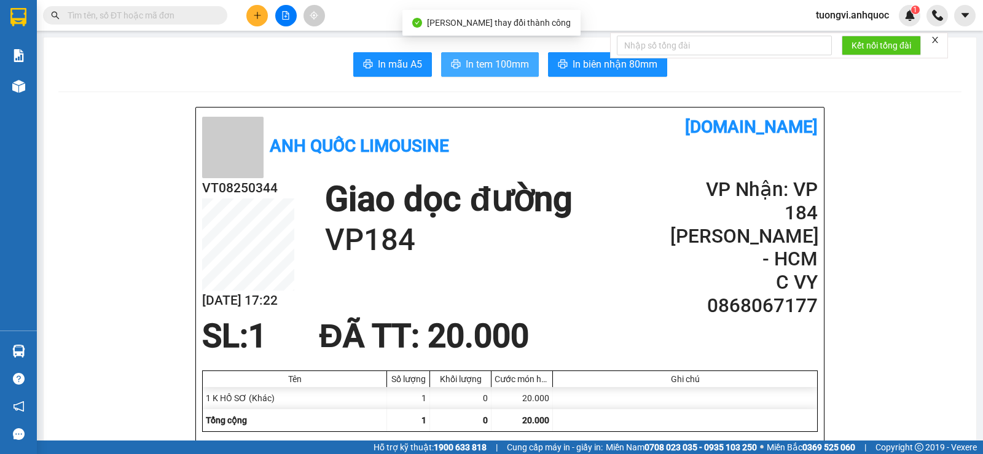
click at [523, 73] on button "In tem 100mm" at bounding box center [490, 64] width 98 height 25
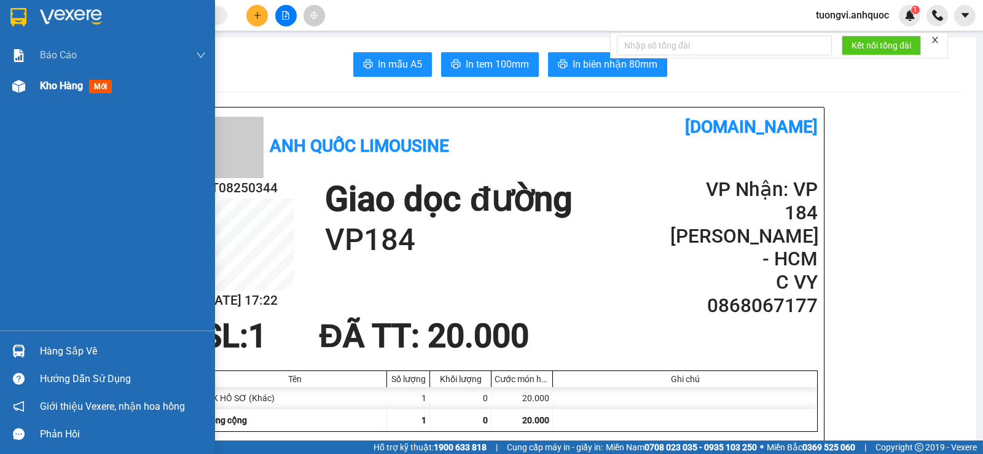
drag, startPoint x: 29, startPoint y: 95, endPoint x: 110, endPoint y: 91, distance: 81.2
click at [29, 95] on div "Kho hàng mới" at bounding box center [107, 86] width 215 height 31
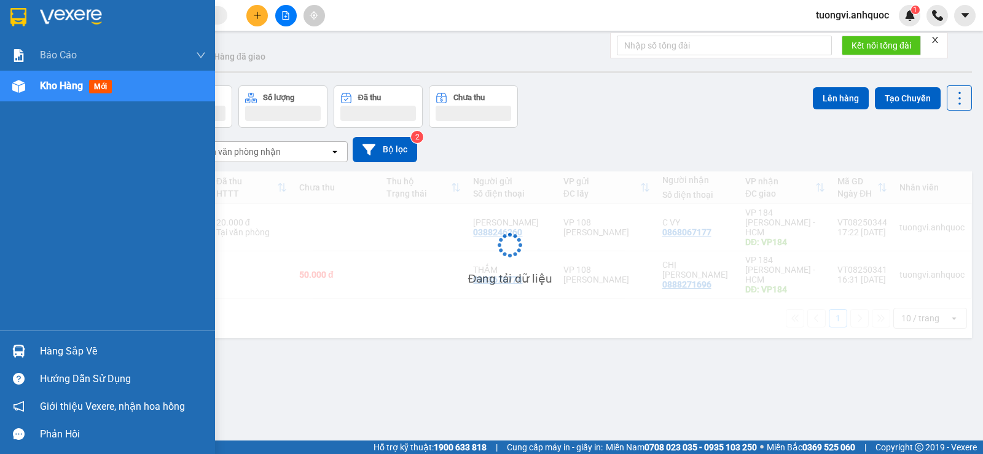
click at [103, 87] on span "mới" at bounding box center [100, 87] width 23 height 14
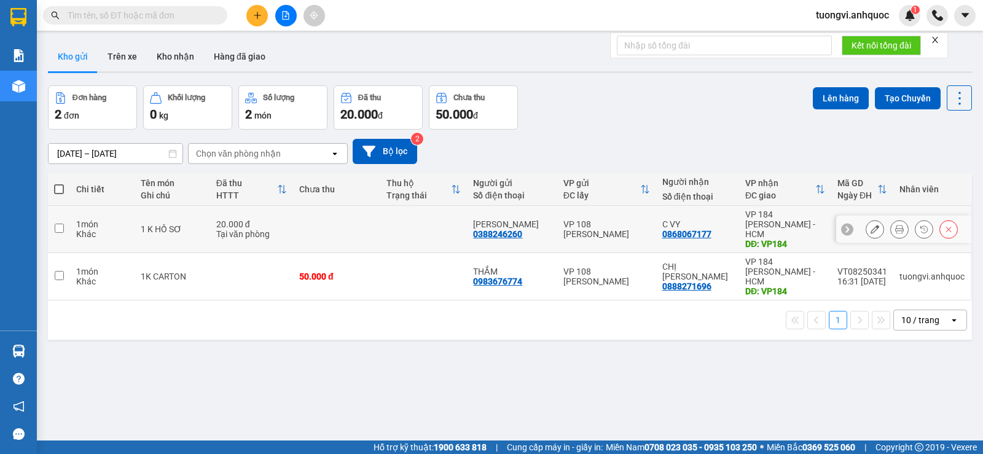
click at [600, 224] on div "VP 108 [PERSON_NAME]" at bounding box center [606, 229] width 87 height 20
checkbox input "true"
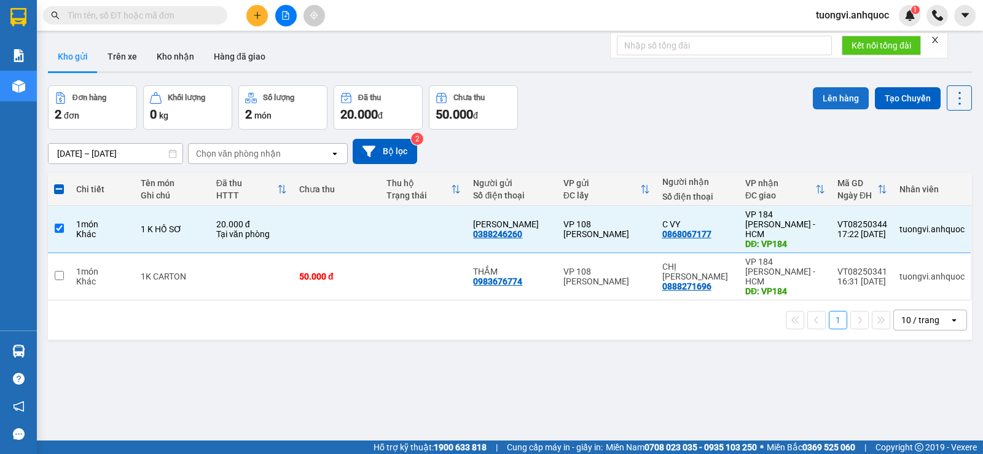
click at [856, 90] on button "Lên hàng" at bounding box center [841, 98] width 56 height 22
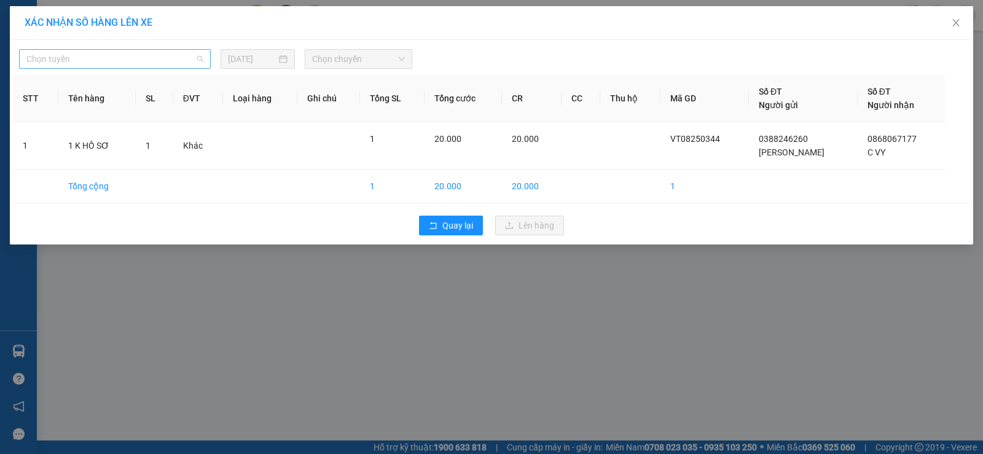
click at [170, 60] on span "Chọn tuyến" at bounding box center [114, 59] width 177 height 18
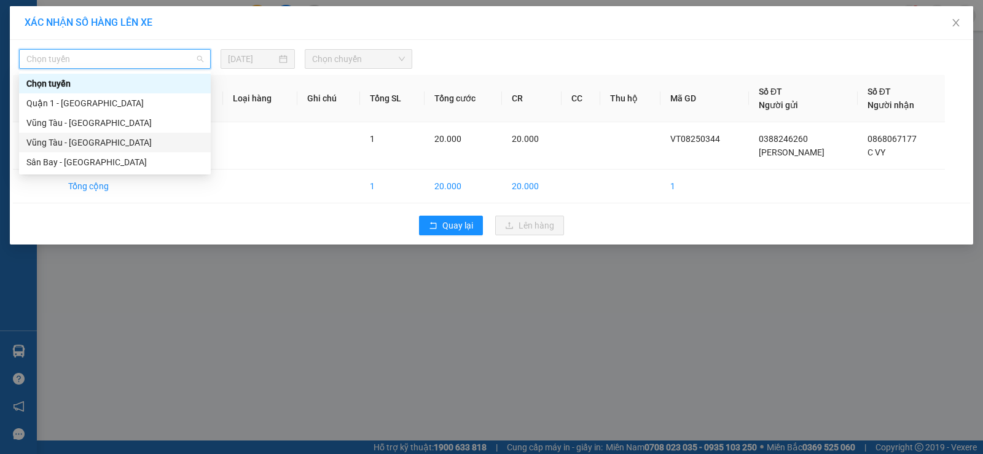
click at [120, 146] on div "Vũng Tàu - [GEOGRAPHIC_DATA]" at bounding box center [114, 143] width 177 height 14
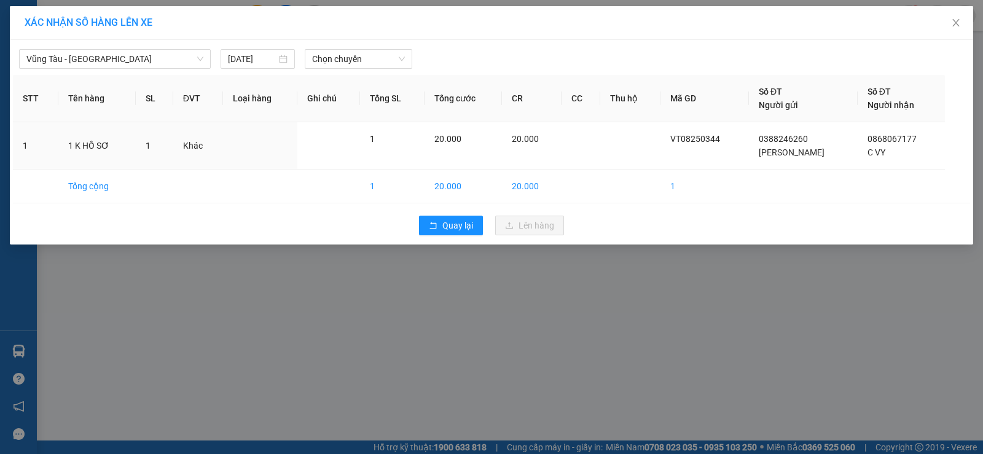
click at [394, 39] on div "XÁC NHẬN SỐ HÀNG LÊN XE" at bounding box center [491, 23] width 963 height 34
click at [380, 54] on span "Chọn chuyến" at bounding box center [358, 59] width 93 height 18
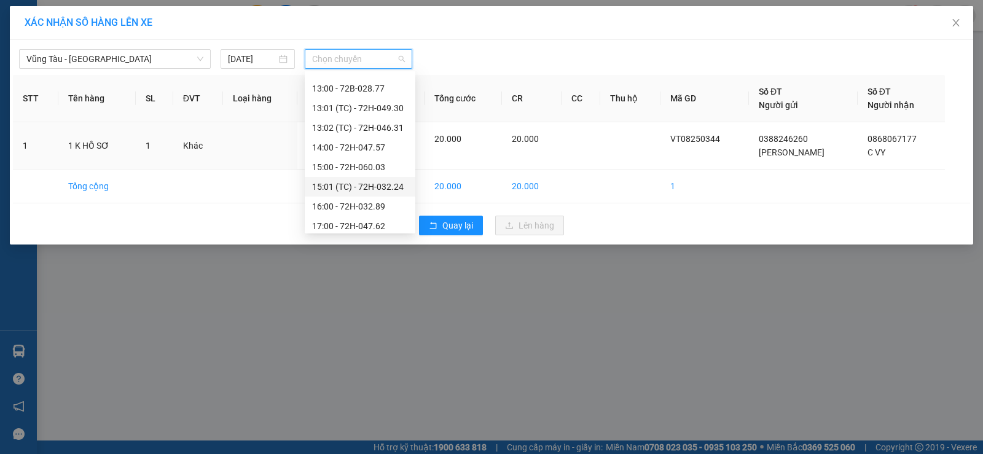
scroll to position [413, 0]
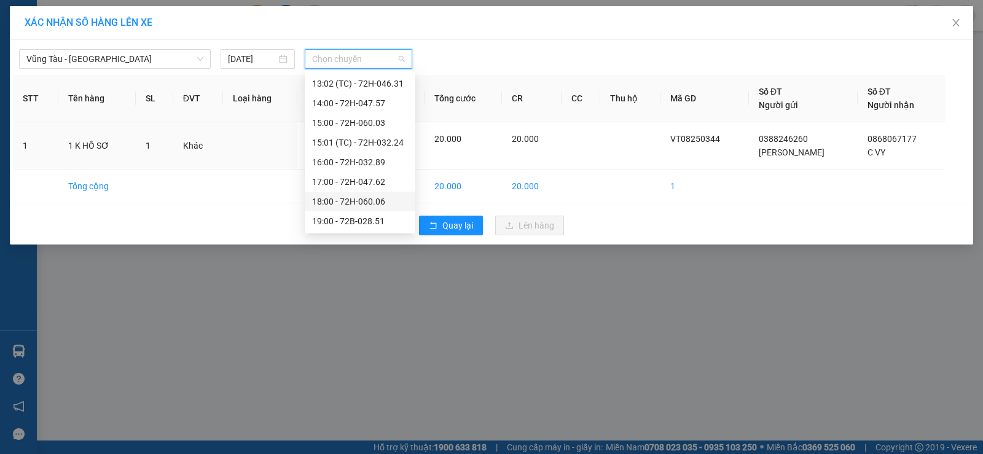
click at [347, 198] on div "18:00 - 72H-060.06" at bounding box center [360, 202] width 96 height 14
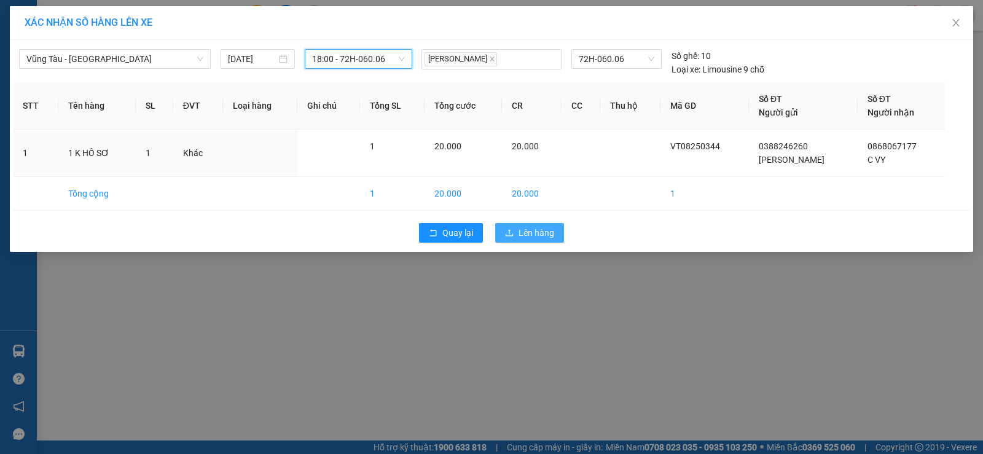
click at [505, 234] on icon "upload" at bounding box center [509, 233] width 9 height 9
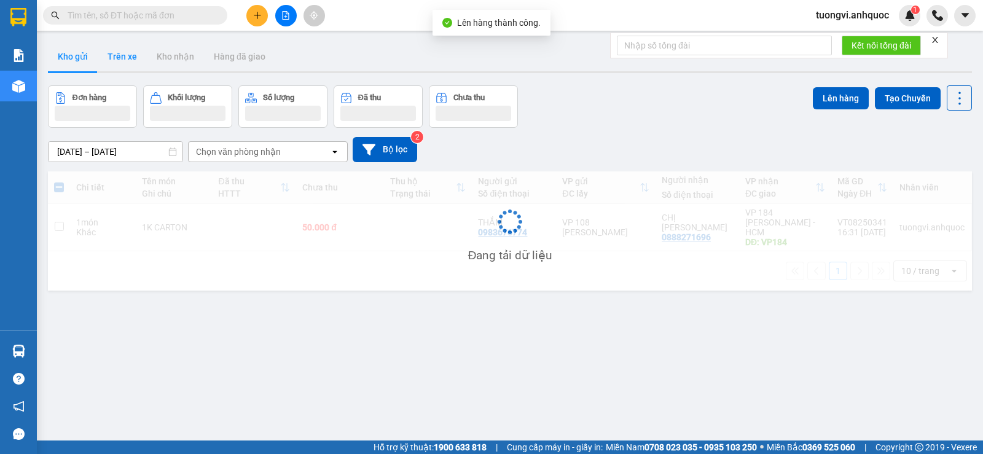
click at [104, 55] on button "Trên xe" at bounding box center [122, 56] width 49 height 29
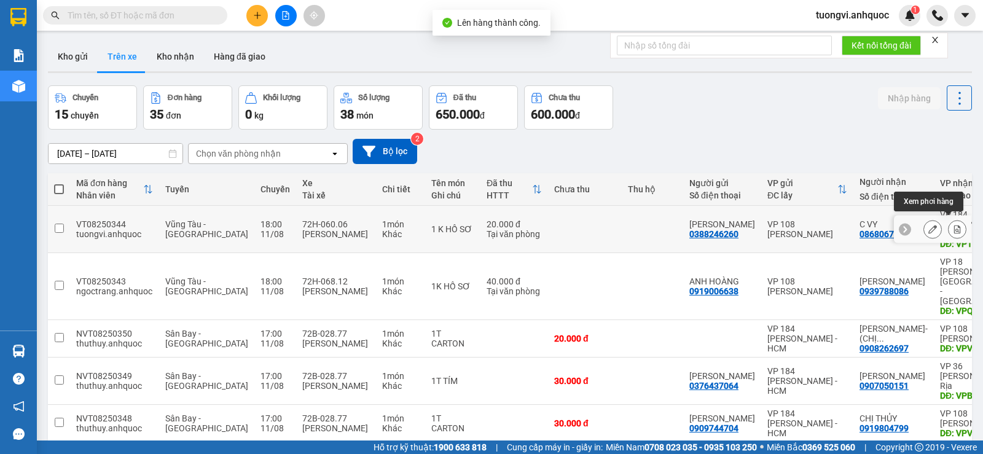
click at [953, 225] on icon at bounding box center [957, 229] width 9 height 9
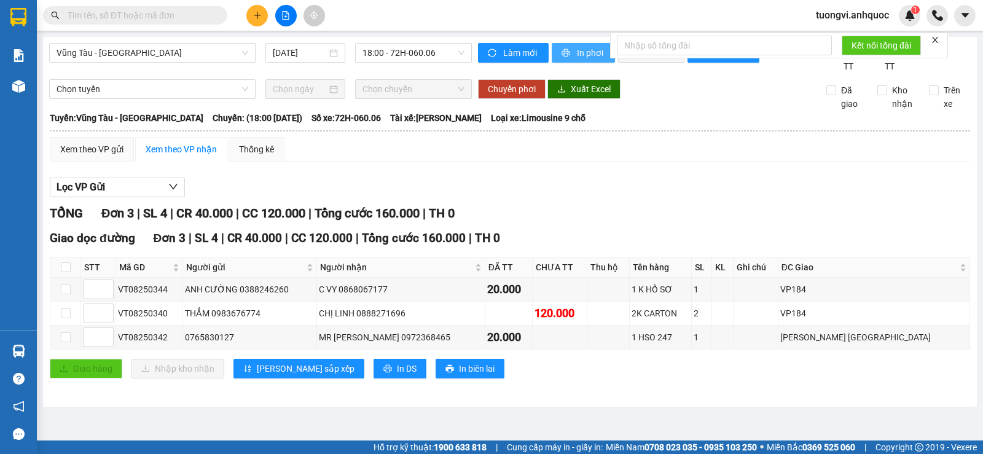
click at [578, 51] on span "In phơi" at bounding box center [591, 53] width 28 height 14
click at [586, 58] on span "In phơi" at bounding box center [591, 53] width 28 height 14
click at [259, 23] on button at bounding box center [257, 16] width 22 height 22
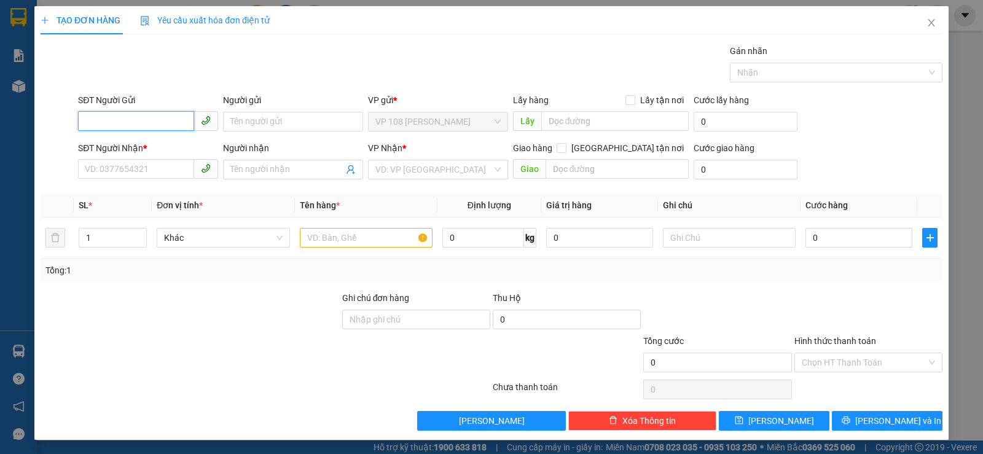
click at [111, 119] on input "SĐT Người Gửi" at bounding box center [136, 121] width 116 height 20
click at [102, 144] on div "0908704236 - ANH SƠN" at bounding box center [154, 146] width 138 height 14
type input "0908704236"
type input "[PERSON_NAME]"
type input "0906807457"
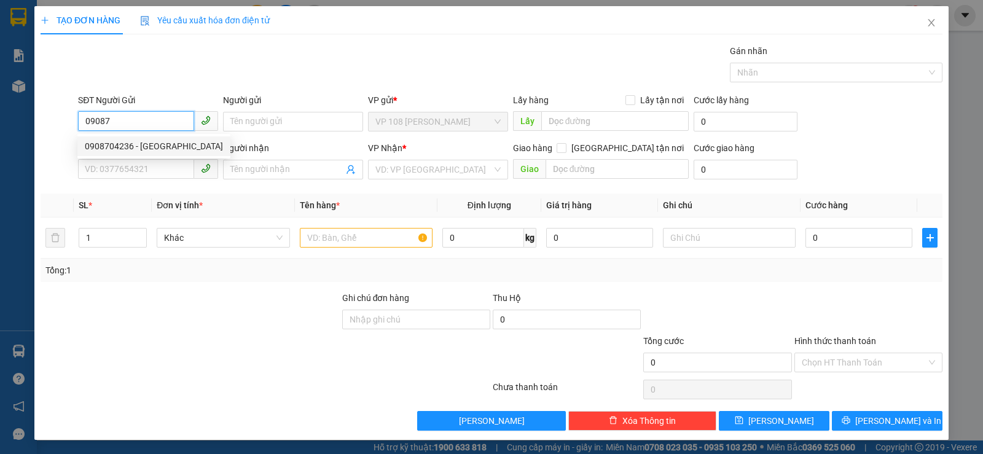
type input "A TÌNH"
type input "VP184"
type input "40.000"
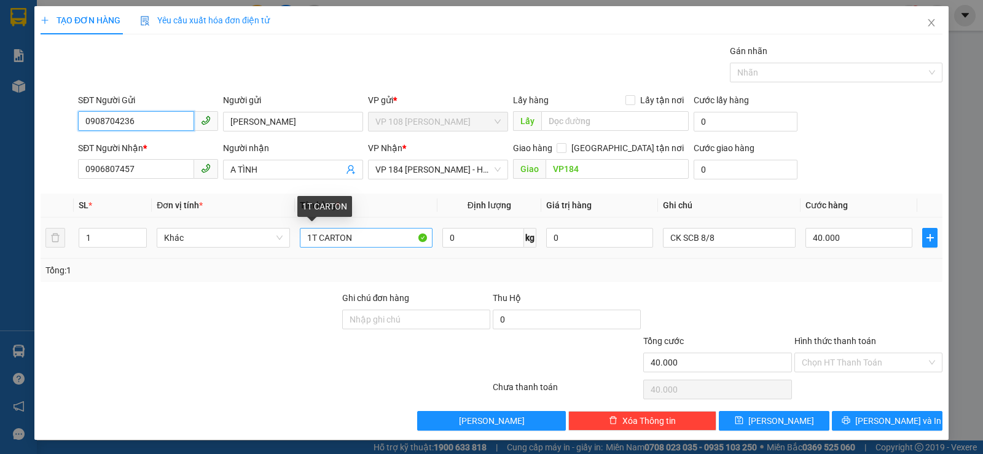
type input "0908704236"
click at [315, 235] on input "1T CARTON" at bounding box center [366, 238] width 133 height 20
click at [309, 237] on input "1T CARTON" at bounding box center [366, 238] width 133 height 20
drag, startPoint x: 331, startPoint y: 240, endPoint x: 437, endPoint y: 236, distance: 106.4
click at [437, 236] on tr "1 Khác 1 TÚI CARTON 0 kg 0 CK SCB 8/8 40.000" at bounding box center [492, 237] width 902 height 41
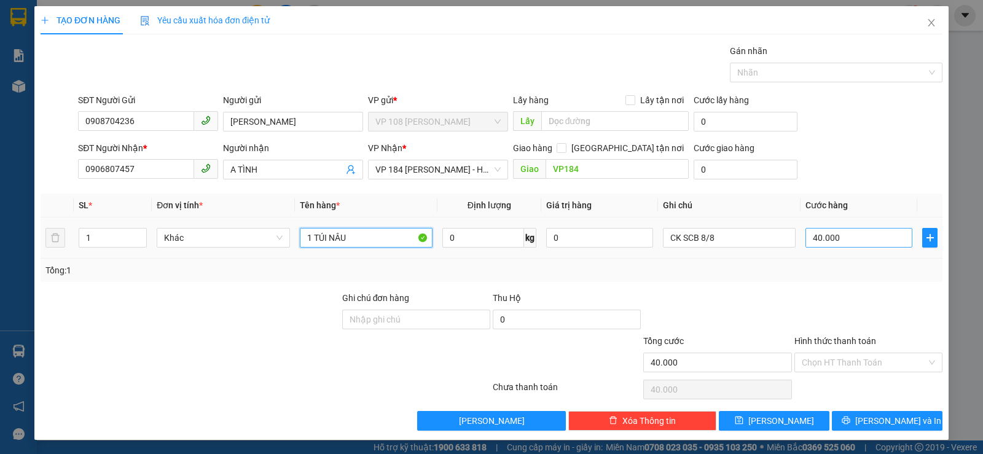
type input "1 TÚI NÂU"
click at [821, 234] on input "40.000" at bounding box center [858, 238] width 107 height 20
type input "3"
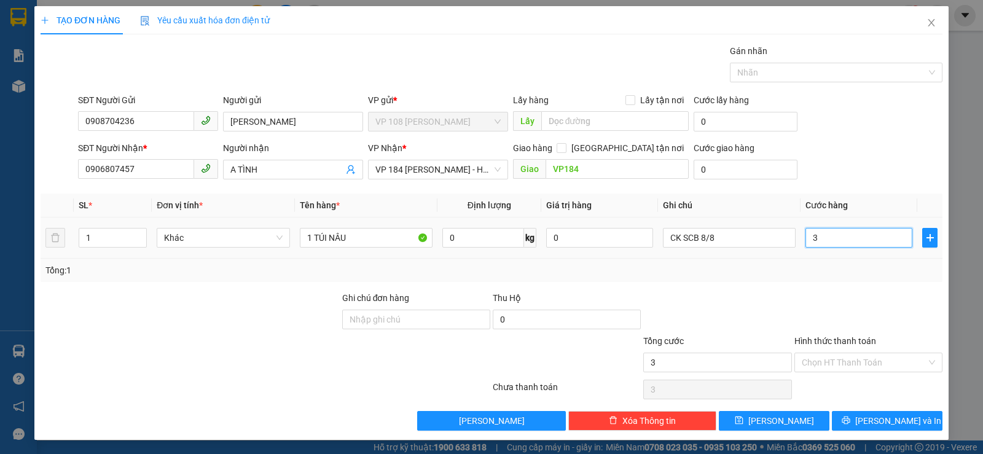
type input "30"
type input "300"
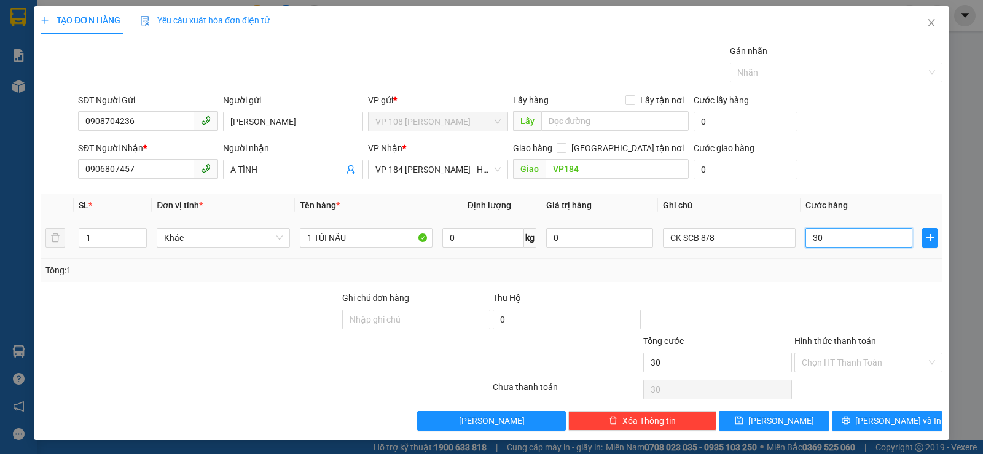
type input "300"
type input "3.000"
type input "30.000"
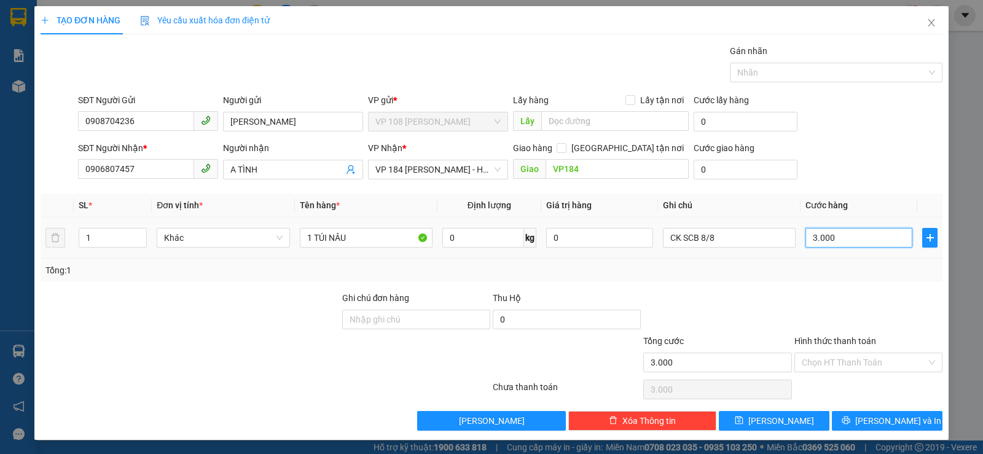
type input "30.000"
click at [703, 230] on input "CK SCB 8/8" at bounding box center [729, 238] width 133 height 20
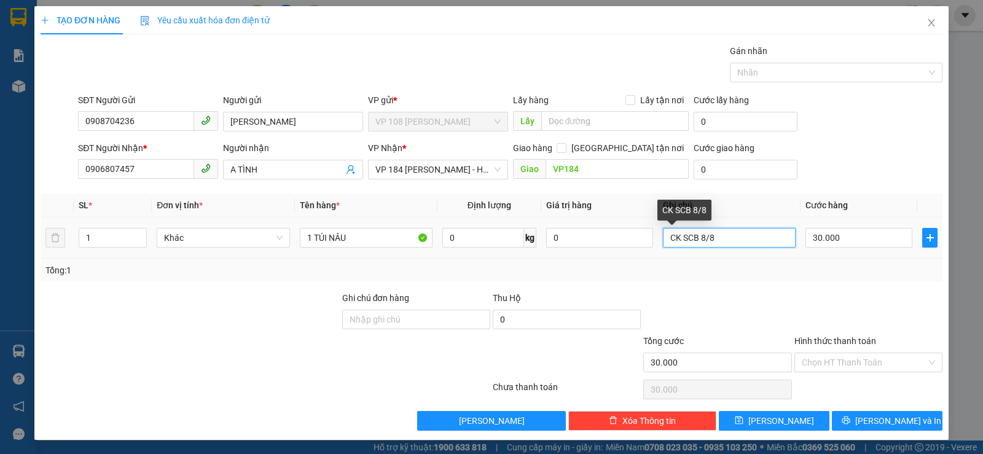
click at [703, 230] on input "CK SCB 8/8" at bounding box center [729, 238] width 133 height 20
type input "CK SCB 11/8"
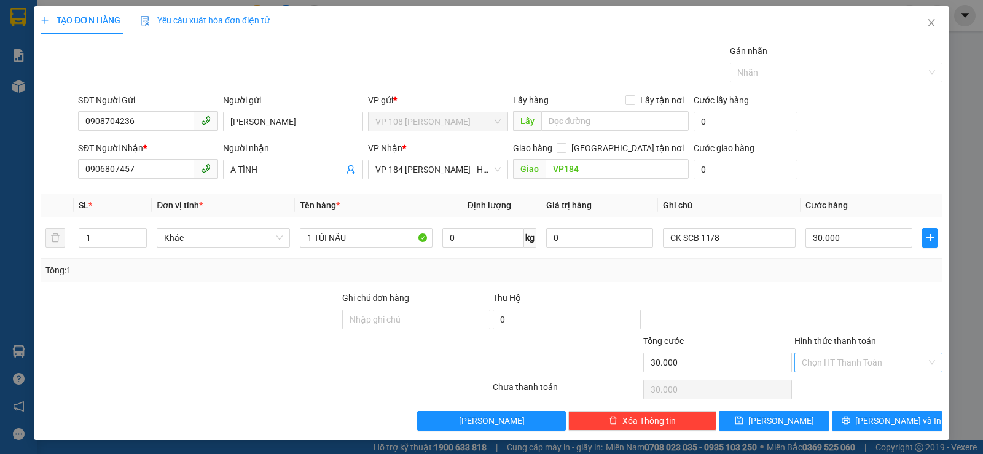
click at [832, 367] on input "Hình thức thanh toán" at bounding box center [864, 362] width 125 height 18
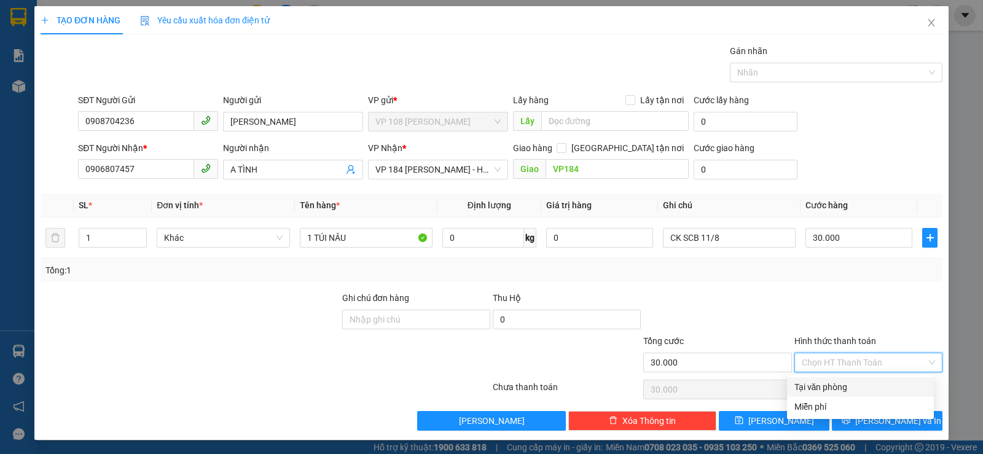
click at [835, 382] on div "Tại văn phòng" at bounding box center [860, 387] width 132 height 14
type input "0"
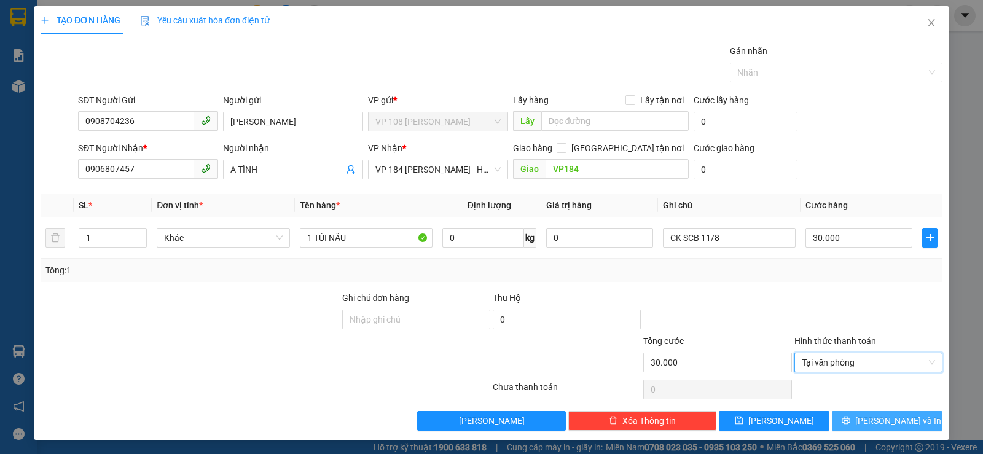
click at [855, 428] on button "[PERSON_NAME] và In" at bounding box center [887, 421] width 111 height 20
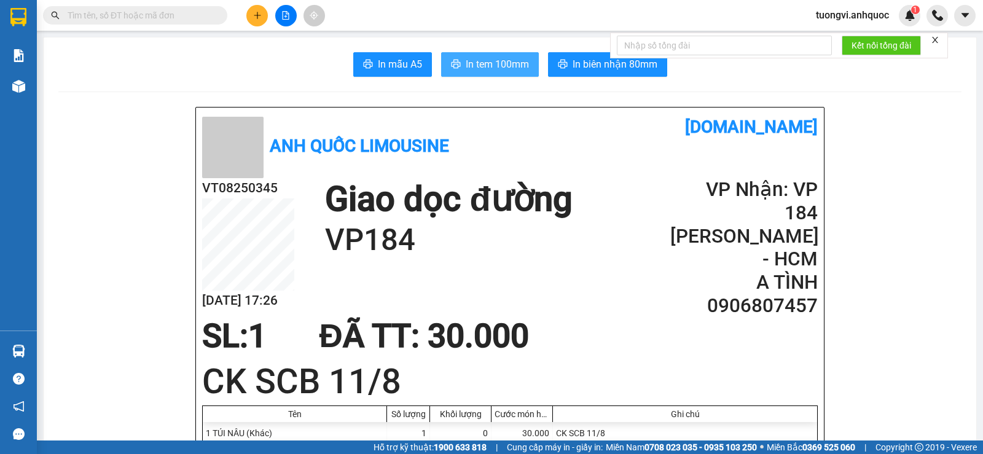
click at [506, 71] on span "In tem 100mm" at bounding box center [497, 64] width 63 height 15
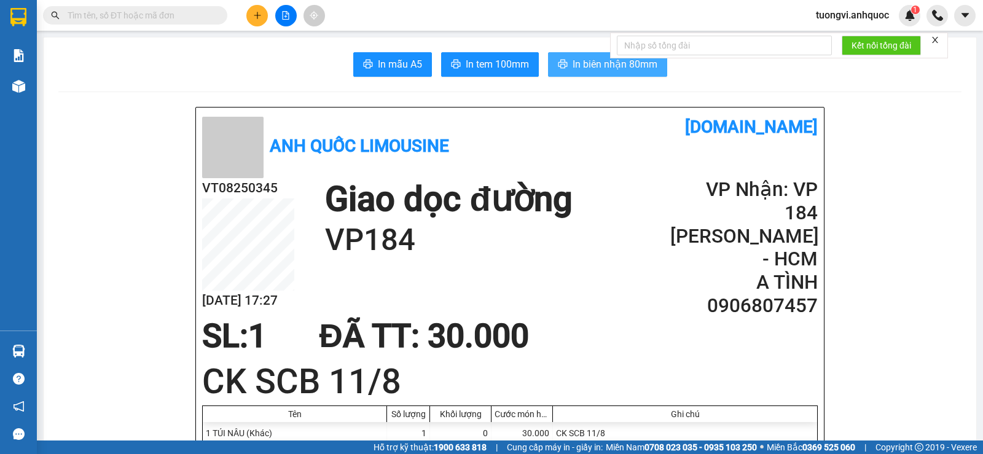
click at [558, 69] on icon "printer" at bounding box center [563, 64] width 10 height 10
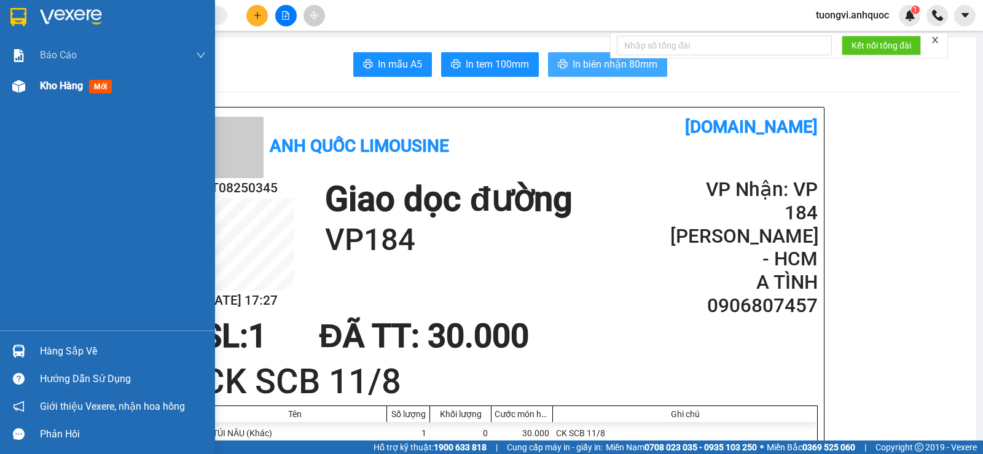
click at [15, 88] on img at bounding box center [18, 86] width 13 height 13
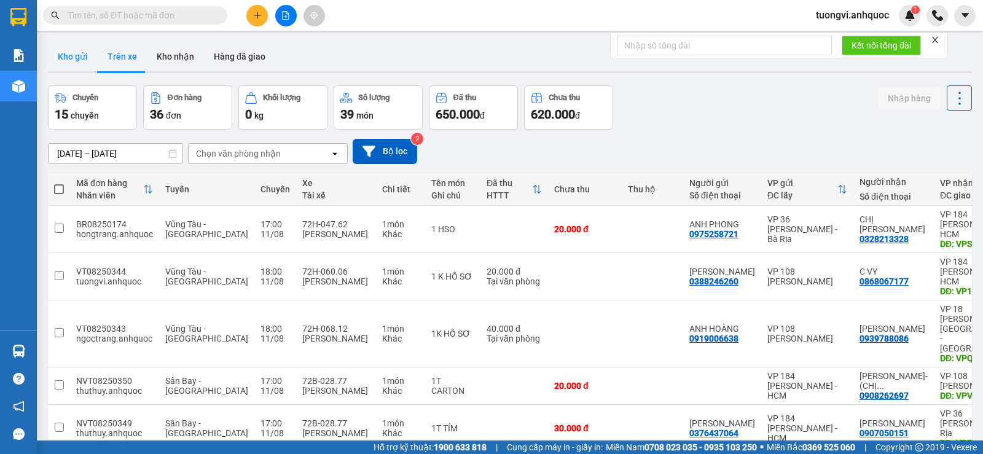
click at [86, 69] on button "Kho gửi" at bounding box center [73, 56] width 50 height 29
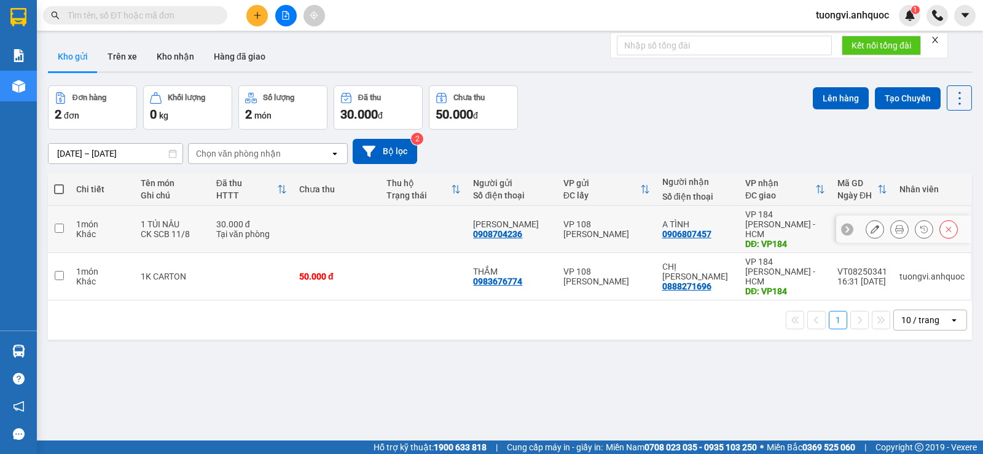
drag, startPoint x: 582, startPoint y: 241, endPoint x: 589, endPoint y: 235, distance: 9.1
click at [585, 240] on td "VP 108 [PERSON_NAME]" at bounding box center [606, 229] width 99 height 47
checkbox input "true"
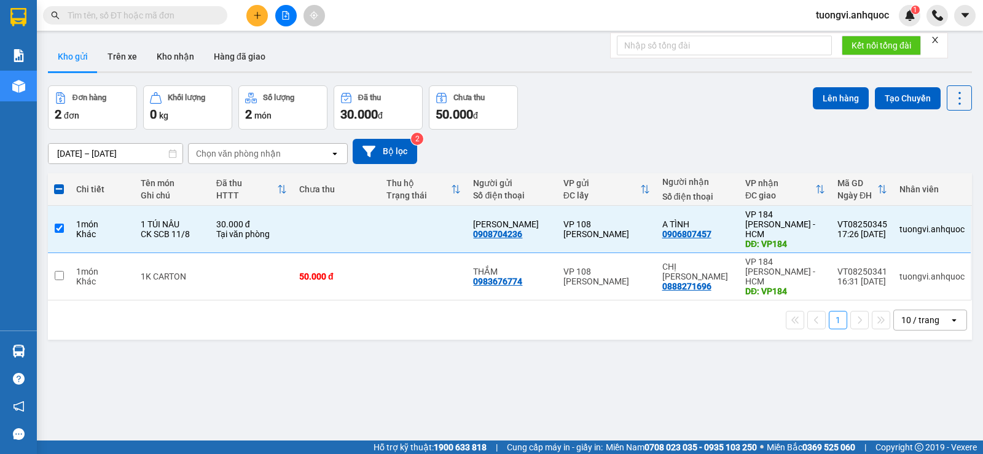
click at [831, 109] on div "Lên hàng Tạo Chuyến" at bounding box center [892, 97] width 159 height 25
click at [827, 103] on button "Lên hàng" at bounding box center [841, 98] width 56 height 22
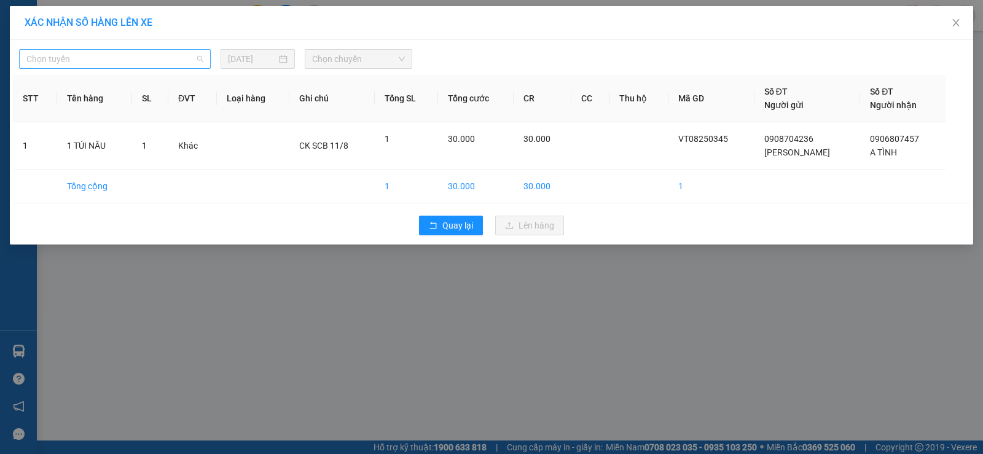
click at [186, 62] on span "Chọn tuyến" at bounding box center [114, 59] width 177 height 18
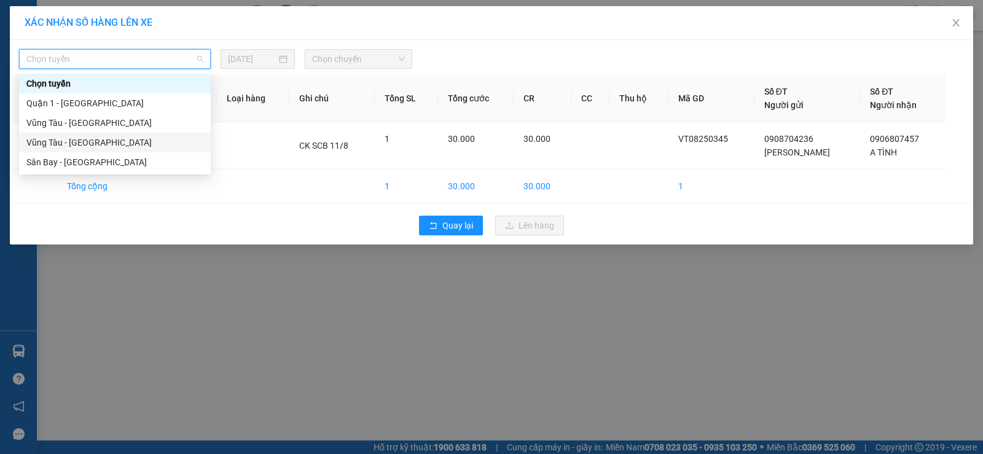
click at [135, 141] on div "Vũng Tàu - [GEOGRAPHIC_DATA]" at bounding box center [114, 143] width 177 height 14
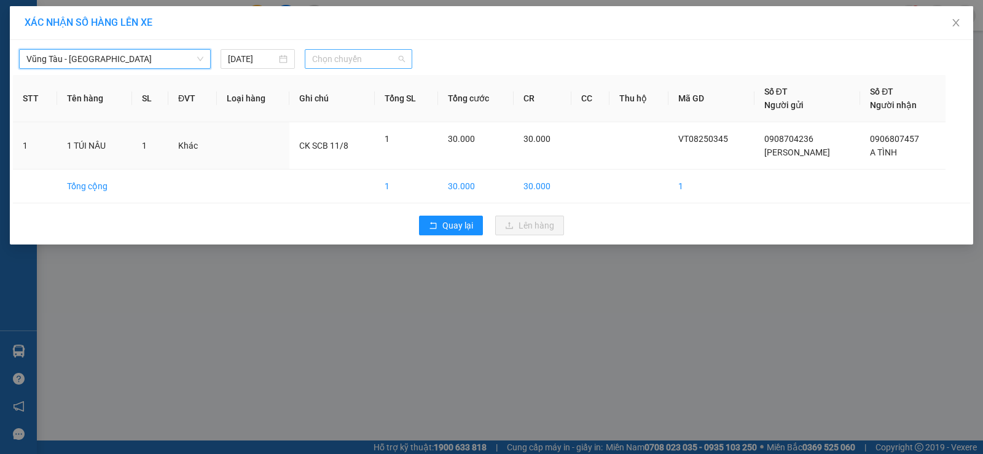
click at [310, 66] on div "Chọn chuyến" at bounding box center [359, 59] width 108 height 20
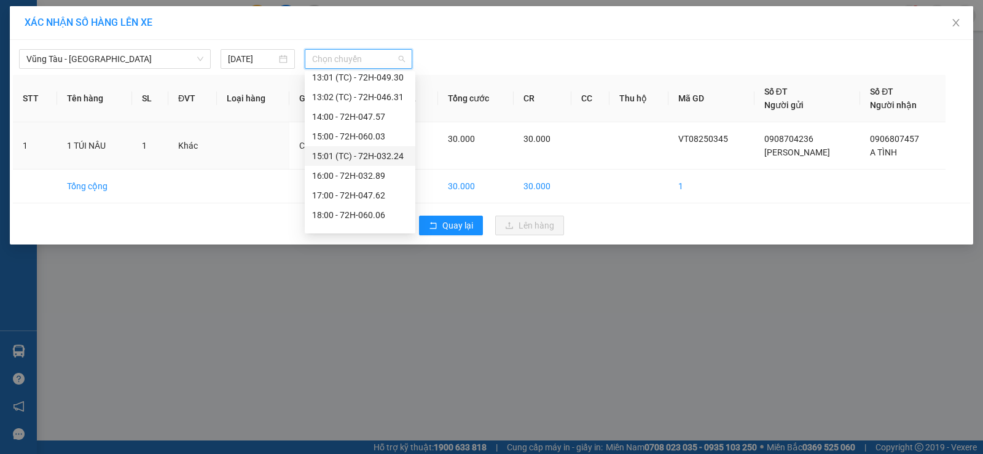
scroll to position [413, 0]
click at [380, 200] on div "18:00 - 72H-060.06" at bounding box center [360, 202] width 96 height 14
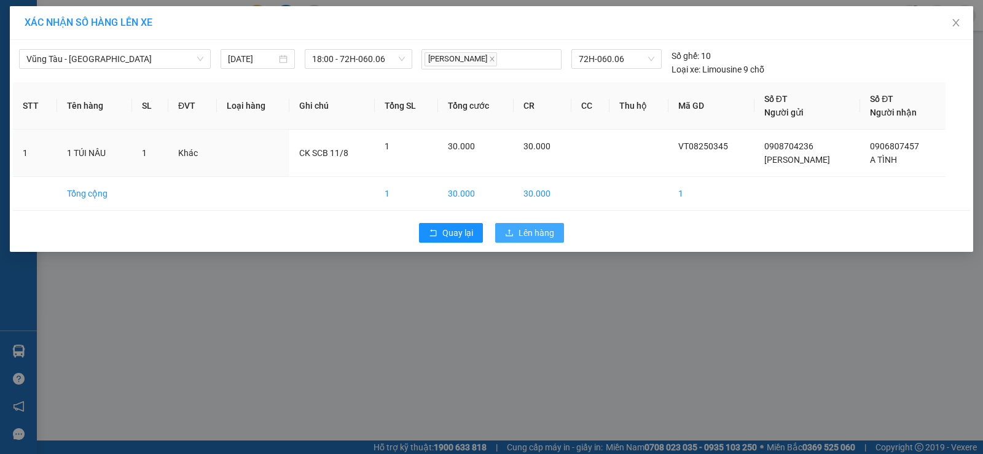
click at [541, 238] on span "Lên hàng" at bounding box center [537, 233] width 36 height 14
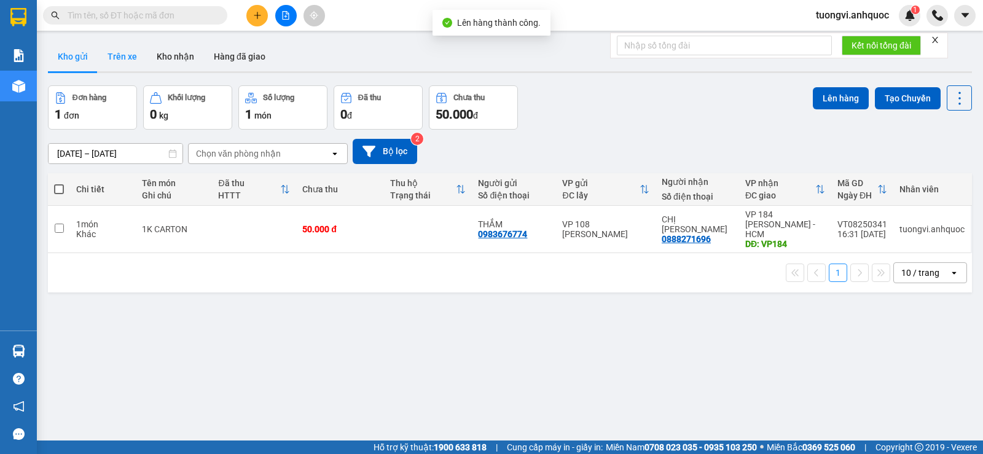
click at [119, 55] on button "Trên xe" at bounding box center [122, 56] width 49 height 29
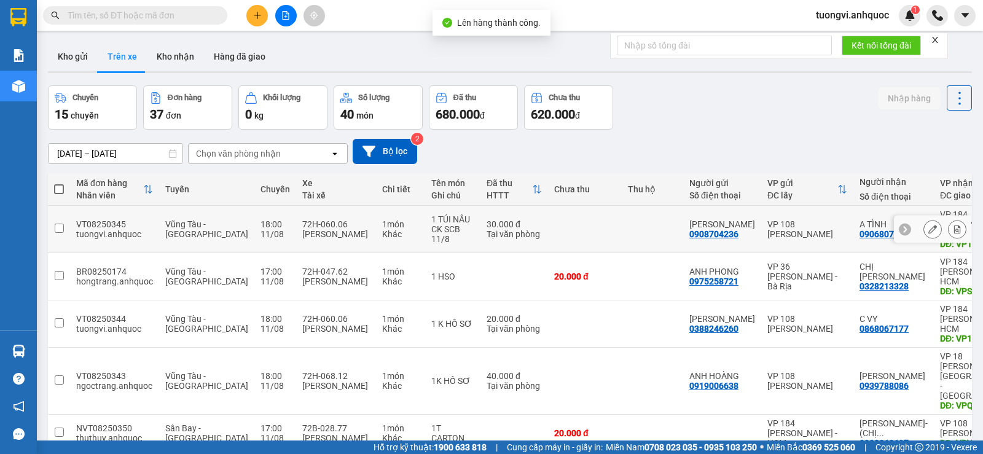
click at [953, 226] on icon at bounding box center [957, 229] width 9 height 9
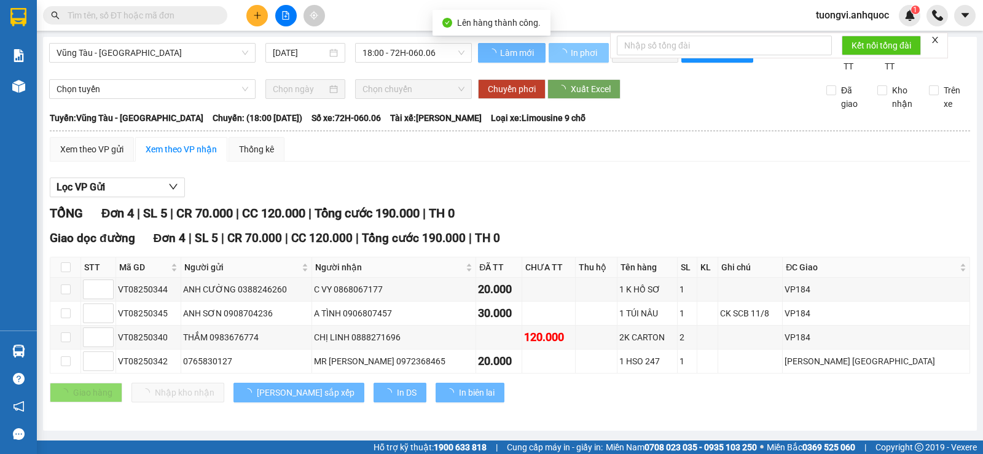
click at [588, 53] on span "In phơi" at bounding box center [585, 53] width 28 height 14
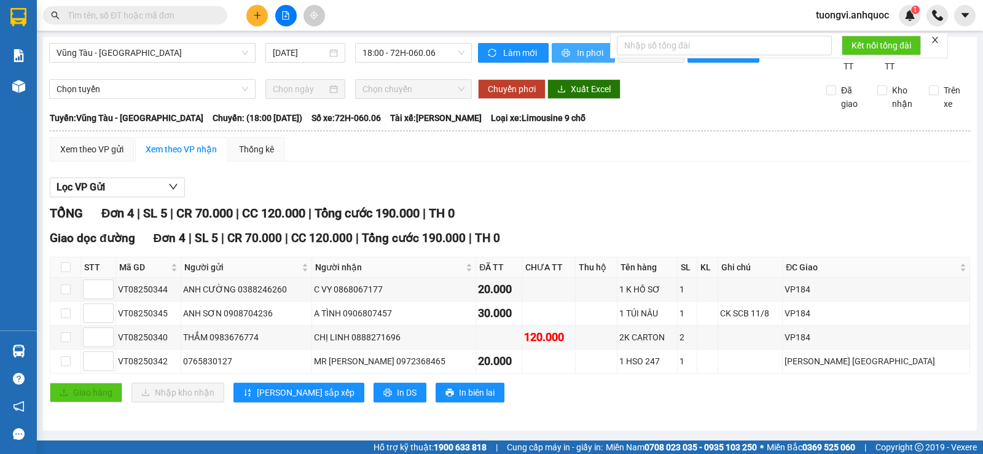
click at [588, 52] on span "In phơi" at bounding box center [591, 53] width 28 height 14
click at [259, 25] on button at bounding box center [257, 16] width 22 height 22
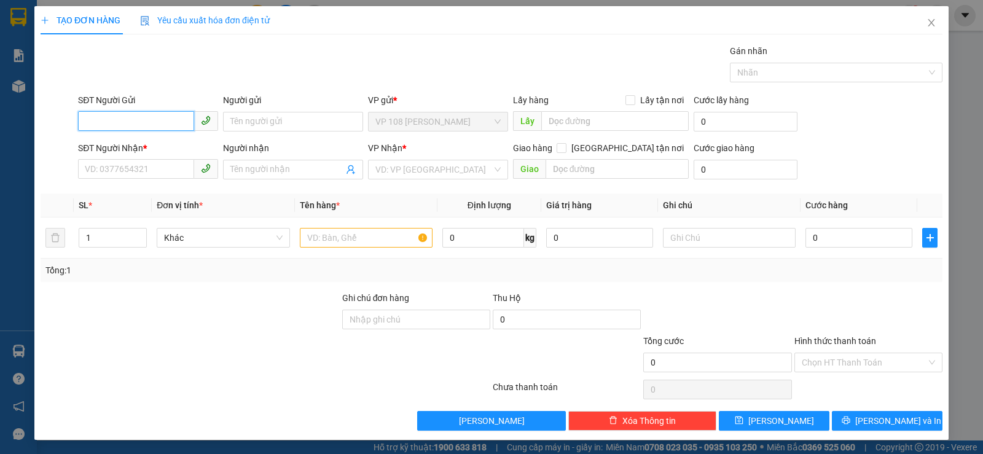
click at [144, 128] on input "SĐT Người Gửi" at bounding box center [136, 121] width 116 height 20
click at [377, 233] on input "text" at bounding box center [366, 238] width 133 height 20
click at [140, 123] on input "SĐT Người Gửi" at bounding box center [136, 121] width 116 height 20
type input "0985683889"
click at [171, 136] on div "0985683889 0985683889 - A NGHĨA" at bounding box center [146, 146] width 139 height 25
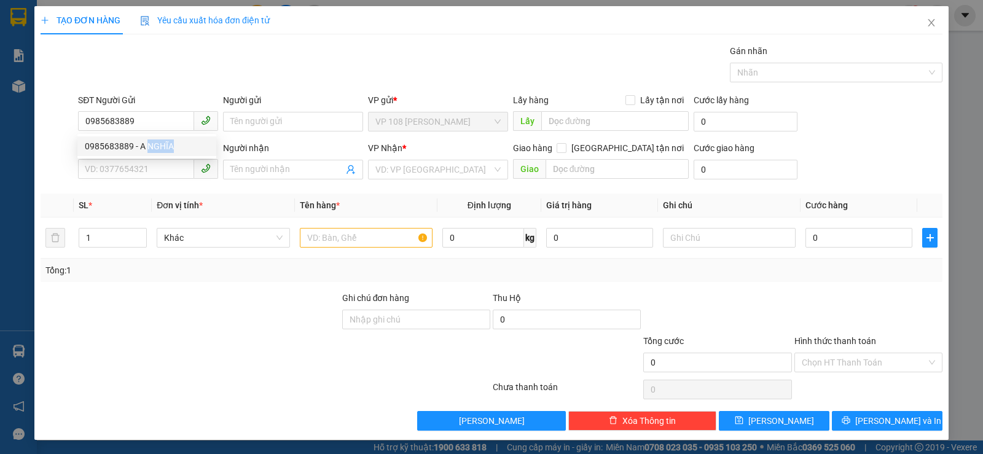
click at [171, 136] on div "0985683889 0985683889 - A NGHĨA" at bounding box center [146, 146] width 139 height 25
click at [171, 138] on body "Kết quả tìm kiếm ( 0 ) Bộ lọc No Data tuongvi.anhquoc 1 Báo cáo Báo cáo dòng ti…" at bounding box center [491, 227] width 983 height 454
click at [161, 122] on input "0985683889" at bounding box center [136, 121] width 116 height 20
click at [161, 147] on div "0985683889 - A NGHĨA" at bounding box center [147, 146] width 124 height 14
type input "A NGHĨA"
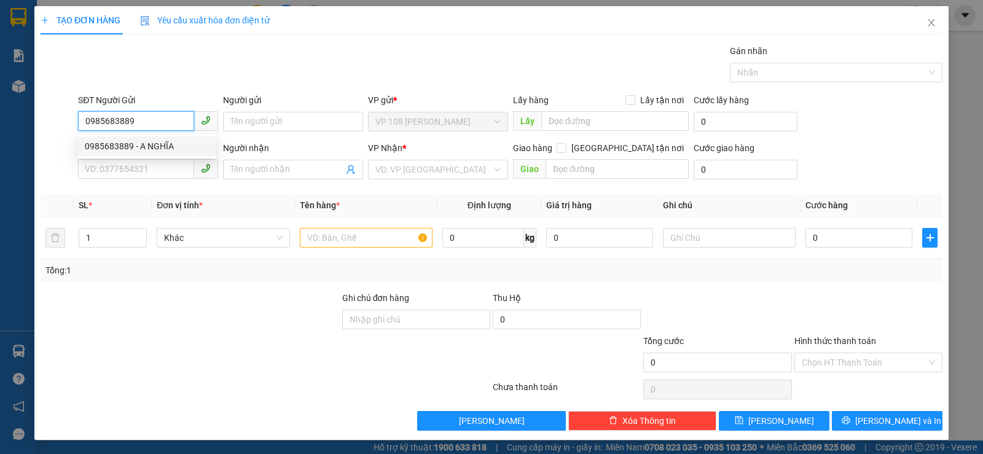
type input "0906807457"
type input "A TÌNH"
type input "VP184"
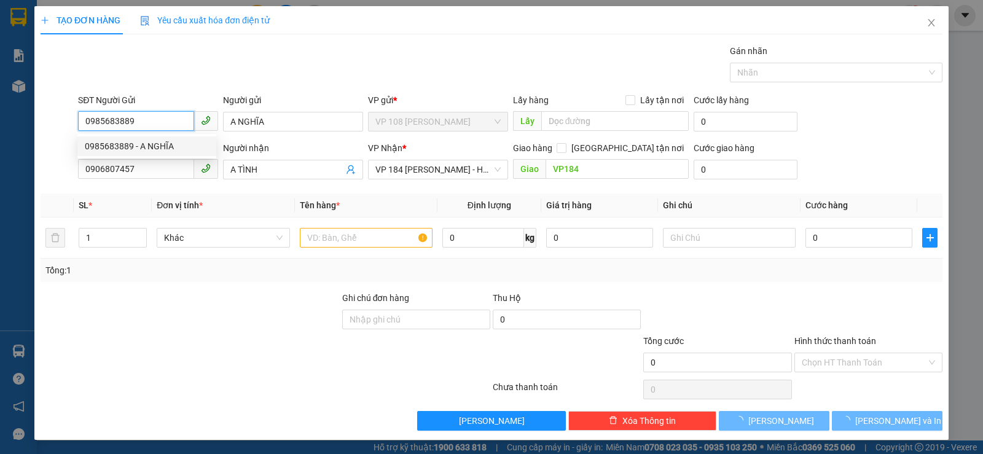
type input "30.000"
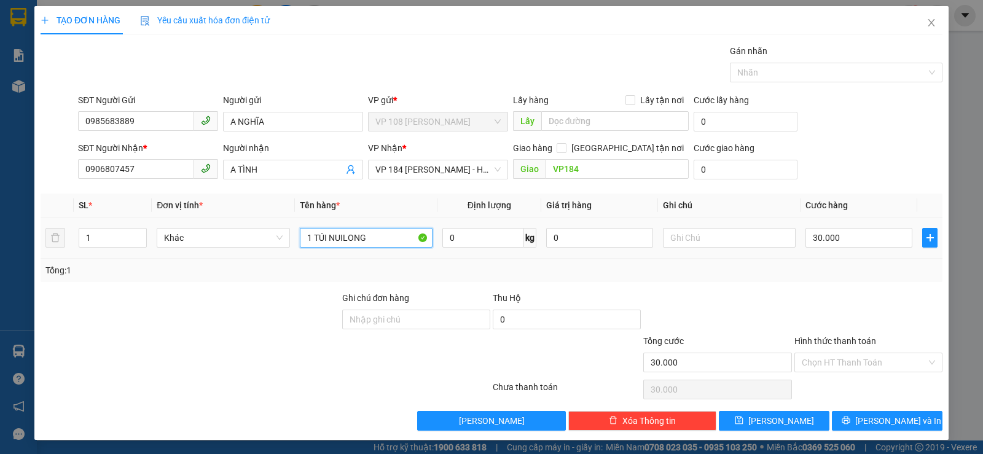
click at [332, 234] on input "1 TÚI NUILONG" at bounding box center [366, 238] width 133 height 20
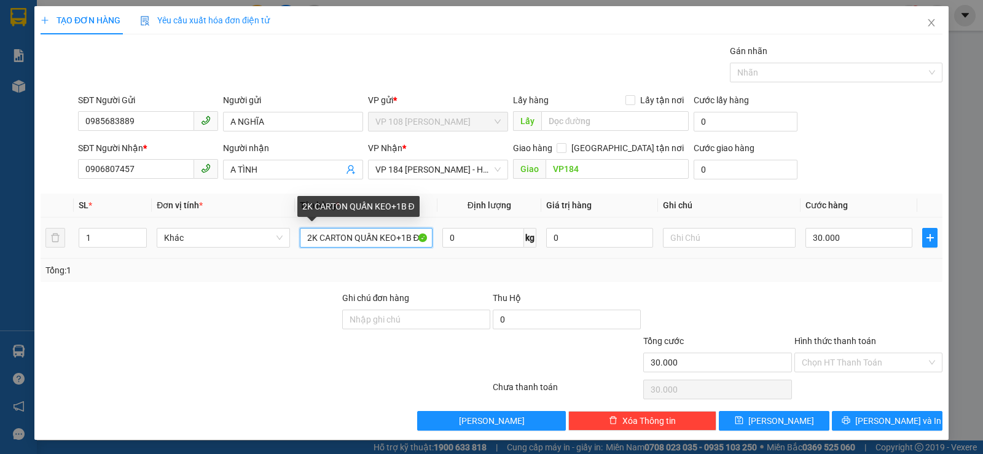
scroll to position [0, 7]
type input "2K CARTON QUẤN KEO+1B ĐEN"
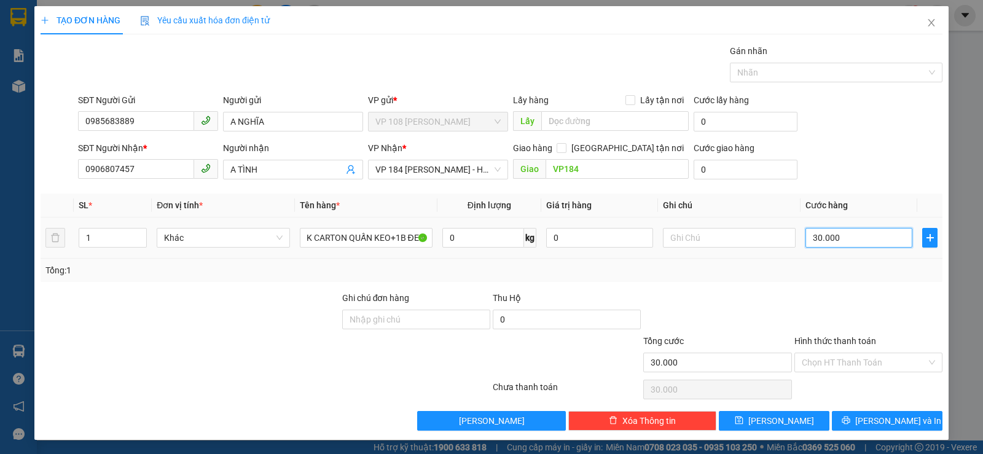
scroll to position [0, 0]
click at [839, 241] on input "30.000" at bounding box center [858, 238] width 107 height 20
type input "0"
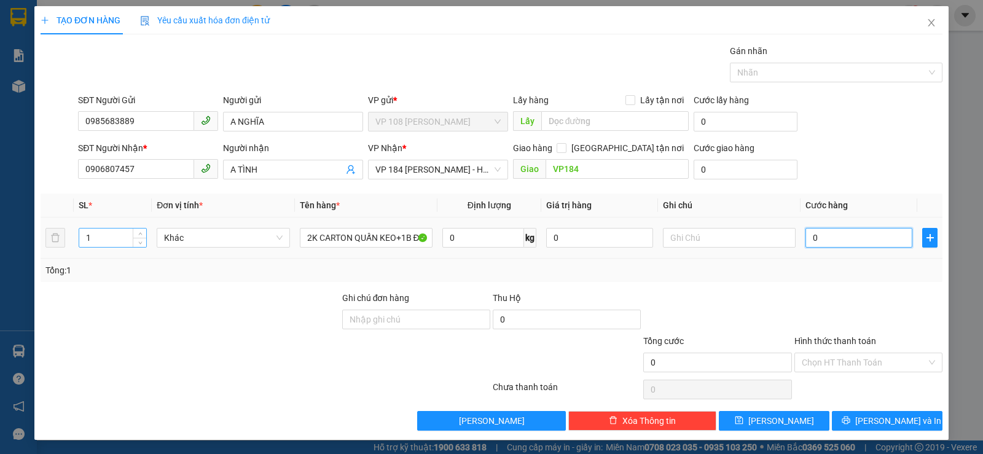
type input "0"
click at [107, 238] on input "1" at bounding box center [112, 238] width 67 height 18
type input "3"
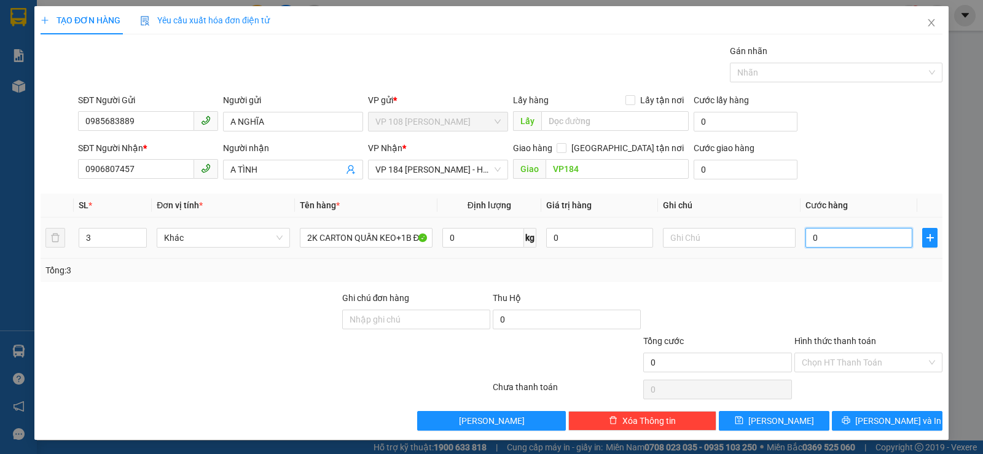
click at [842, 234] on input "0" at bounding box center [858, 238] width 107 height 20
type input "1"
type input "13"
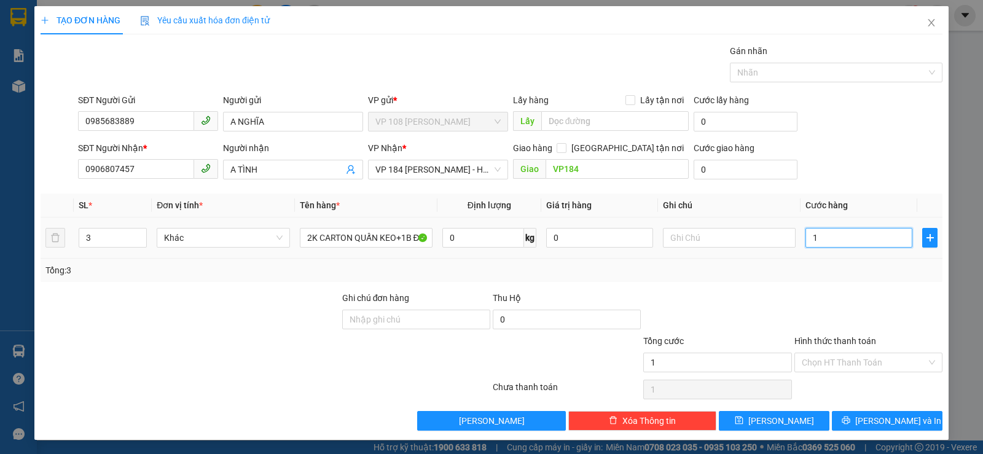
type input "13"
type input "130"
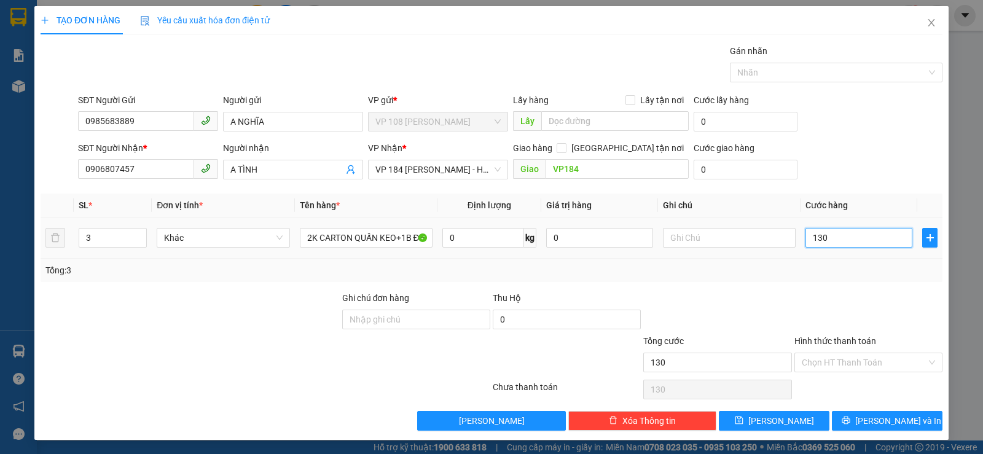
type input "1.300"
type input "13.000"
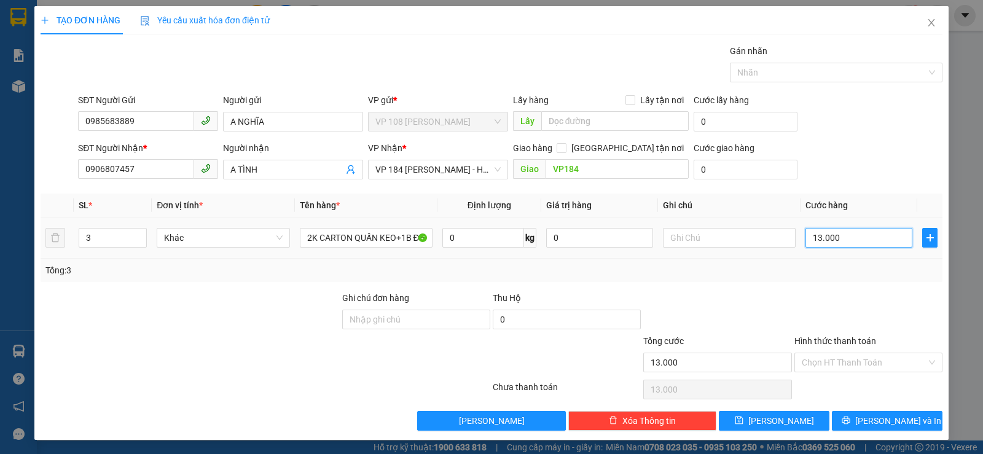
type input "130.000"
click at [816, 294] on div at bounding box center [868, 312] width 151 height 43
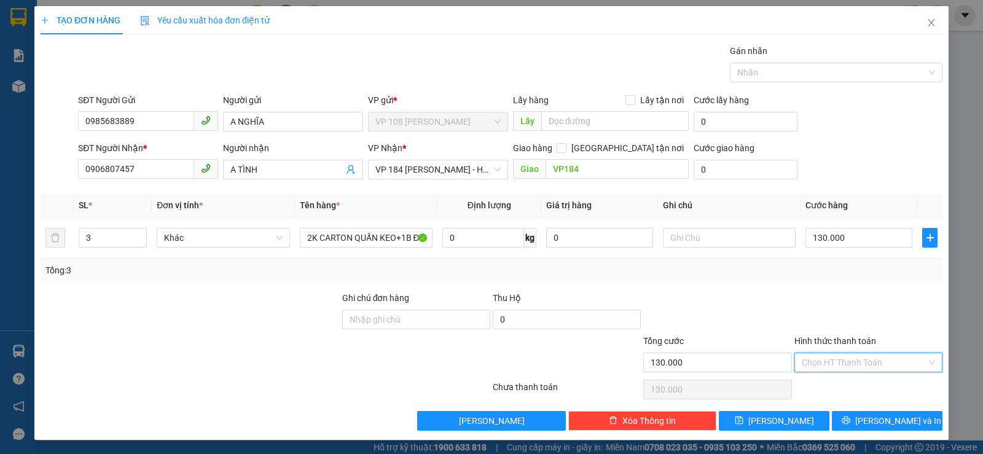
click at [852, 369] on input "Hình thức thanh toán" at bounding box center [864, 362] width 125 height 18
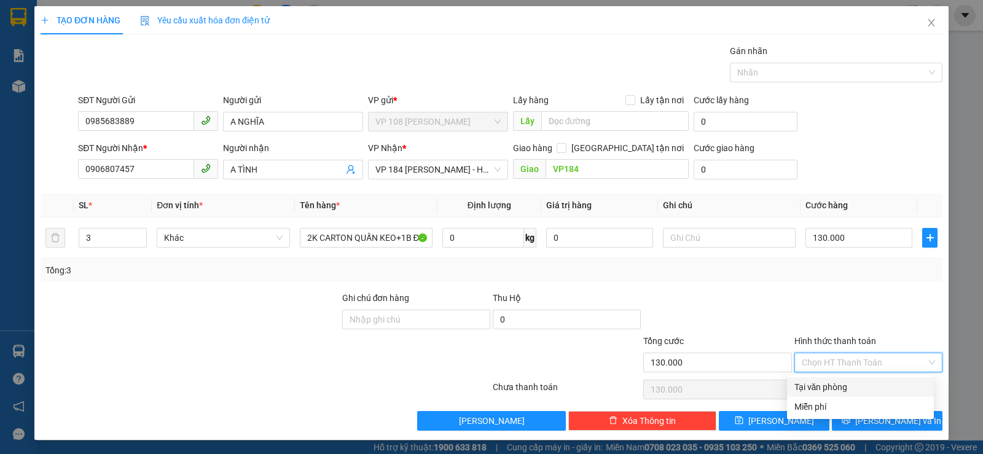
click at [847, 378] on div "Tại văn phòng" at bounding box center [860, 387] width 147 height 20
type input "0"
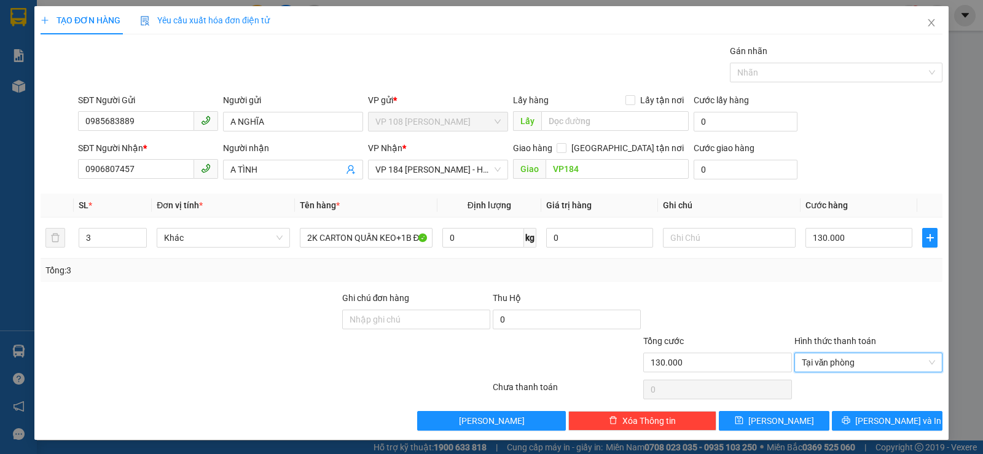
click at [847, 340] on label "Hình thức thanh toán" at bounding box center [835, 341] width 82 height 10
click at [847, 353] on input "Hình thức thanh toán" at bounding box center [864, 362] width 125 height 18
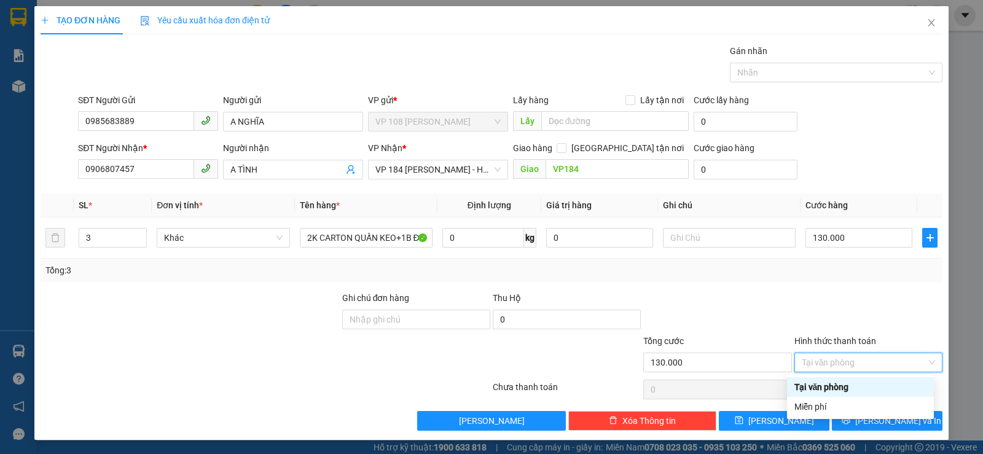
click at [848, 342] on label "Hình thức thanh toán" at bounding box center [835, 341] width 82 height 10
click at [848, 353] on input "Hình thức thanh toán" at bounding box center [864, 362] width 125 height 18
click at [852, 323] on div at bounding box center [868, 312] width 151 height 43
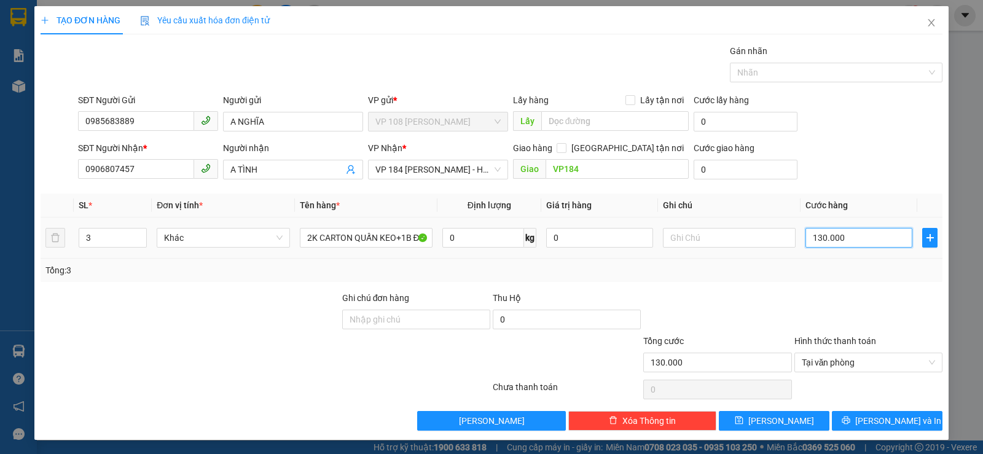
click at [854, 238] on input "130.000" at bounding box center [858, 238] width 107 height 20
click at [866, 233] on input "130.000" at bounding box center [858, 238] width 107 height 20
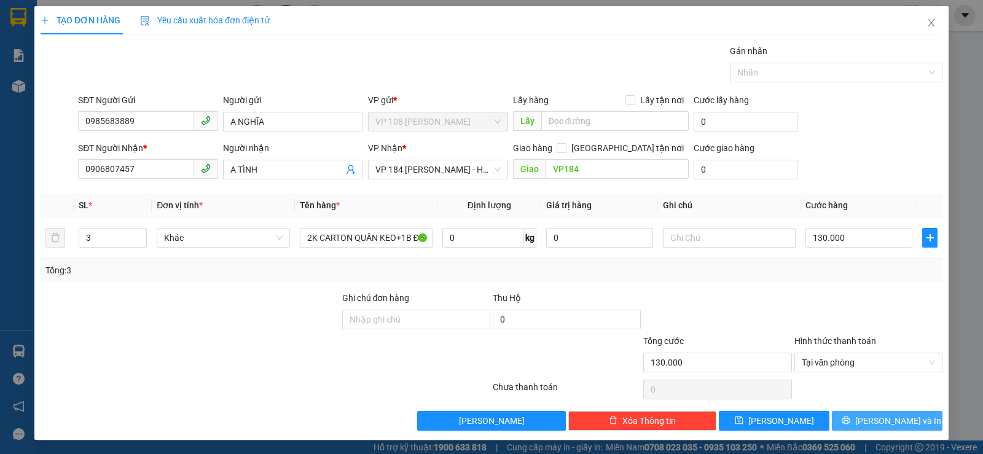
click at [848, 412] on button "[PERSON_NAME] và In" at bounding box center [887, 421] width 111 height 20
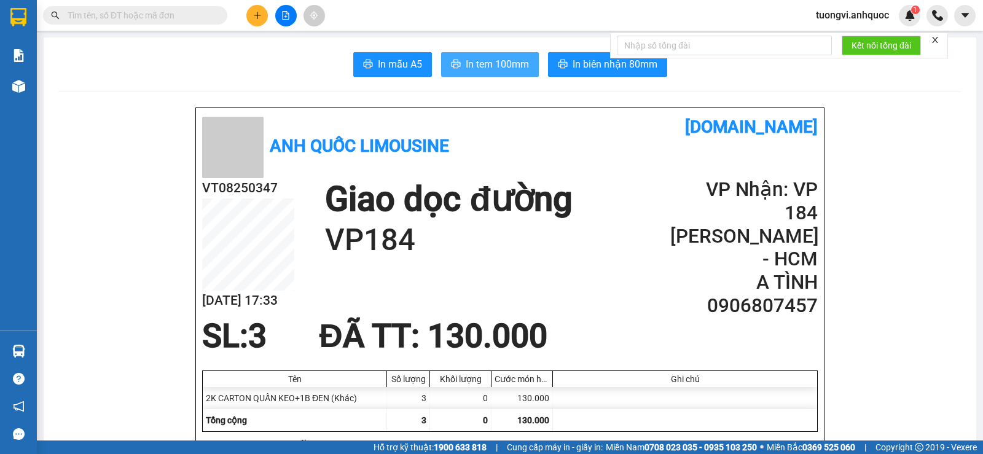
click at [490, 64] on span "In tem 100mm" at bounding box center [497, 64] width 63 height 15
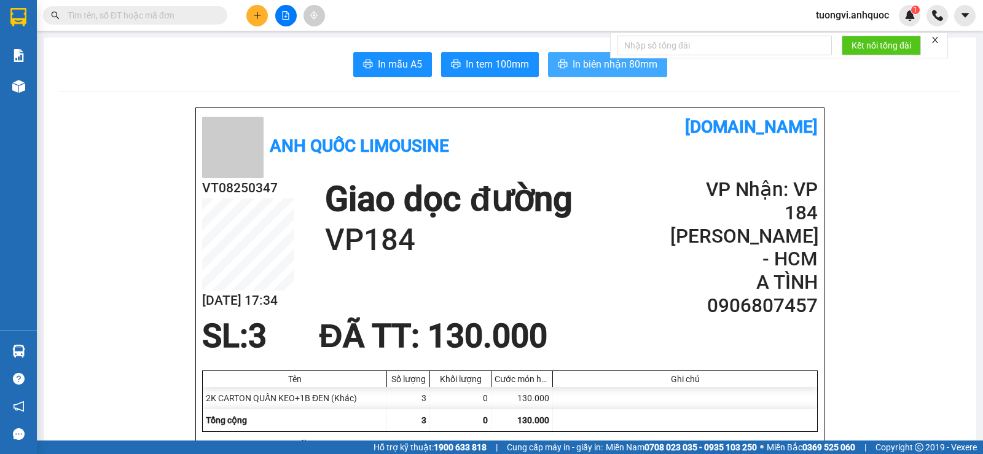
click at [582, 74] on button "In biên nhận 80mm" at bounding box center [607, 64] width 119 height 25
click at [576, 58] on span "In biên nhận 80mm" at bounding box center [615, 64] width 85 height 15
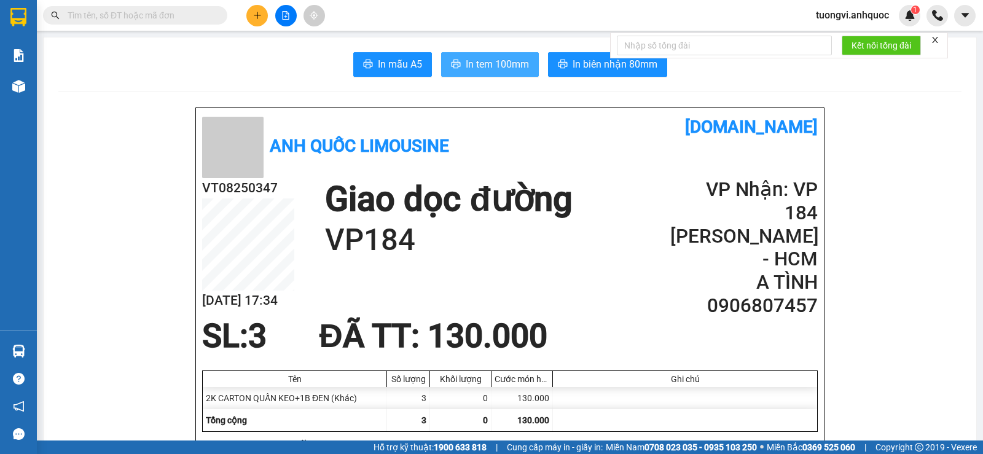
click at [484, 71] on span "In tem 100mm" at bounding box center [497, 64] width 63 height 15
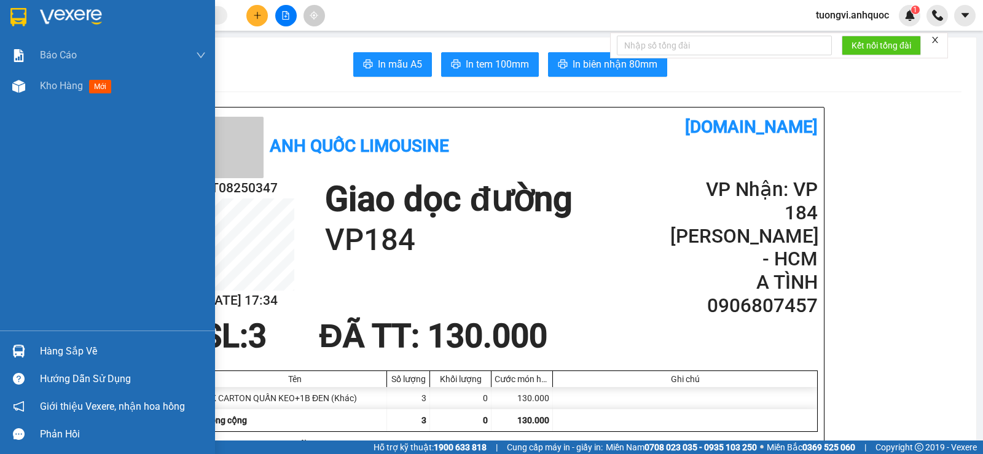
drag, startPoint x: 31, startPoint y: 87, endPoint x: 154, endPoint y: 447, distance: 381.2
click at [29, 86] on div "Kho hàng mới" at bounding box center [107, 86] width 215 height 31
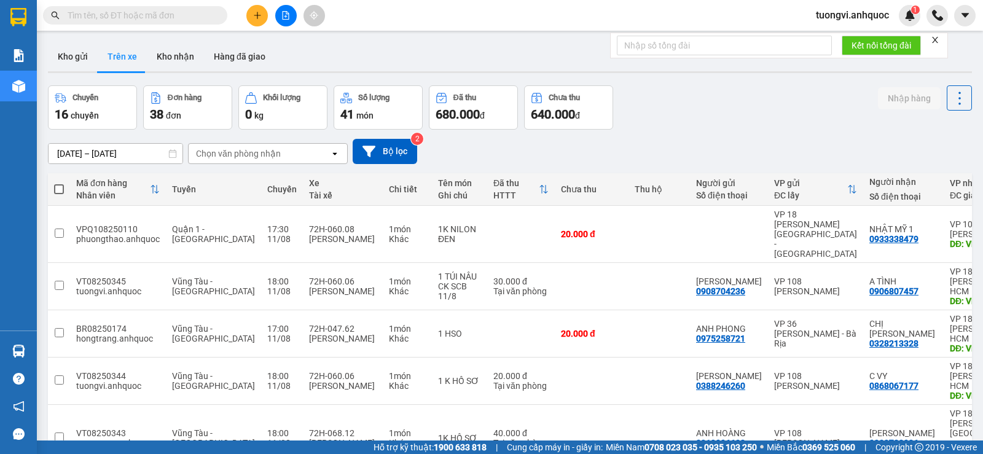
click at [249, 17] on button at bounding box center [257, 16] width 22 height 22
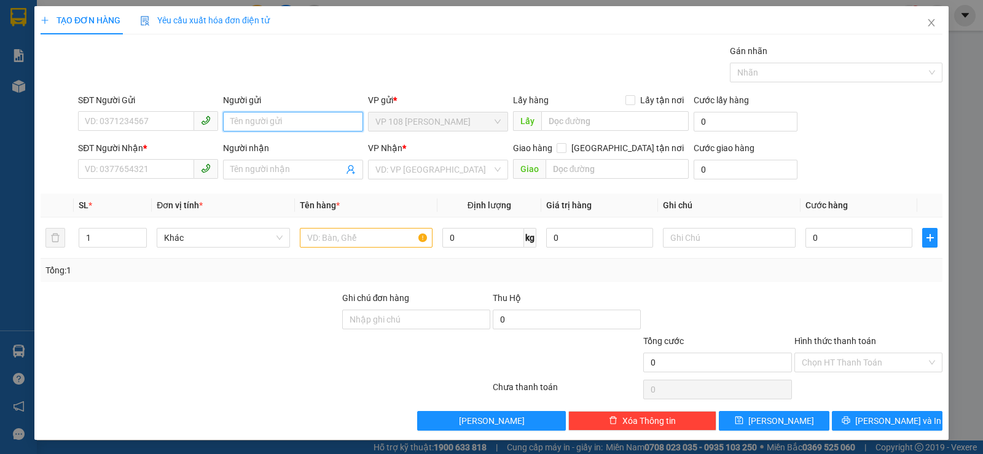
click at [256, 115] on input "Người gửi" at bounding box center [293, 122] width 140 height 20
type input "C DIÊM"
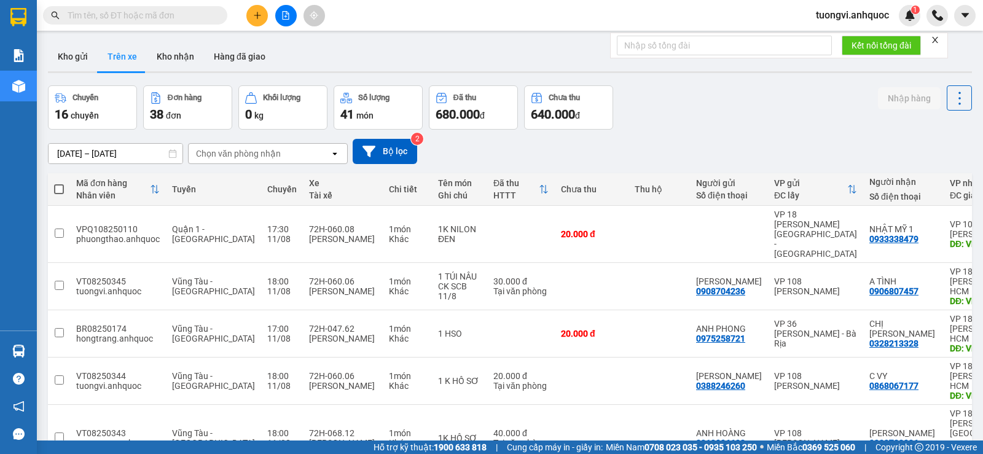
click at [250, 16] on button at bounding box center [257, 16] width 22 height 22
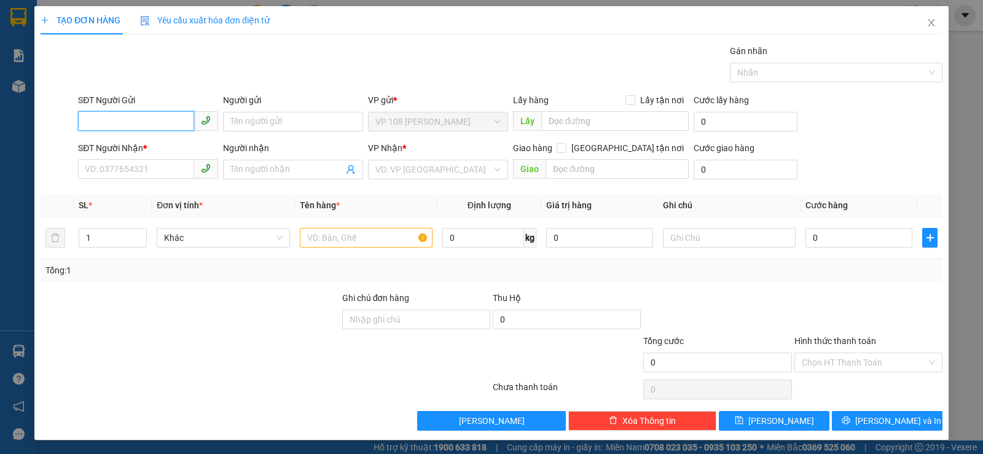
click at [146, 115] on input "SĐT Người Gửi" at bounding box center [136, 121] width 116 height 20
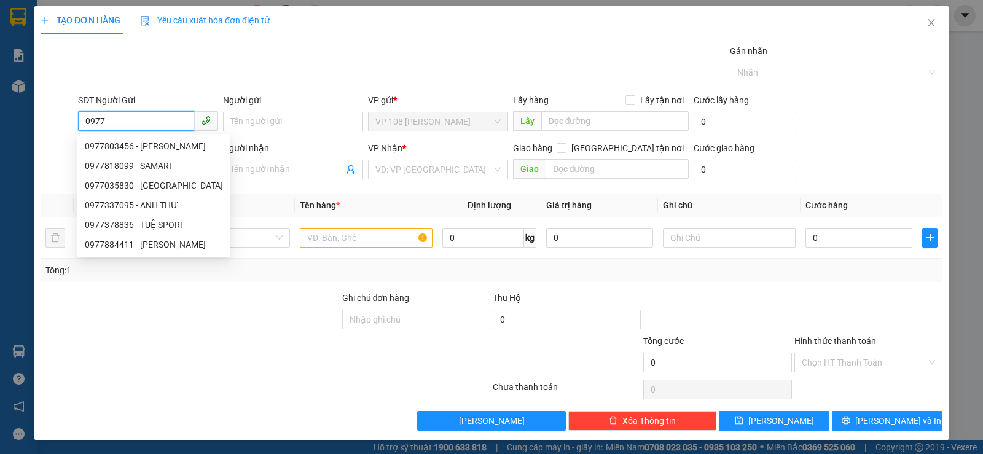
click at [146, 115] on input "0977" at bounding box center [136, 121] width 116 height 20
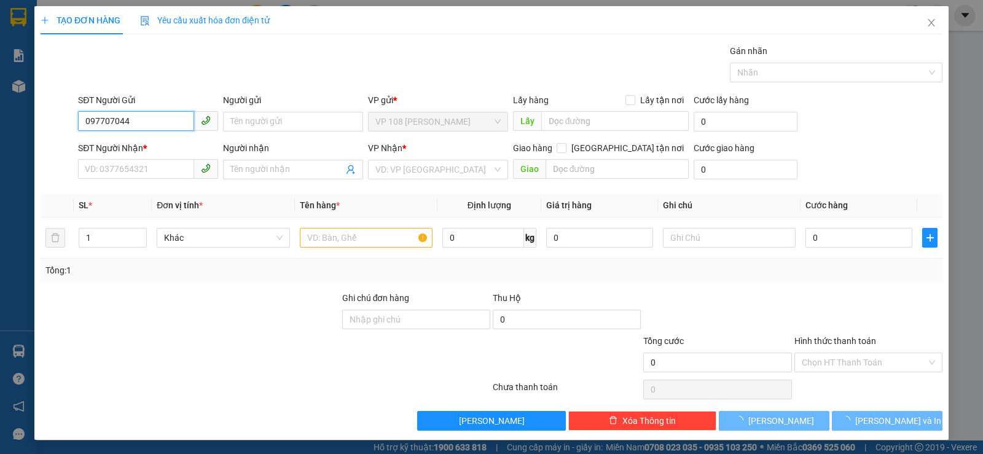
type input "0977070444"
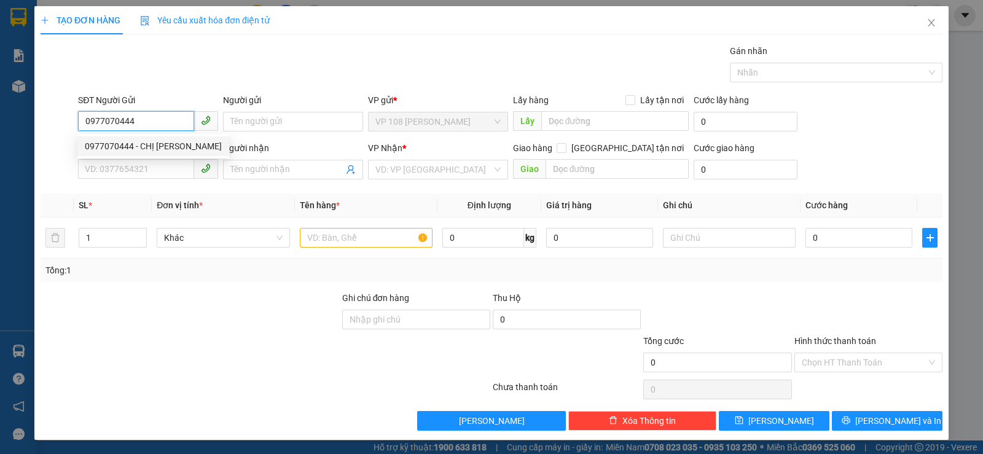
click at [151, 154] on div "0977070444 - CHỊ THẢO" at bounding box center [153, 146] width 152 height 20
type input "CHỊ [PERSON_NAME]"
type input "0907762926"
type input "[PERSON_NAME]"
type input "VPSG"
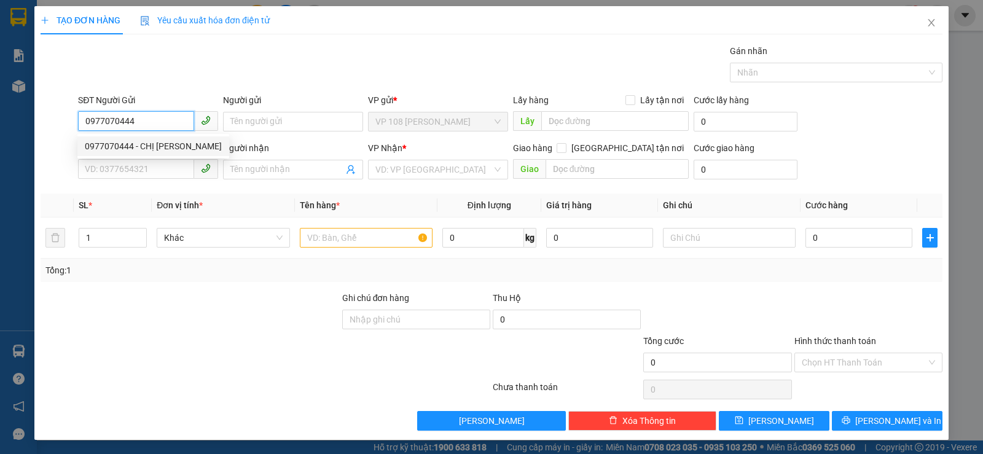
type input "TM 30/6 VP 184 HẢO"
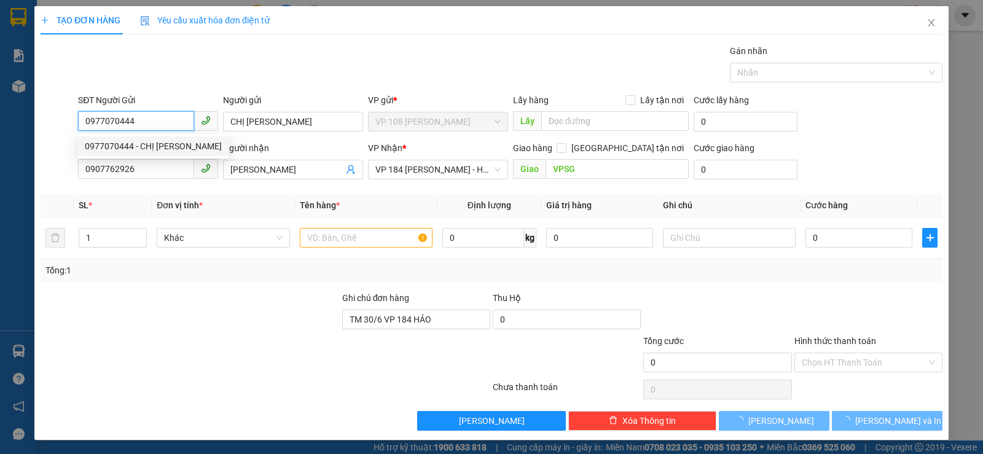
type input "30.000"
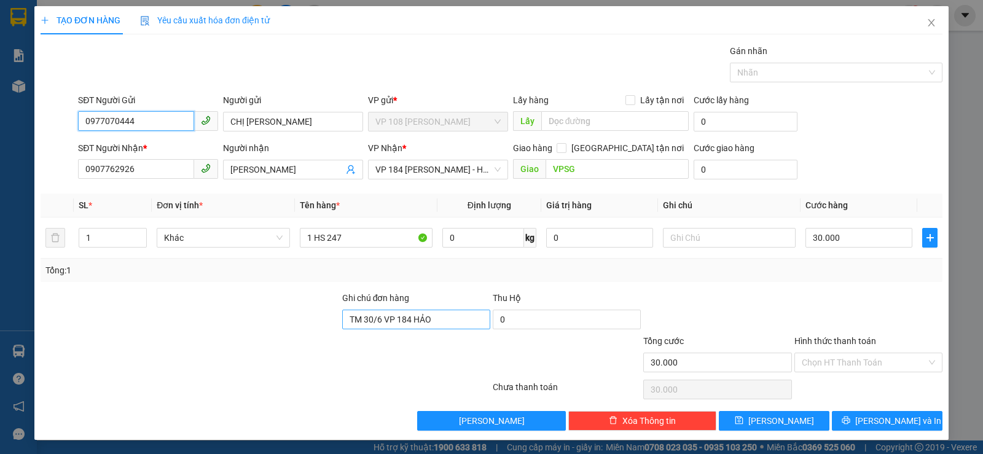
type input "0977070444"
click at [410, 313] on input "TM 30/6 VP 184 HẢO" at bounding box center [416, 320] width 148 height 20
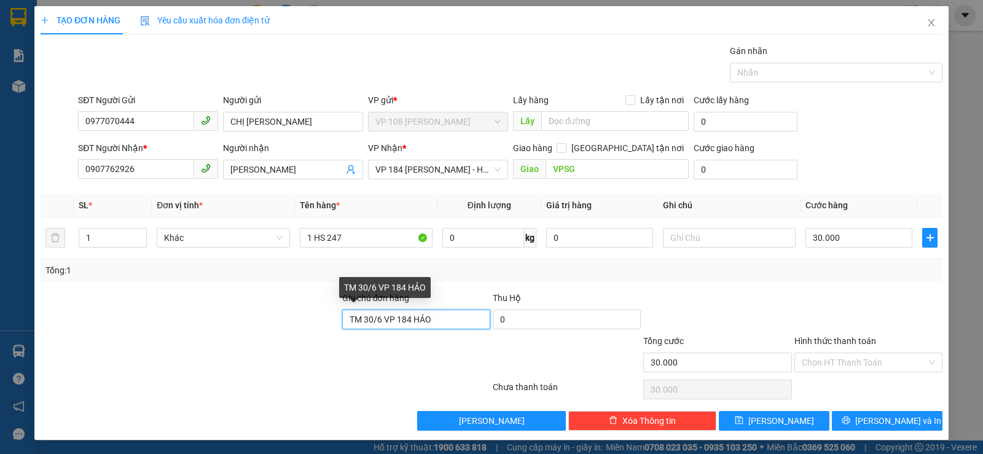
click at [410, 313] on input "TM 30/6 VP 184 HẢO" at bounding box center [416, 320] width 148 height 20
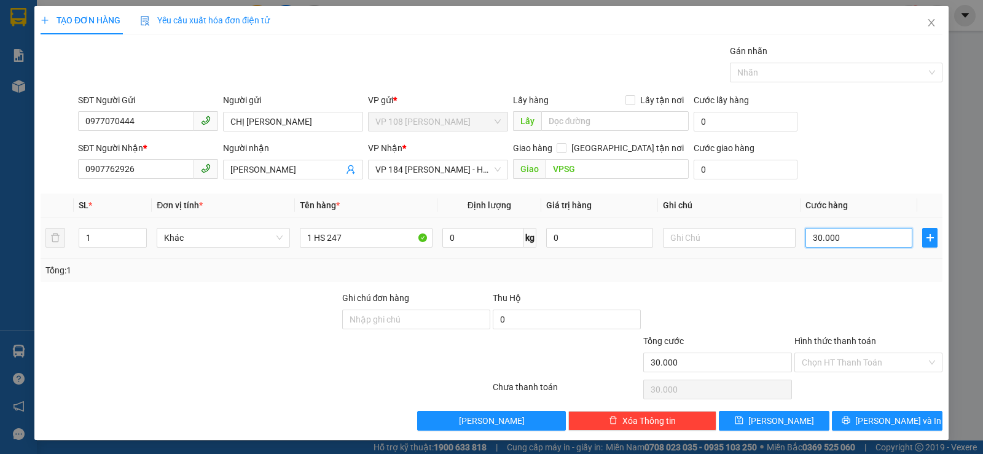
click at [831, 243] on input "30.000" at bounding box center [858, 238] width 107 height 20
type input "2"
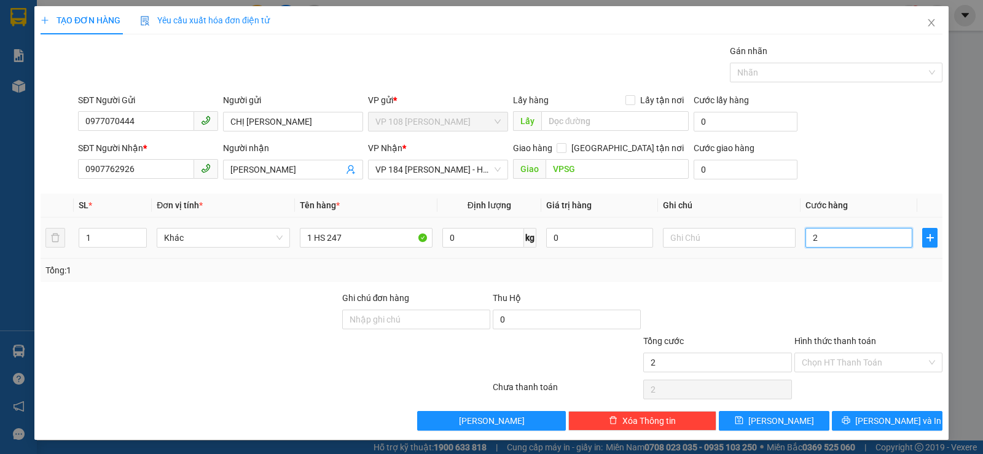
type input "20"
type input "200"
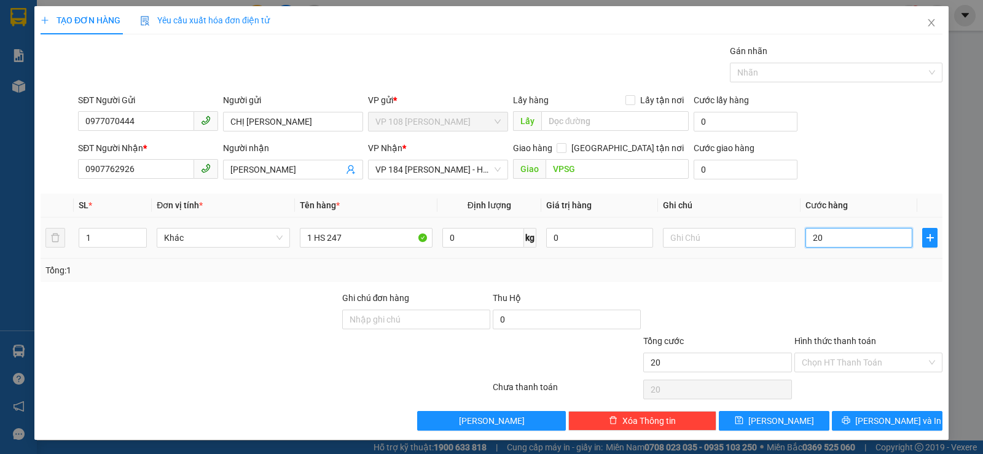
type input "200"
type input "2.000"
type input "20.000"
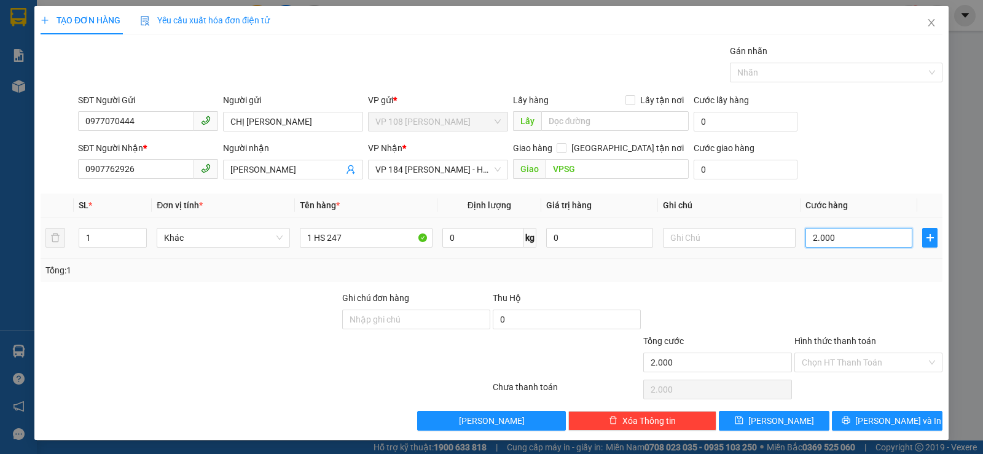
type input "20.000"
click at [853, 364] on input "Hình thức thanh toán" at bounding box center [864, 362] width 125 height 18
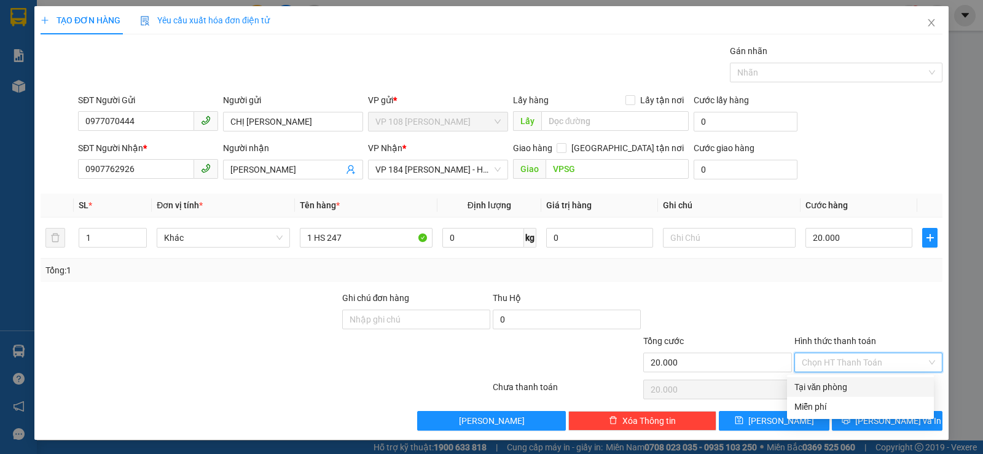
click at [848, 378] on div "Tại văn phòng" at bounding box center [860, 387] width 147 height 20
type input "0"
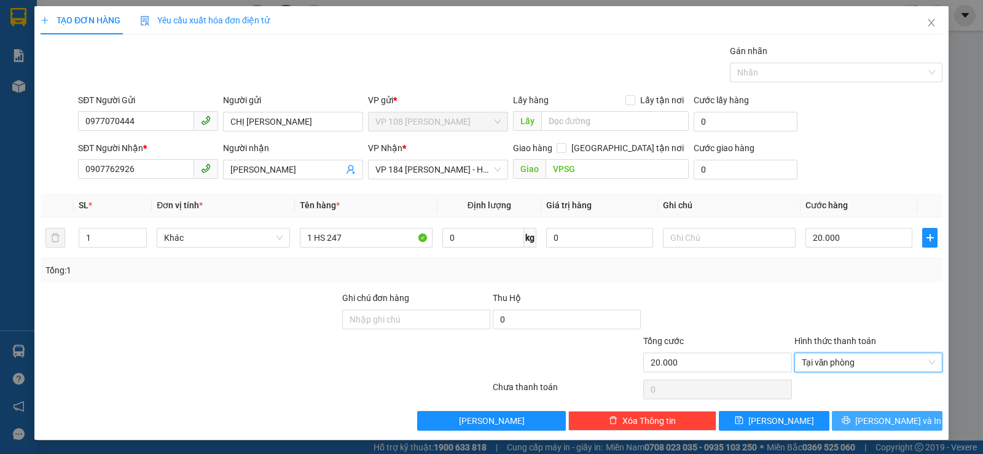
click at [847, 418] on button "[PERSON_NAME] và In" at bounding box center [887, 421] width 111 height 20
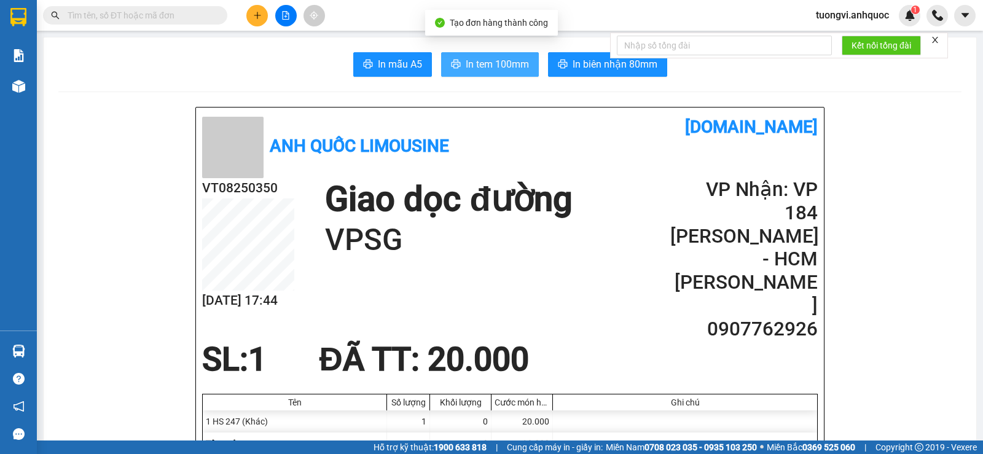
click at [494, 64] on span "In tem 100mm" at bounding box center [497, 64] width 63 height 15
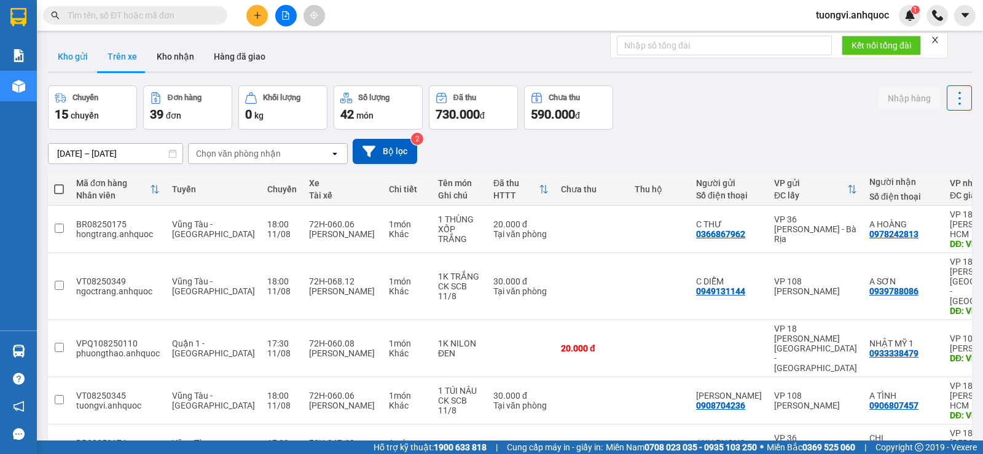
click at [75, 54] on button "Kho gửi" at bounding box center [73, 56] width 50 height 29
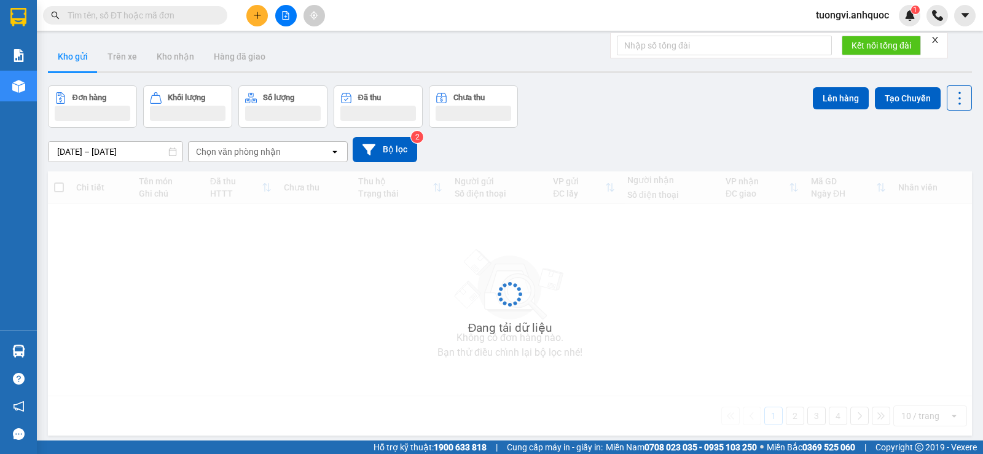
click at [75, 54] on button "Kho gửi" at bounding box center [73, 56] width 50 height 29
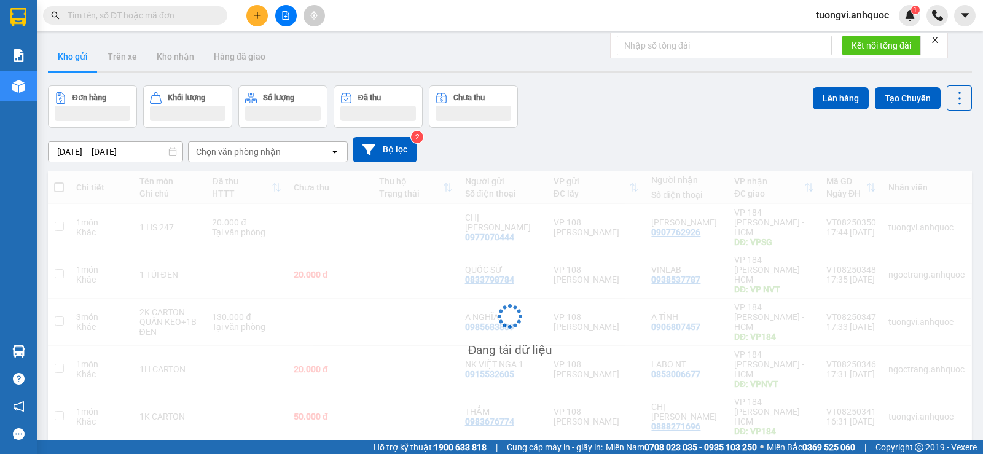
click at [75, 54] on button "Kho gửi" at bounding box center [73, 56] width 50 height 29
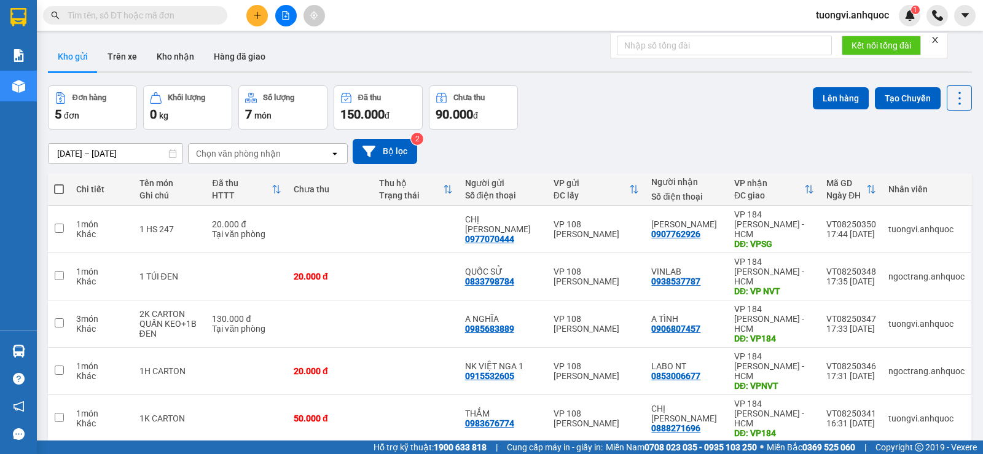
click at [75, 54] on button "Kho gửi" at bounding box center [73, 56] width 50 height 29
click at [871, 225] on icon at bounding box center [875, 229] width 9 height 9
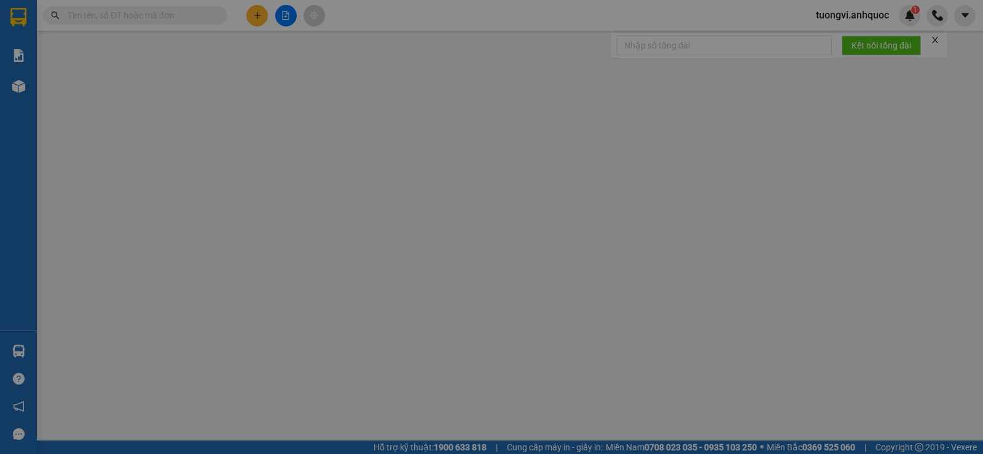
type input "0977070444"
type input "CHỊ [PERSON_NAME]"
type input "0907762926"
type input "[PERSON_NAME]"
type input "VPSG"
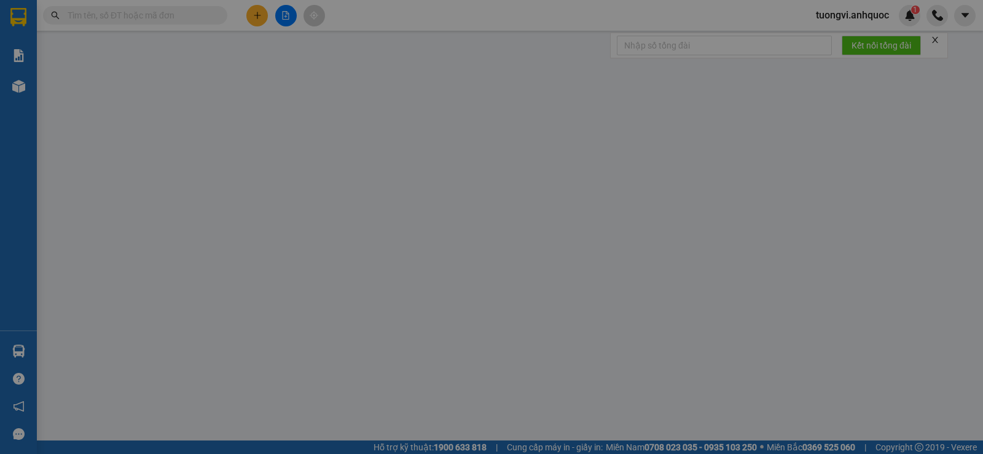
type input "20.000"
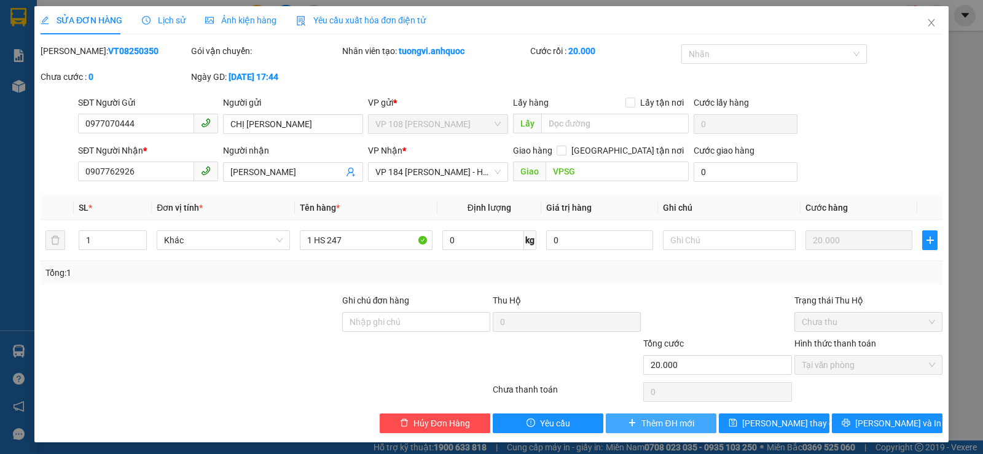
click at [645, 421] on span "Thêm ĐH mới" at bounding box center [667, 424] width 52 height 14
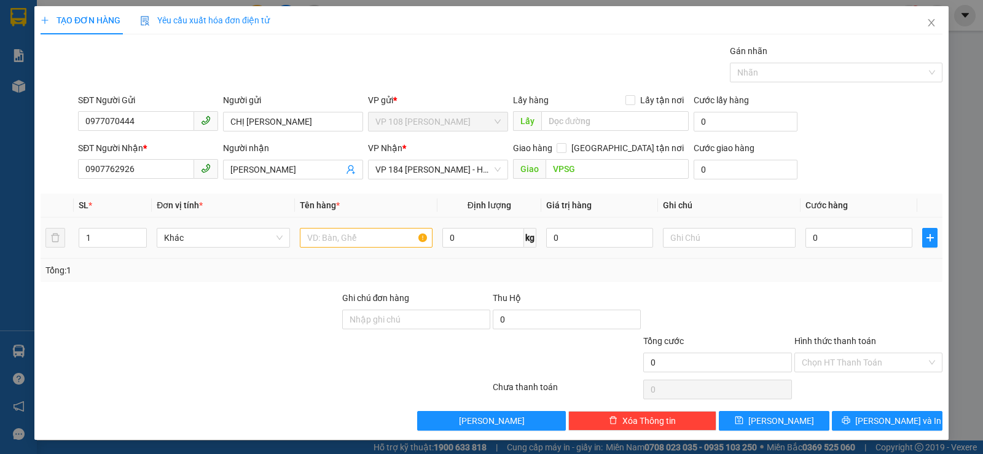
click at [332, 248] on div at bounding box center [366, 237] width 133 height 25
click at [337, 245] on input "text" at bounding box center [366, 238] width 133 height 20
type input "1 HS 247"
click at [882, 232] on input "0" at bounding box center [858, 238] width 107 height 20
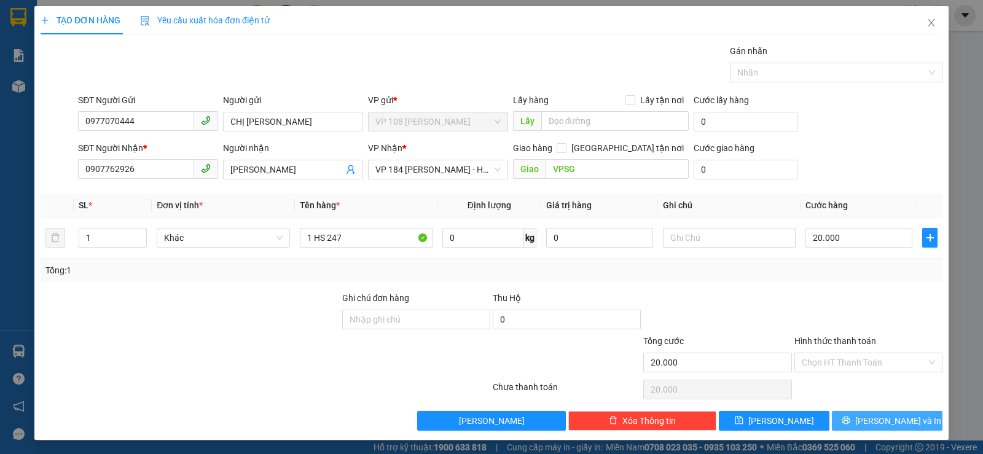
click at [925, 421] on button "[PERSON_NAME] và In" at bounding box center [887, 421] width 111 height 20
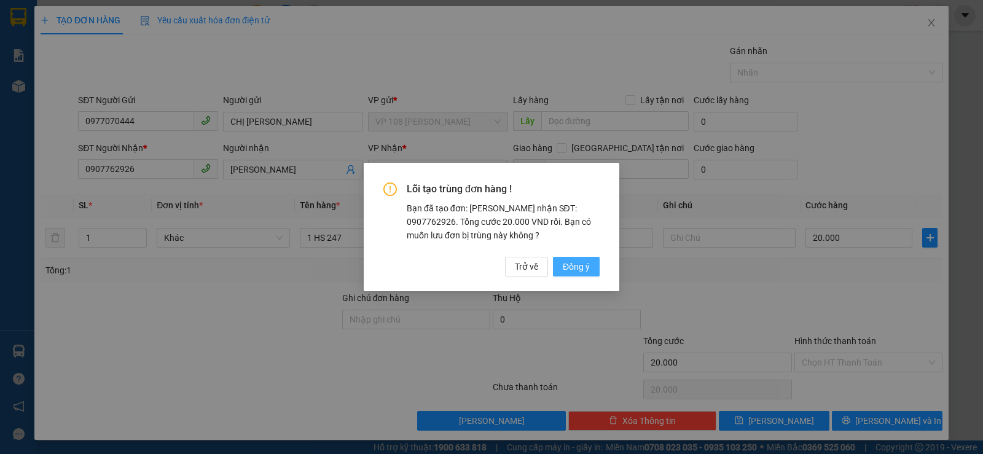
click at [589, 259] on button "Đồng ý" at bounding box center [576, 267] width 47 height 20
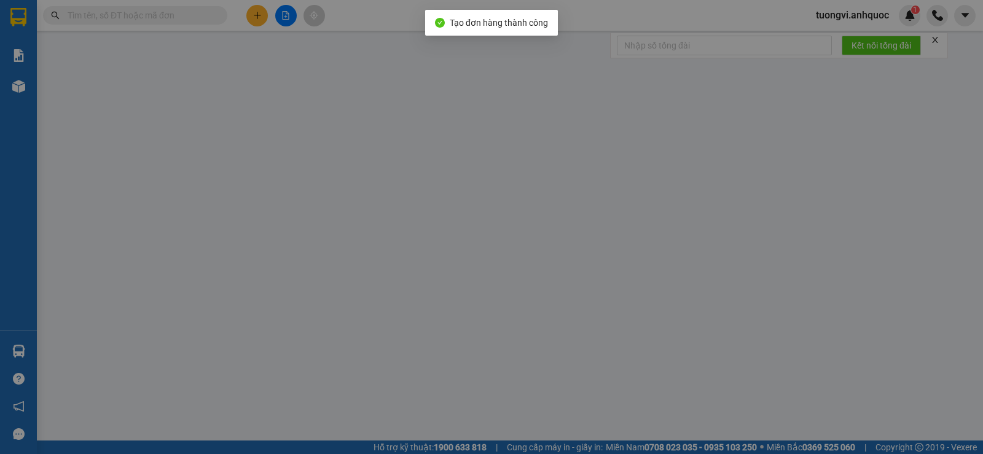
type input "0977070444"
type input "CHỊ [PERSON_NAME]"
type input "0907762926"
type input "[PERSON_NAME]"
type input "VPSG"
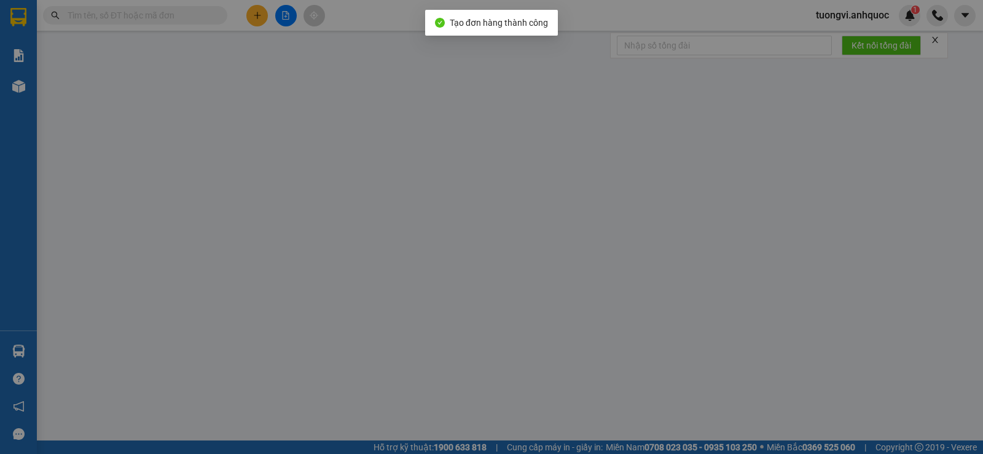
type input "20.000"
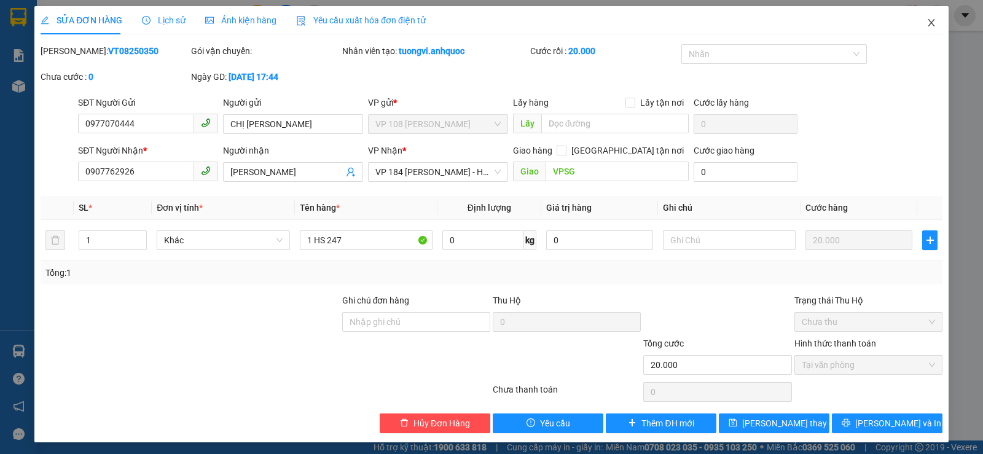
click at [928, 26] on icon "close" at bounding box center [931, 22] width 7 height 7
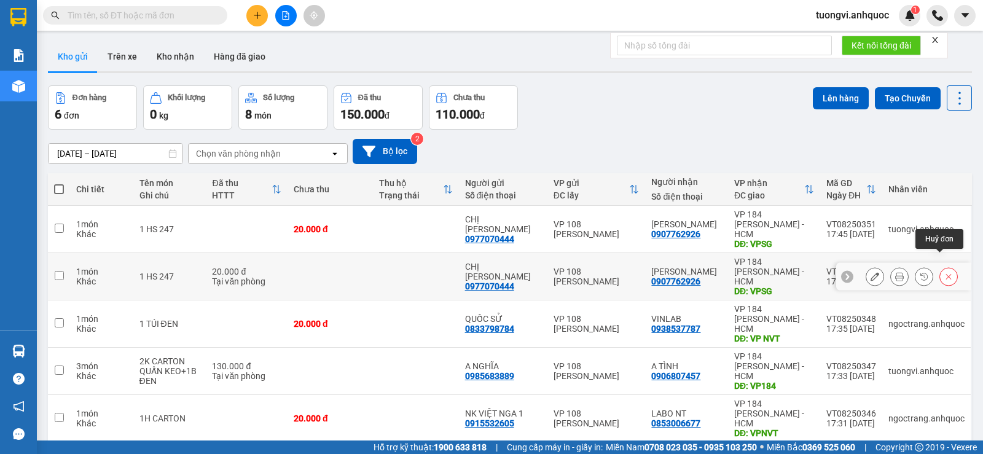
click at [944, 272] on icon at bounding box center [948, 276] width 9 height 9
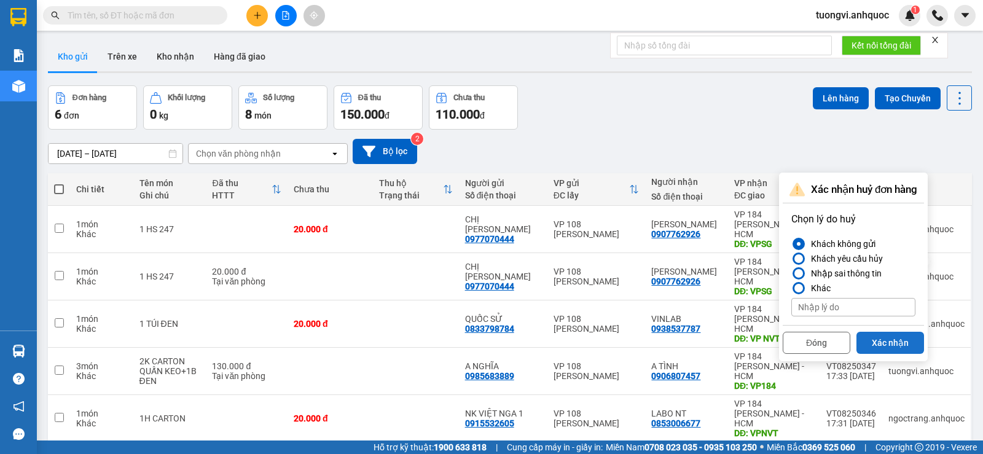
click at [900, 345] on button "Xác nhận" at bounding box center [890, 343] width 68 height 22
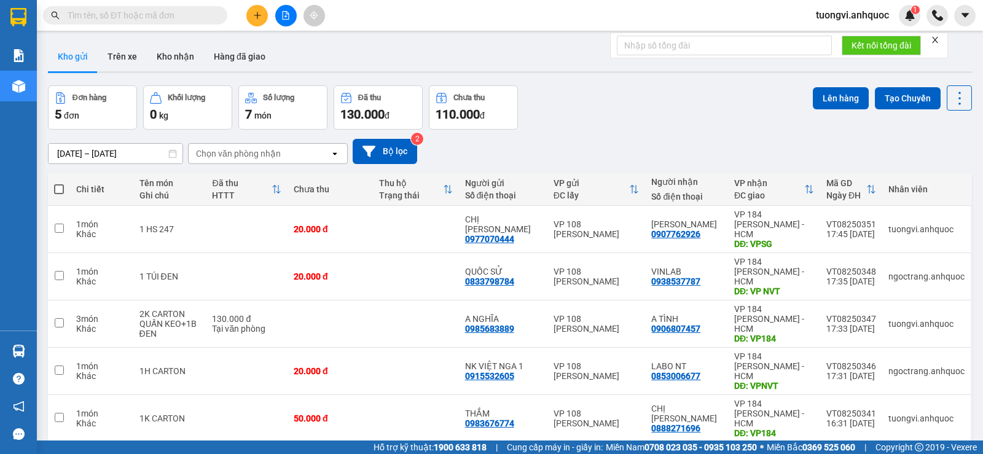
click at [254, 22] on button at bounding box center [257, 16] width 22 height 22
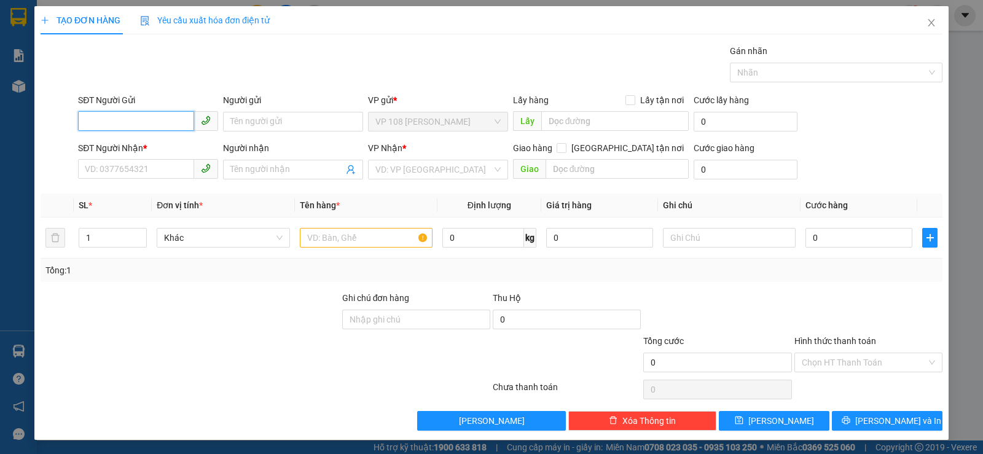
click at [162, 125] on input "SĐT Người Gửi" at bounding box center [136, 121] width 116 height 20
click at [240, 128] on input "Người gửi" at bounding box center [293, 122] width 140 height 20
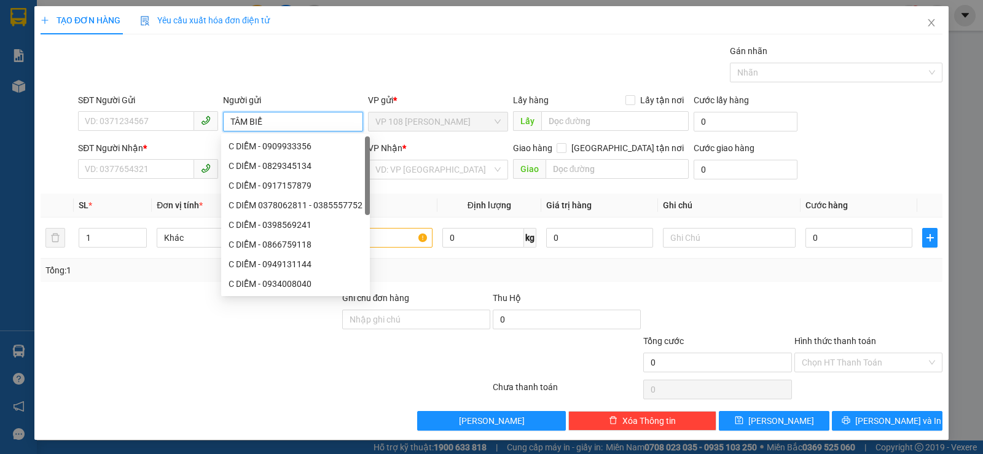
type input "TÂM BIỂN"
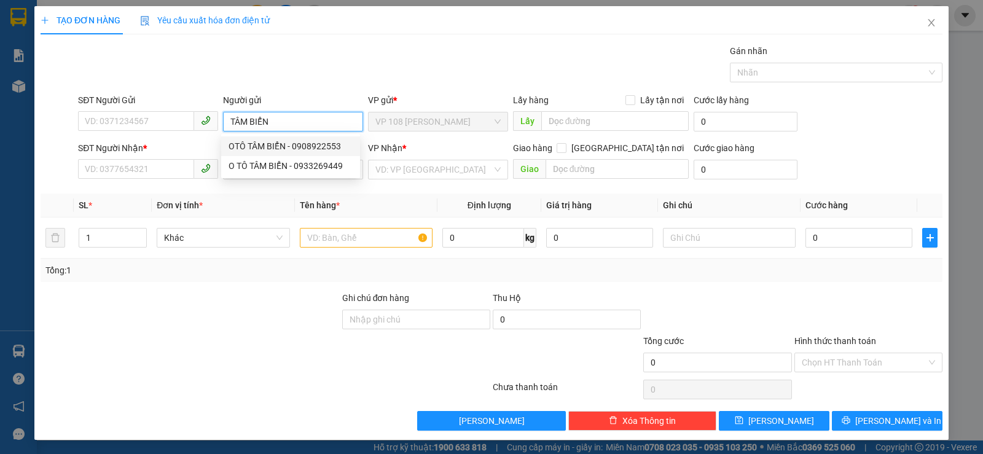
click at [286, 143] on div "OTÔ TÂM BIỂN - 0908922553" at bounding box center [291, 146] width 124 height 14
type input "0908922553"
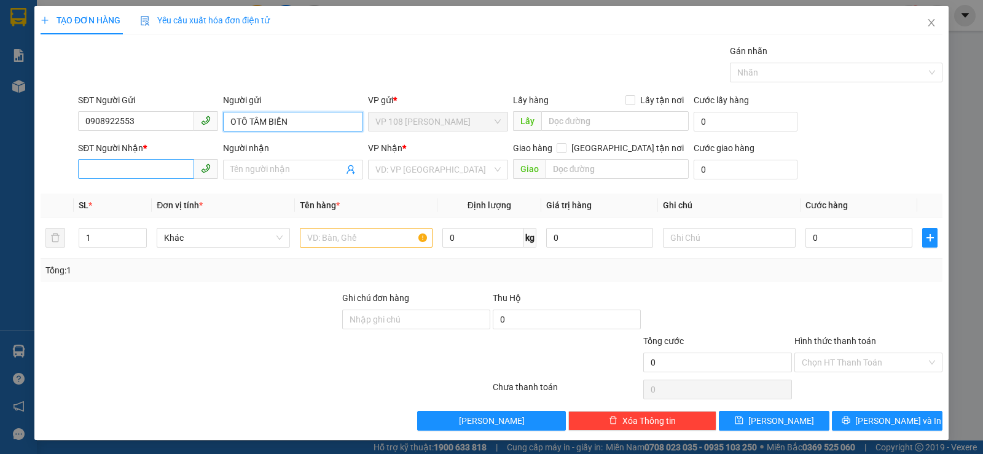
type input "OTÔ TÂM BIỂN"
click at [137, 170] on input "SĐT Người Nhận *" at bounding box center [136, 169] width 116 height 20
click at [117, 165] on input "0908821771" at bounding box center [136, 169] width 116 height 20
click at [110, 168] on input "09088215771" at bounding box center [136, 169] width 116 height 20
click at [111, 168] on input "0908215771" at bounding box center [136, 169] width 116 height 20
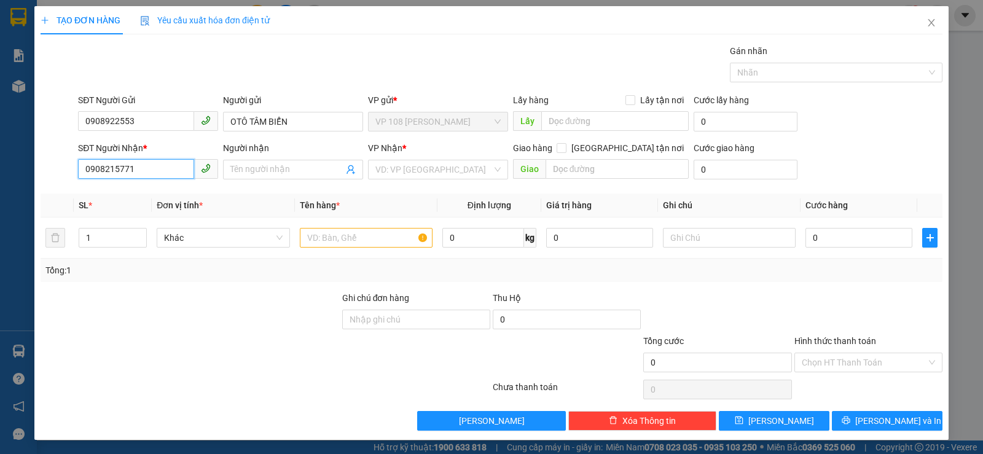
click at [101, 168] on input "0908215771" at bounding box center [136, 169] width 116 height 20
click at [103, 168] on input "0908215771" at bounding box center [136, 169] width 116 height 20
click at [116, 168] on input "0908215771" at bounding box center [136, 169] width 116 height 20
click at [249, 168] on input "Người nhận" at bounding box center [286, 170] width 113 height 14
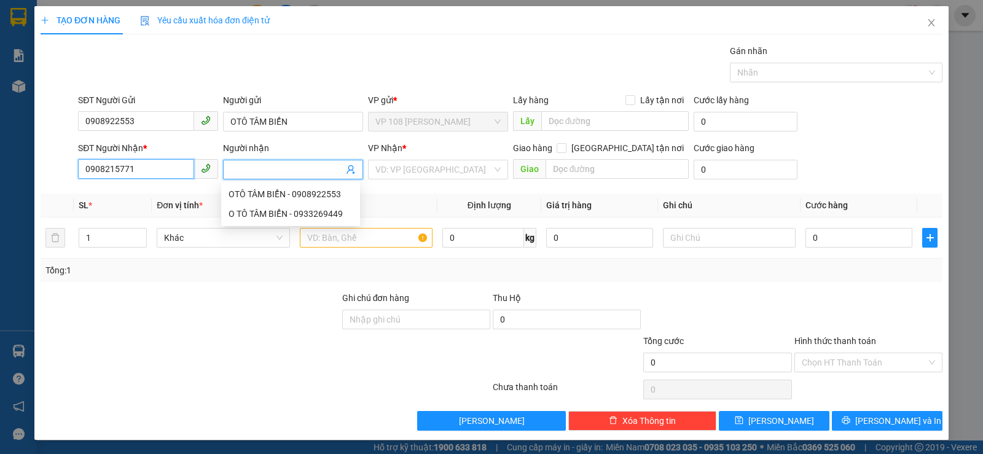
click at [108, 171] on input "0908215771" at bounding box center [136, 169] width 116 height 20
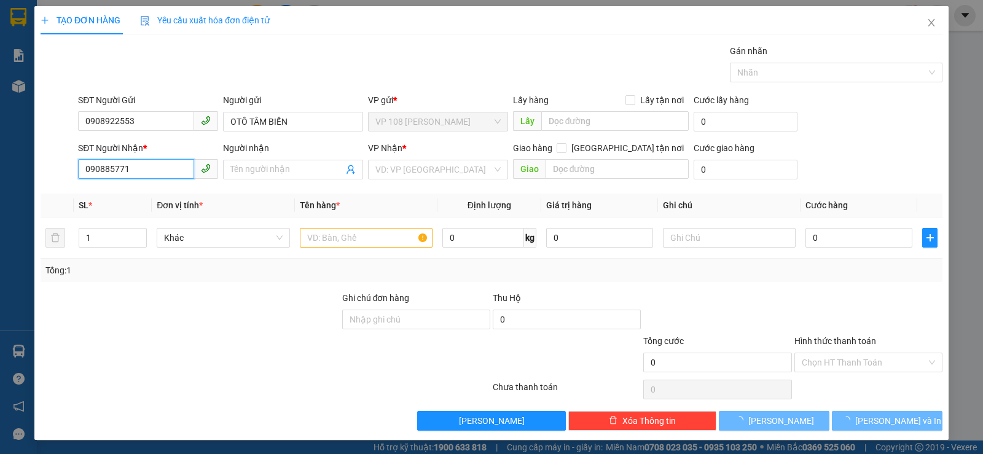
type input "0908825771"
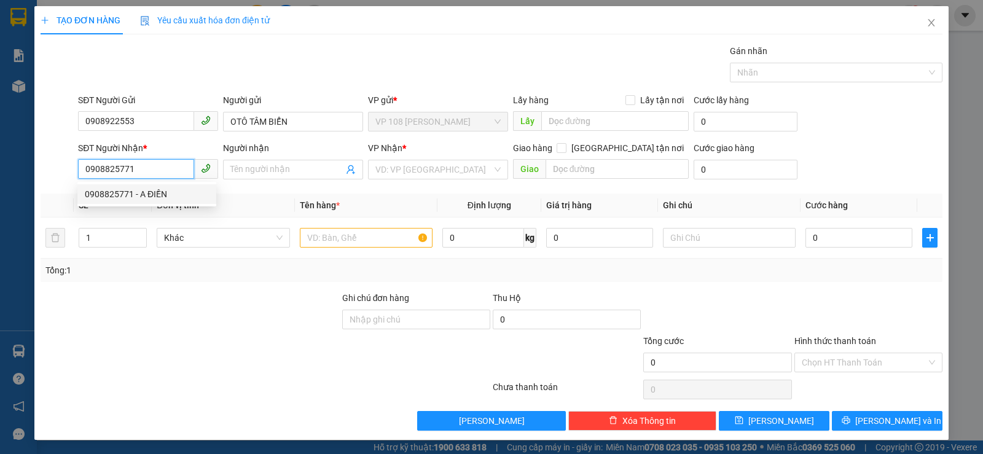
click at [162, 192] on div "0908825771 - A ĐIỀN" at bounding box center [147, 194] width 124 height 14
type input "A ĐIỀN"
type input "VPQ1"
type input "20.000"
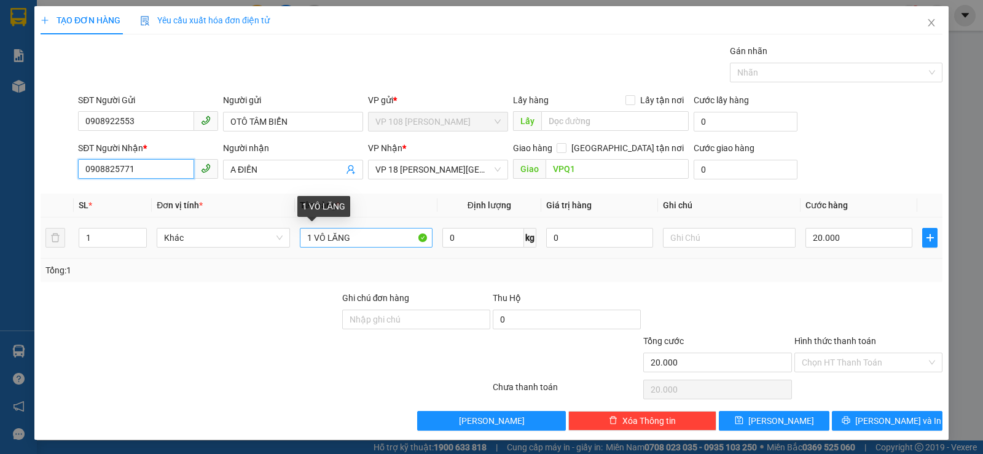
type input "0908825771"
click at [367, 243] on input "1 VÔ LĂNG" at bounding box center [366, 238] width 133 height 20
click at [315, 235] on input "1K CARTOJN" at bounding box center [366, 238] width 133 height 20
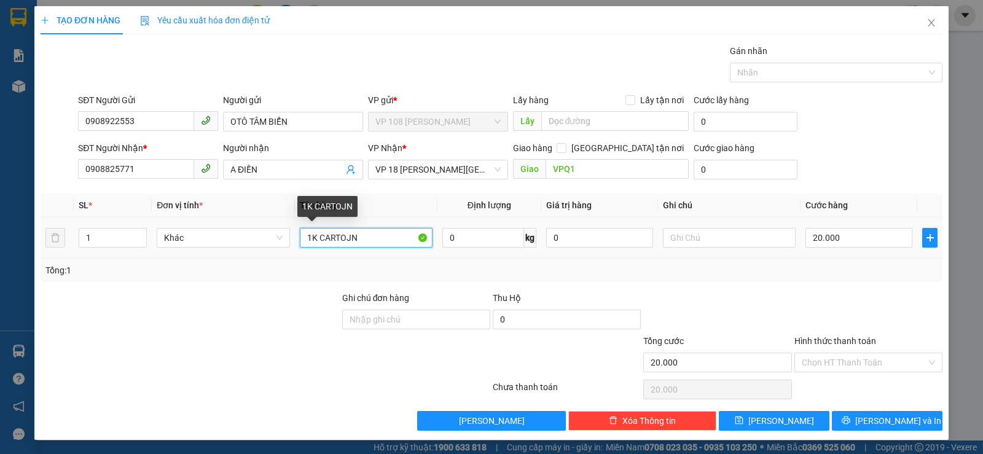
drag, startPoint x: 307, startPoint y: 239, endPoint x: 495, endPoint y: 301, distance: 197.4
click at [487, 239] on tr "1 Khác 1K CARTOJN 0 kg 0 20.000" at bounding box center [492, 237] width 902 height 41
type input "1T XẤM"
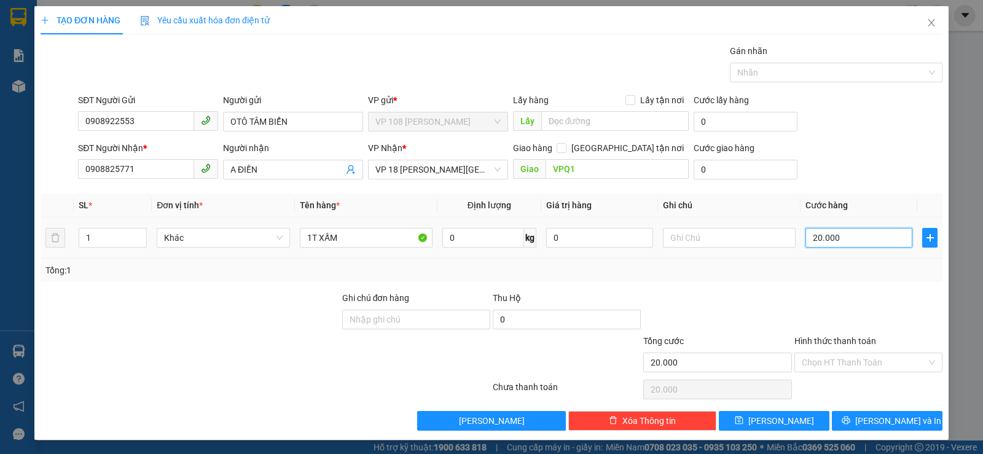
click at [850, 243] on input "20.000" at bounding box center [858, 238] width 107 height 20
type input "3"
type input "30"
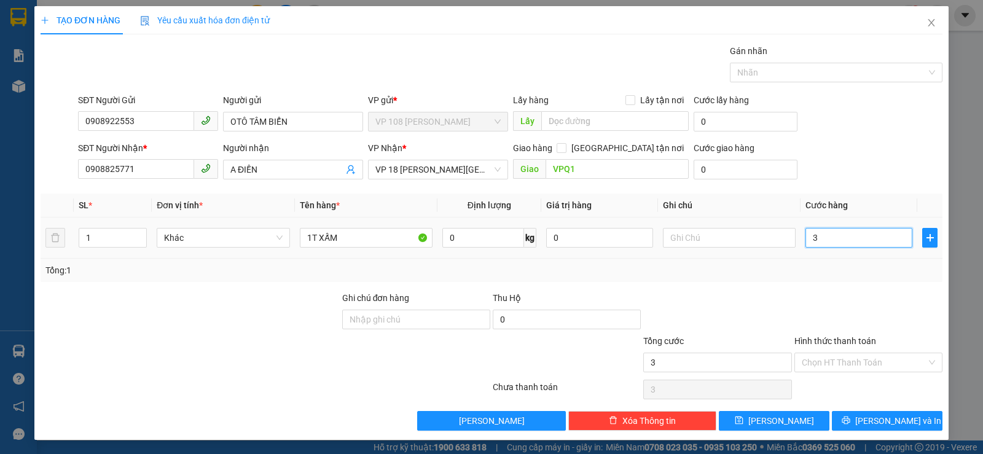
type input "30"
type input "300"
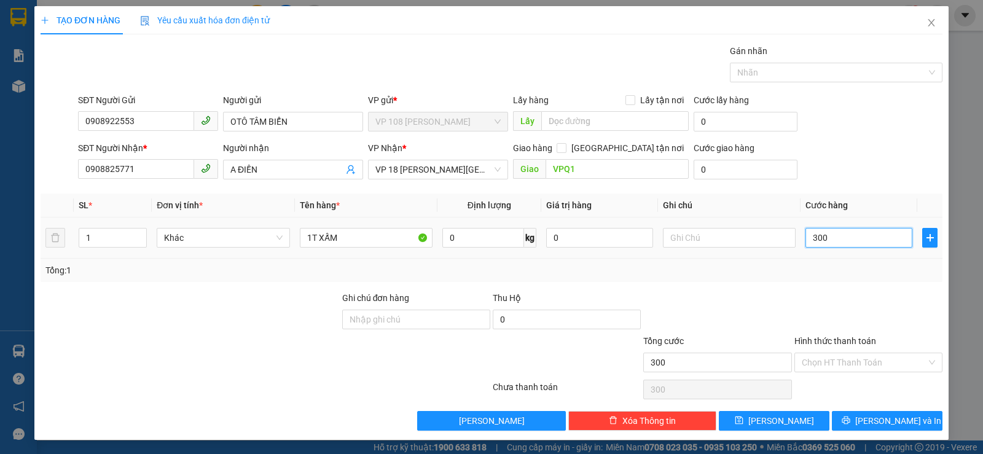
type input "3.000"
type input "30.000"
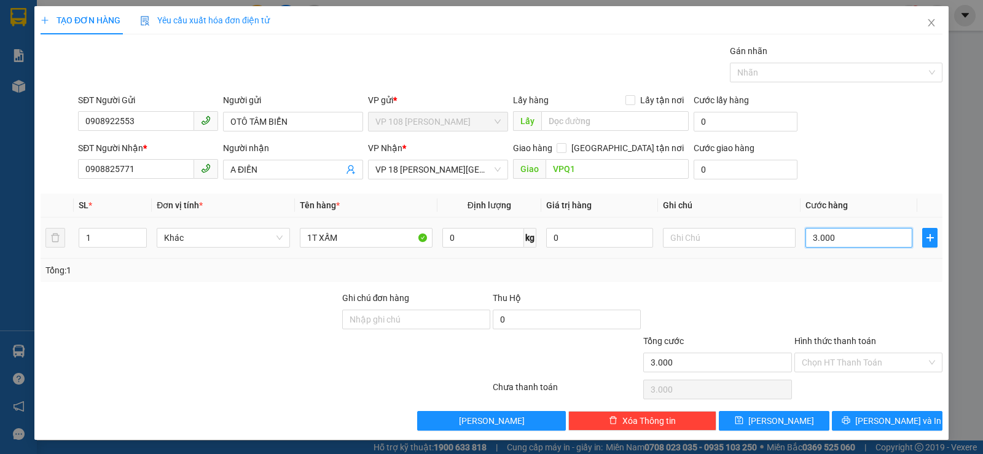
type input "30.000"
click at [826, 360] on input "Hình thức thanh toán" at bounding box center [864, 362] width 125 height 18
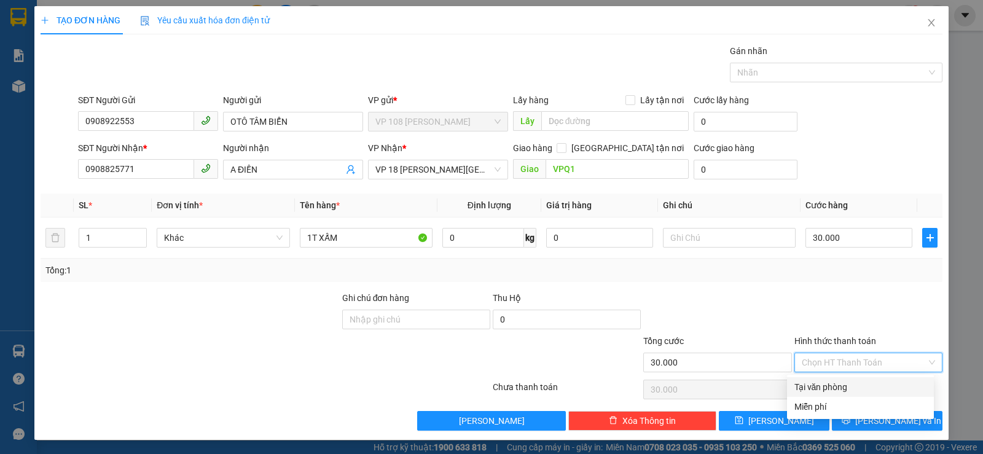
click at [828, 383] on div "Tại văn phòng" at bounding box center [860, 387] width 132 height 14
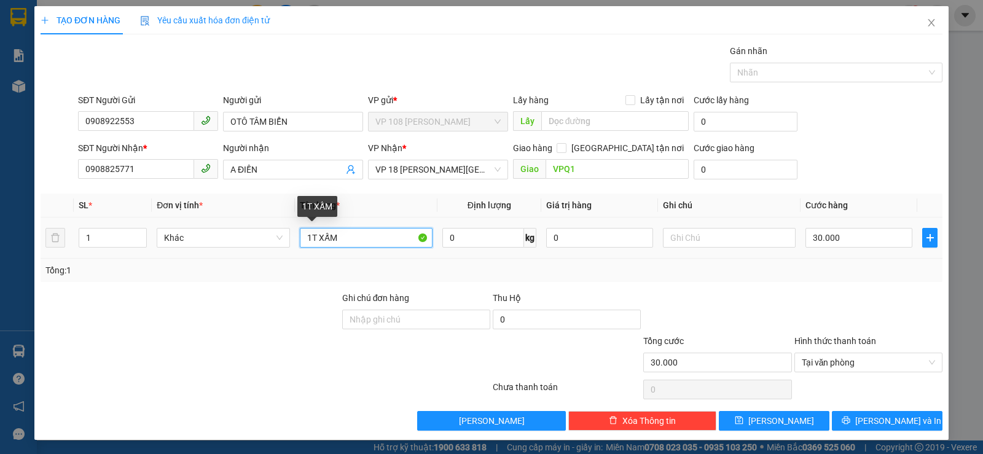
drag, startPoint x: 318, startPoint y: 236, endPoint x: 382, endPoint y: 239, distance: 64.0
click at [378, 233] on input "1T XẤM" at bounding box center [366, 238] width 133 height 20
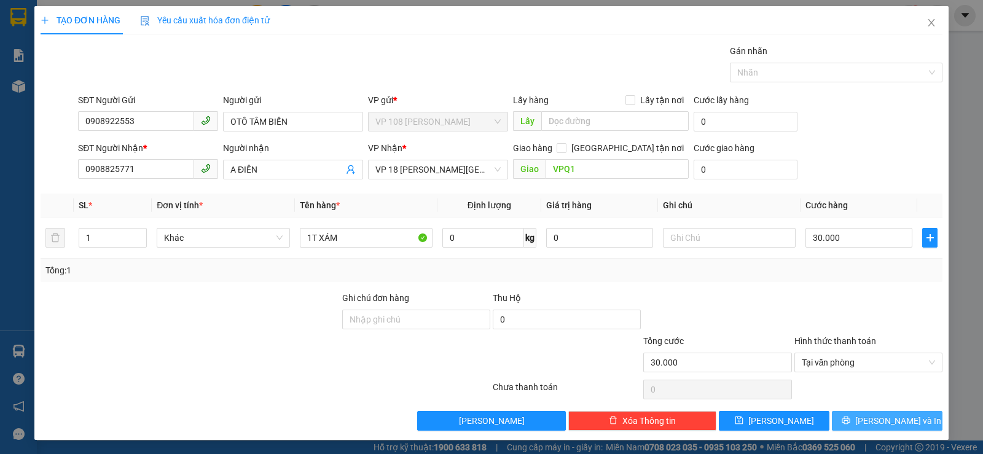
click at [870, 412] on button "[PERSON_NAME] và In" at bounding box center [887, 421] width 111 height 20
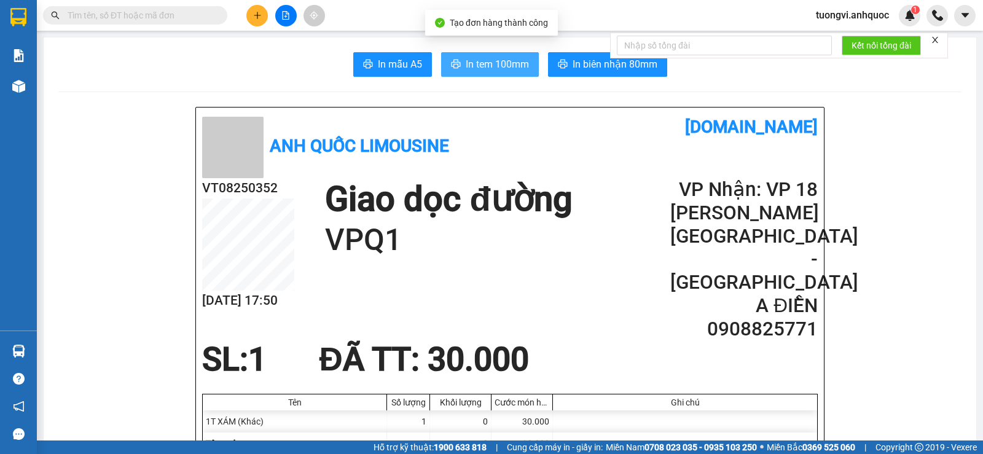
click at [477, 61] on span "In tem 100mm" at bounding box center [497, 64] width 63 height 15
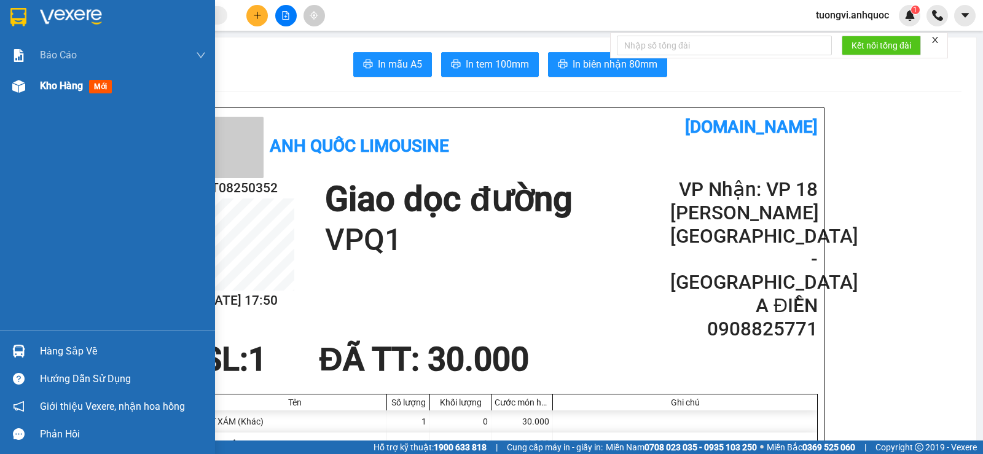
click at [22, 87] on img at bounding box center [18, 86] width 13 height 13
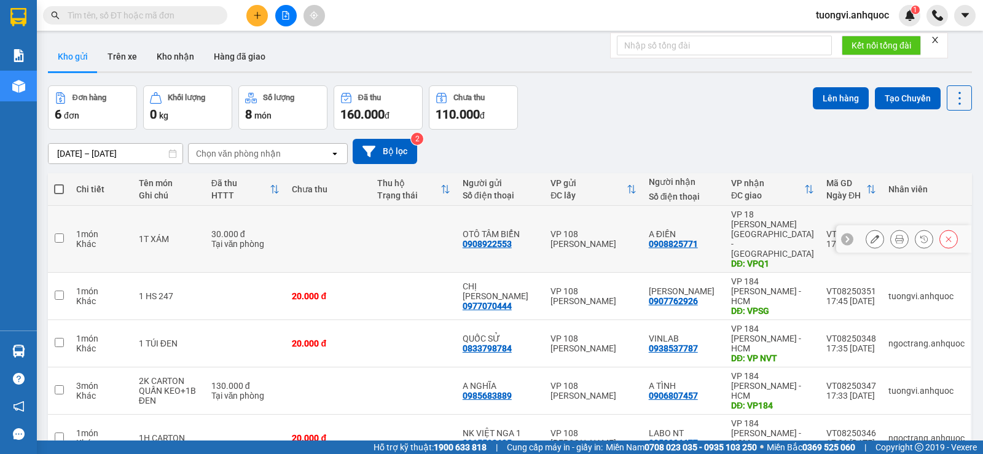
drag, startPoint x: 386, startPoint y: 228, endPoint x: 789, endPoint y: 151, distance: 410.3
click at [386, 229] on td at bounding box center [413, 239] width 85 height 67
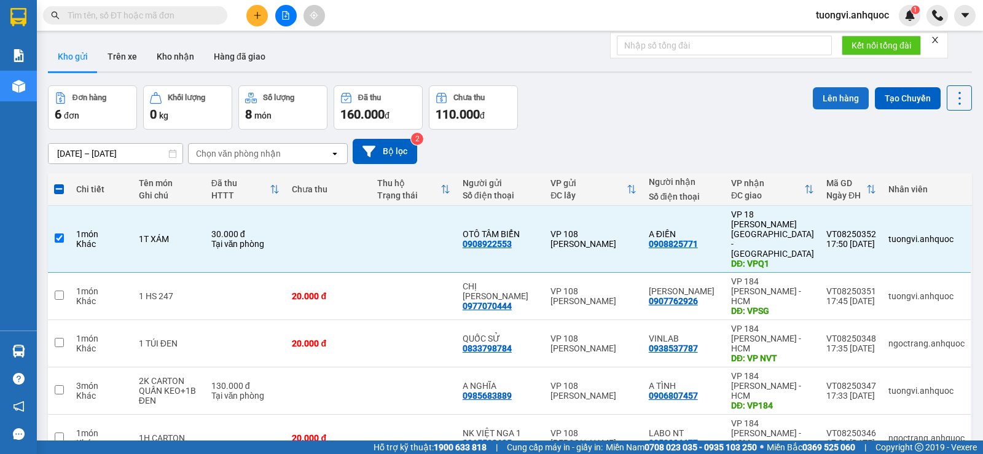
click at [846, 103] on button "Lên hàng" at bounding box center [841, 98] width 56 height 22
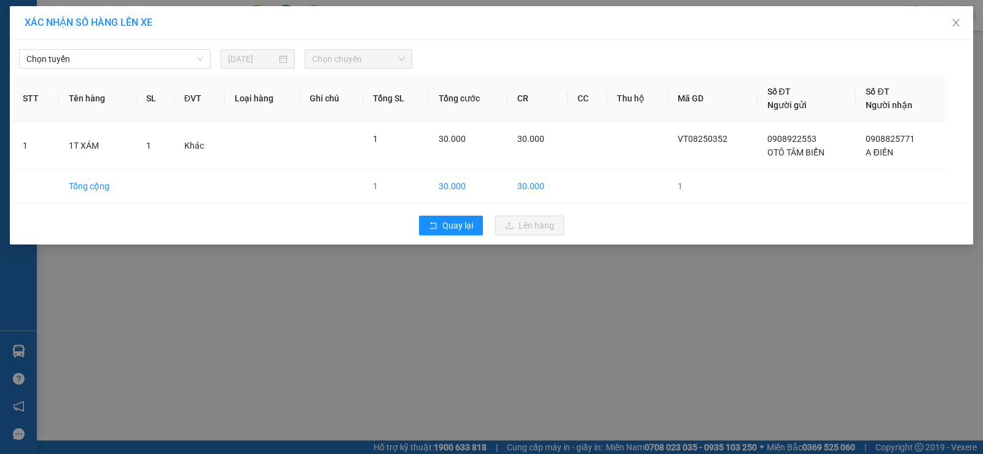
click at [114, 49] on div "Chọn tuyến 11/08/2025 Chọn chuyến" at bounding box center [491, 56] width 957 height 26
click at [121, 75] on th "Tên hàng" at bounding box center [97, 98] width 77 height 47
click at [130, 59] on span "Chọn tuyến" at bounding box center [114, 59] width 177 height 18
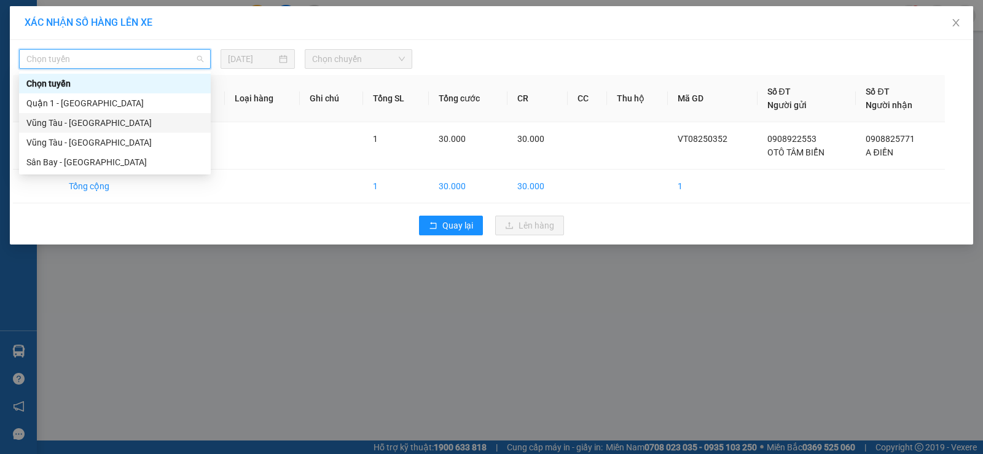
drag, startPoint x: 101, startPoint y: 117, endPoint x: 276, endPoint y: 74, distance: 180.2
click at [101, 117] on div "Vũng Tàu - [GEOGRAPHIC_DATA]" at bounding box center [114, 123] width 177 height 14
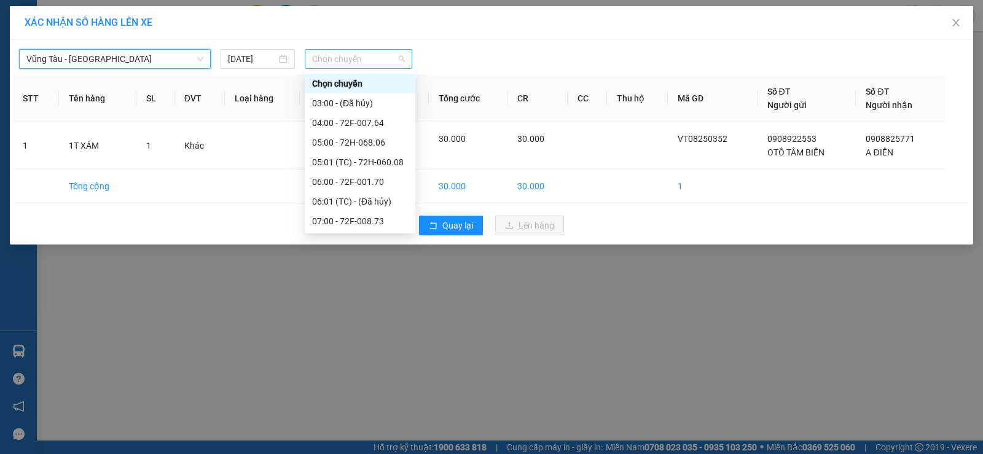
click at [331, 58] on span "Chọn chuyến" at bounding box center [358, 59] width 93 height 18
click at [357, 450] on div "18:00 - 72H-068.12" at bounding box center [360, 457] width 96 height 14
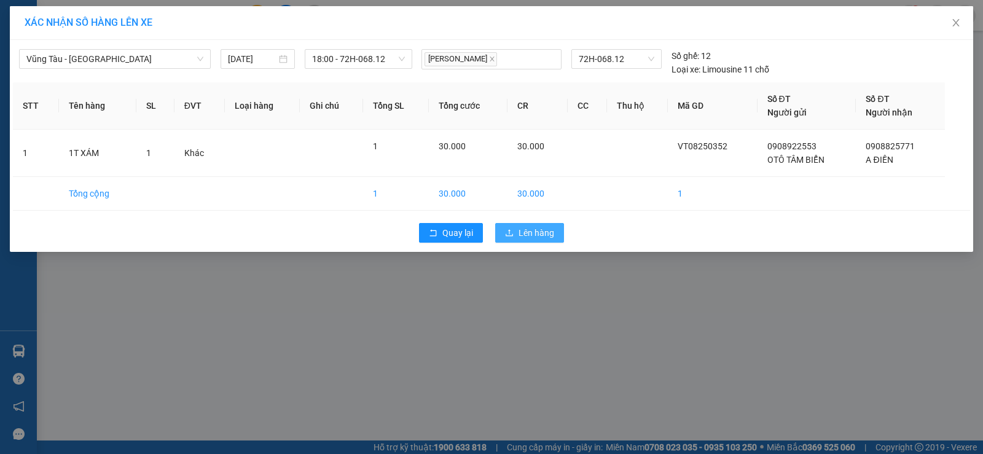
click at [517, 235] on button "Lên hàng" at bounding box center [529, 233] width 69 height 20
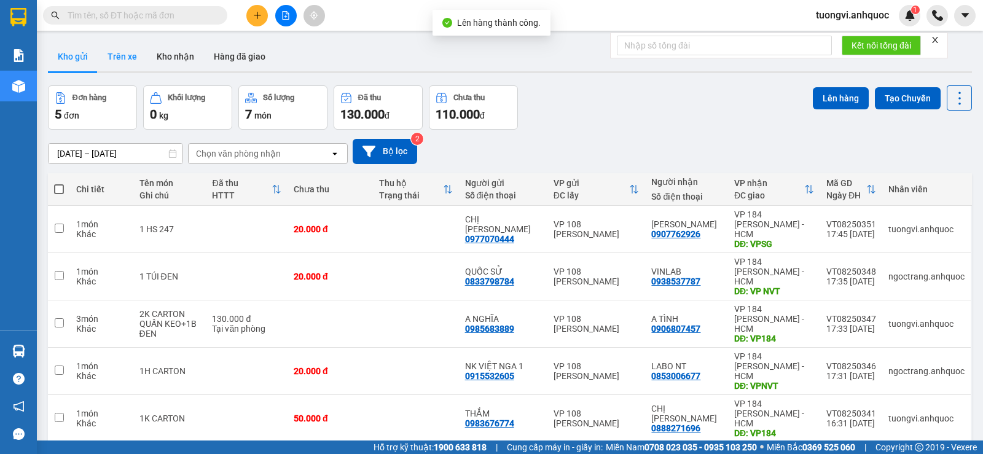
click at [128, 56] on button "Trên xe" at bounding box center [122, 56] width 49 height 29
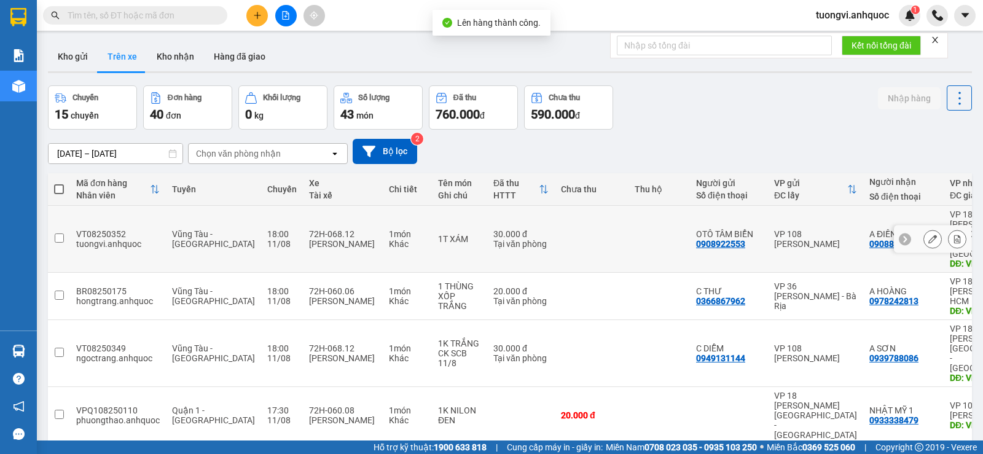
click at [948, 230] on div at bounding box center [957, 239] width 18 height 18
click at [953, 235] on icon at bounding box center [957, 239] width 9 height 9
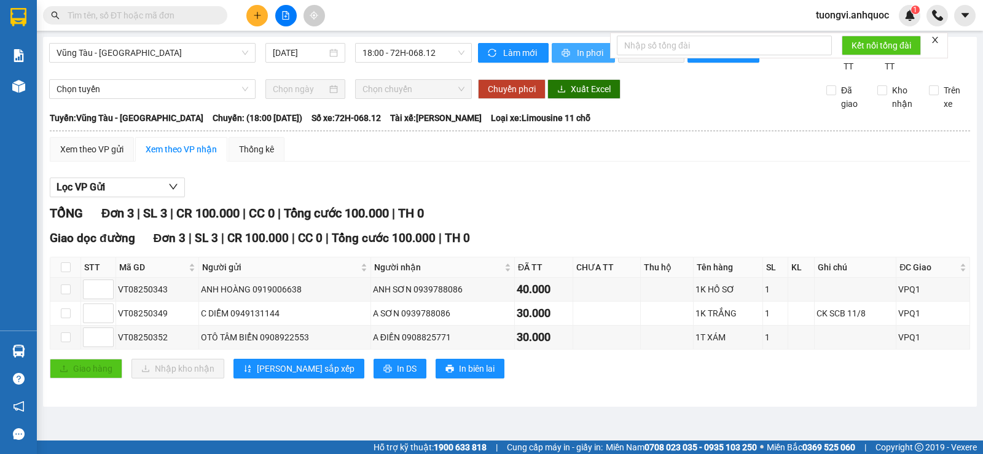
click at [577, 49] on span "In phơi" at bounding box center [591, 53] width 28 height 14
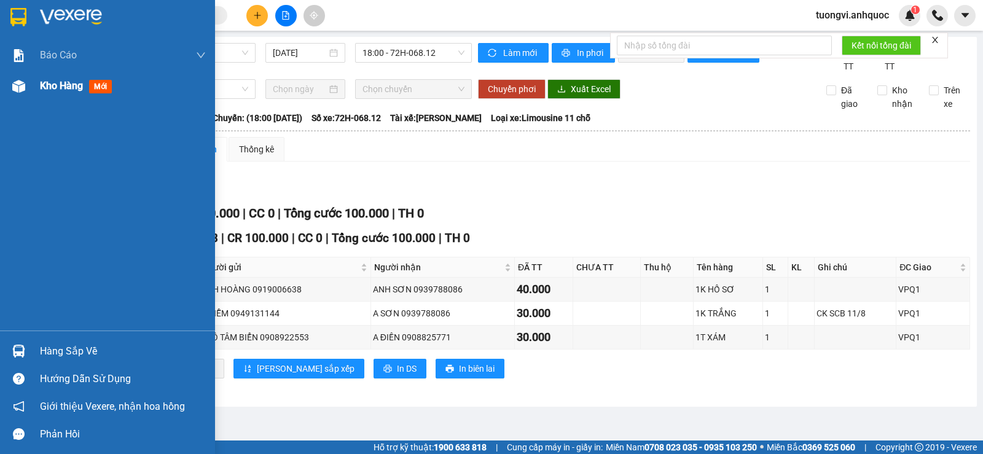
click at [34, 85] on div "Kho hàng mới" at bounding box center [107, 86] width 215 height 31
click at [35, 85] on div "Kho hàng mới" at bounding box center [107, 86] width 215 height 31
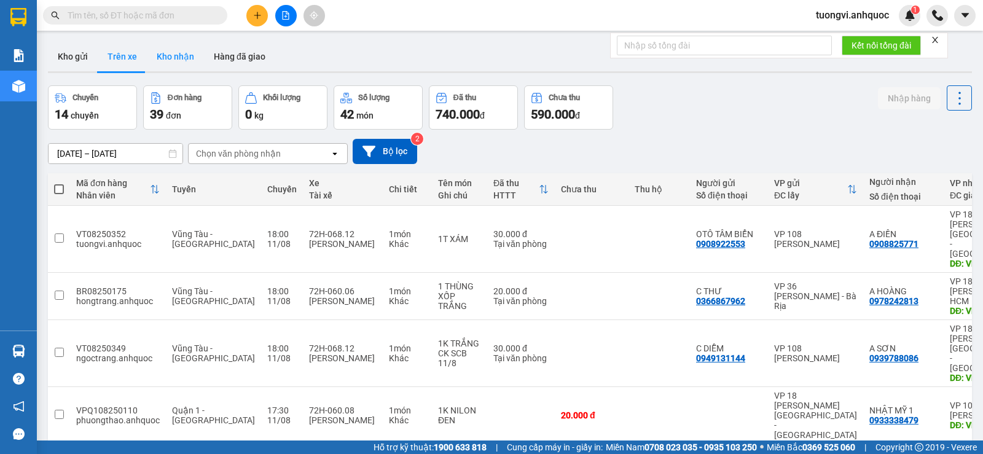
drag, startPoint x: 117, startPoint y: 45, endPoint x: 181, endPoint y: 62, distance: 65.4
click at [129, 50] on button "Trên xe" at bounding box center [122, 56] width 49 height 29
click at [234, 78] on div "ver 1.8.137 Kho gửi Trên xe Kho nhận Hàng đã giao Chuyến 14 chuyến Đơn hàng 39 …" at bounding box center [510, 409] width 934 height 745
click at [181, 62] on button "Kho nhận" at bounding box center [175, 56] width 57 height 29
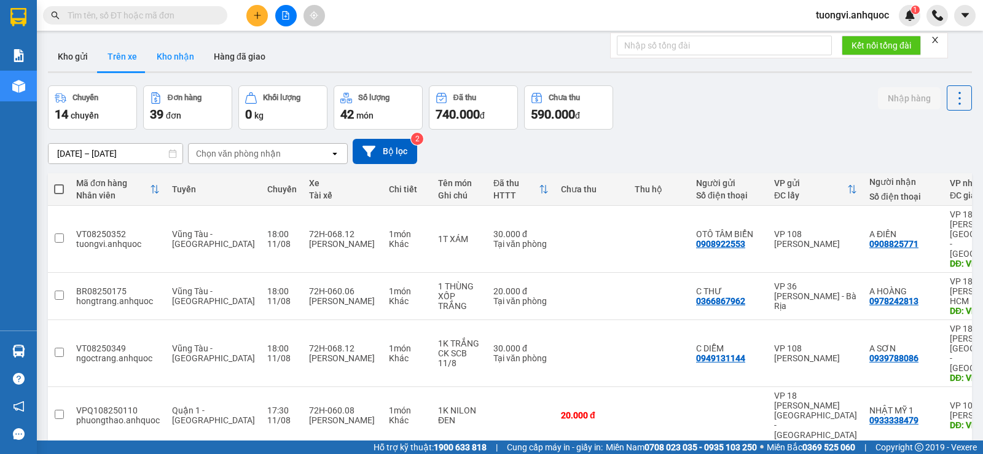
click at [181, 62] on button "Kho nhận" at bounding box center [175, 56] width 57 height 29
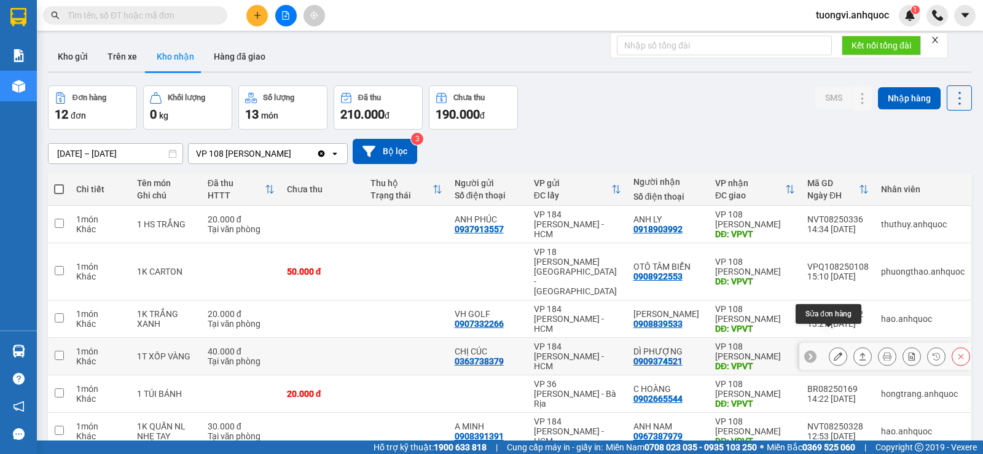
click at [833, 346] on button at bounding box center [837, 357] width 17 height 22
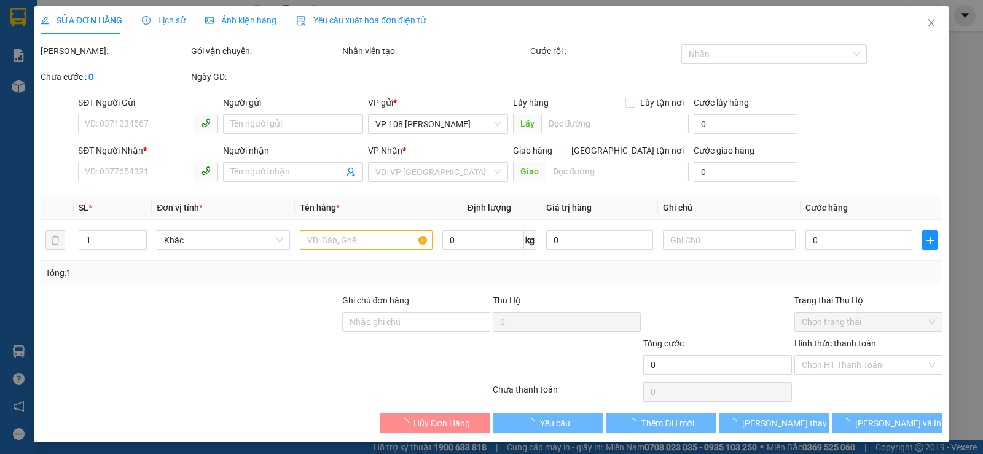
type input "0363738379"
type input "CHỊ CÚC"
type input "0909374521"
type input "DÌ PHƯỢNG"
type input "VPVT"
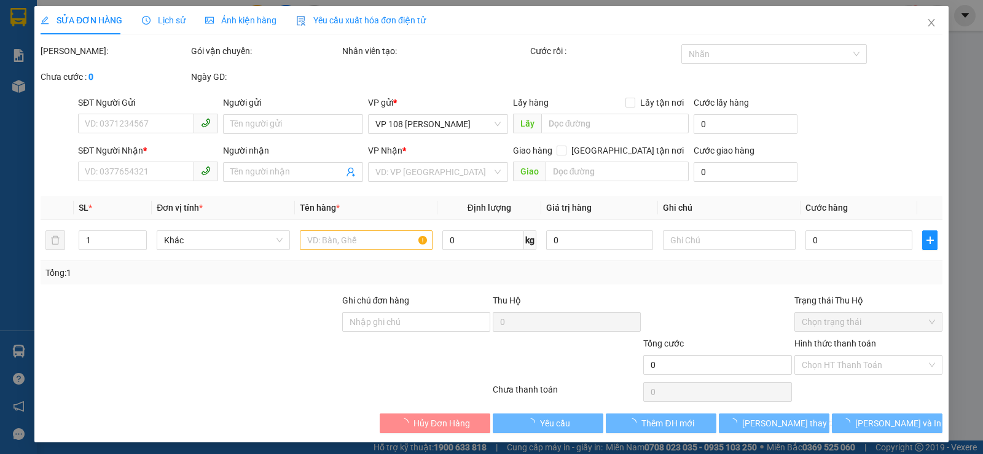
type input "TM 11/8 VP184 HẢO"
type input "40.000"
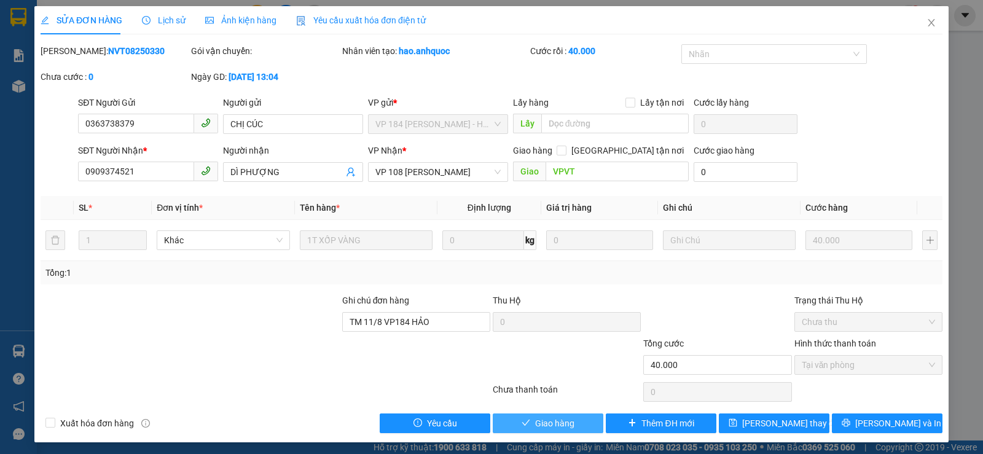
click at [524, 426] on icon "check" at bounding box center [526, 422] width 9 height 9
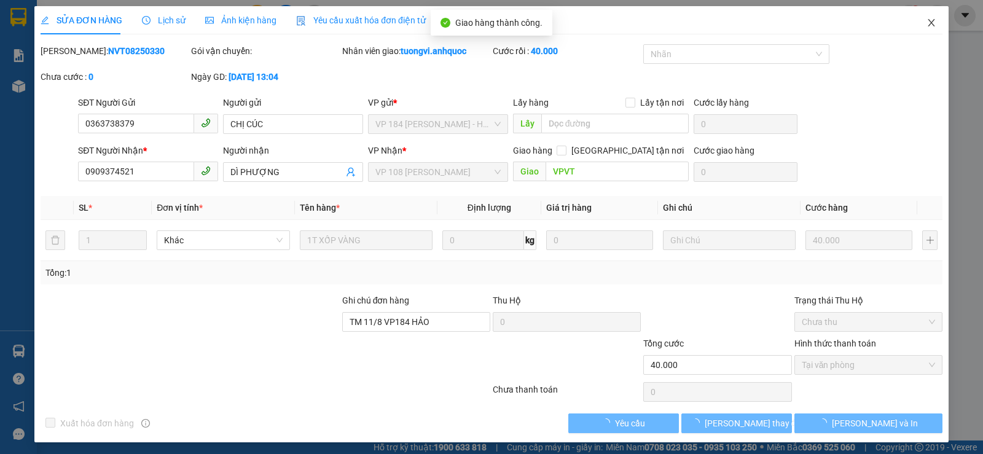
click at [927, 22] on icon "close" at bounding box center [932, 23] width 10 height 10
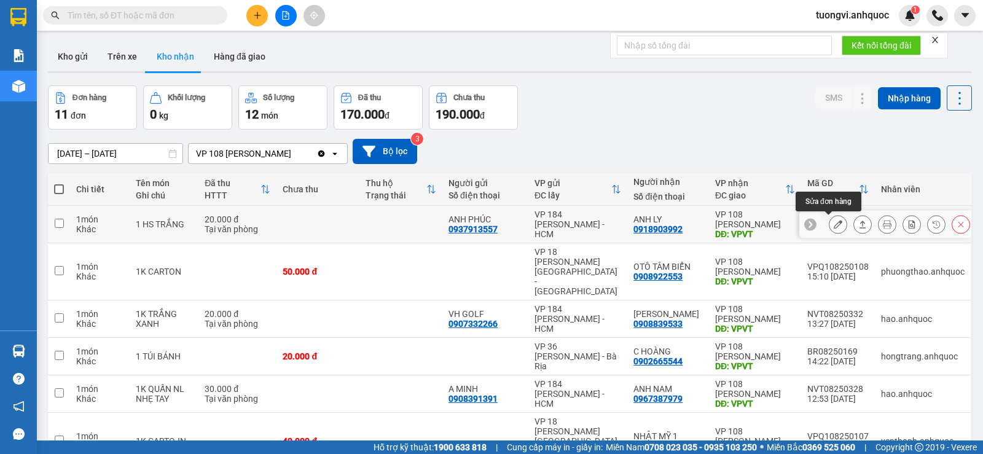
click at [835, 226] on button at bounding box center [837, 225] width 17 height 22
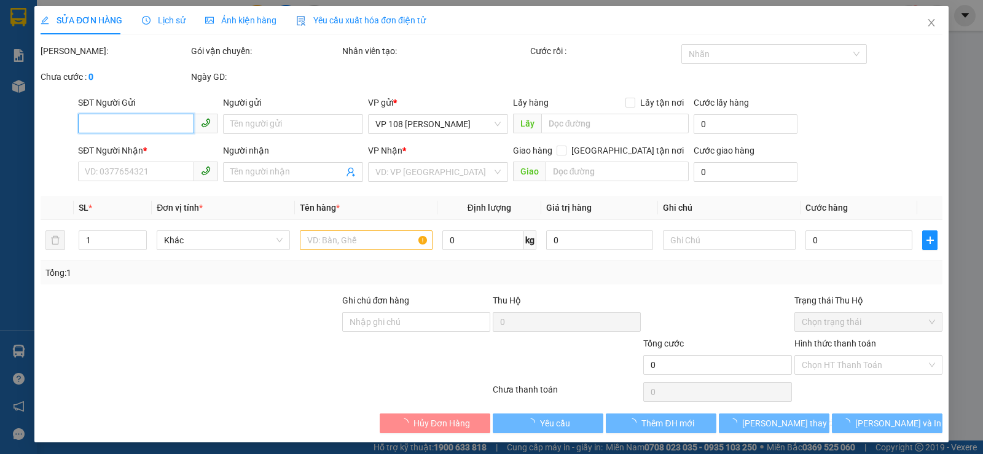
type input "0937913557"
type input "ANH PHÚC"
type input "0918903992"
type input "ANH LY"
type input "VPVT"
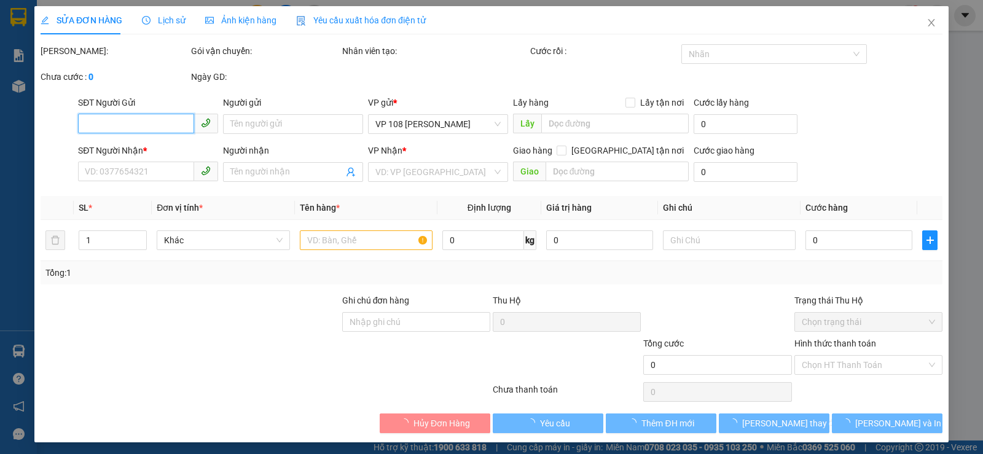
type input "TM 11/8 THỦY"
type input "20.000"
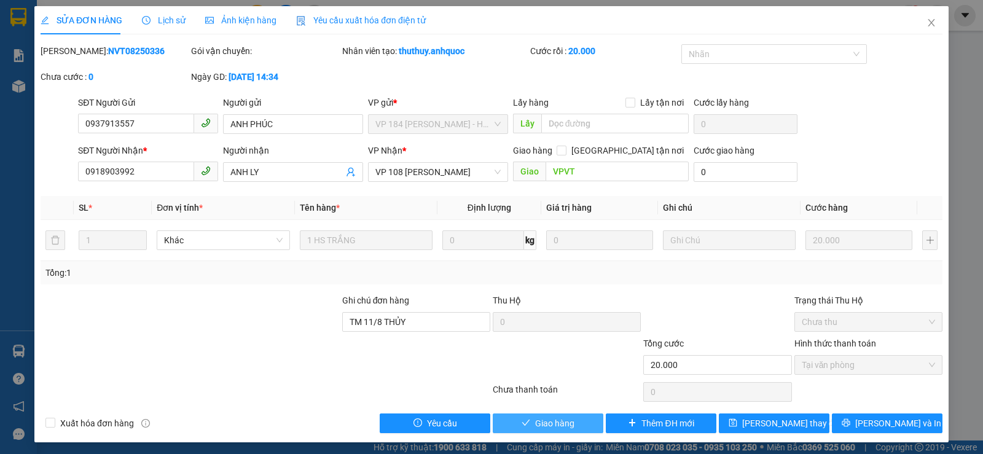
click at [527, 428] on button "Giao hàng" at bounding box center [548, 423] width 111 height 20
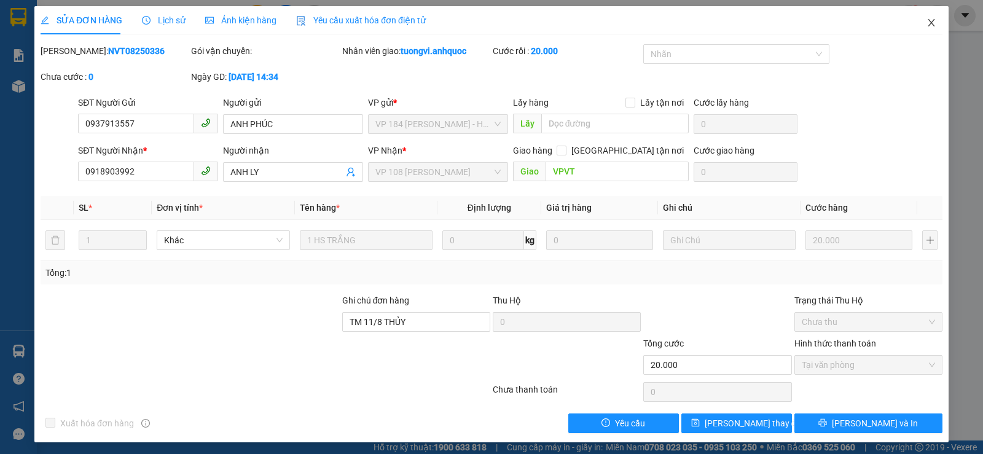
click at [914, 25] on span "Close" at bounding box center [931, 23] width 34 height 34
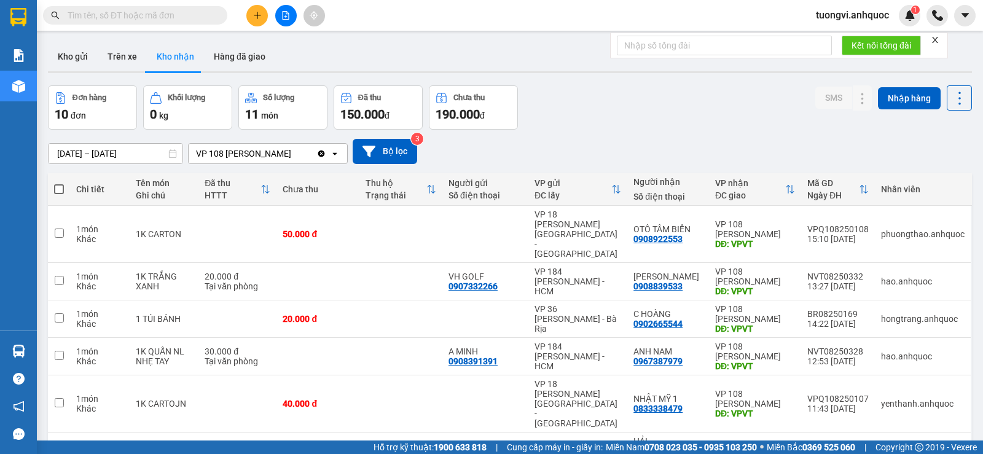
click at [123, 73] on div "Kho gửi Trên xe Kho nhận Hàng đã giao" at bounding box center [510, 58] width 924 height 33
click at [130, 61] on button "Trên xe" at bounding box center [122, 56] width 49 height 29
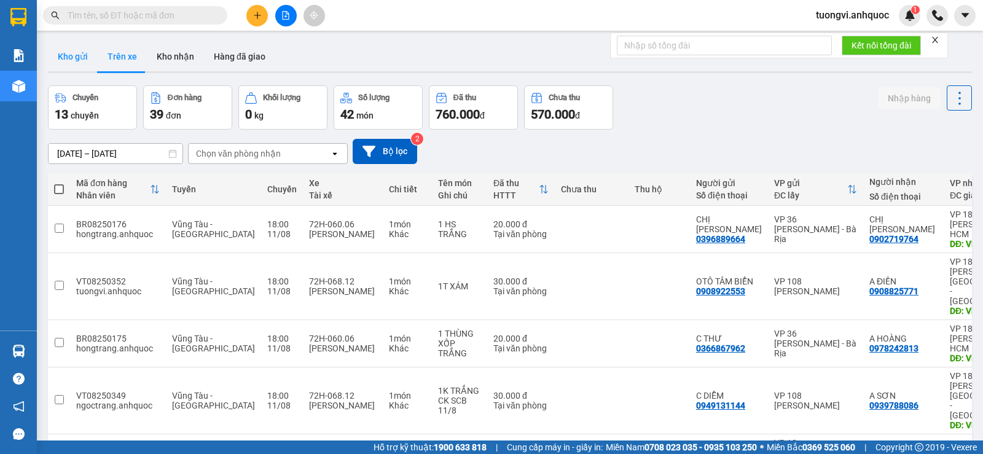
click at [81, 63] on button "Kho gửi" at bounding box center [73, 56] width 50 height 29
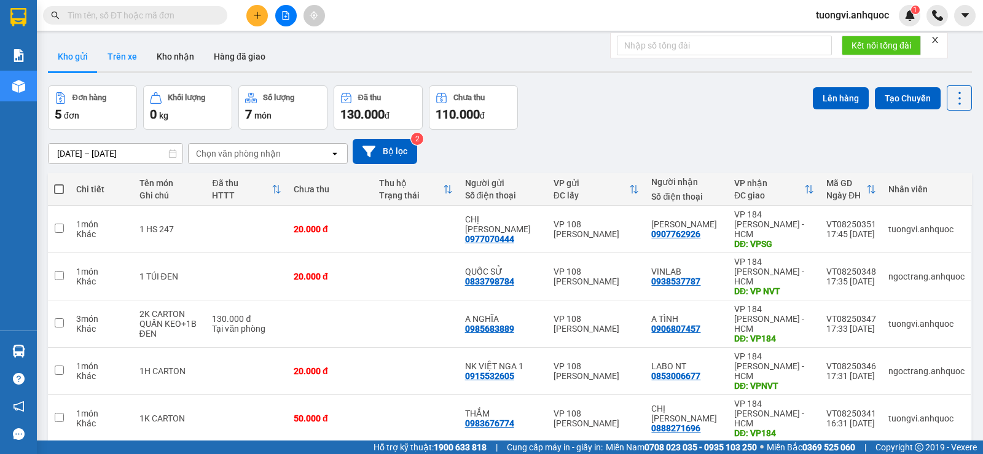
click at [119, 60] on button "Trên xe" at bounding box center [122, 56] width 49 height 29
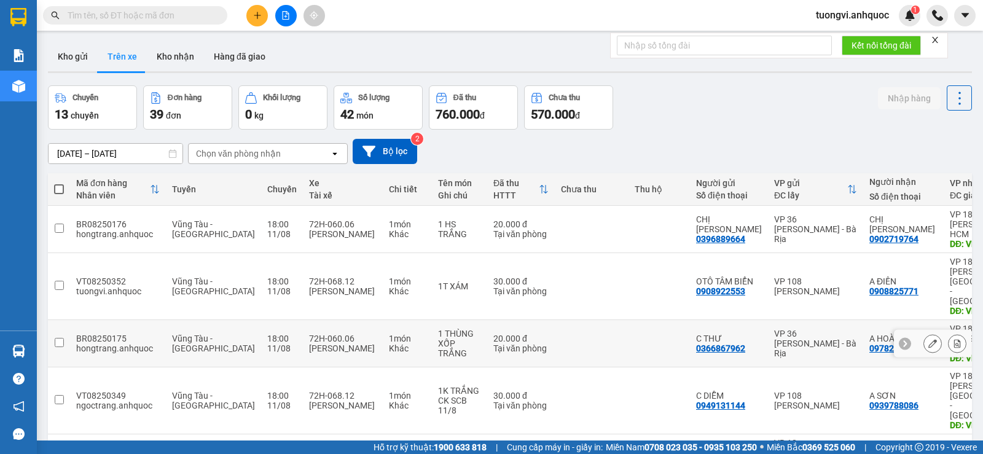
click at [954, 334] on div at bounding box center [957, 343] width 18 height 18
click at [953, 339] on icon at bounding box center [957, 343] width 9 height 9
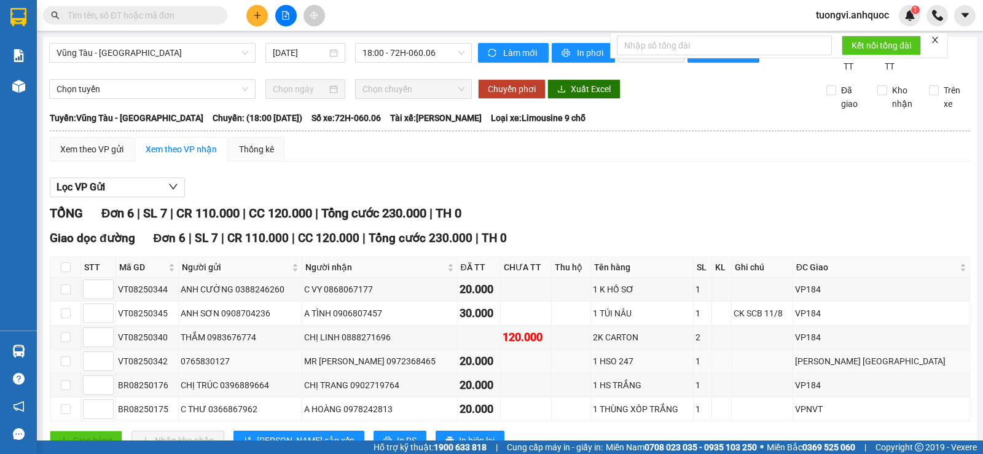
drag, startPoint x: 232, startPoint y: 321, endPoint x: 181, endPoint y: 321, distance: 51.0
click at [181, 350] on tr "VT08250342 0765830127 MR HẢI 0972368465 20.000 1 HSO 247 1 CHU HẢI_TÂN HẢI_PHÚ …" at bounding box center [510, 362] width 920 height 24
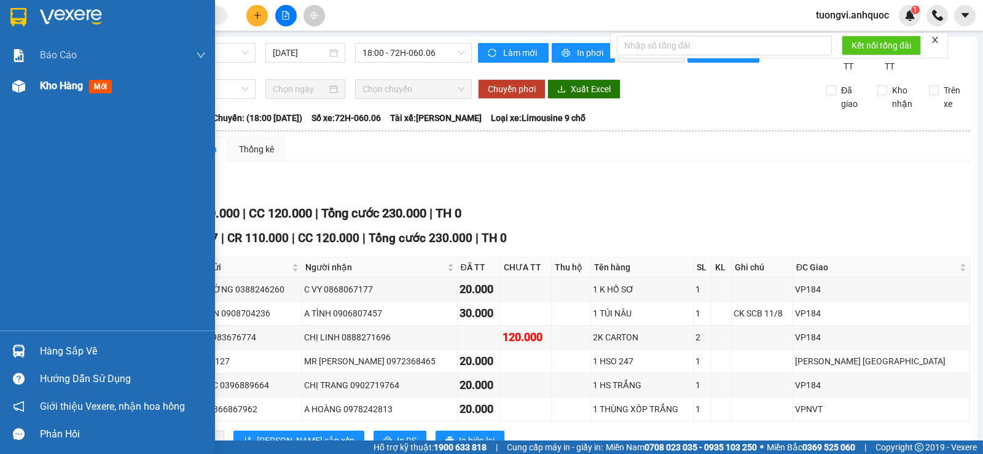
click at [23, 85] on img at bounding box center [18, 86] width 13 height 13
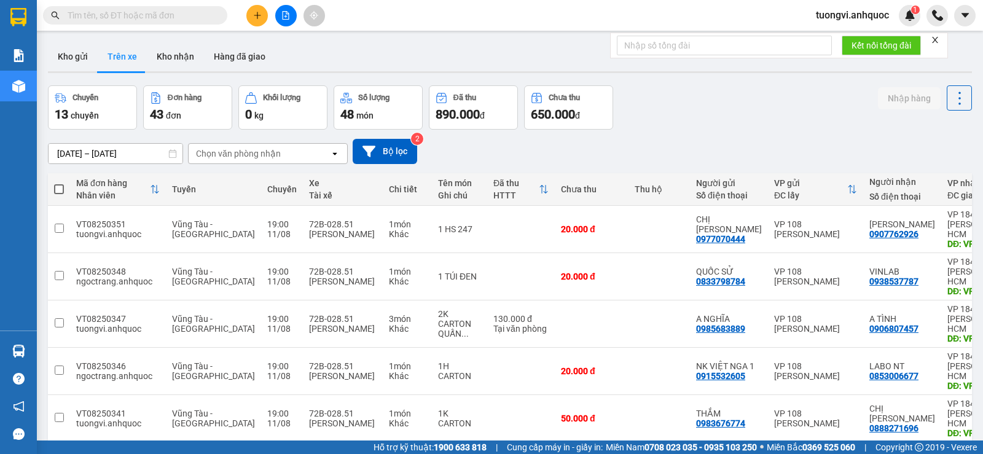
scroll to position [58, 0]
click at [169, 57] on button "Kho nhận" at bounding box center [175, 56] width 57 height 29
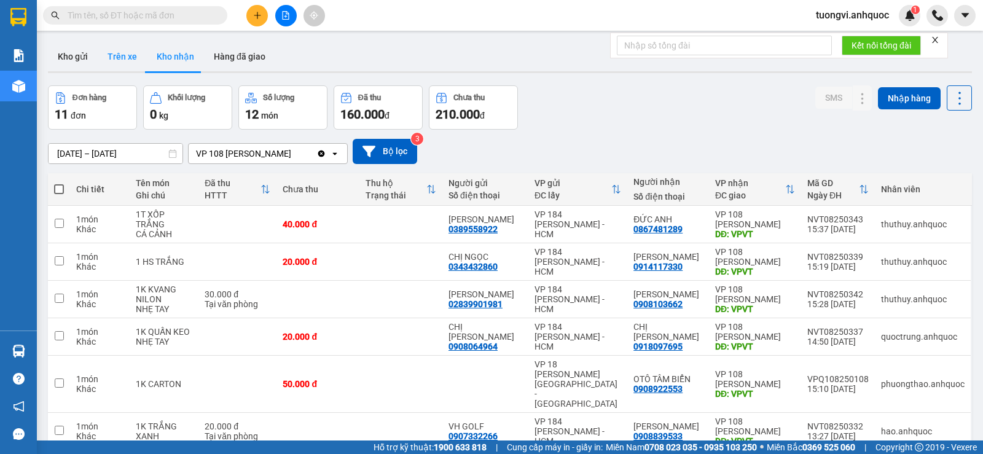
click at [123, 47] on button "Trên xe" at bounding box center [122, 56] width 49 height 29
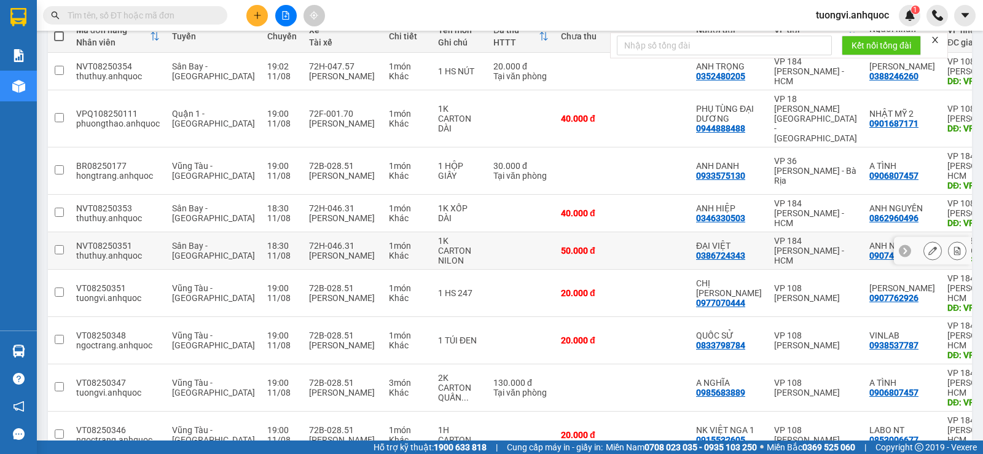
scroll to position [195, 0]
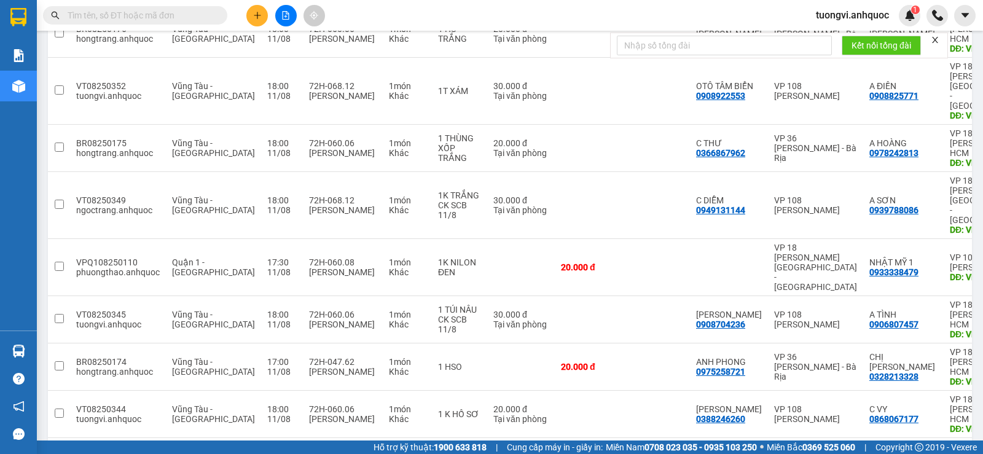
drag, startPoint x: 772, startPoint y: 416, endPoint x: 782, endPoint y: 406, distance: 13.5
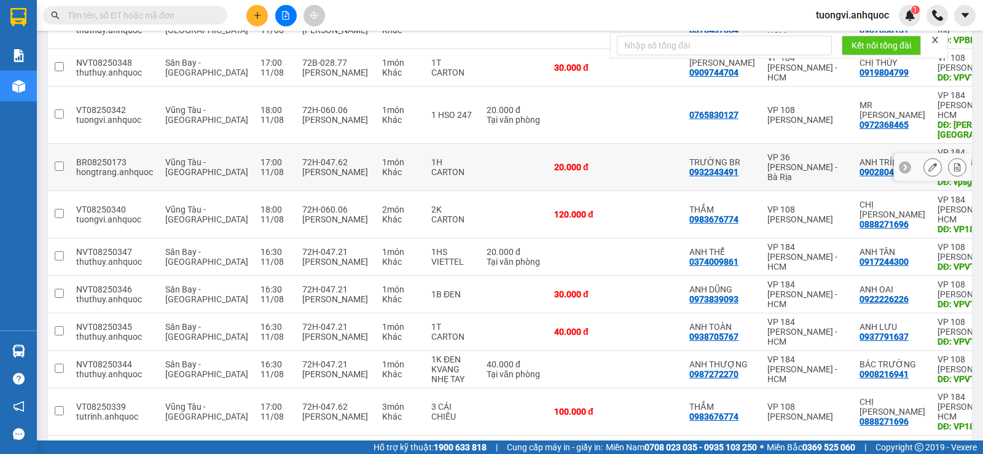
scroll to position [205, 0]
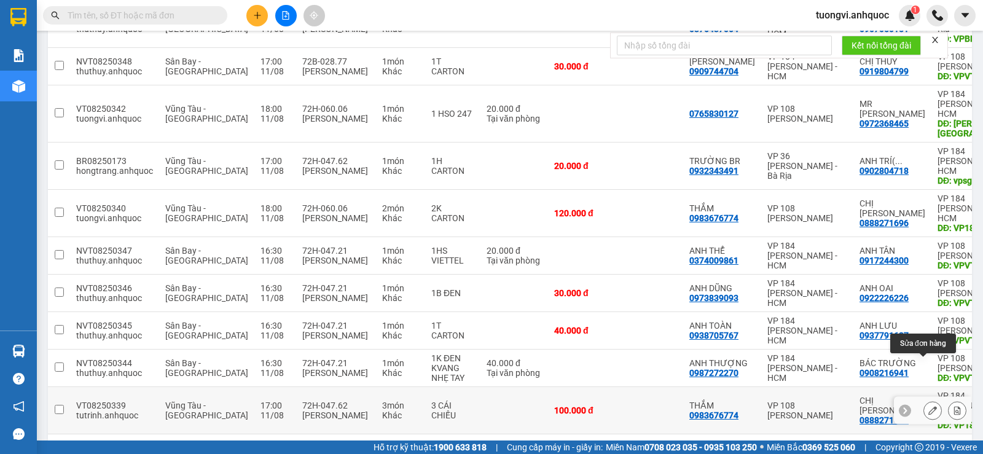
click at [928, 406] on icon at bounding box center [932, 410] width 9 height 9
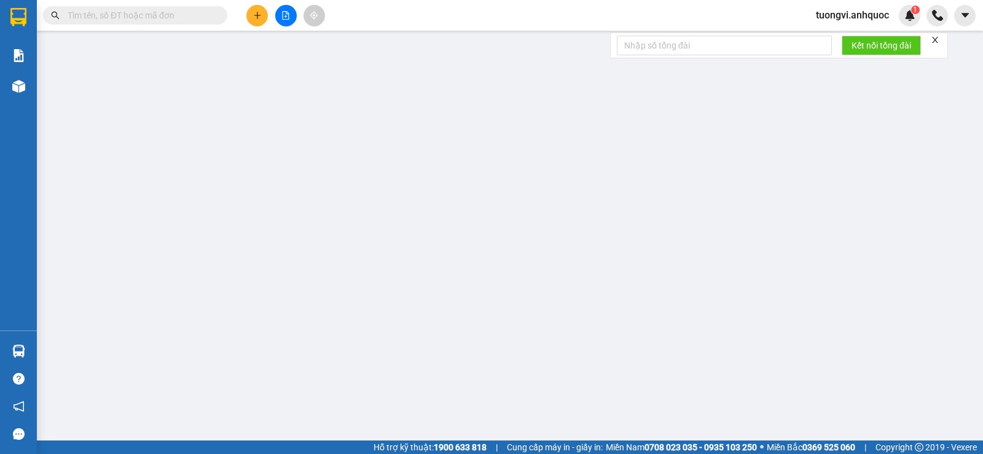
type input "0983676774"
type input "THẮM"
type input "0888271696"
type input "CHỊ [PERSON_NAME]"
type input "VP184"
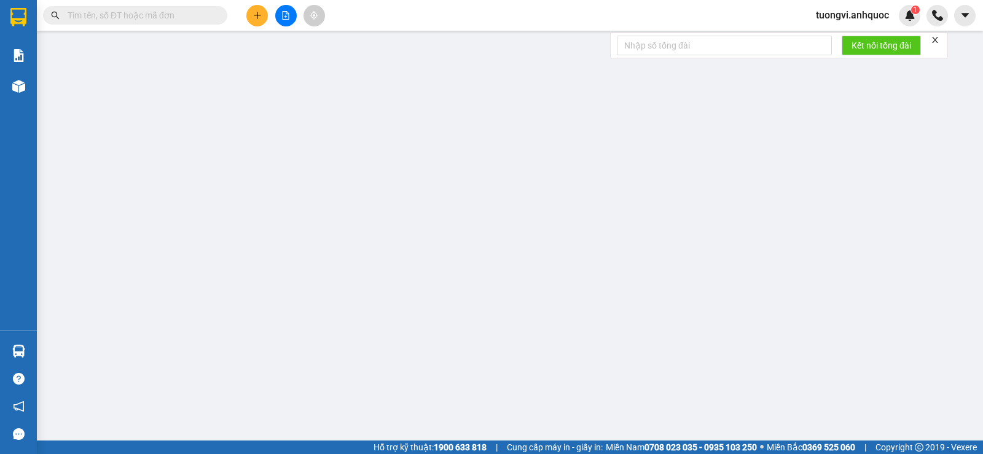
type input "100.000"
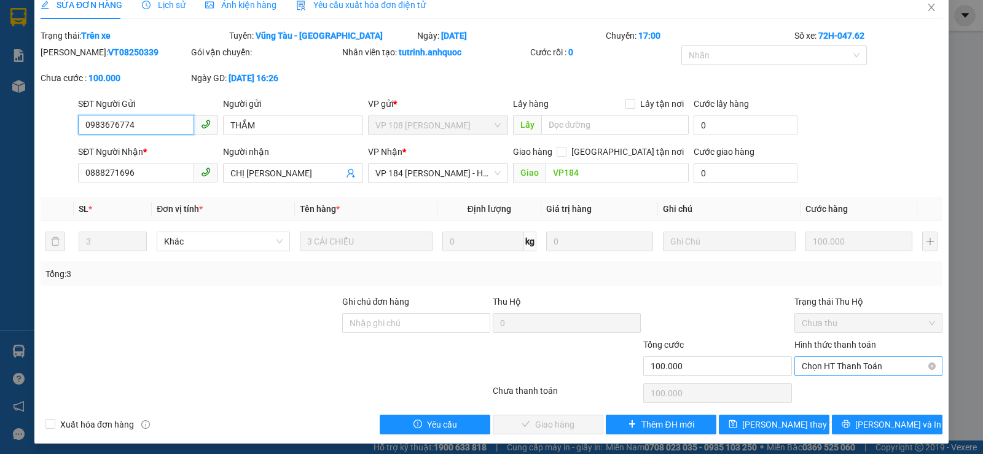
scroll to position [20, 0]
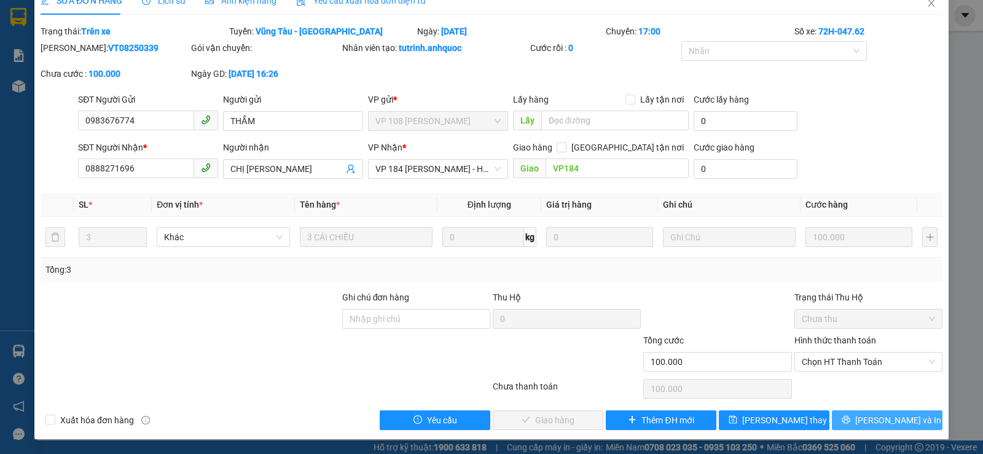
click at [866, 411] on button "[PERSON_NAME] và In" at bounding box center [887, 420] width 111 height 20
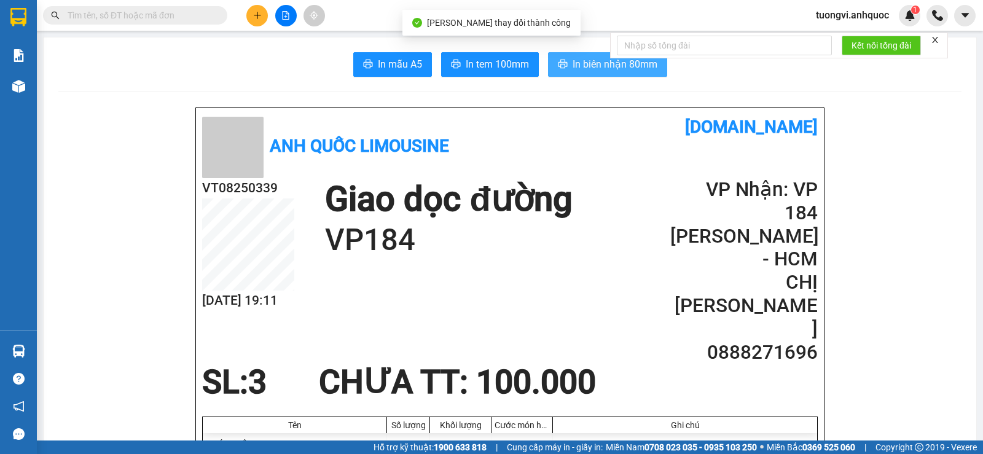
click at [655, 64] on button "In biên nhận 80mm" at bounding box center [607, 64] width 119 height 25
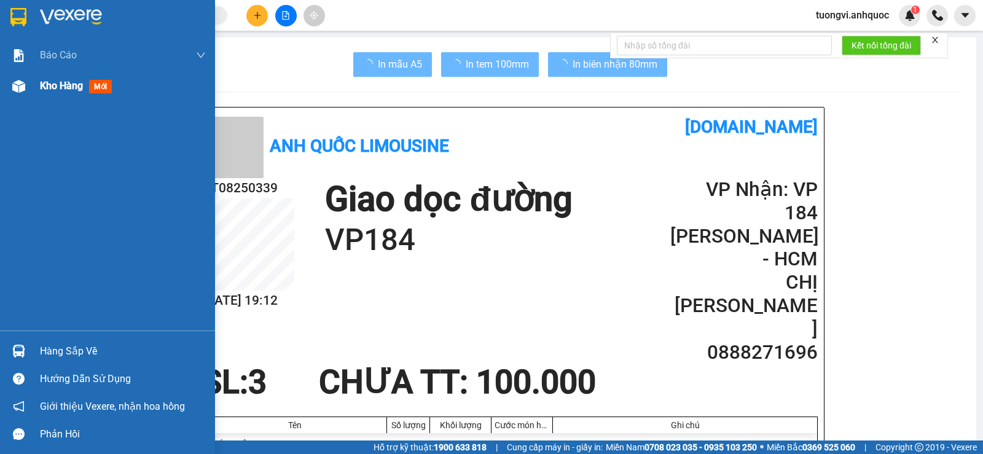
click at [23, 84] on img at bounding box center [18, 86] width 13 height 13
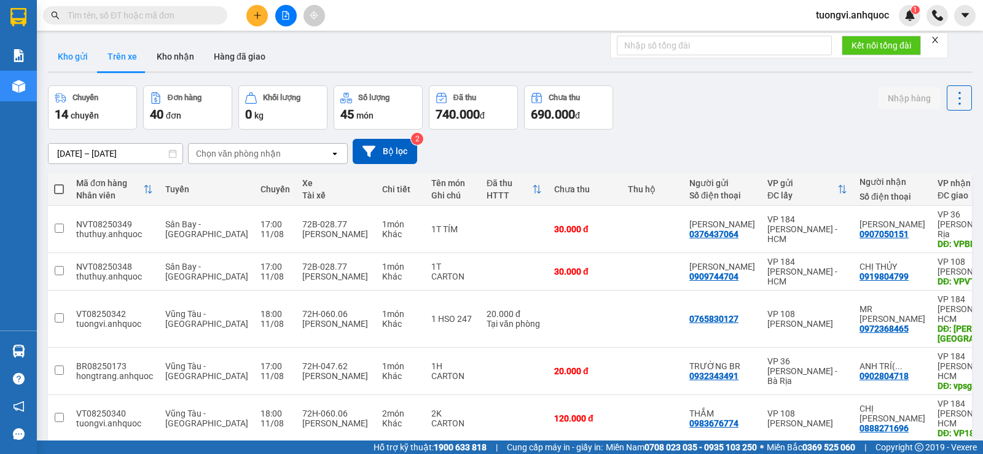
click at [80, 50] on button "Kho gửi" at bounding box center [73, 56] width 50 height 29
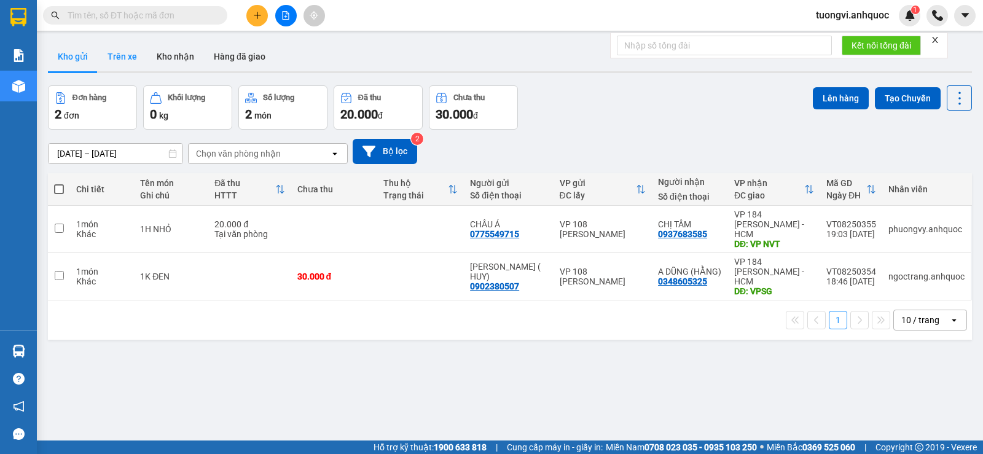
click at [113, 54] on button "Trên xe" at bounding box center [122, 56] width 49 height 29
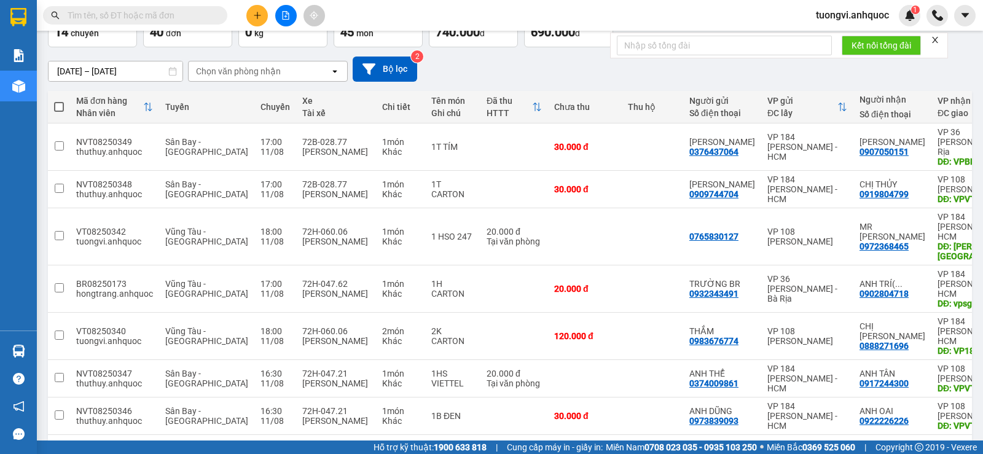
scroll to position [205, 0]
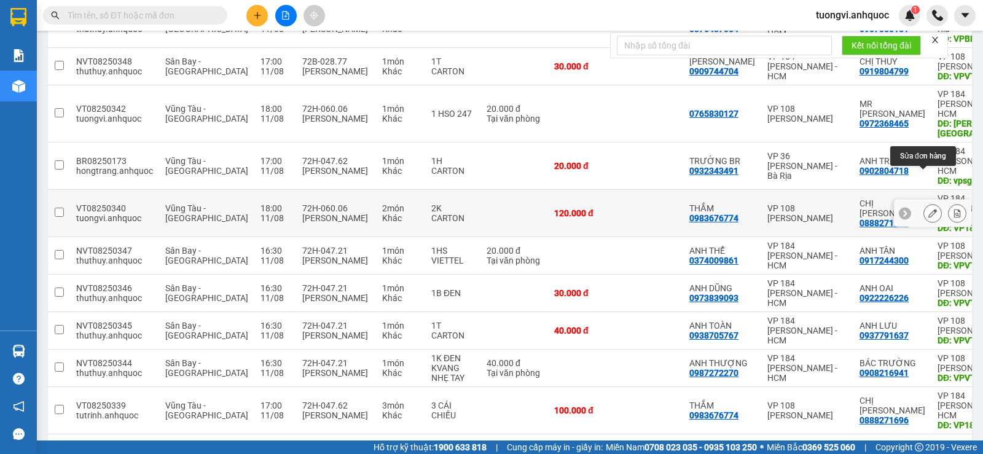
click at [924, 203] on button at bounding box center [932, 214] width 17 height 22
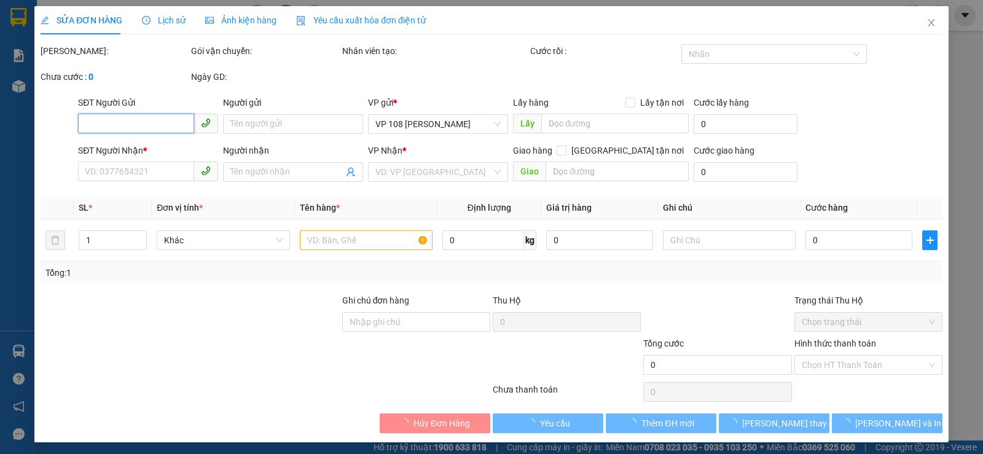
type input "0983676774"
type input "THẮM"
type input "0888271696"
type input "CHỊ [PERSON_NAME]"
type input "VP184"
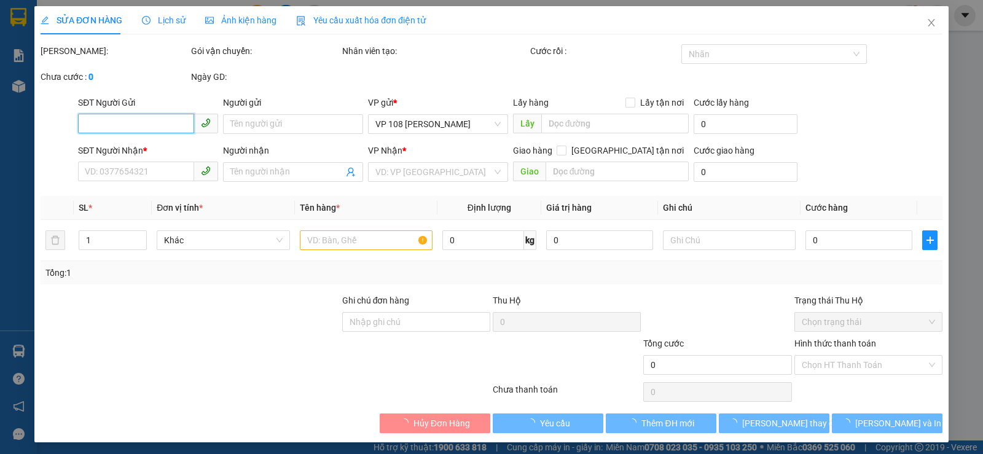
type input "120.000"
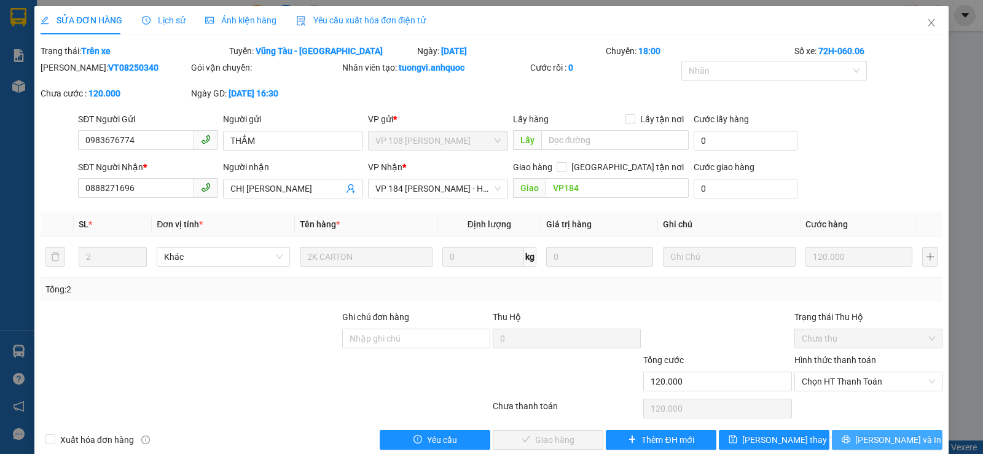
click at [864, 433] on button "[PERSON_NAME] và In" at bounding box center [887, 440] width 111 height 20
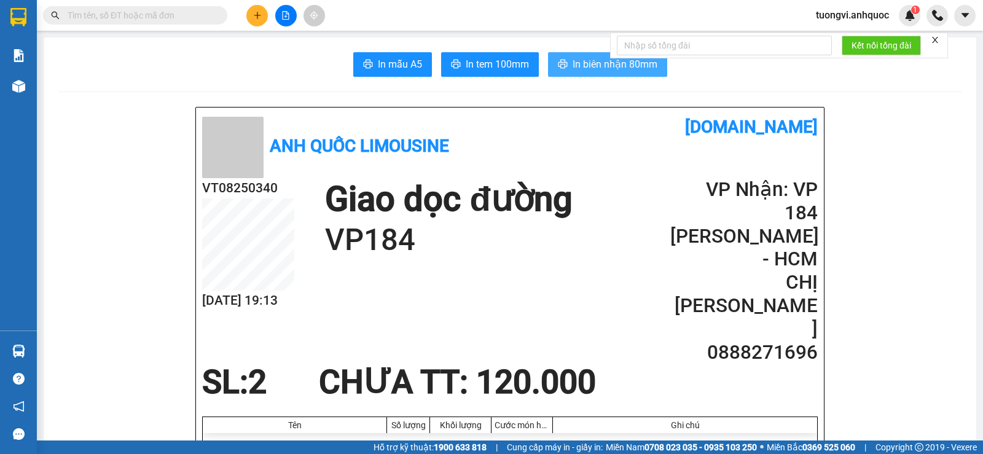
click at [562, 53] on button "In biên nhận 80mm" at bounding box center [607, 64] width 119 height 25
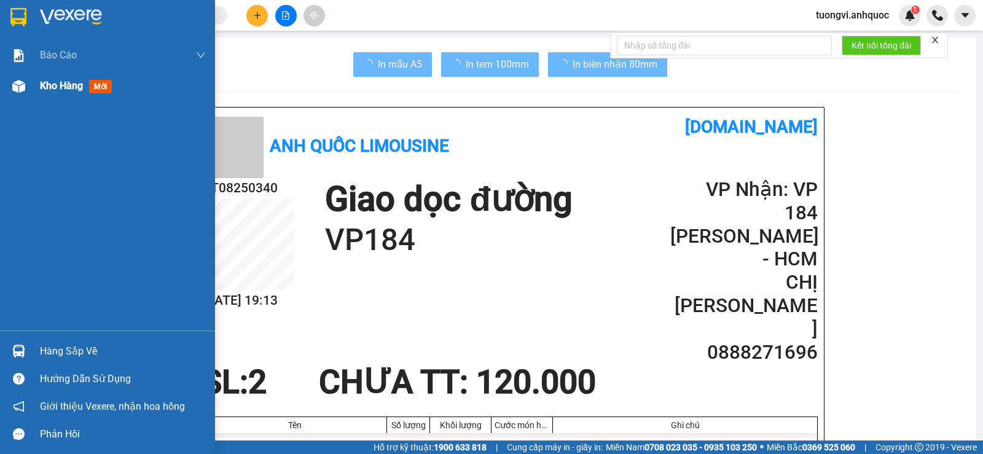
click at [31, 82] on div "Kho hàng mới" at bounding box center [107, 86] width 215 height 31
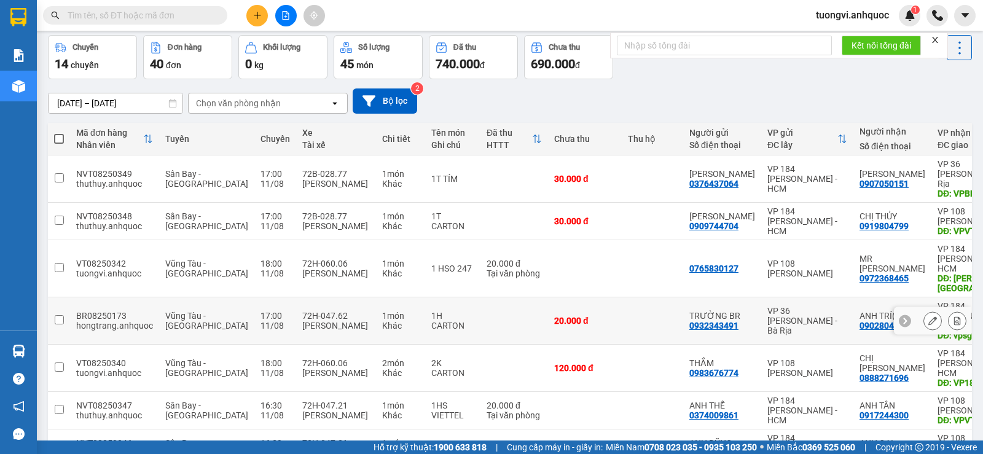
scroll to position [205, 0]
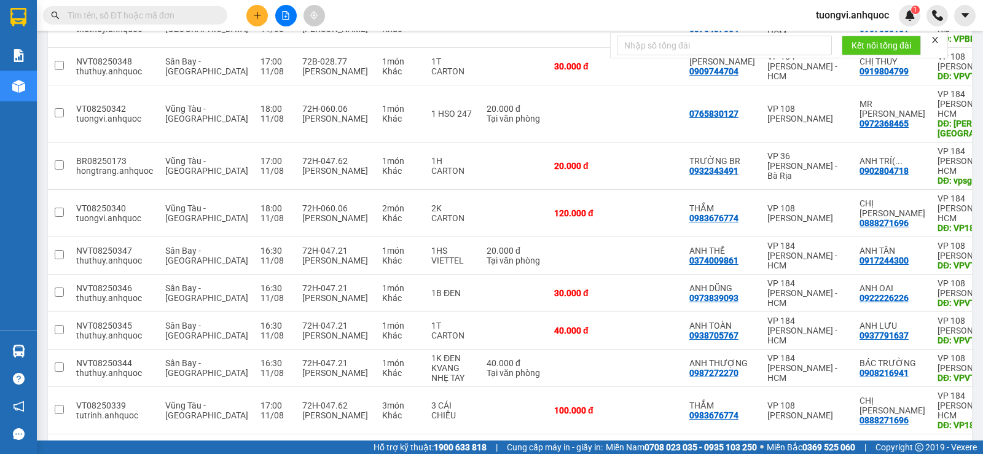
click at [786, 445] on button "2" at bounding box center [795, 454] width 18 height 18
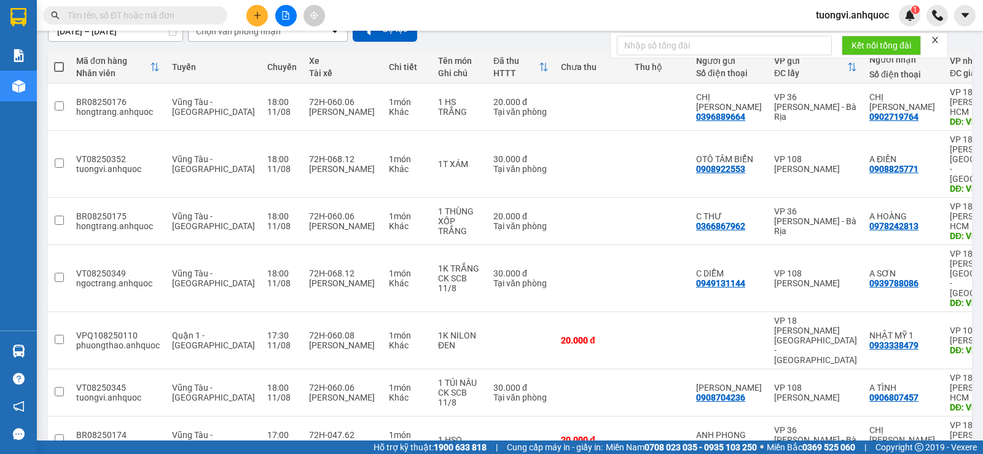
scroll to position [195, 0]
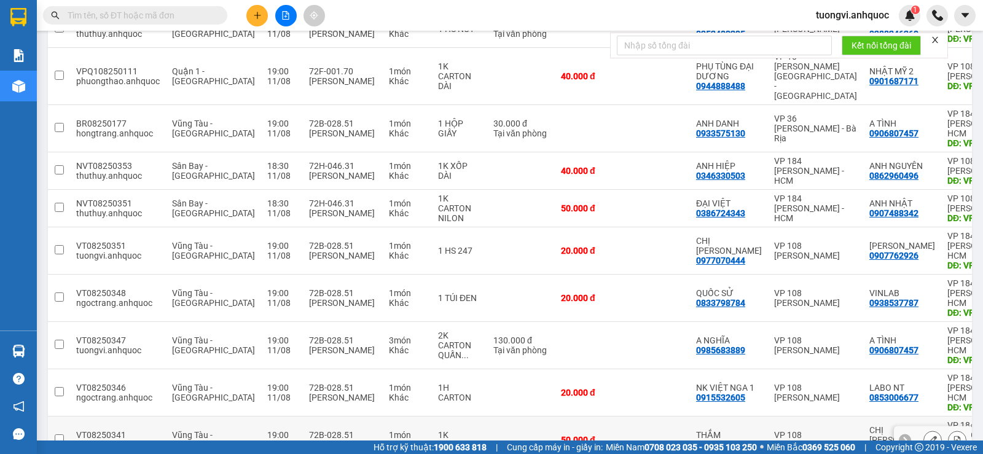
click at [924, 429] on button at bounding box center [932, 440] width 17 height 22
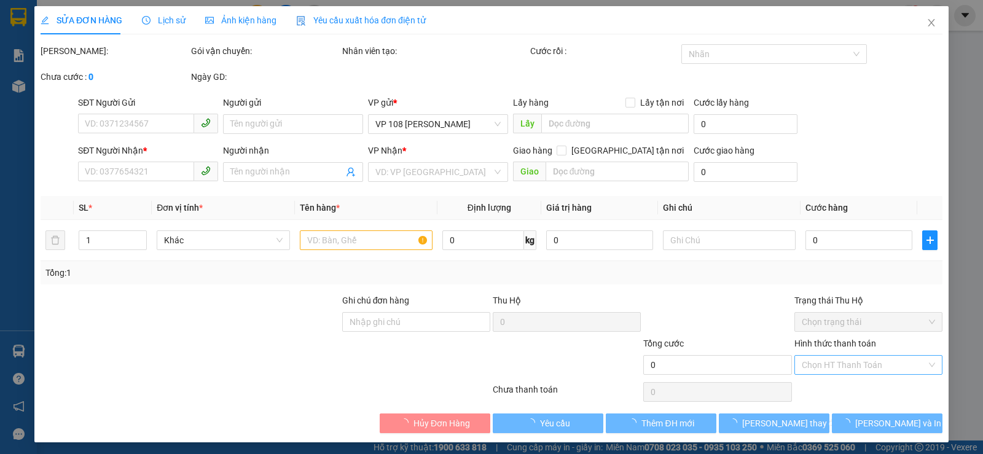
type input "0983676774"
type input "THẮM"
type input "0888271696"
type input "CHỊ [PERSON_NAME]"
type input "VP184"
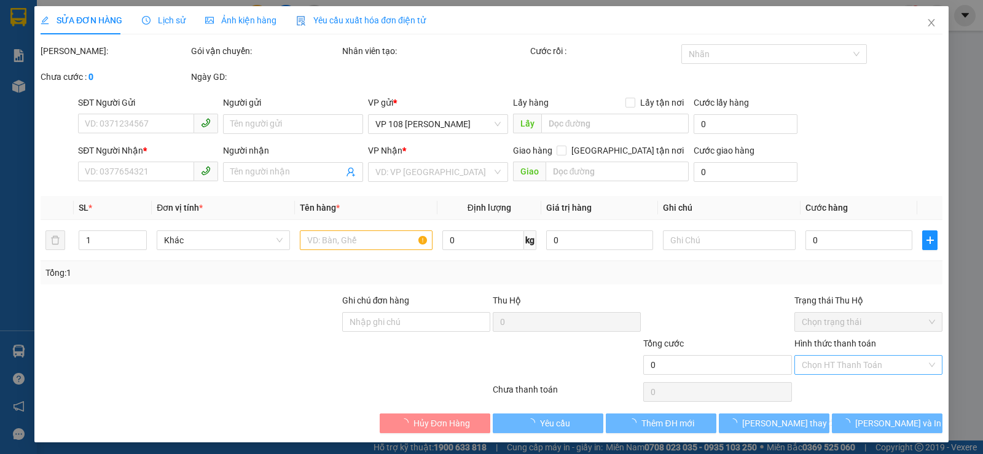
type input "50.000"
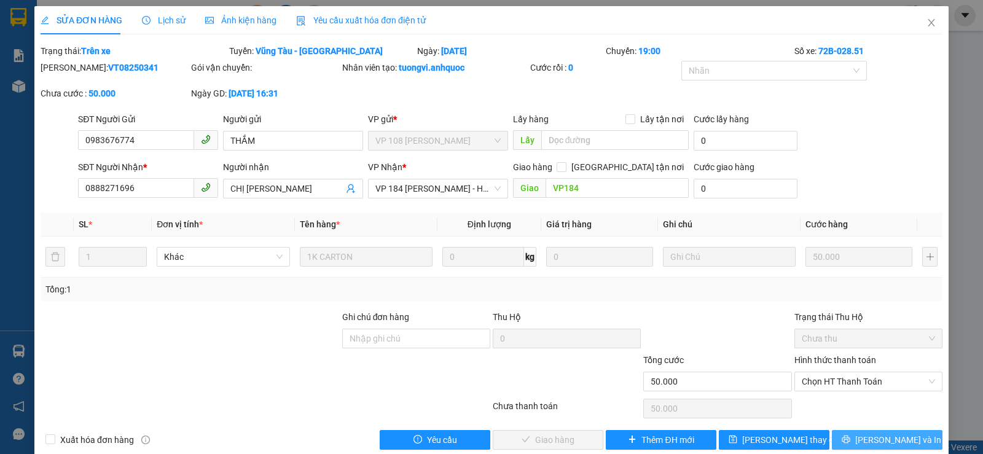
click at [887, 433] on span "[PERSON_NAME] và In" at bounding box center [898, 440] width 86 height 14
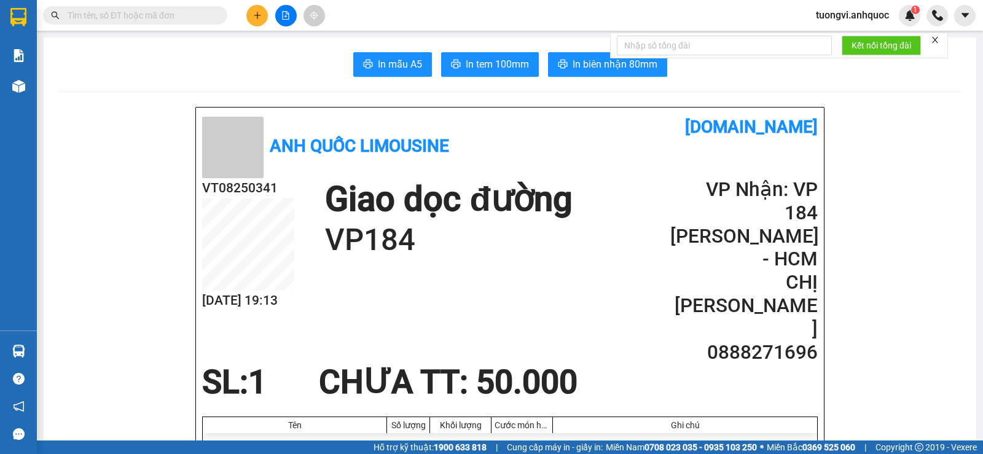
click at [610, 58] on form "Kết nối tổng đài" at bounding box center [779, 46] width 338 height 26
click at [604, 68] on span "In biên nhận 80mm" at bounding box center [615, 64] width 85 height 15
click at [203, 14] on input "text" at bounding box center [140, 16] width 145 height 14
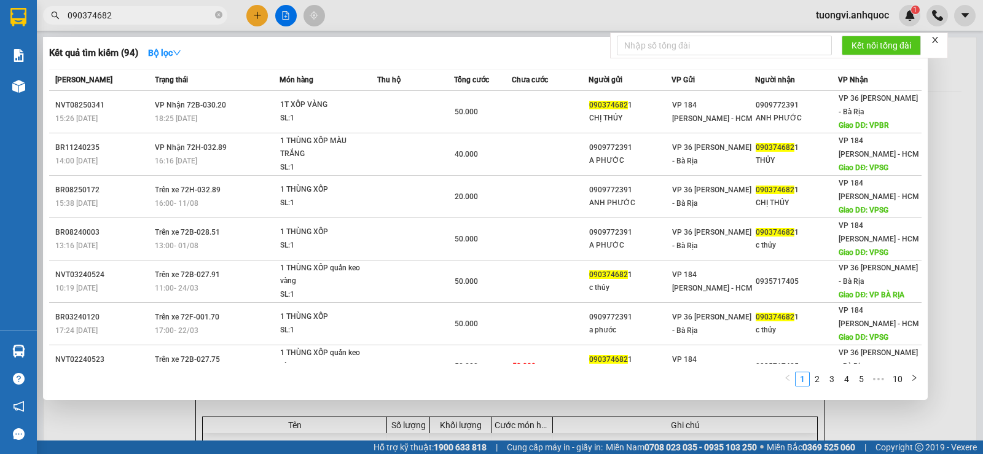
type input "090374682"
